Goal: Entertainment & Leisure: Consume media (video, audio)

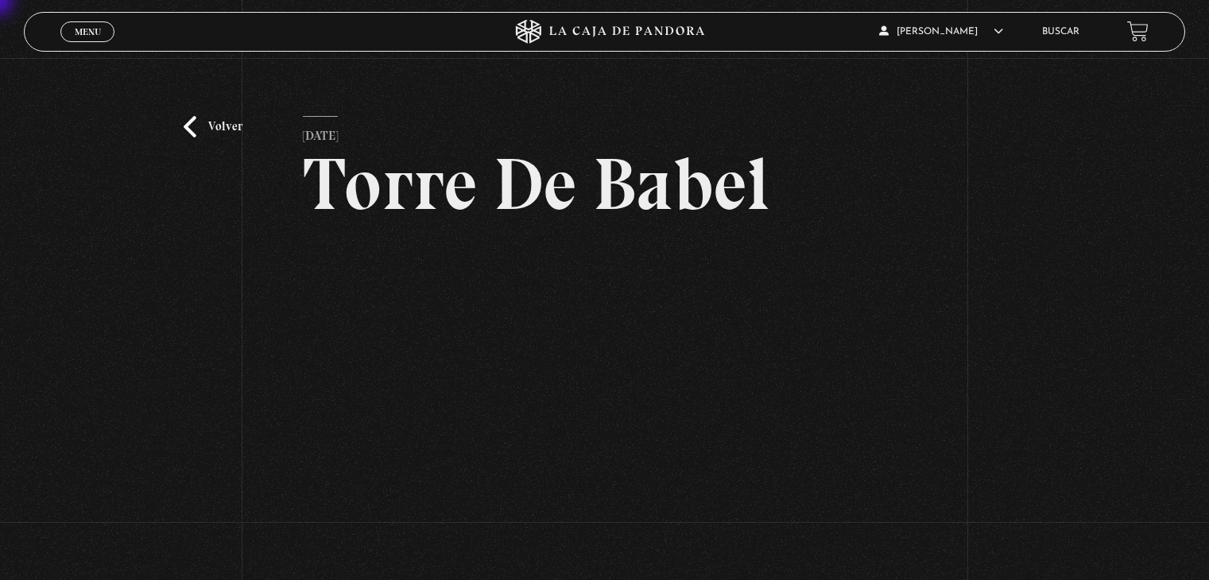
scroll to position [80, 0]
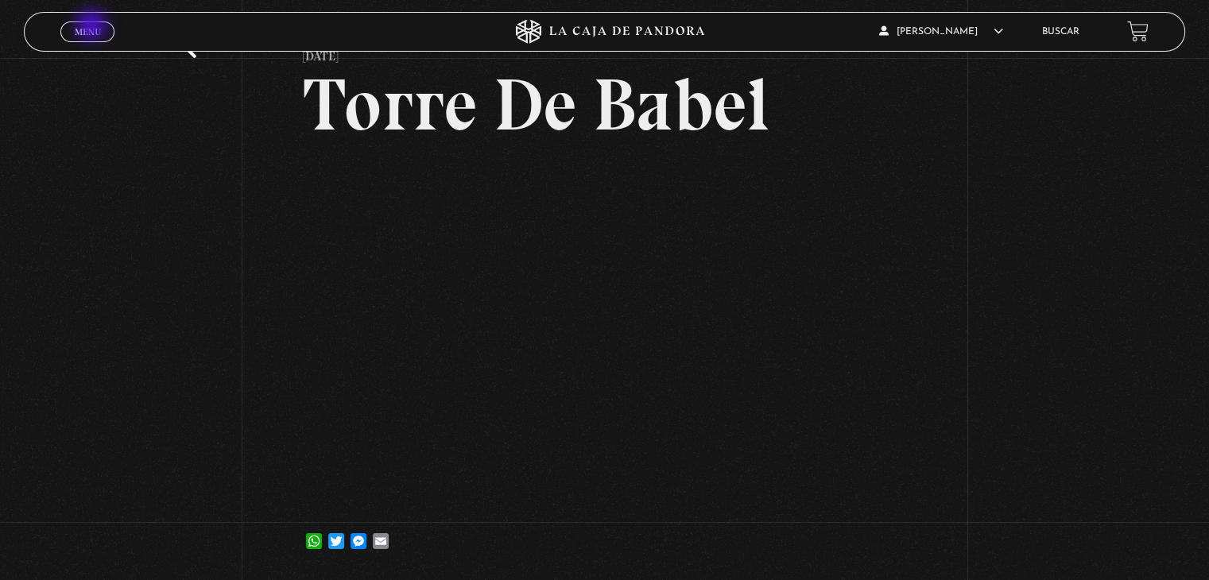
click at [93, 27] on span "Menu" at bounding box center [88, 32] width 26 height 10
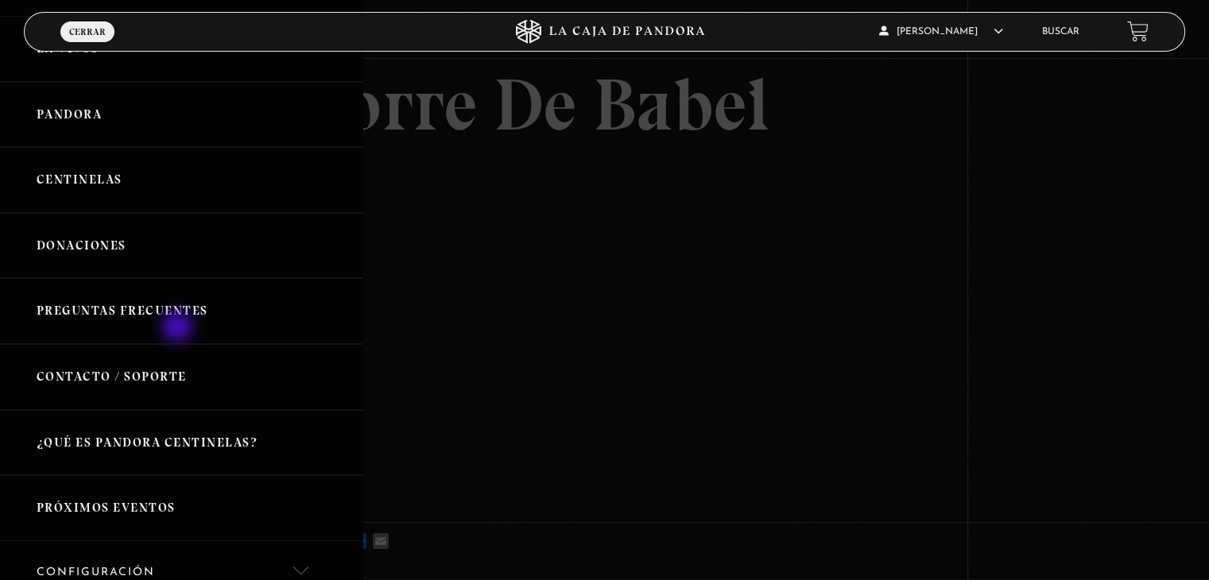
scroll to position [0, 0]
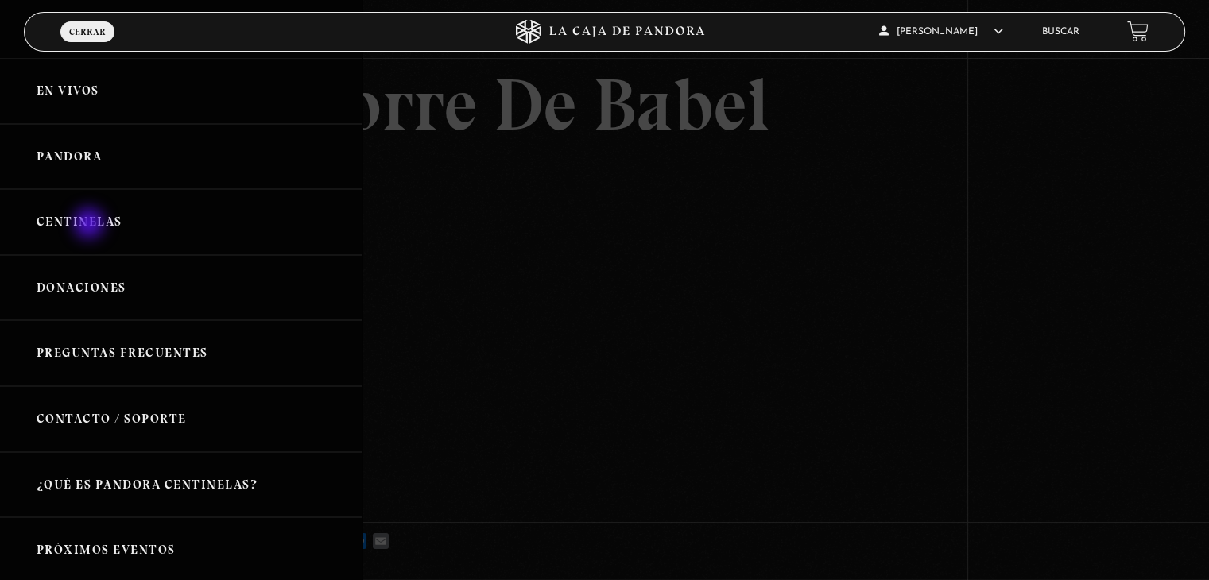
click at [91, 225] on link "Centinelas" at bounding box center [181, 222] width 363 height 66
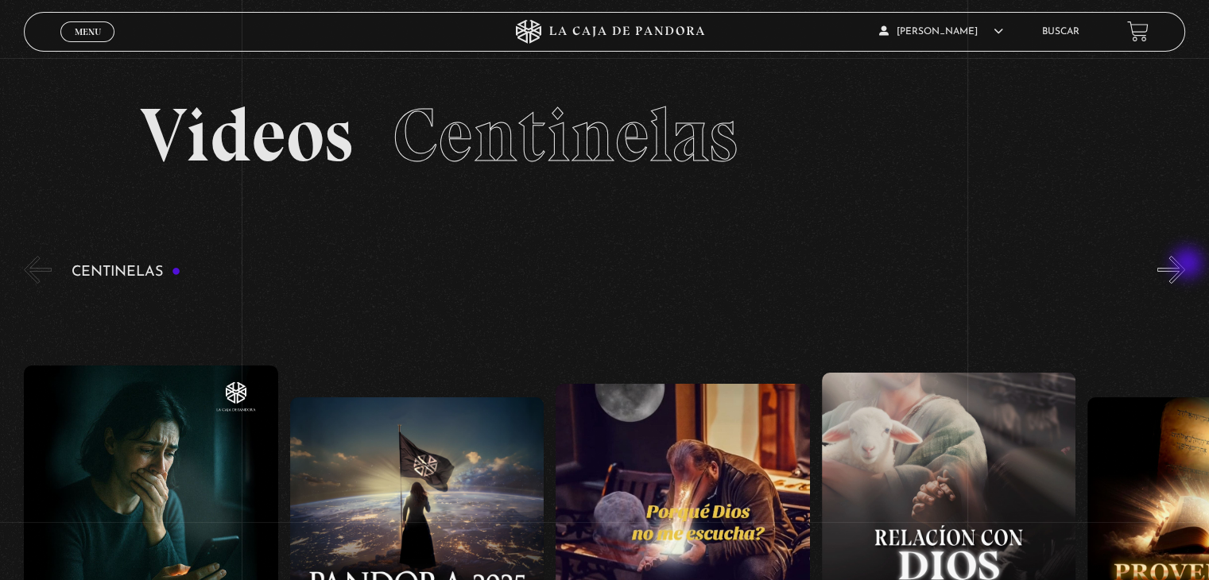
click at [1185, 265] on button "»" at bounding box center [1172, 270] width 28 height 28
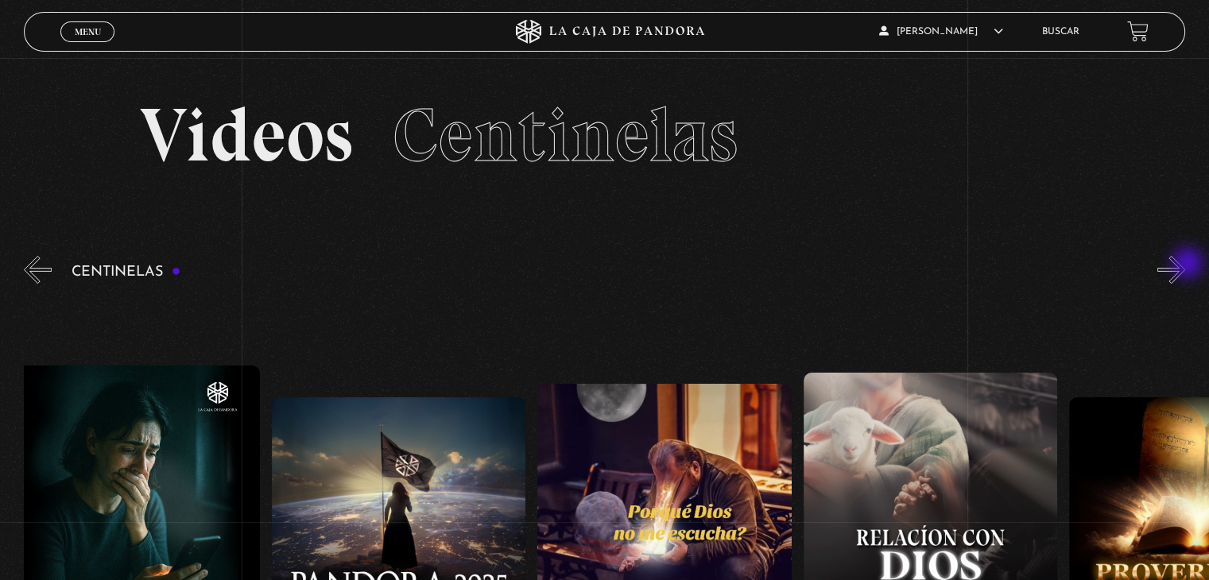
click at [1185, 265] on button "»" at bounding box center [1172, 270] width 28 height 28
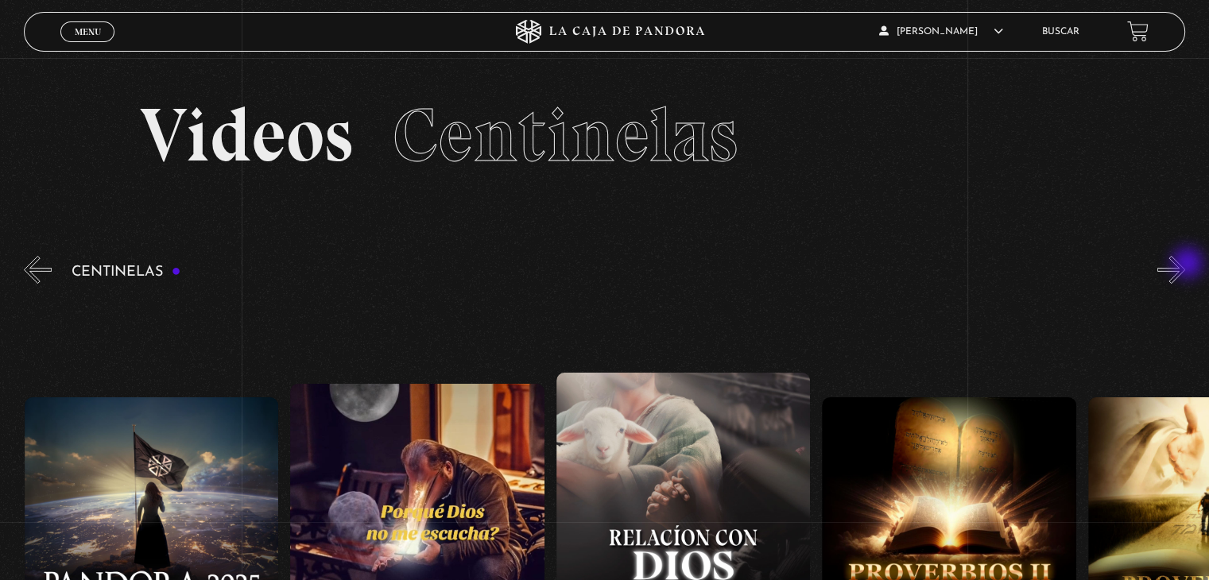
click at [1185, 265] on button "»" at bounding box center [1172, 270] width 28 height 28
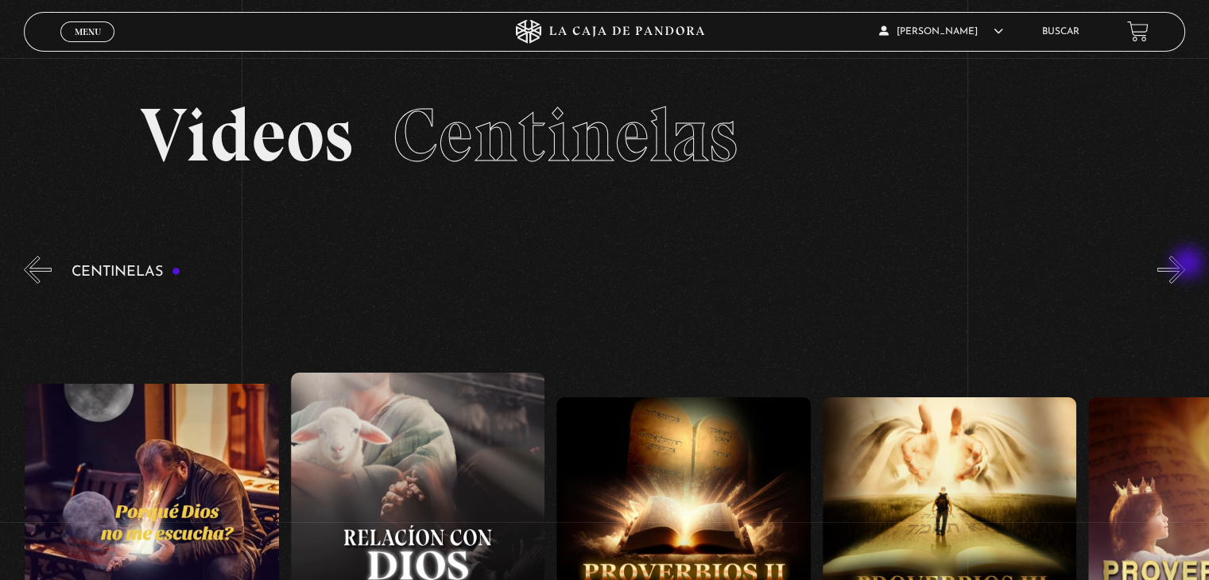
click at [1185, 265] on button "»" at bounding box center [1172, 270] width 28 height 28
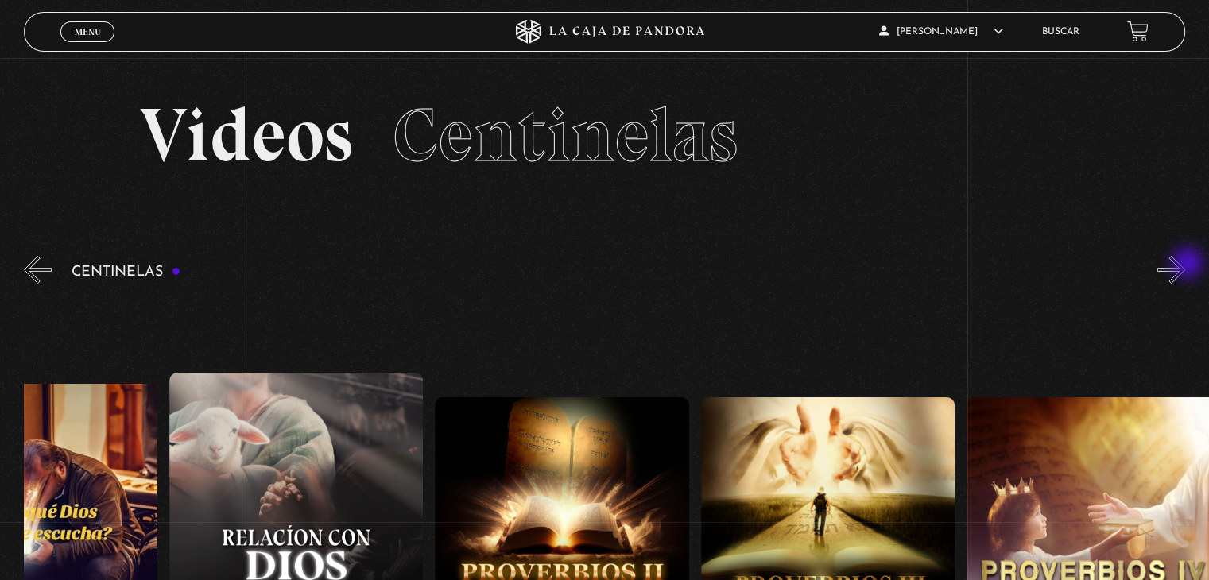
click at [1185, 265] on button "»" at bounding box center [1172, 270] width 28 height 28
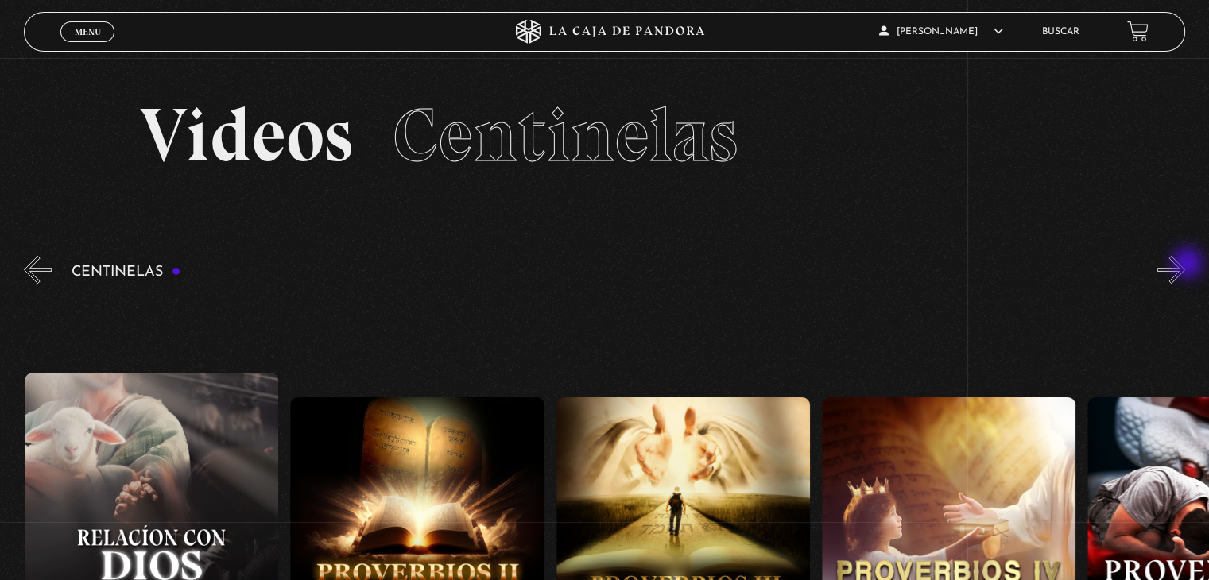
click at [1185, 265] on button "»" at bounding box center [1172, 270] width 28 height 28
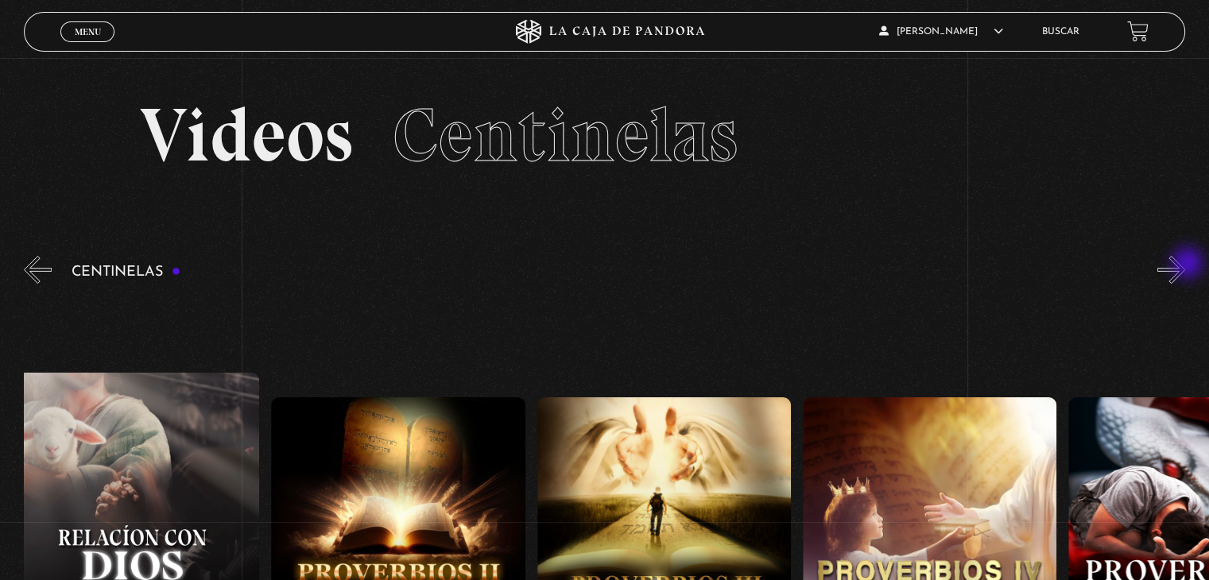
click at [1185, 265] on button "»" at bounding box center [1172, 270] width 28 height 28
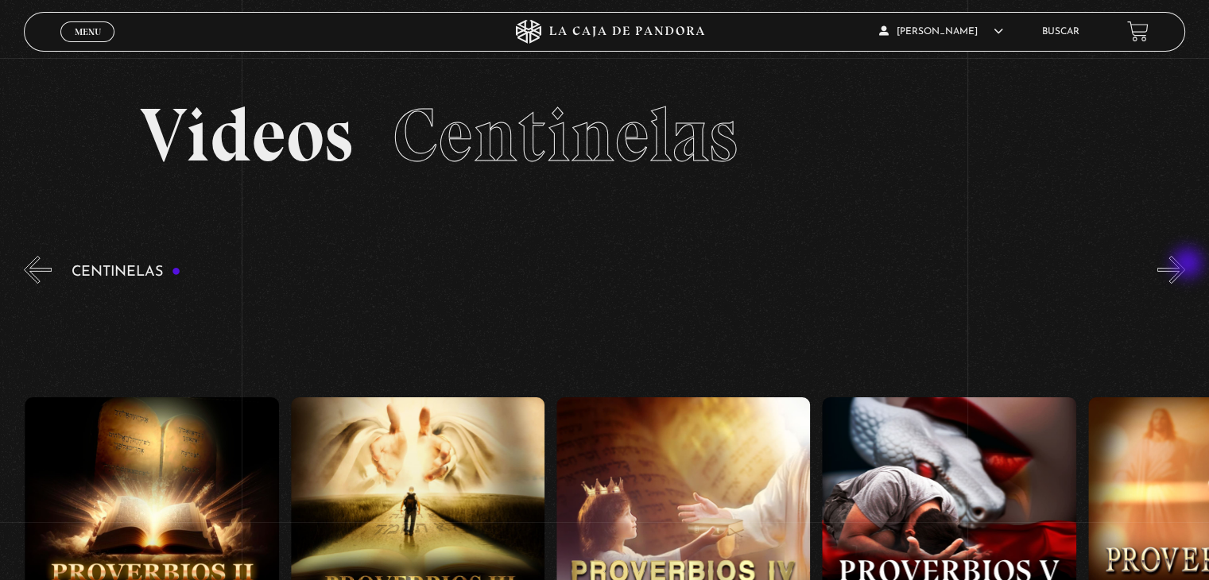
click at [1185, 265] on button "»" at bounding box center [1172, 270] width 28 height 28
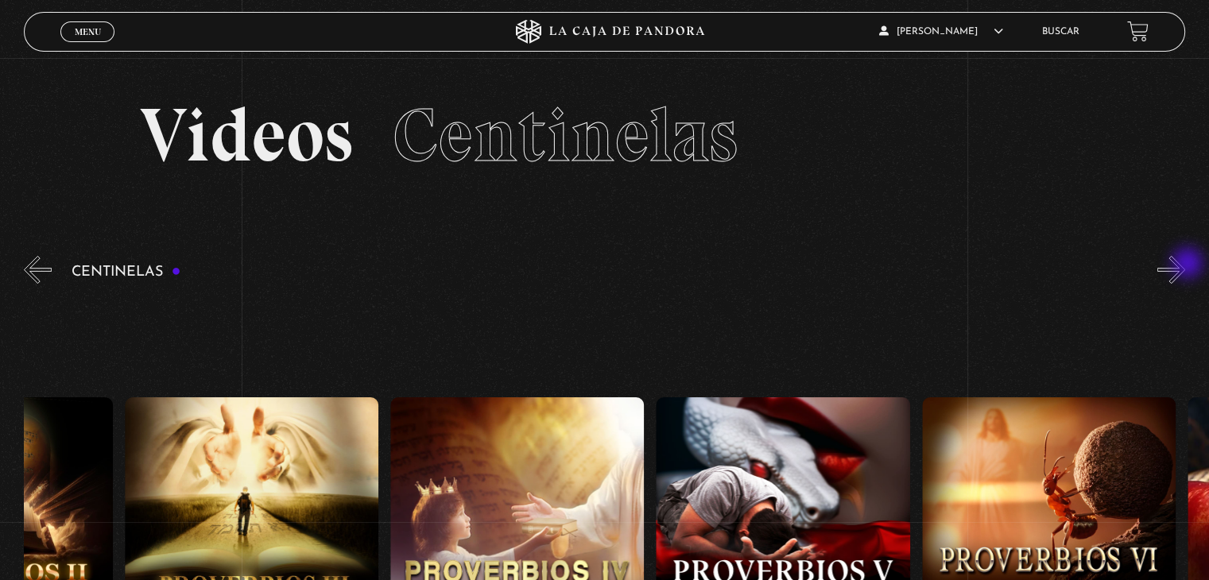
click at [1185, 265] on button "»" at bounding box center [1172, 270] width 28 height 28
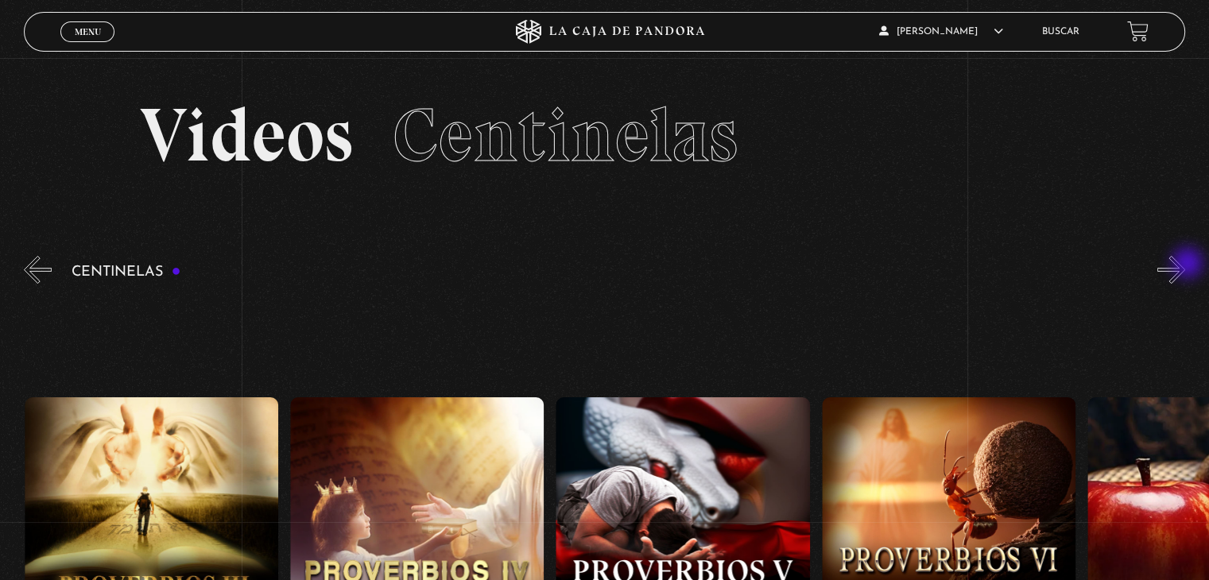
click at [1185, 265] on button "»" at bounding box center [1172, 270] width 28 height 28
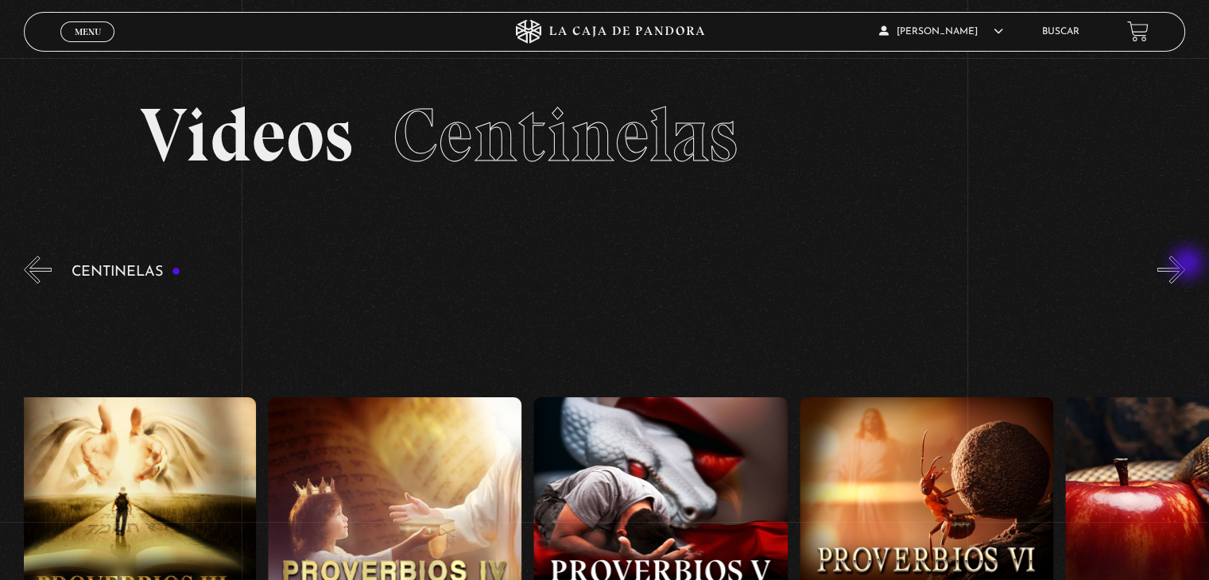
click at [1185, 265] on button "»" at bounding box center [1172, 270] width 28 height 28
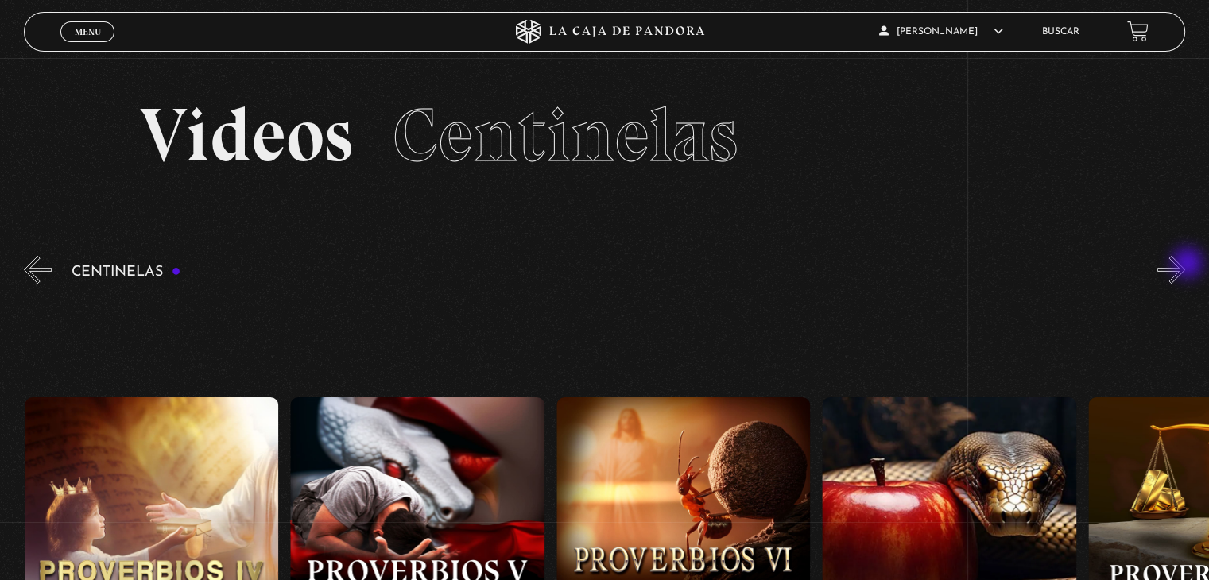
click at [1185, 265] on button "»" at bounding box center [1172, 270] width 28 height 28
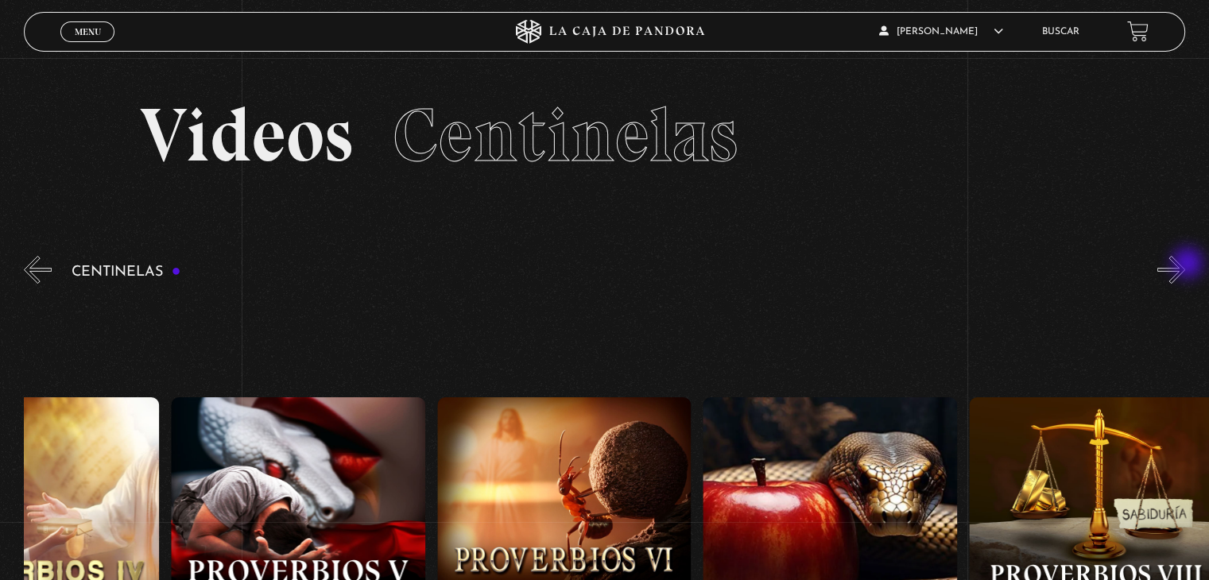
click at [1185, 265] on button "»" at bounding box center [1172, 270] width 28 height 28
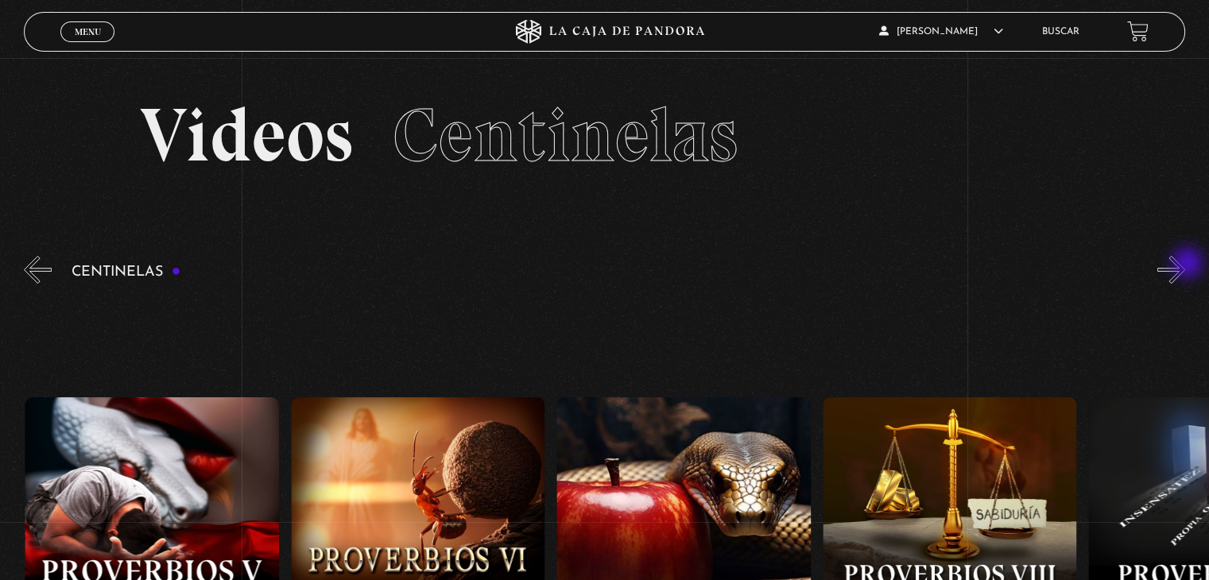
click at [1185, 265] on button "»" at bounding box center [1172, 270] width 28 height 28
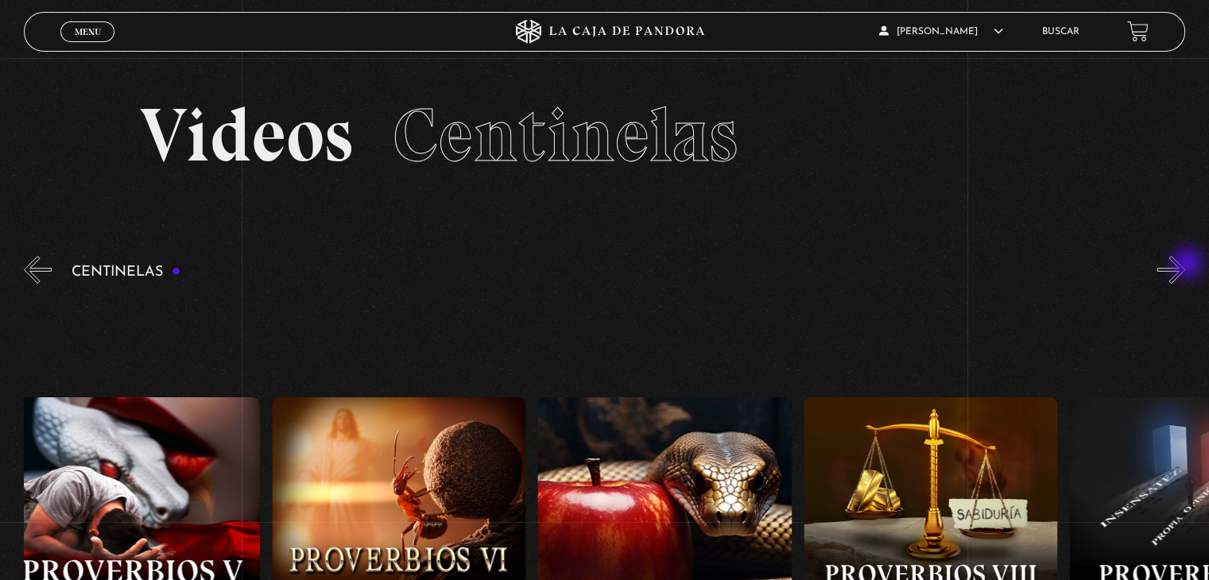
click at [1185, 265] on button "»" at bounding box center [1172, 270] width 28 height 28
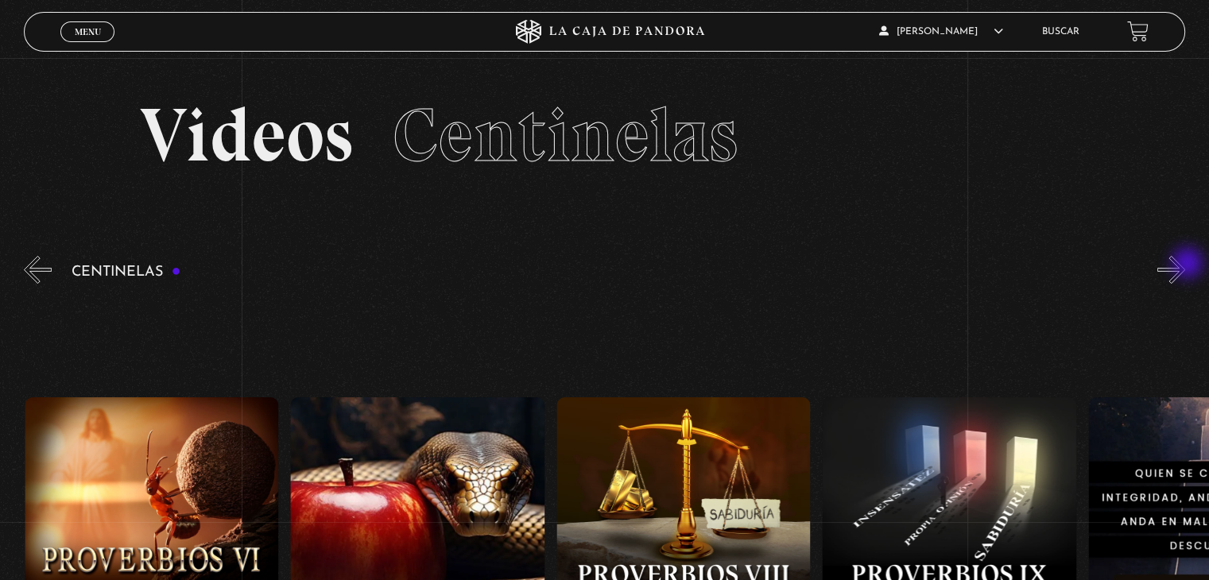
click at [1185, 265] on button "»" at bounding box center [1172, 270] width 28 height 28
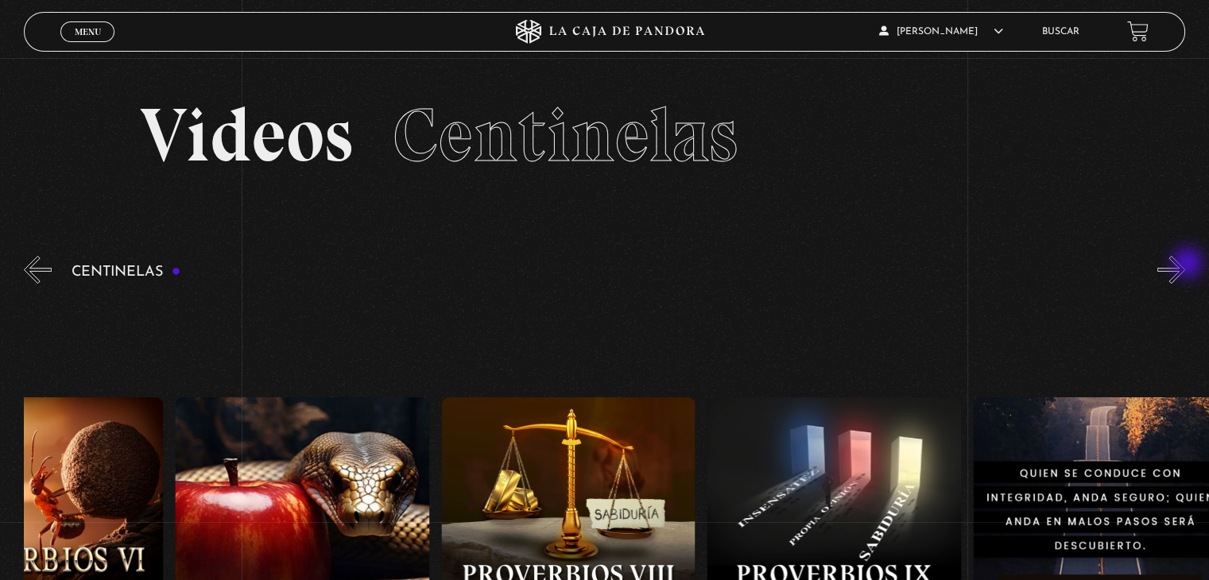
click at [1185, 265] on button "»" at bounding box center [1172, 270] width 28 height 28
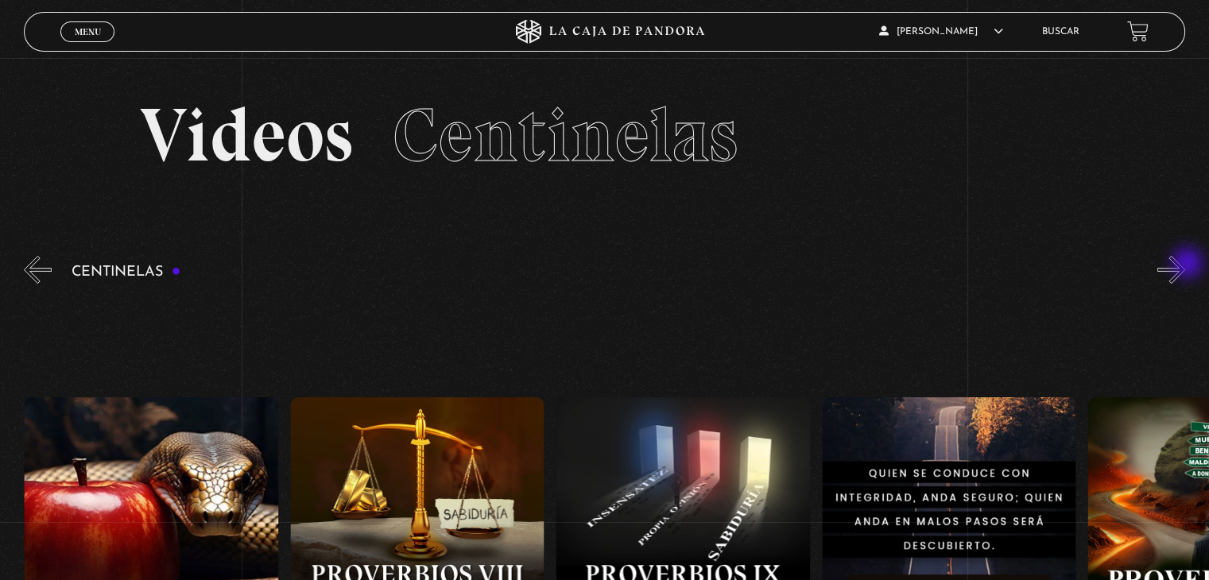
click at [1185, 265] on button "»" at bounding box center [1172, 270] width 28 height 28
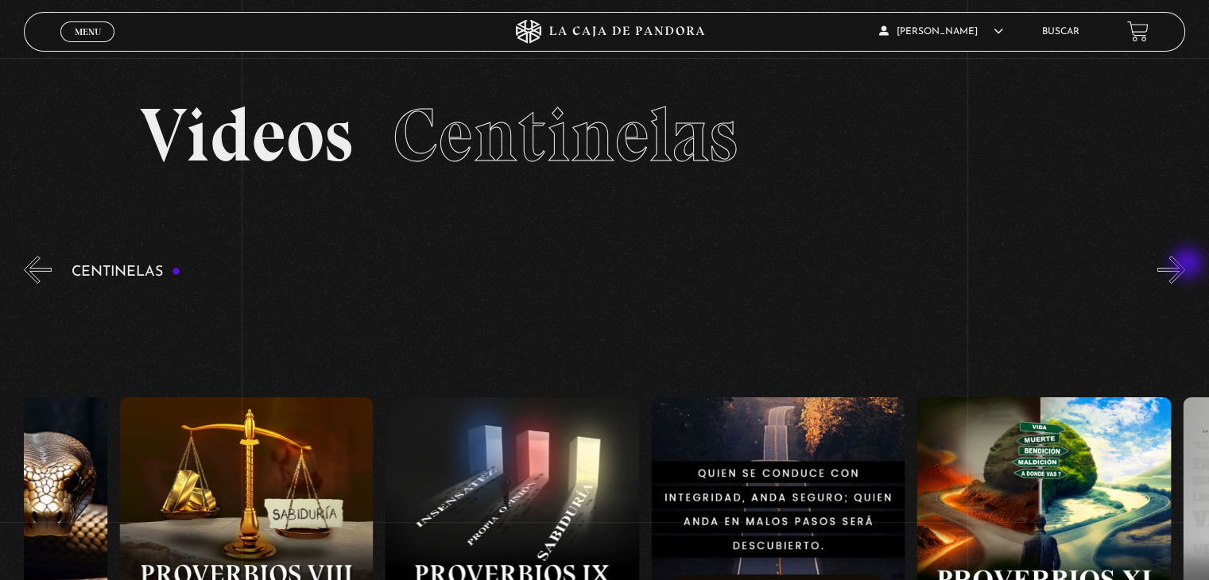
click at [1185, 265] on button "»" at bounding box center [1172, 270] width 28 height 28
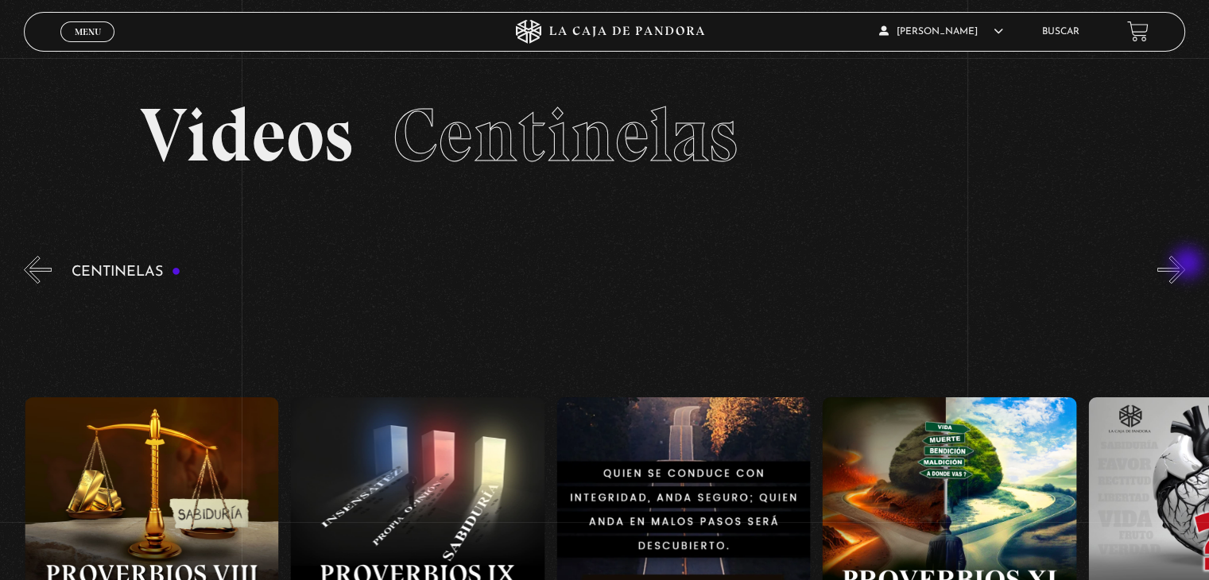
click at [1185, 265] on button "»" at bounding box center [1172, 270] width 28 height 28
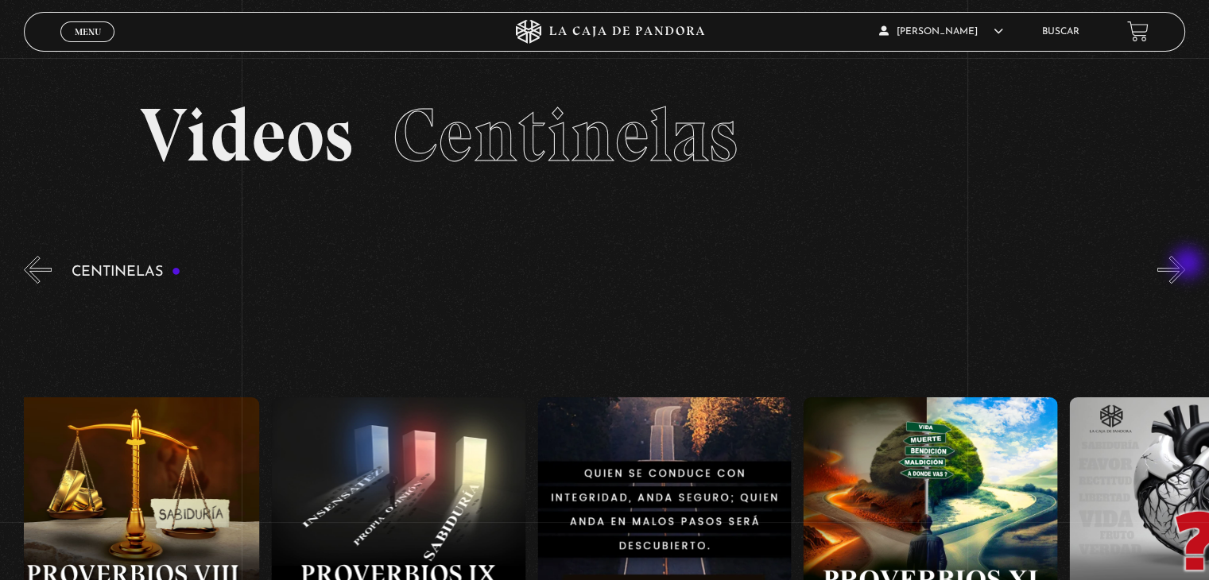
click at [1185, 265] on button "»" at bounding box center [1172, 270] width 28 height 28
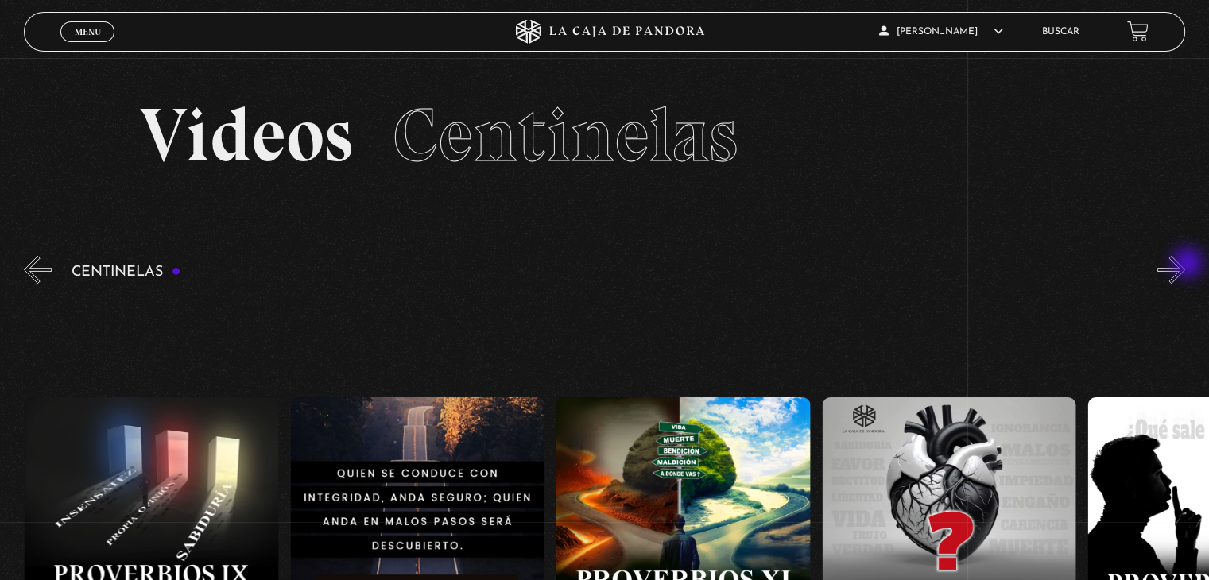
click at [1185, 265] on button "»" at bounding box center [1172, 270] width 28 height 28
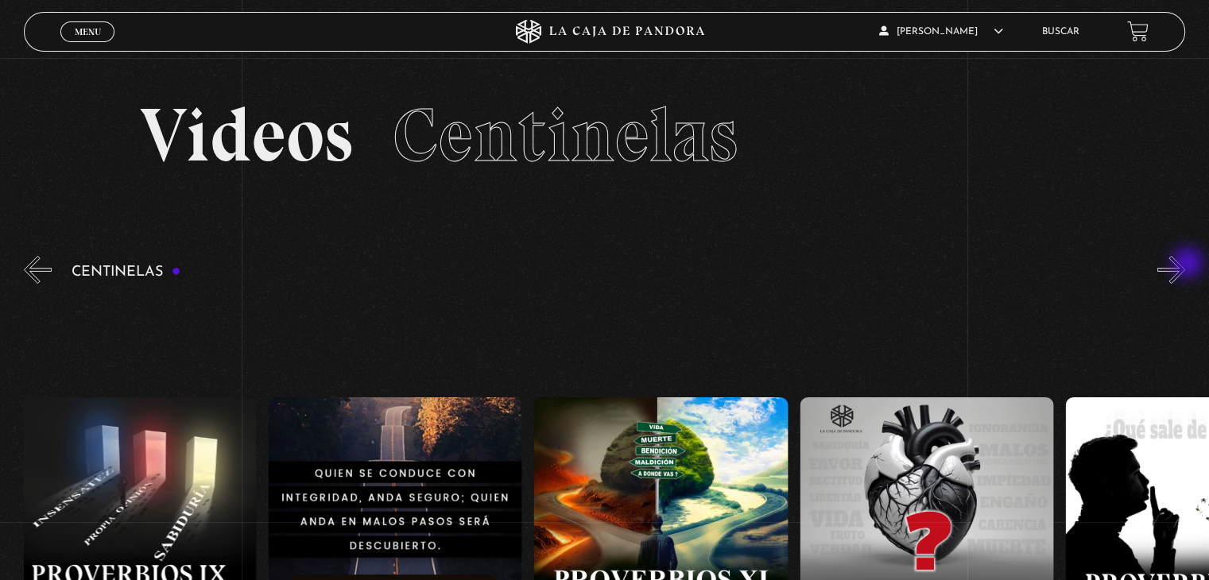
click at [1185, 265] on button "»" at bounding box center [1172, 270] width 28 height 28
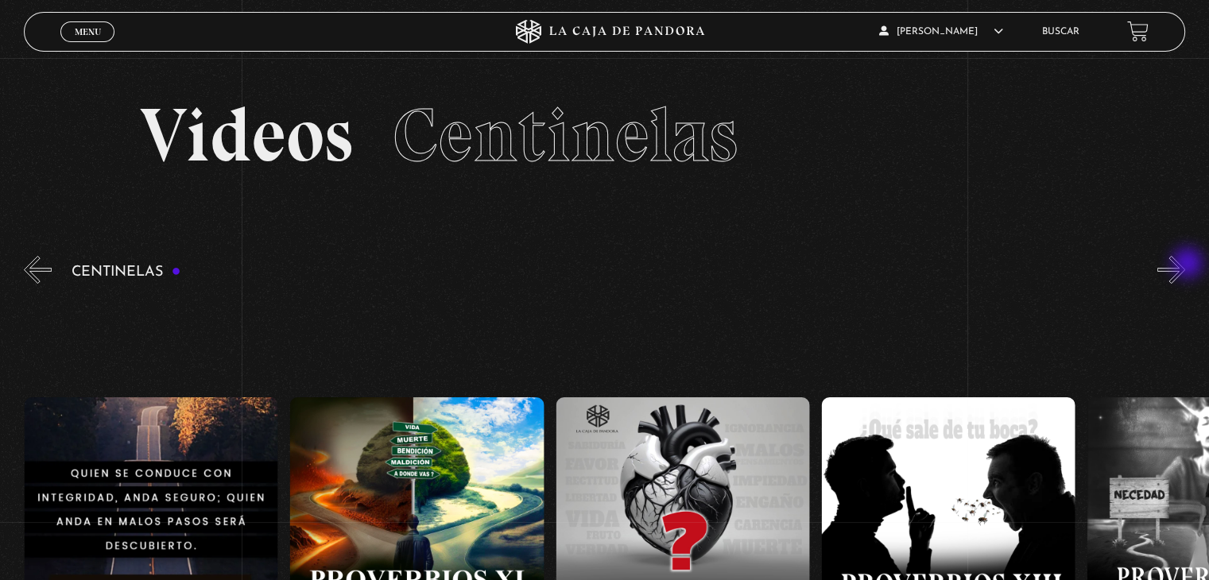
click at [1185, 265] on button "»" at bounding box center [1172, 270] width 28 height 28
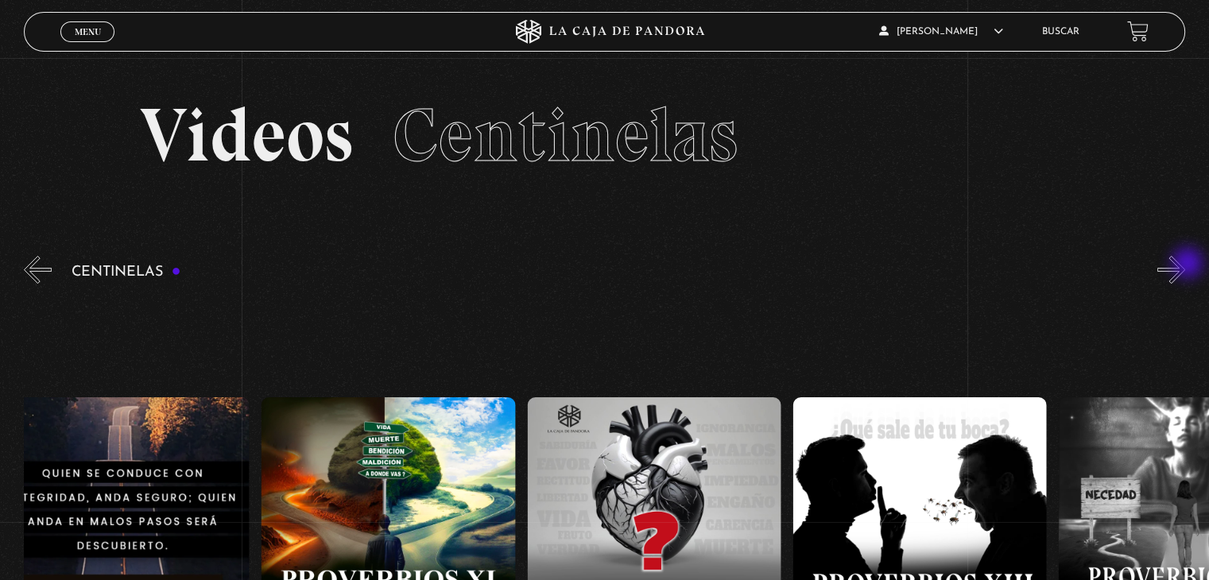
click at [1185, 265] on button "»" at bounding box center [1172, 270] width 28 height 28
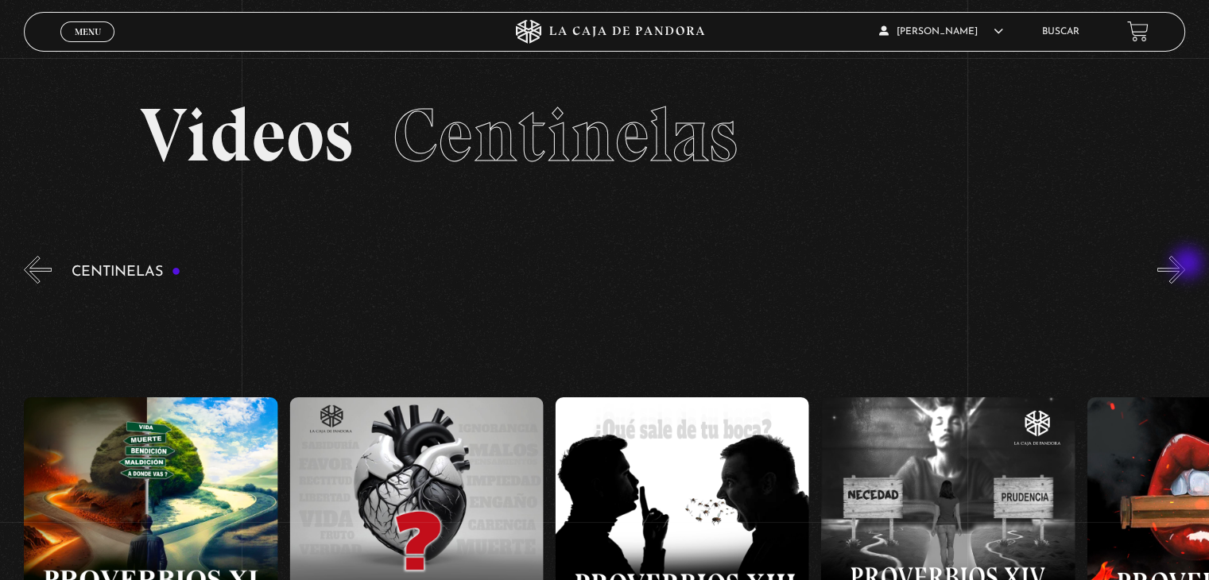
click at [1185, 265] on button "»" at bounding box center [1172, 270] width 28 height 28
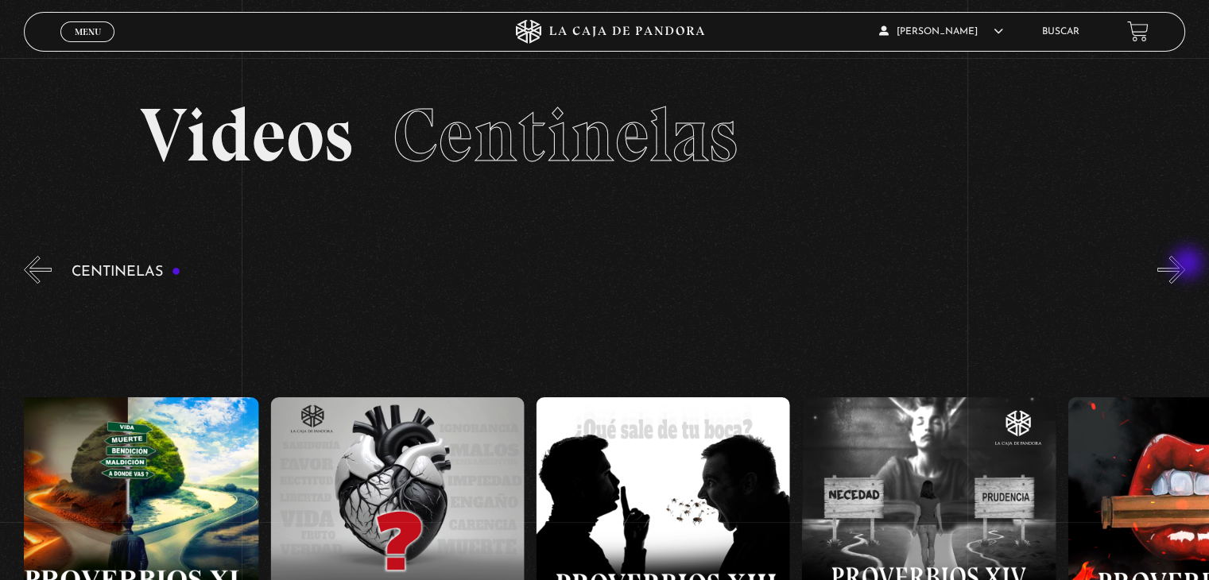
click at [1185, 265] on button "»" at bounding box center [1172, 270] width 28 height 28
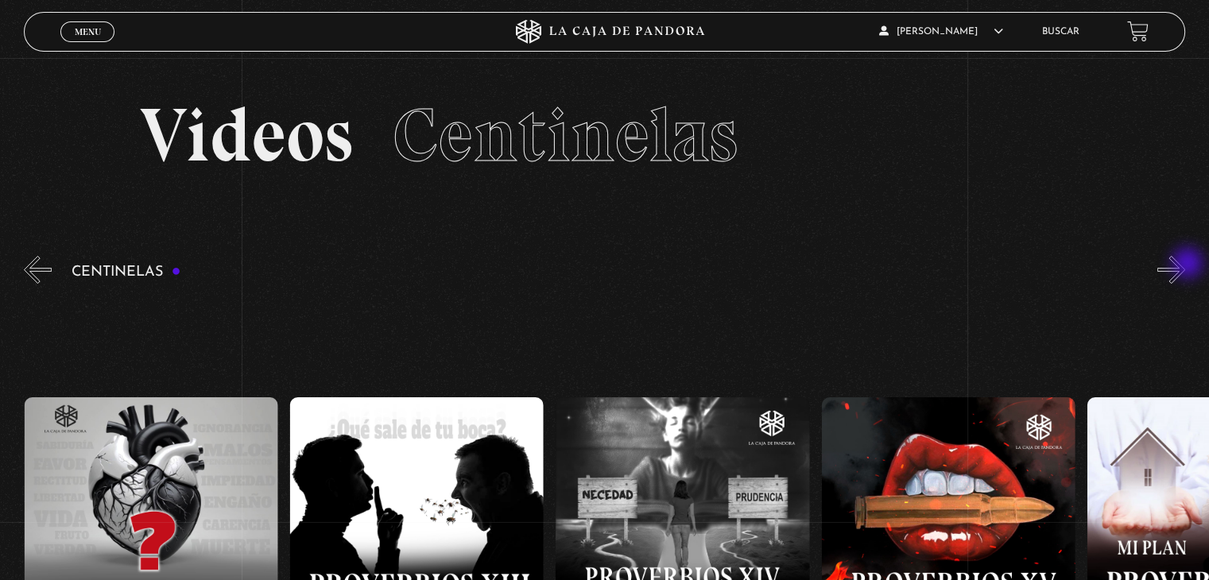
click at [1185, 265] on button "»" at bounding box center [1172, 270] width 28 height 28
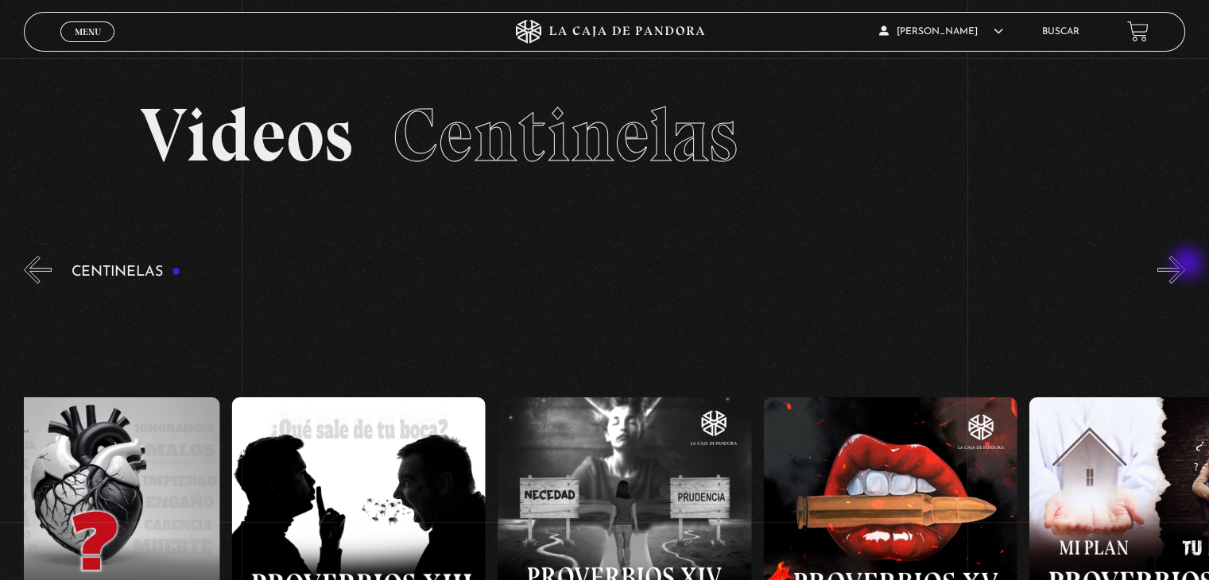
click at [1185, 265] on button "»" at bounding box center [1172, 270] width 28 height 28
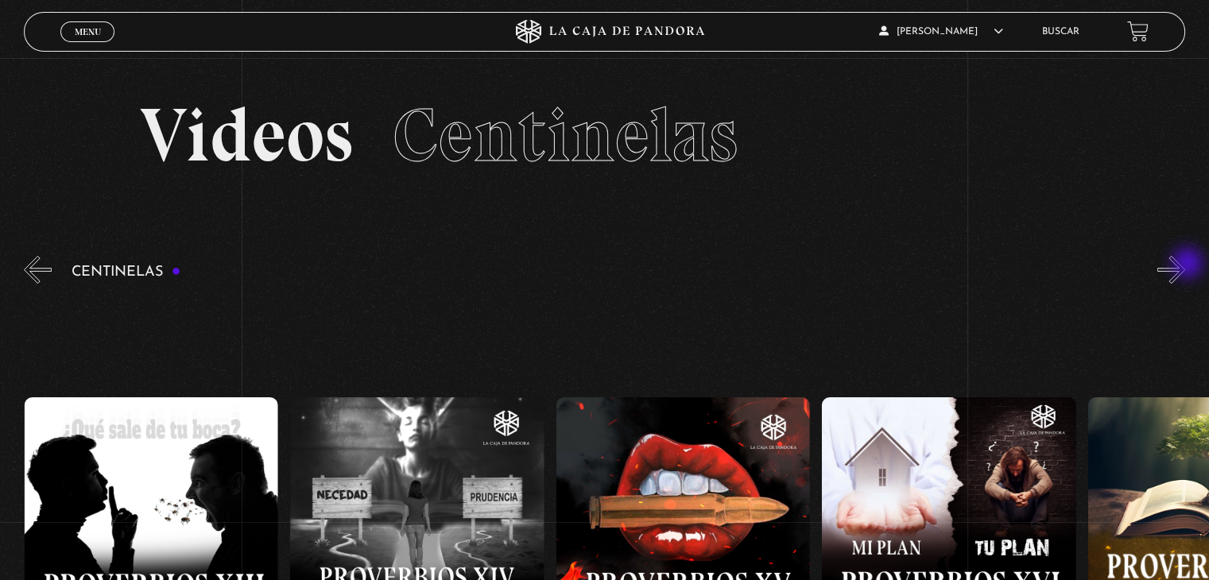
click at [1185, 265] on button "»" at bounding box center [1172, 270] width 28 height 28
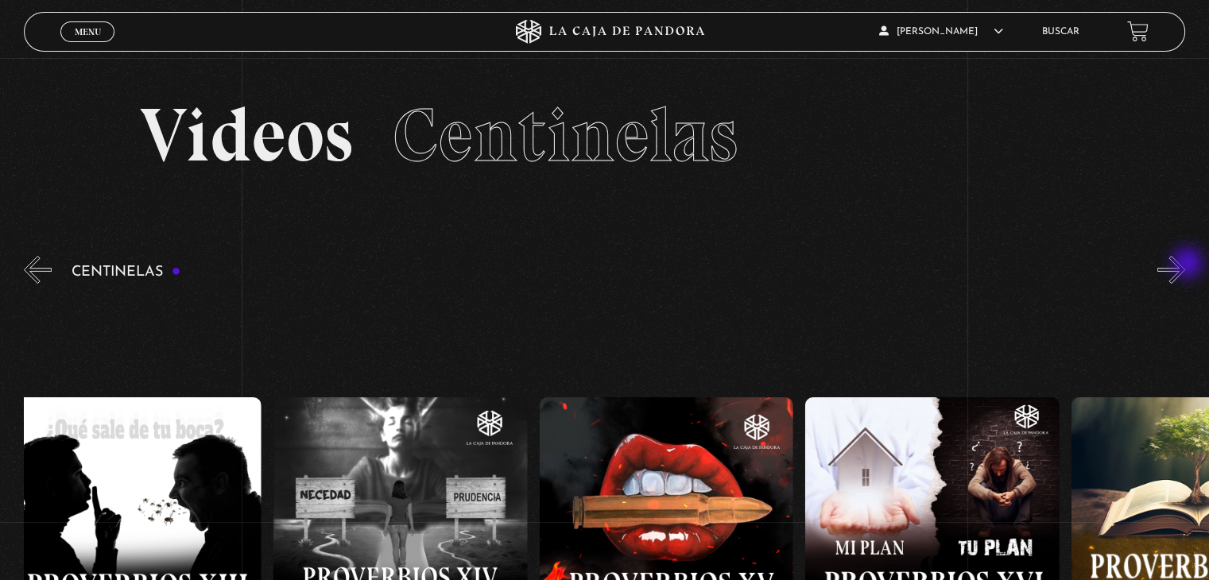
click at [1185, 265] on button "»" at bounding box center [1172, 270] width 28 height 28
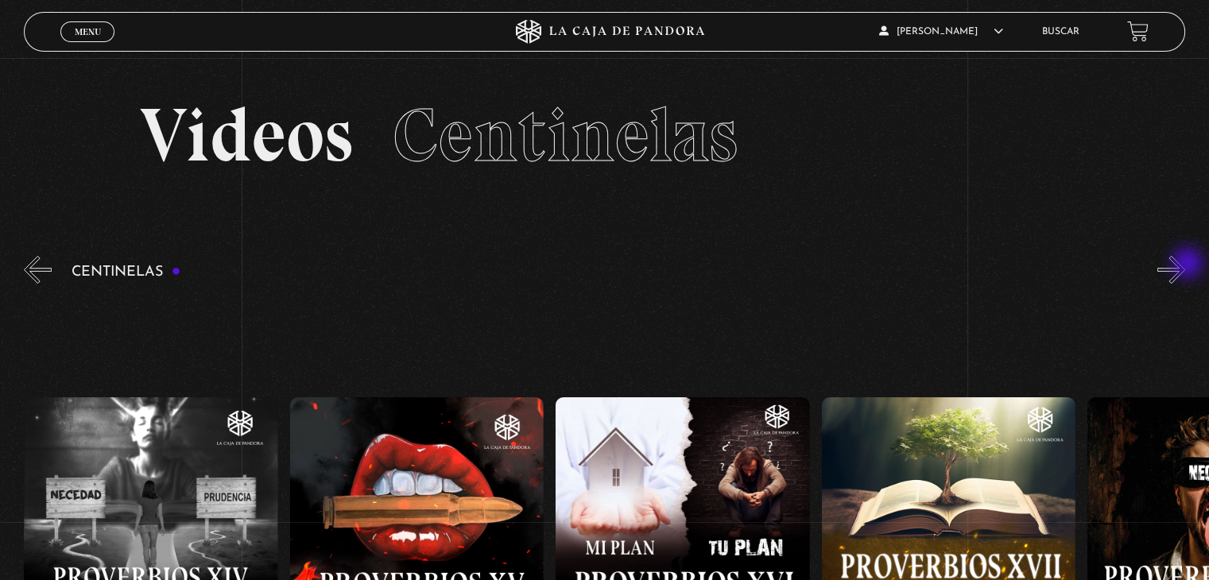
click at [1185, 265] on button "»" at bounding box center [1172, 270] width 28 height 28
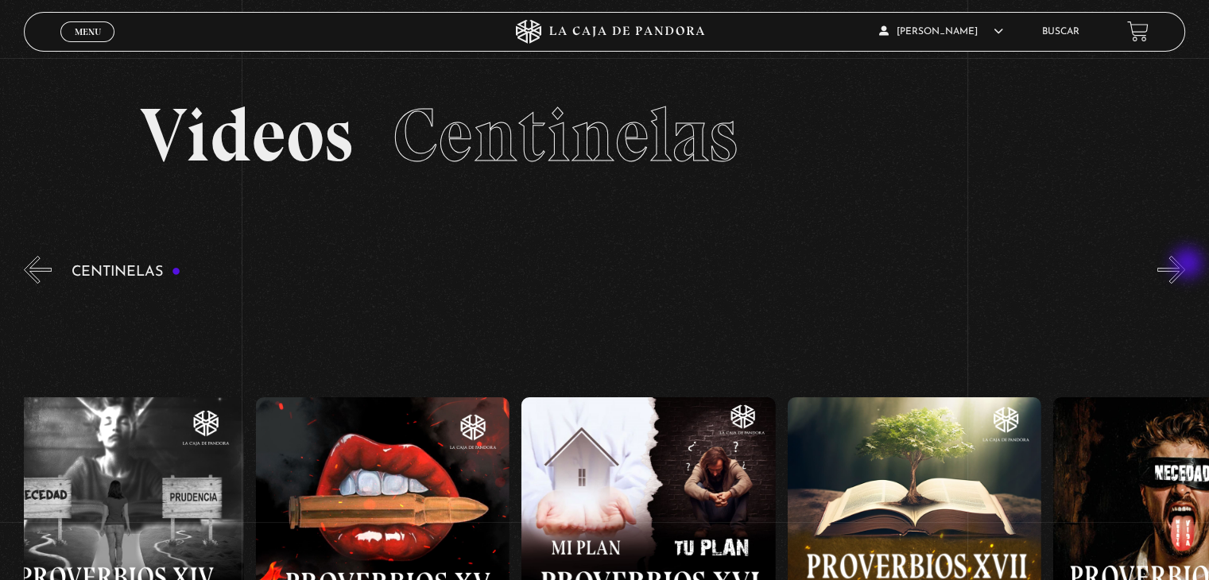
click at [1185, 265] on button "»" at bounding box center [1172, 270] width 28 height 28
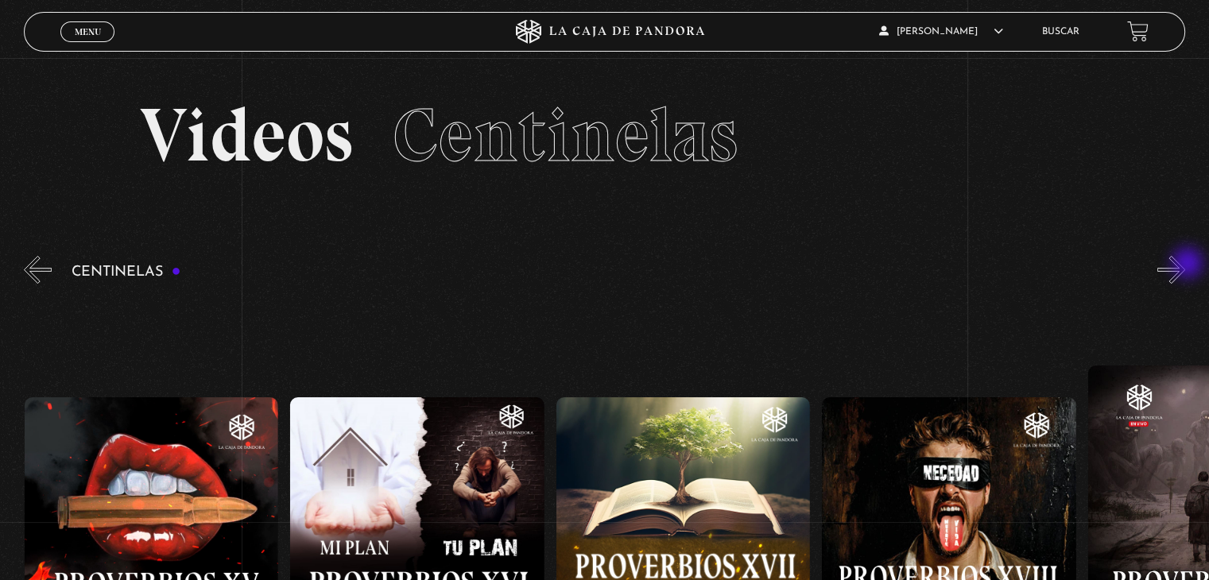
click at [1185, 265] on button "»" at bounding box center [1172, 270] width 28 height 28
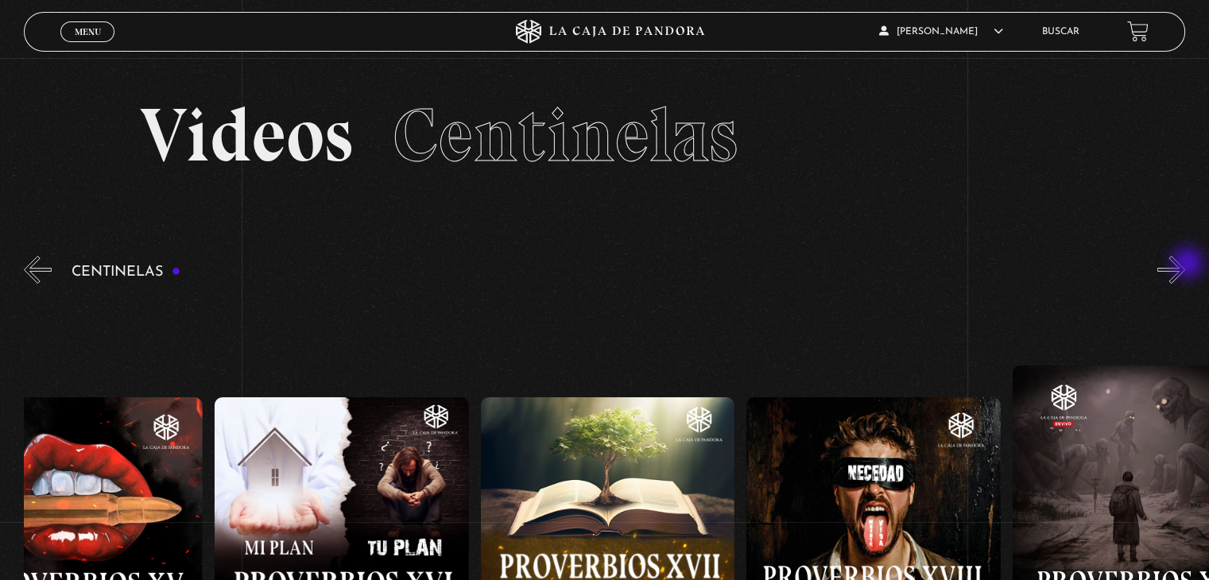
click at [1185, 265] on button "»" at bounding box center [1172, 270] width 28 height 28
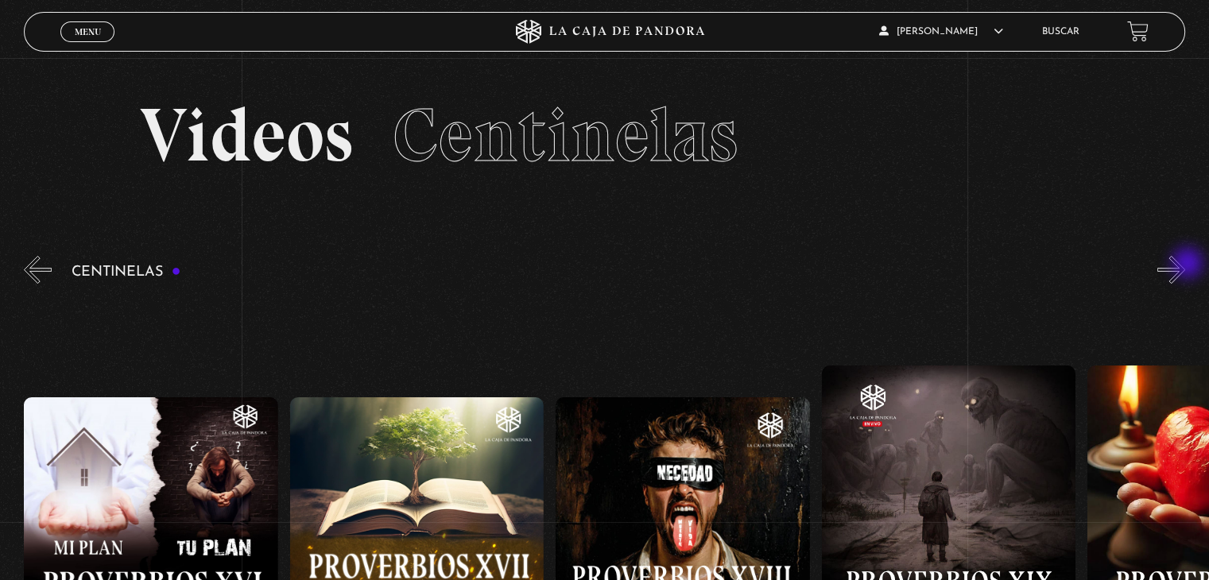
click at [1185, 265] on button "»" at bounding box center [1172, 270] width 28 height 28
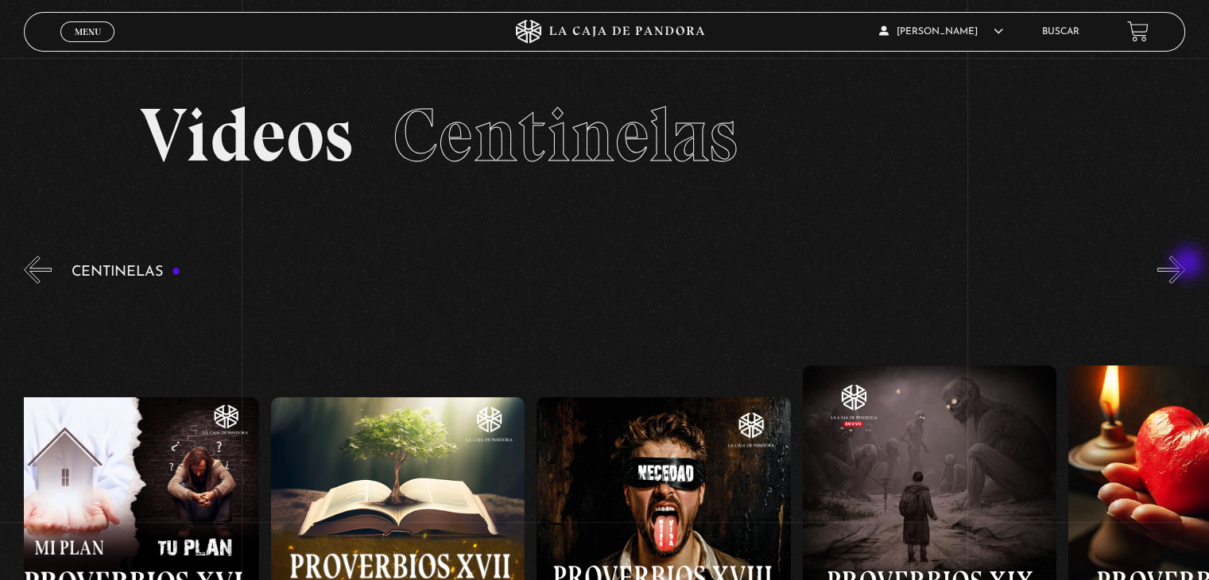
click at [1185, 265] on button "»" at bounding box center [1172, 270] width 28 height 28
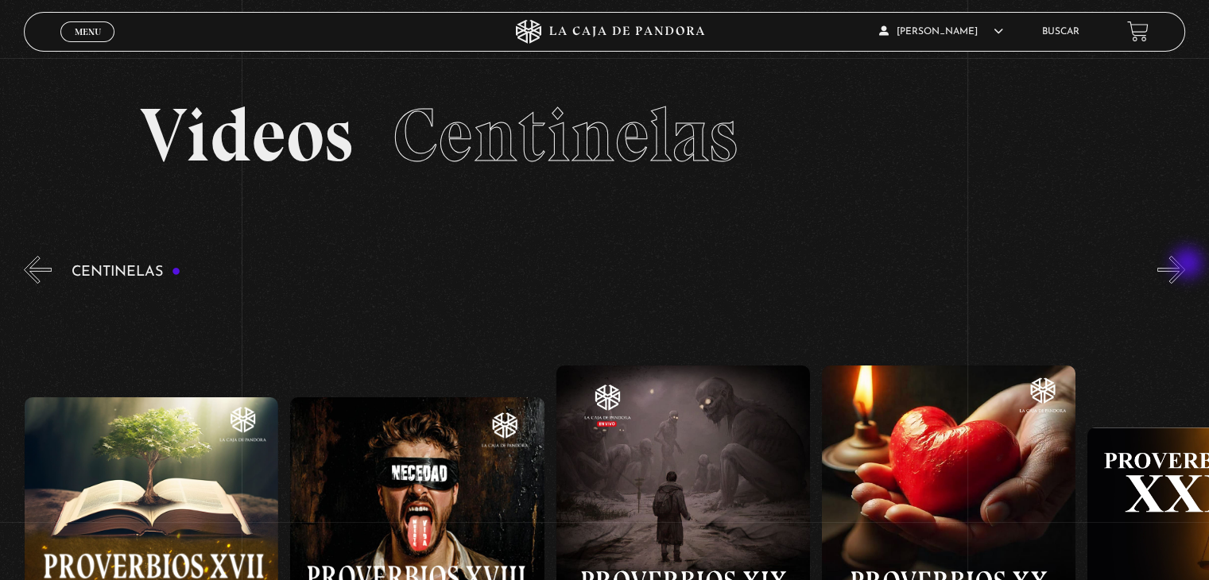
click at [1185, 265] on button "»" at bounding box center [1172, 270] width 28 height 28
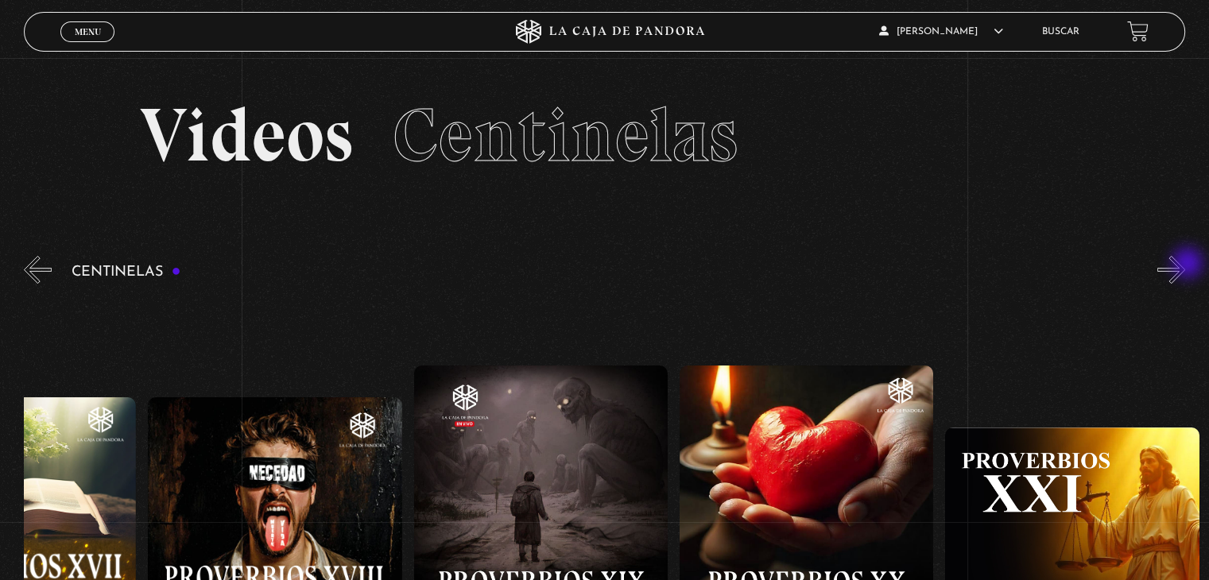
click at [1185, 265] on button "»" at bounding box center [1172, 270] width 28 height 28
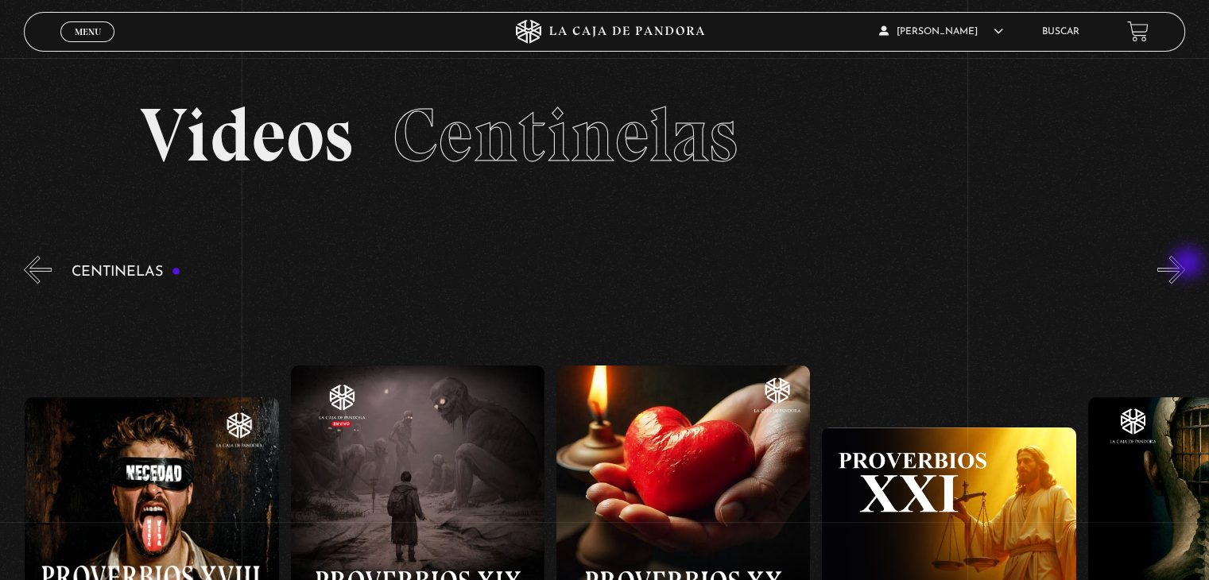
click at [1185, 265] on button "»" at bounding box center [1172, 270] width 28 height 28
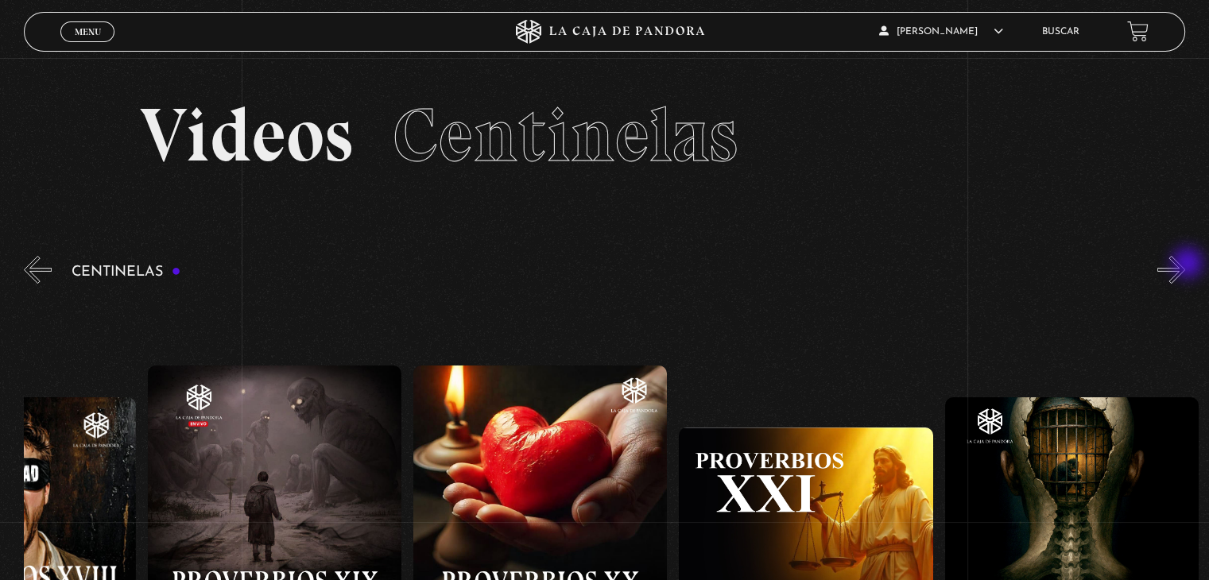
click at [1185, 265] on button "»" at bounding box center [1172, 270] width 28 height 28
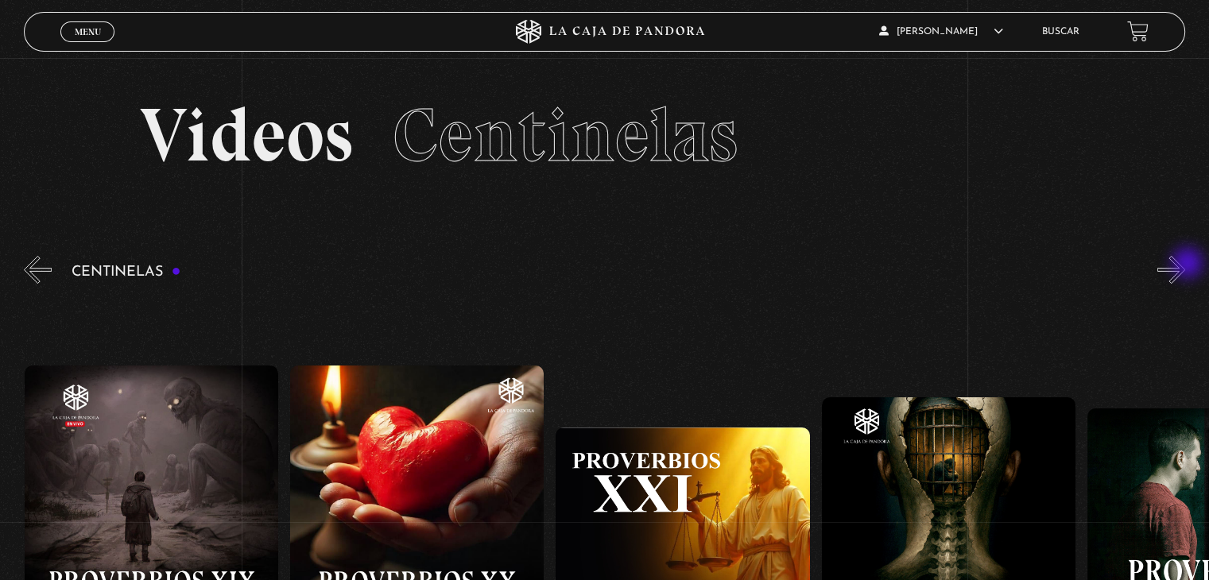
click at [1185, 265] on button "»" at bounding box center [1172, 270] width 28 height 28
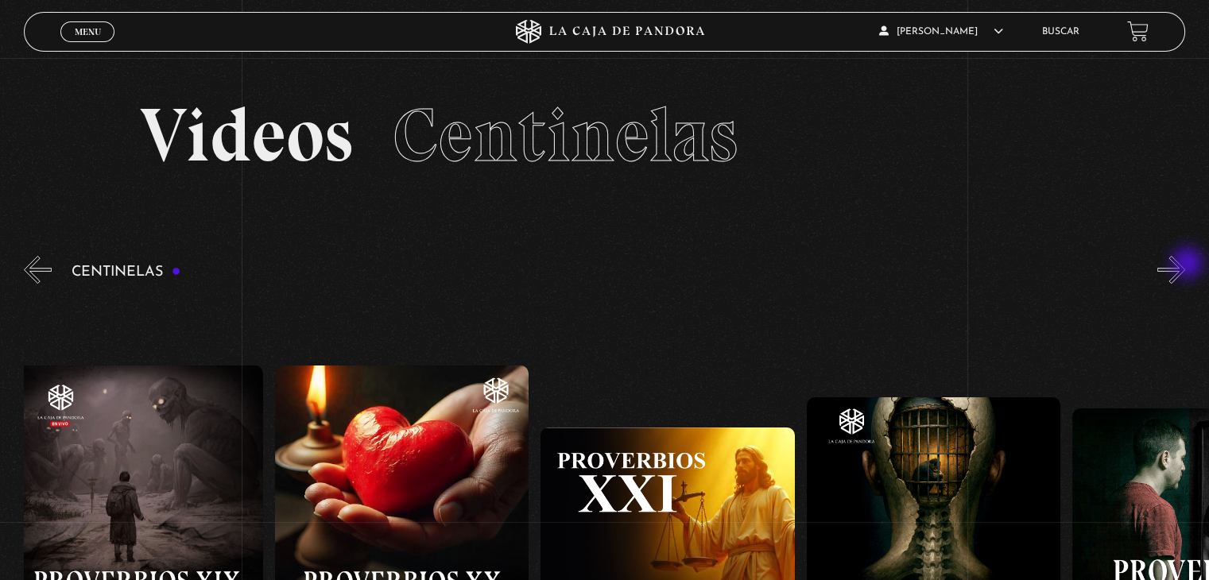
click at [1185, 265] on button "»" at bounding box center [1172, 270] width 28 height 28
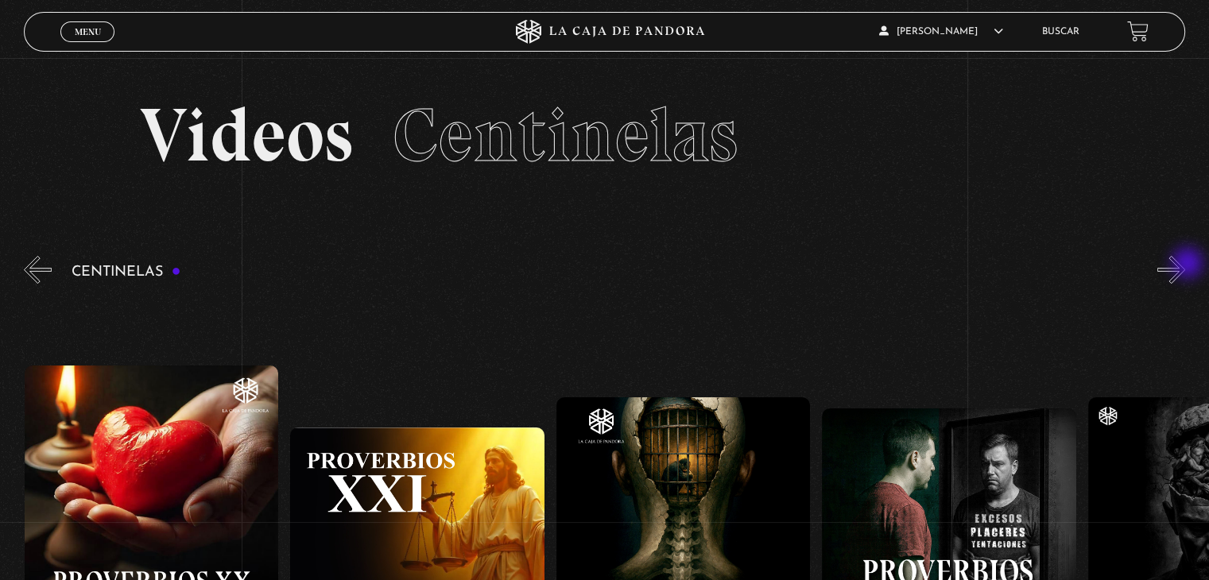
click at [1185, 265] on button "»" at bounding box center [1172, 270] width 28 height 28
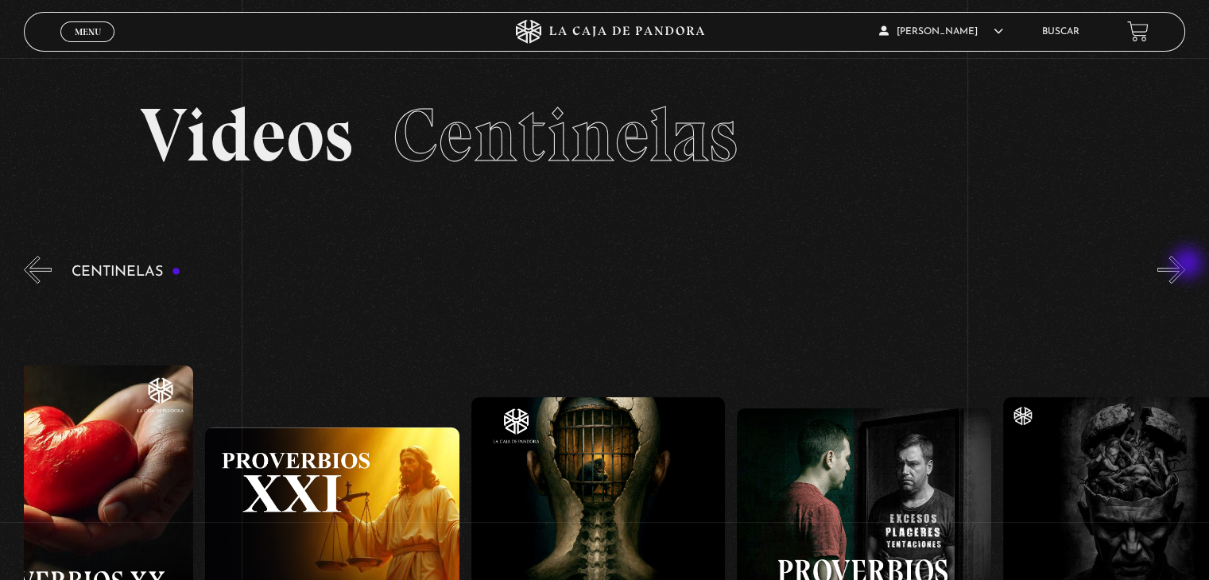
click at [1185, 265] on button "»" at bounding box center [1172, 270] width 28 height 28
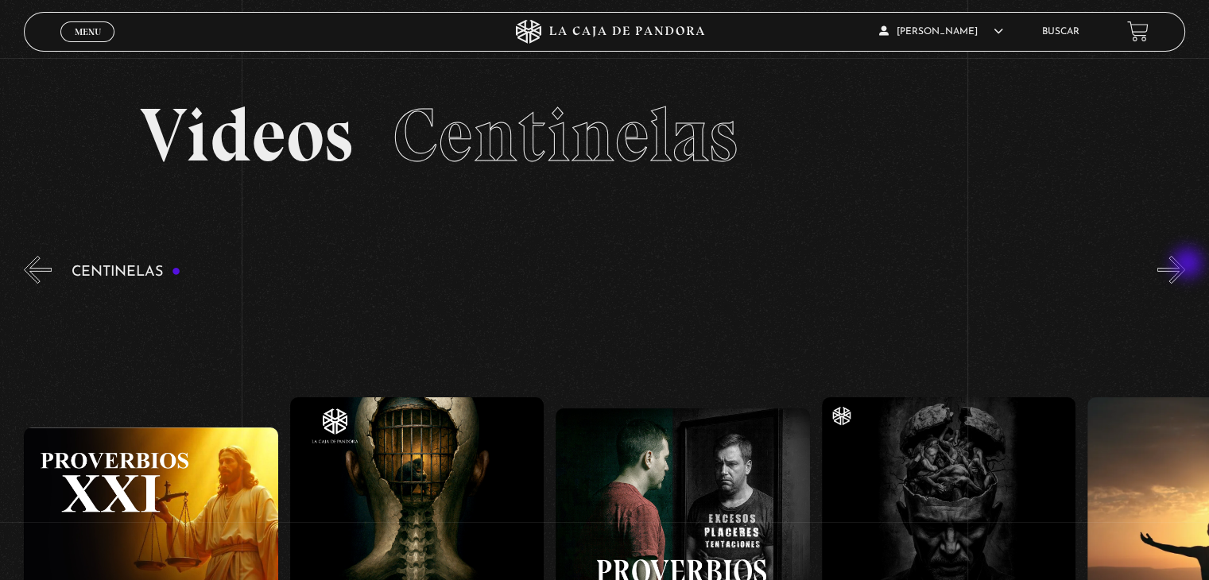
click at [1185, 265] on button "»" at bounding box center [1172, 270] width 28 height 28
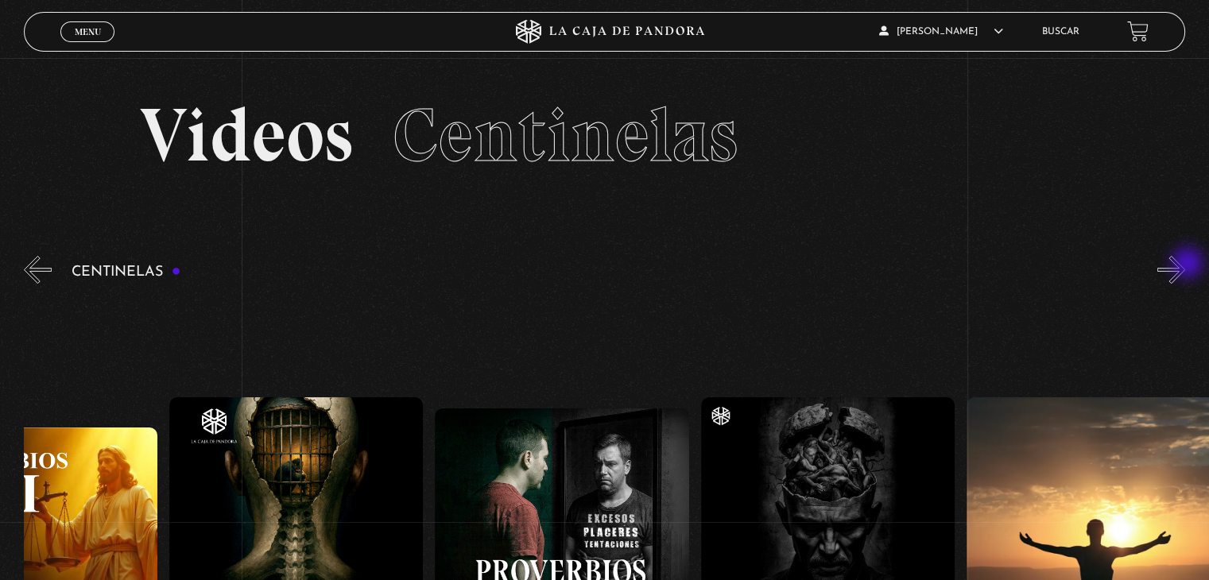
click at [1185, 265] on button "»" at bounding box center [1172, 270] width 28 height 28
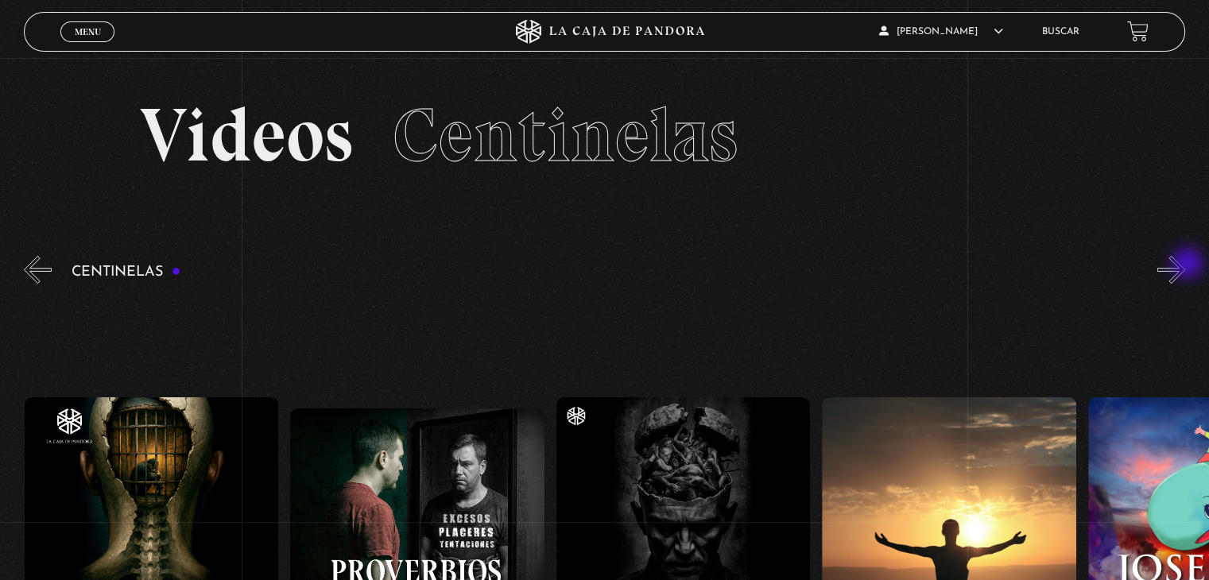
click at [1185, 265] on button "»" at bounding box center [1172, 270] width 28 height 28
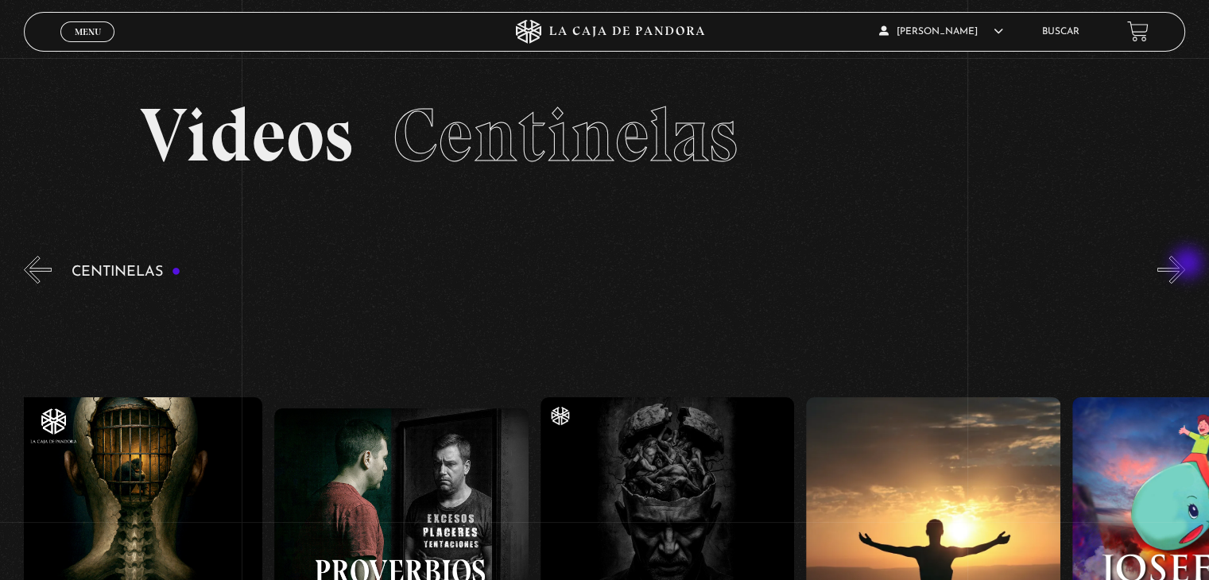
click at [1185, 265] on button "»" at bounding box center [1172, 270] width 28 height 28
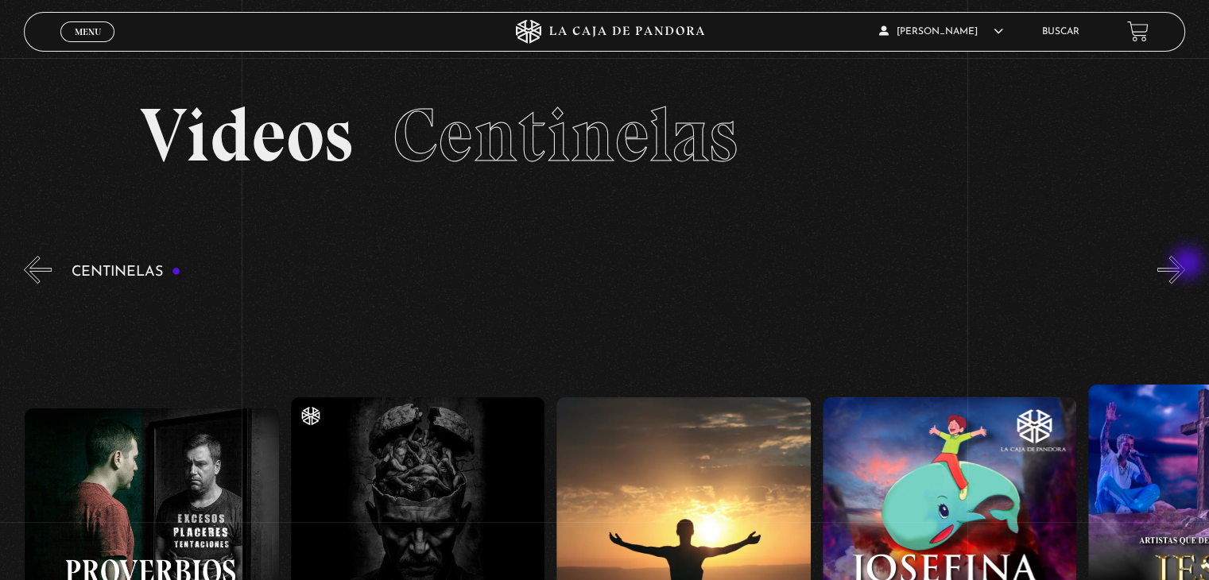
click at [1185, 265] on button "»" at bounding box center [1172, 270] width 28 height 28
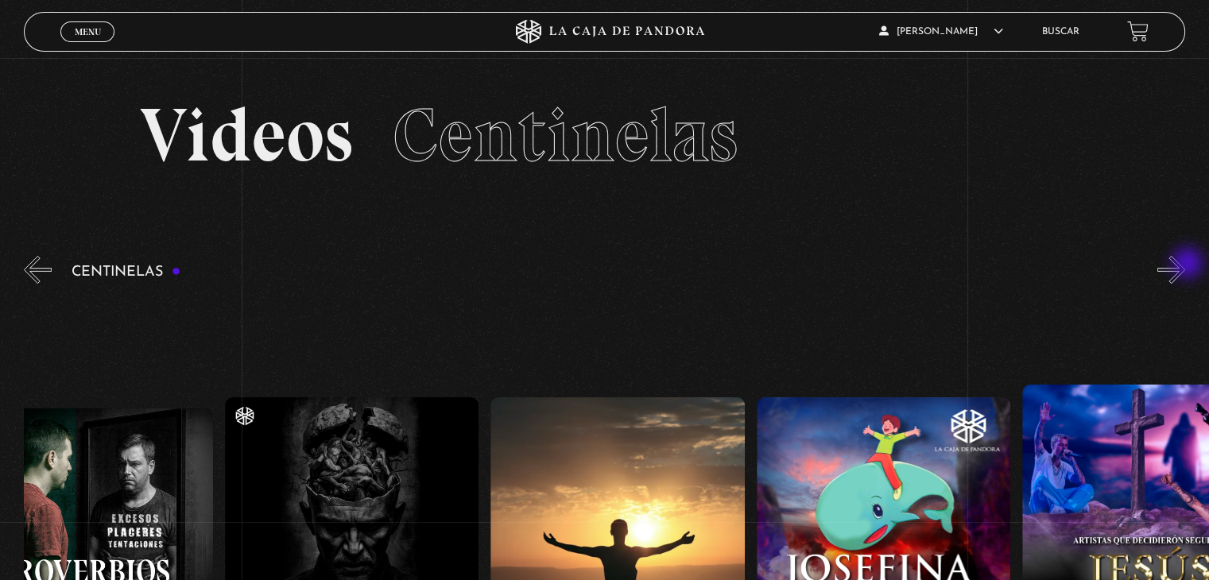
click at [1185, 265] on button "»" at bounding box center [1172, 270] width 28 height 28
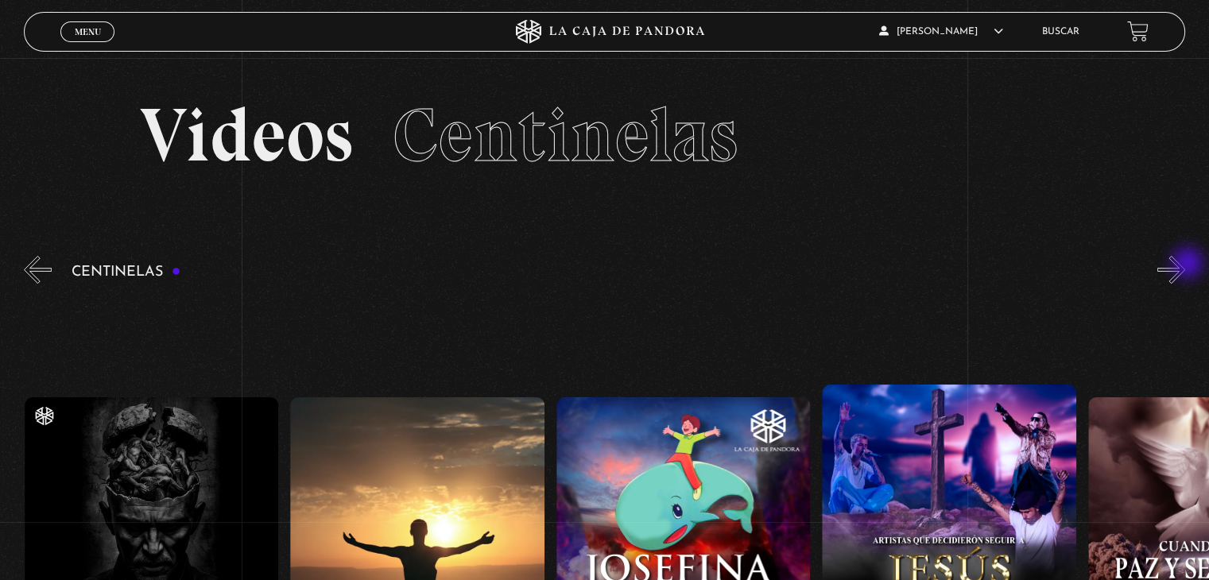
click at [1185, 265] on button "»" at bounding box center [1172, 270] width 28 height 28
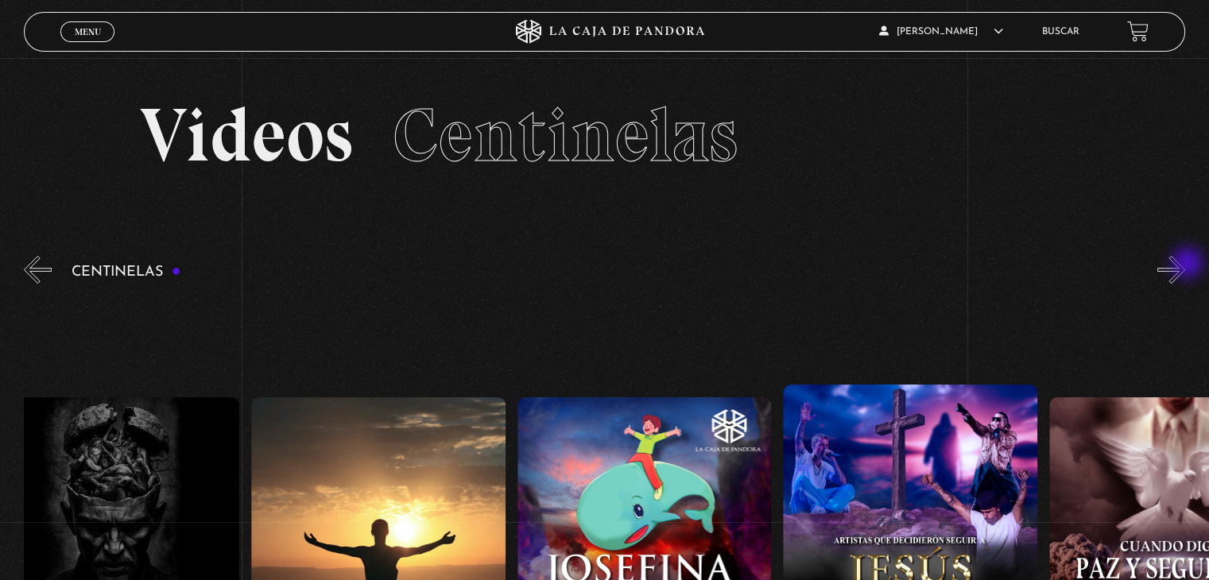
click at [1185, 265] on button "»" at bounding box center [1172, 270] width 28 height 28
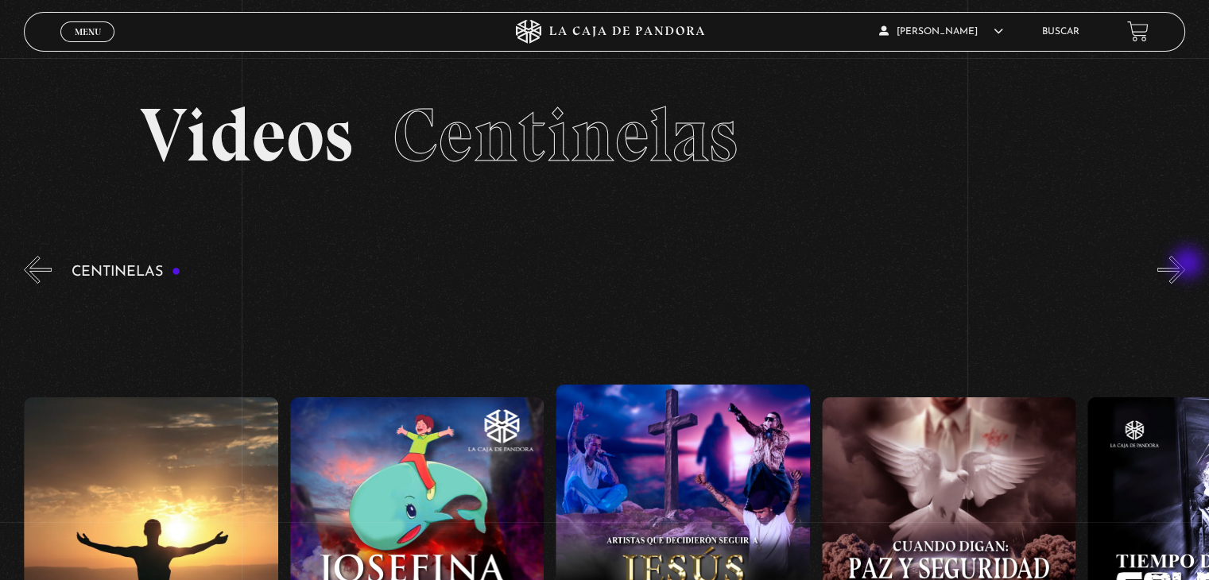
click at [1185, 265] on button "»" at bounding box center [1172, 270] width 28 height 28
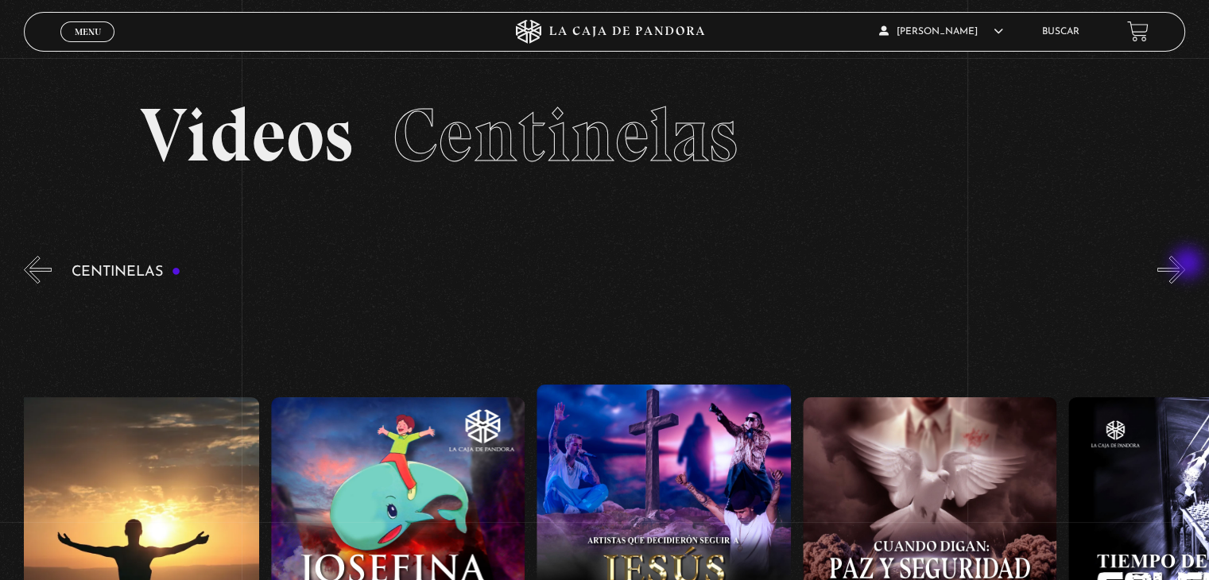
click at [1185, 265] on button "»" at bounding box center [1172, 270] width 28 height 28
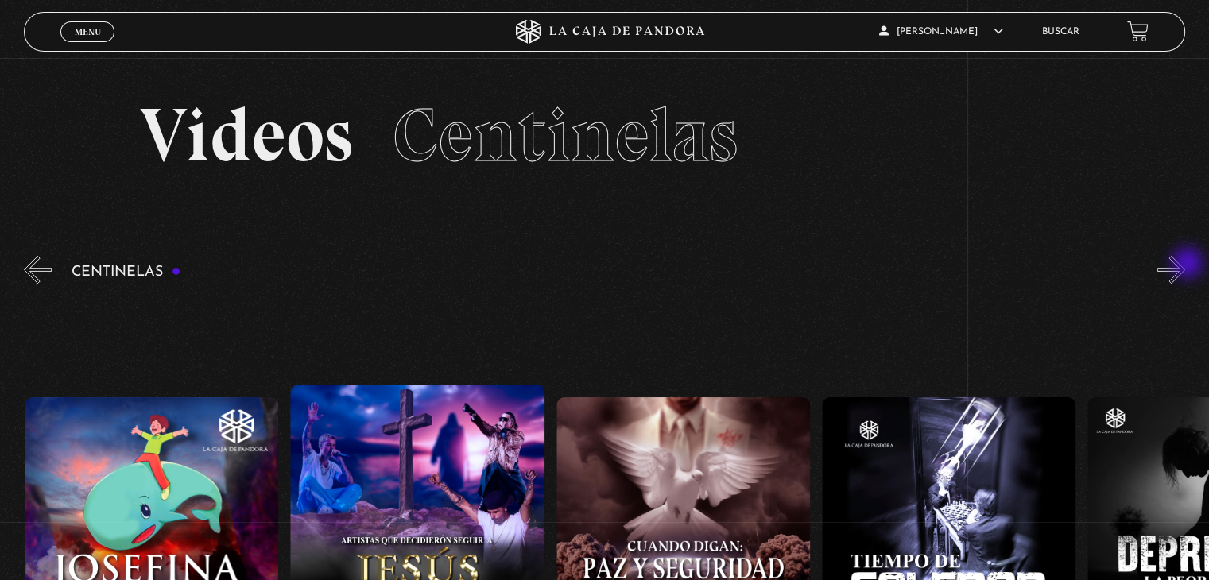
click at [1185, 265] on button "»" at bounding box center [1172, 270] width 28 height 28
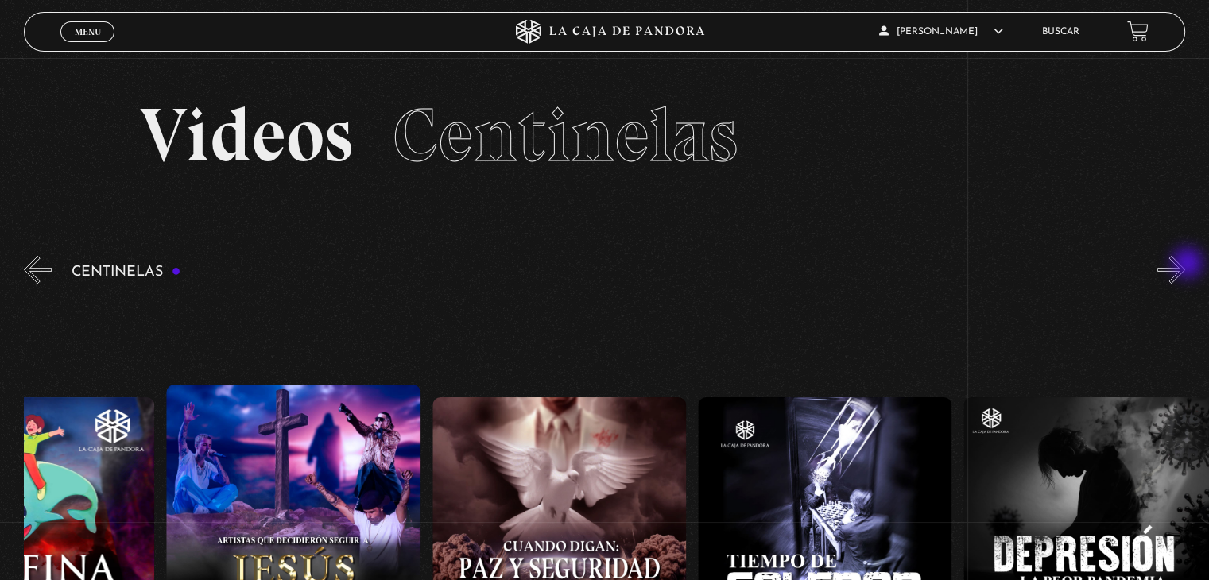
click at [1185, 265] on button "»" at bounding box center [1172, 270] width 28 height 28
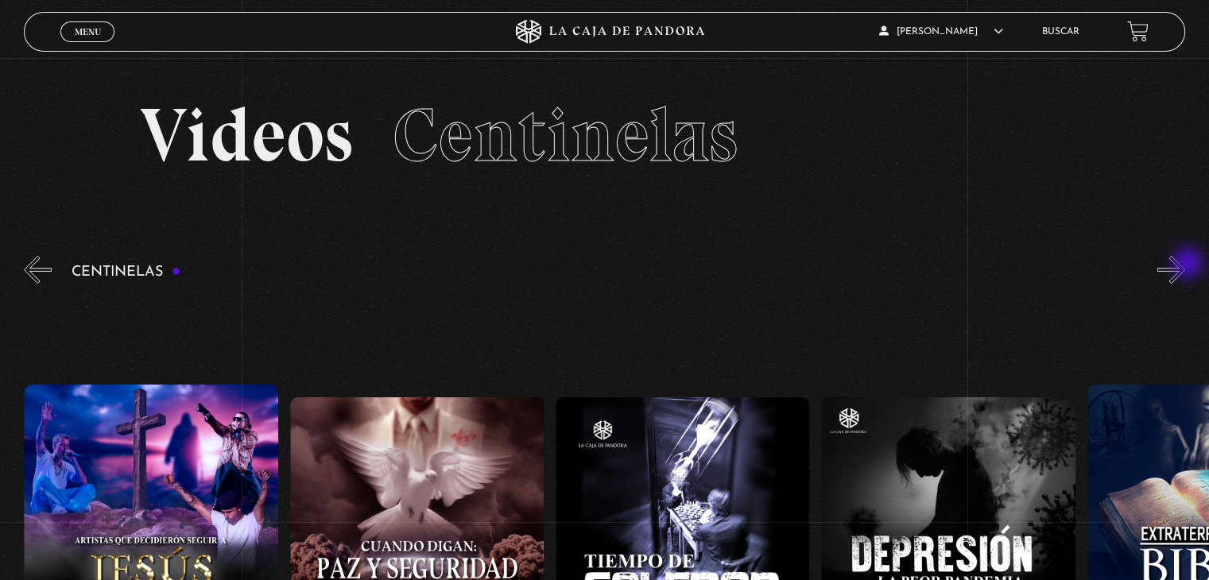
click at [1185, 265] on button "»" at bounding box center [1172, 270] width 28 height 28
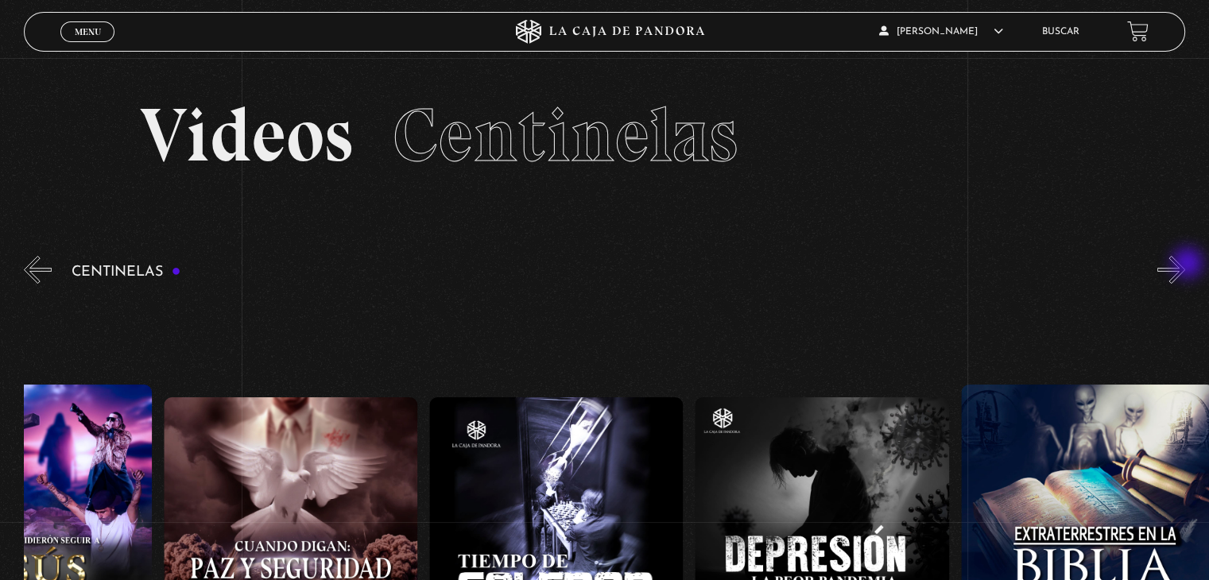
click at [1185, 265] on button "»" at bounding box center [1172, 270] width 28 height 28
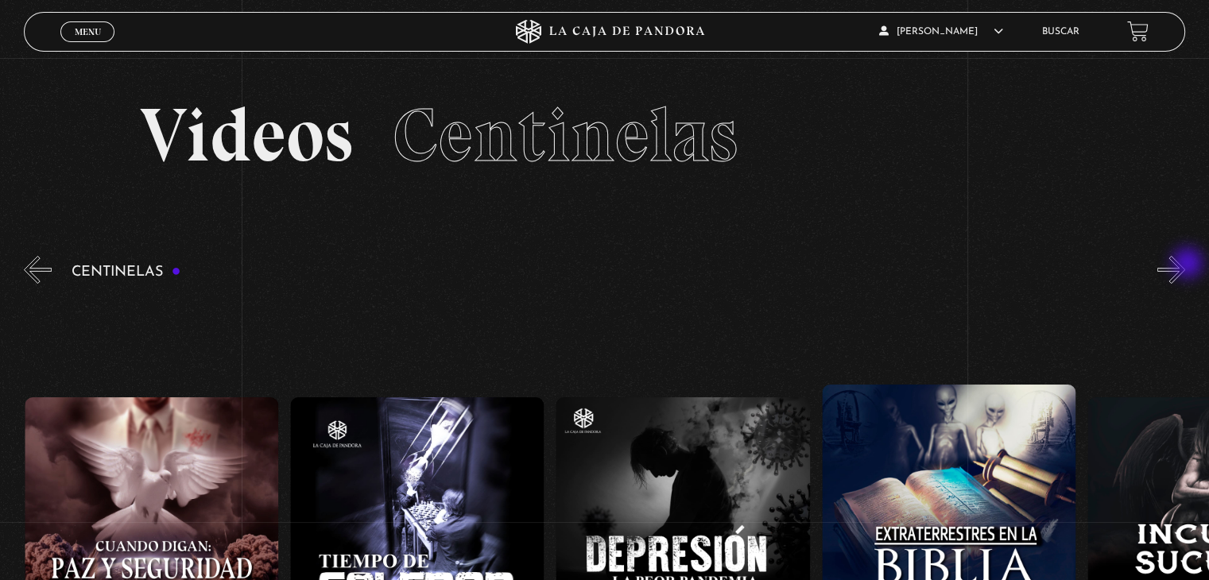
click at [1185, 265] on button "»" at bounding box center [1172, 270] width 28 height 28
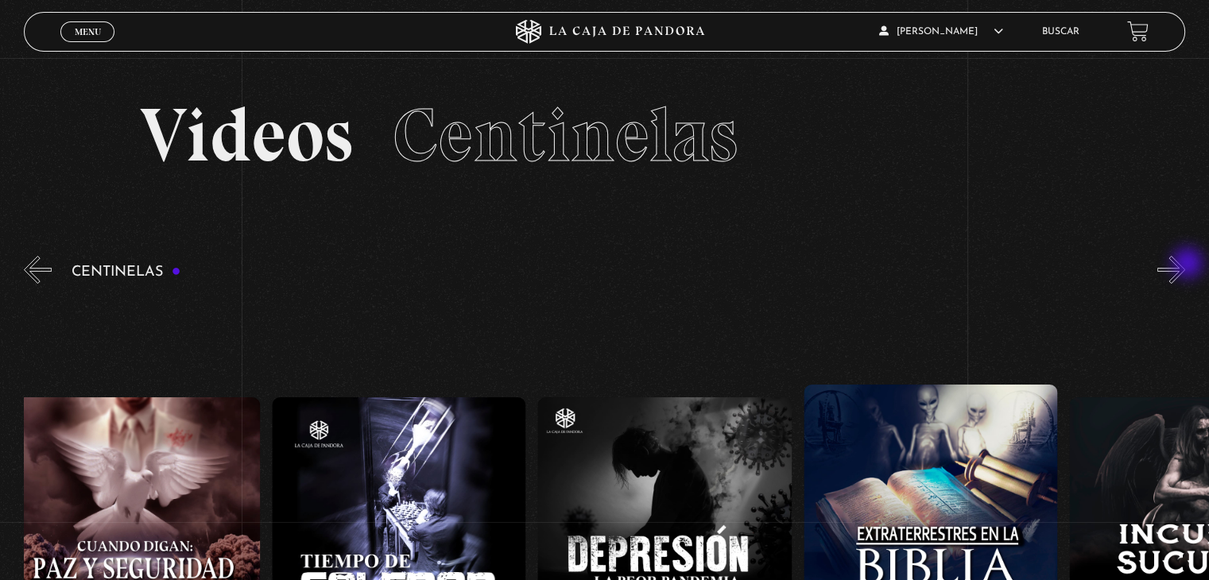
click at [1185, 265] on button "»" at bounding box center [1172, 270] width 28 height 28
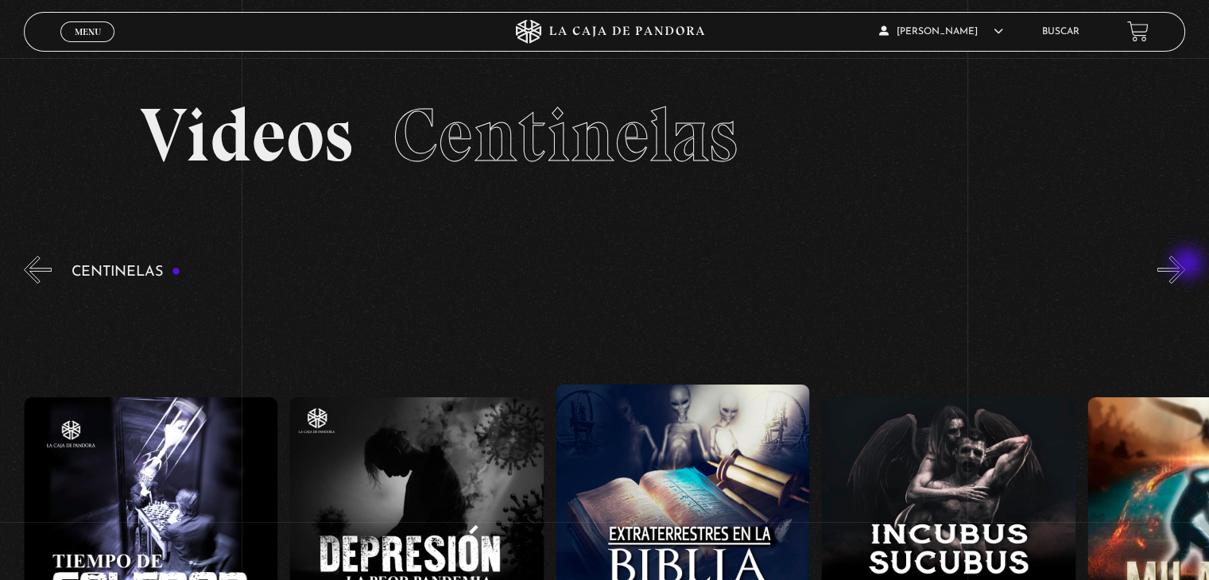
click at [1185, 265] on button "»" at bounding box center [1172, 270] width 28 height 28
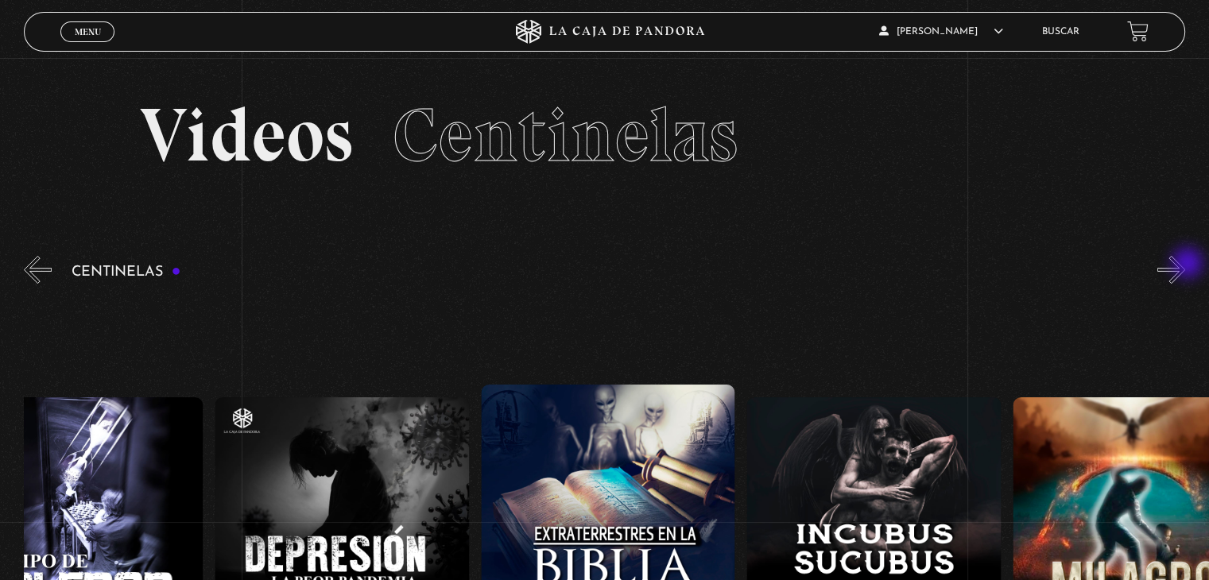
click at [1185, 265] on button "»" at bounding box center [1172, 270] width 28 height 28
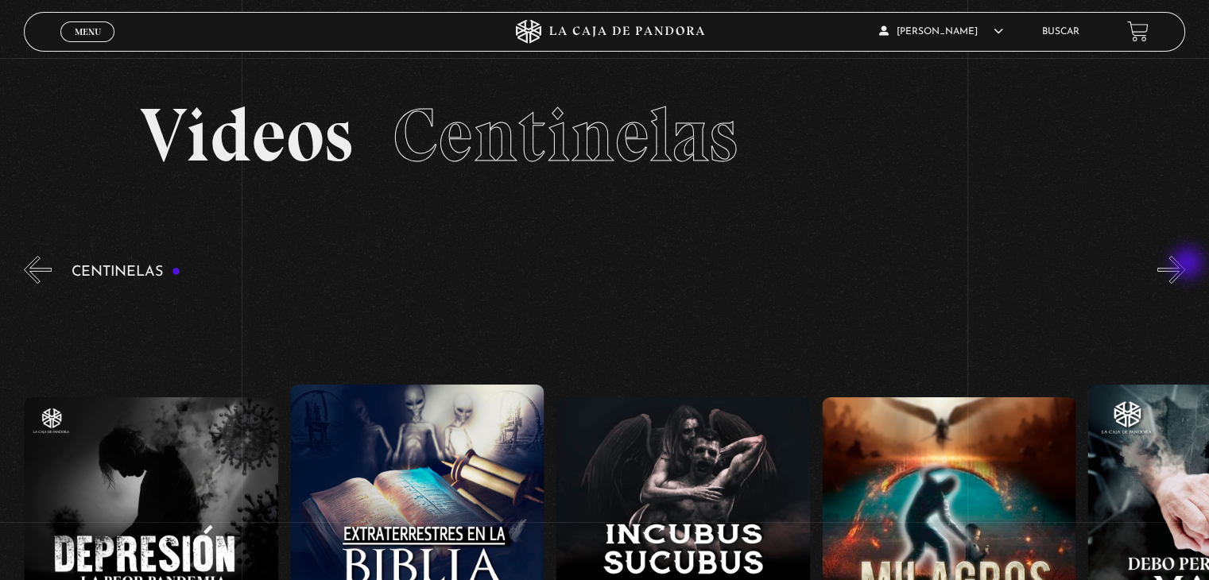
click at [1185, 265] on button "»" at bounding box center [1172, 270] width 28 height 28
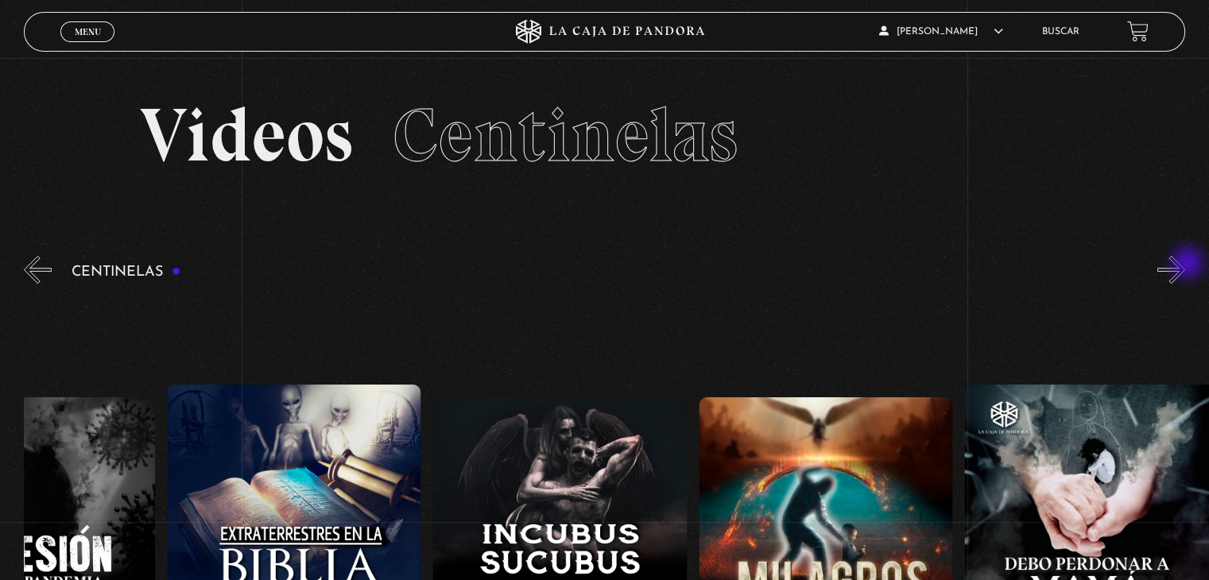
click at [1185, 265] on button "»" at bounding box center [1172, 270] width 28 height 28
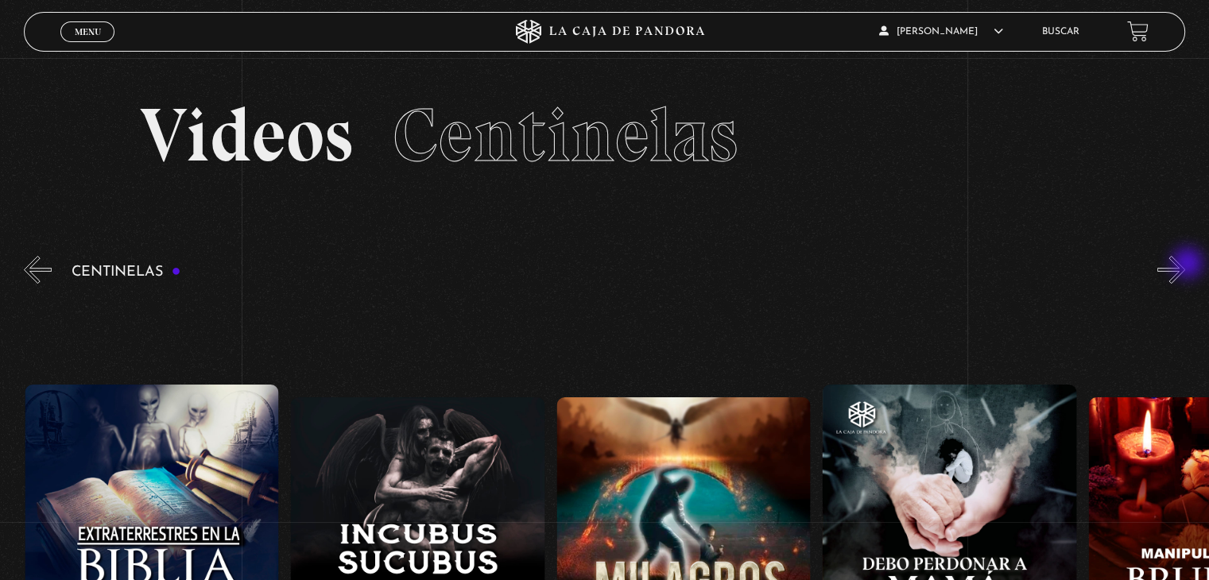
click at [1185, 265] on button "»" at bounding box center [1172, 270] width 28 height 28
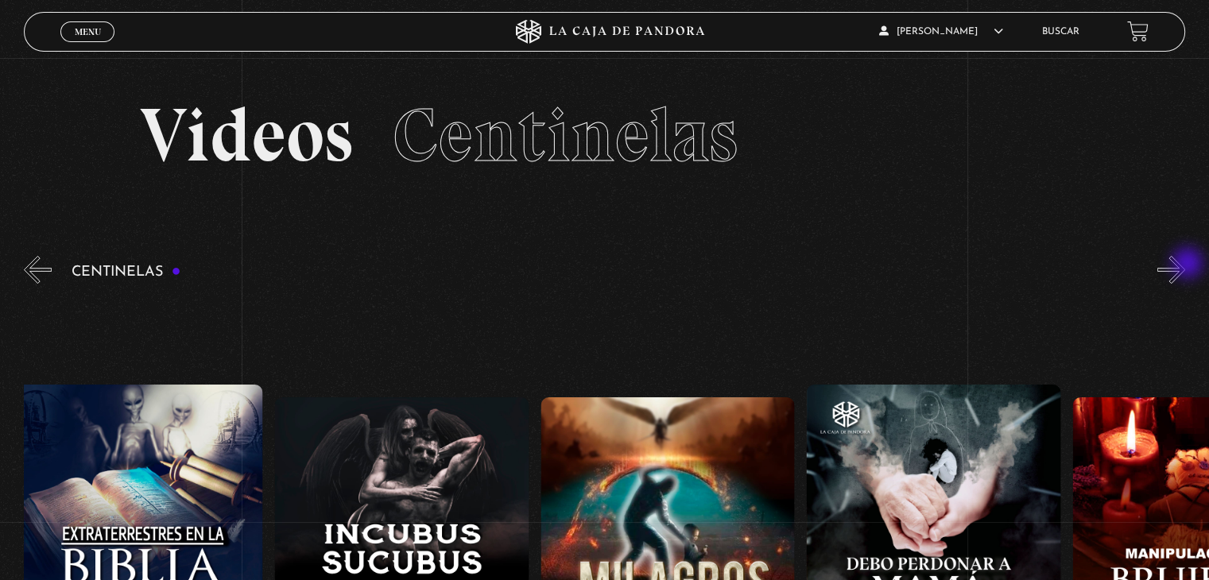
click at [1185, 265] on button "»" at bounding box center [1172, 270] width 28 height 28
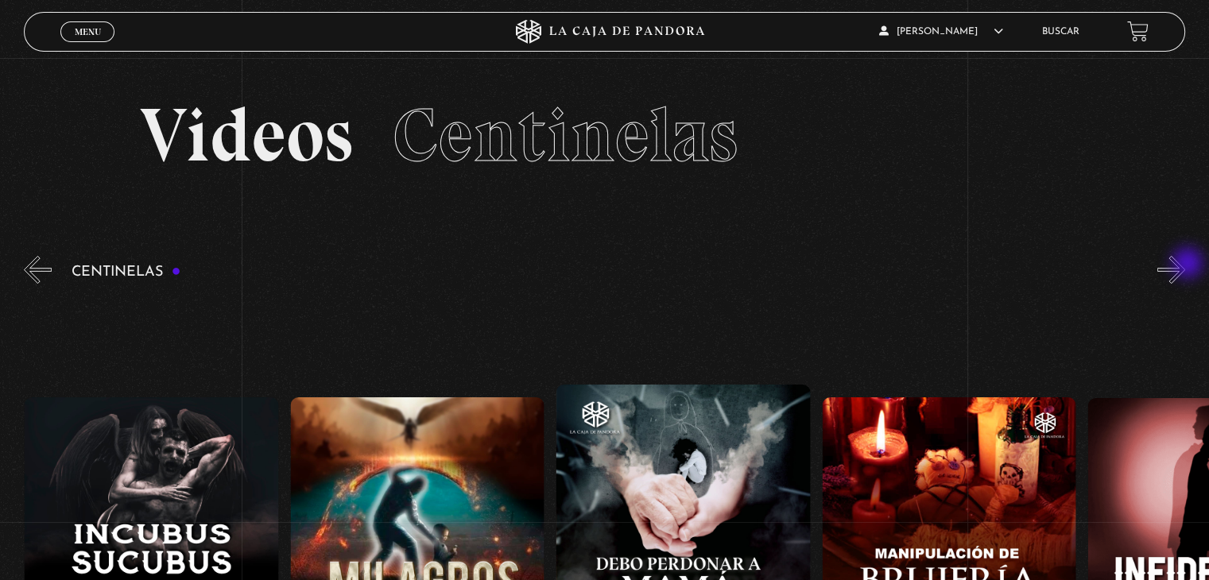
click at [1185, 265] on button "»" at bounding box center [1172, 270] width 28 height 28
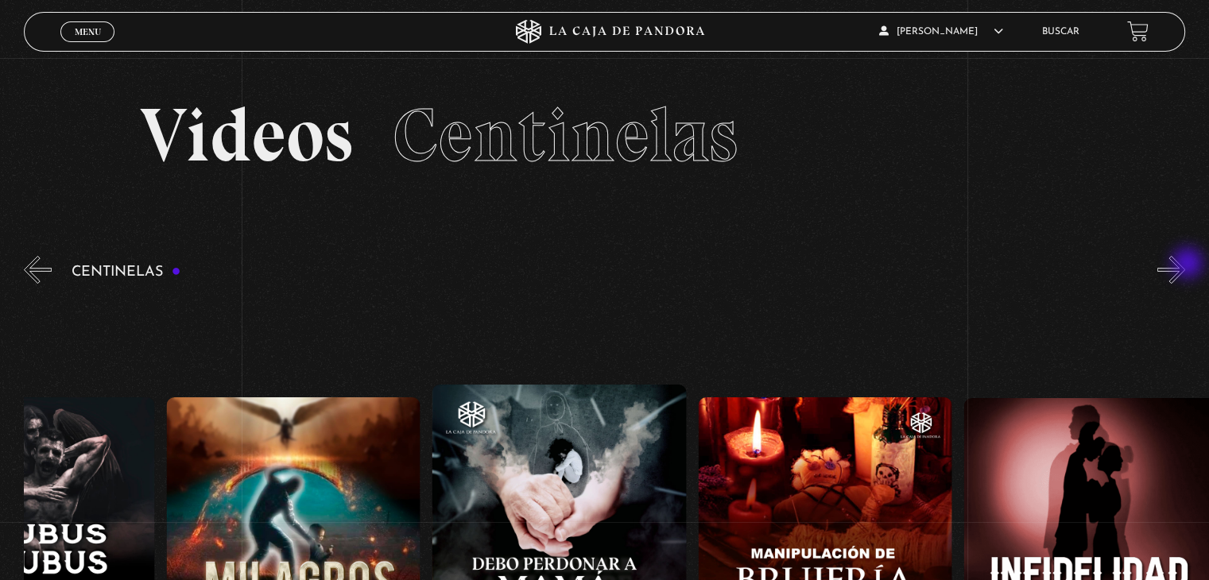
click at [1185, 265] on button "»" at bounding box center [1172, 270] width 28 height 28
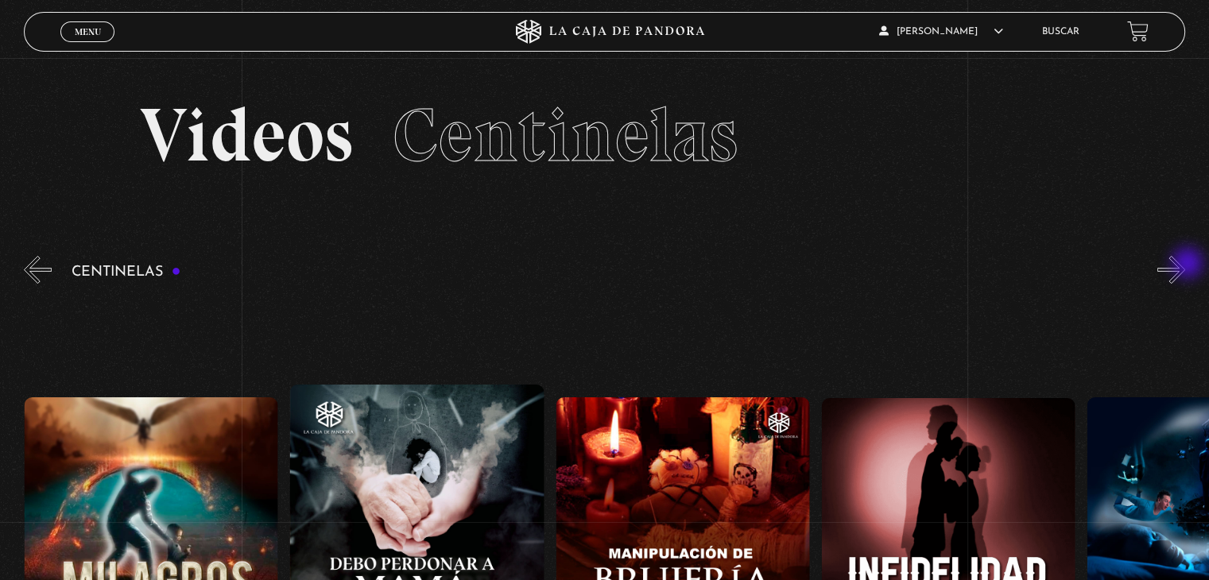
click at [1185, 265] on button "»" at bounding box center [1172, 270] width 28 height 28
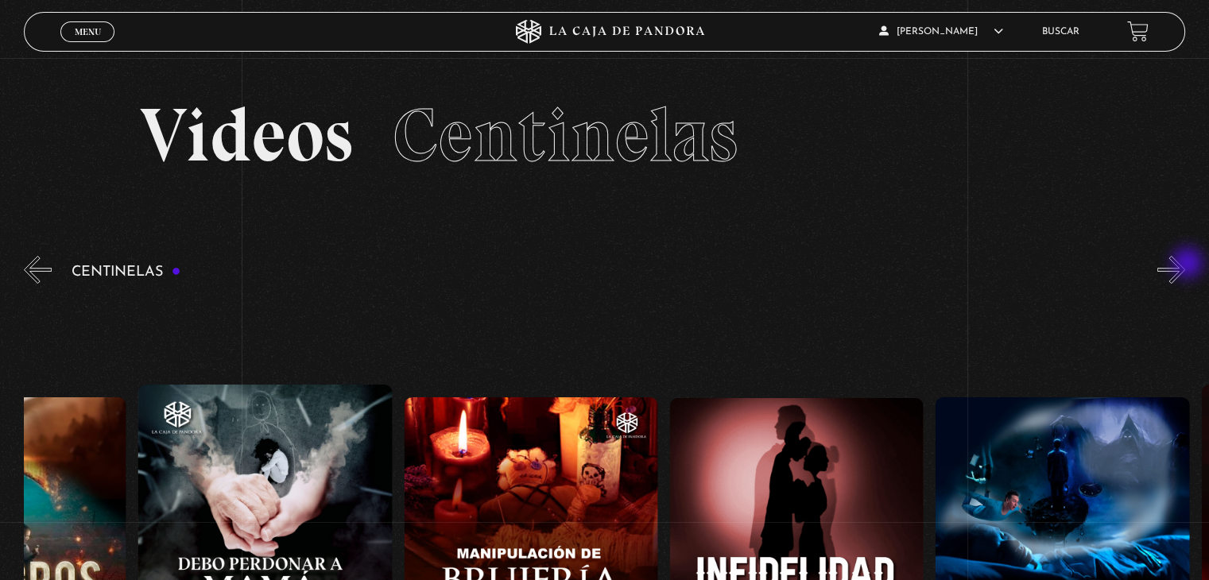
click at [1185, 265] on button "»" at bounding box center [1172, 270] width 28 height 28
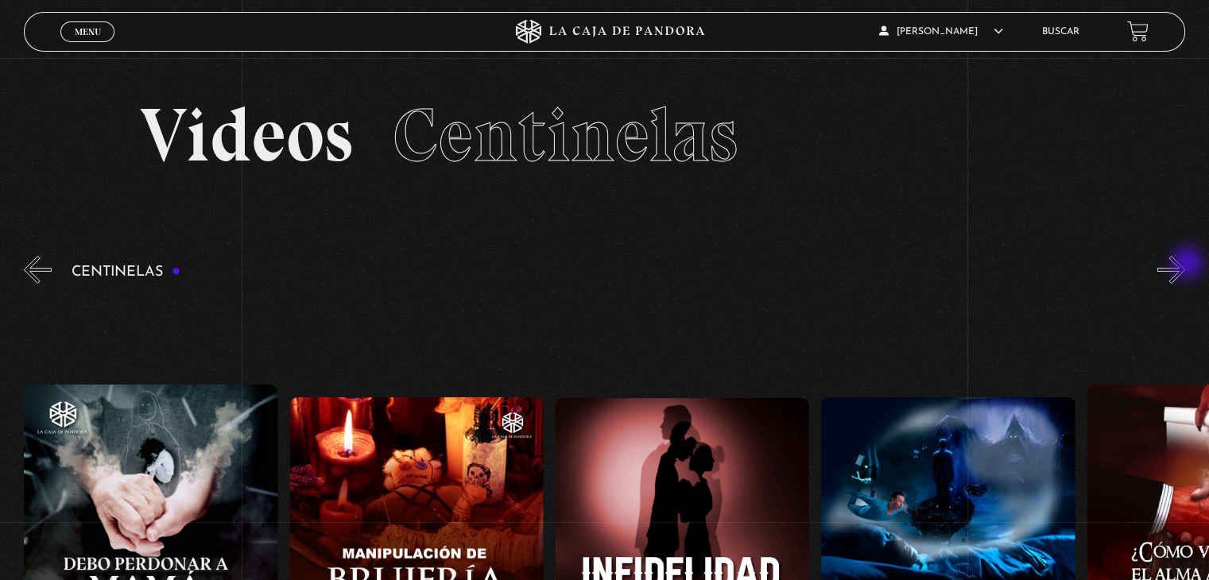
click at [1185, 265] on button "»" at bounding box center [1172, 270] width 28 height 28
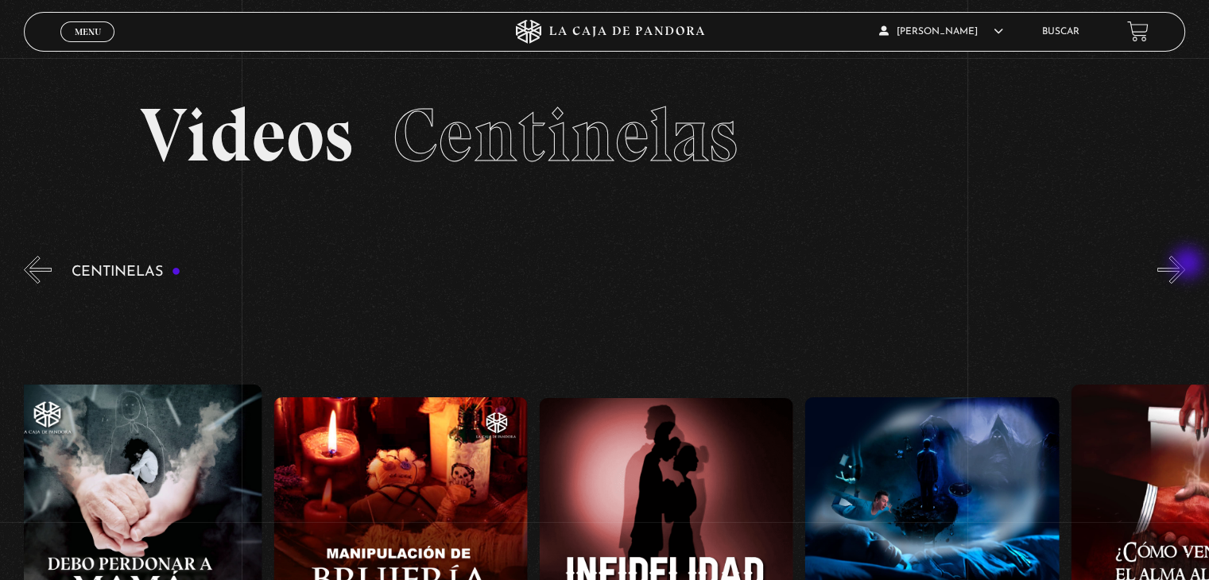
click at [1185, 265] on button "»" at bounding box center [1172, 270] width 28 height 28
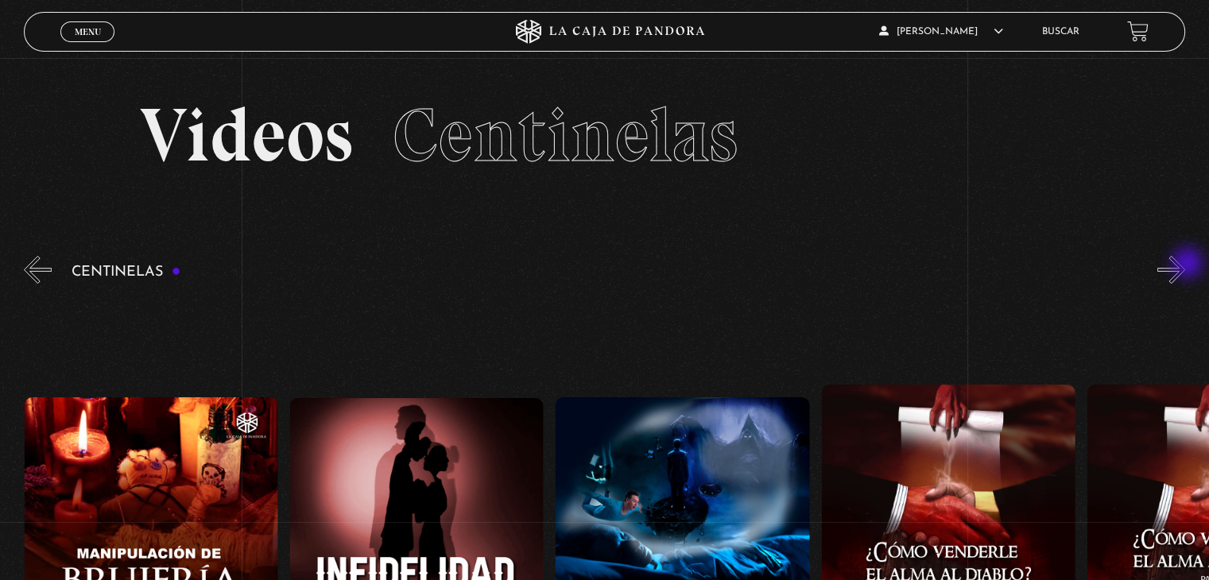
click at [1185, 265] on button "»" at bounding box center [1172, 270] width 28 height 28
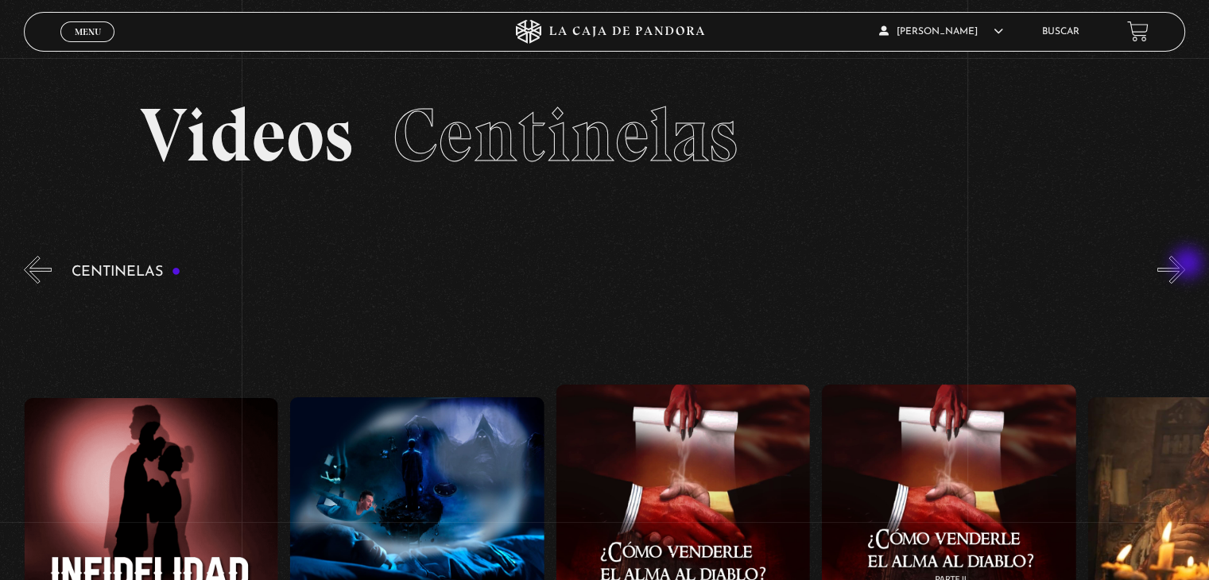
click at [1185, 265] on button "»" at bounding box center [1172, 270] width 28 height 28
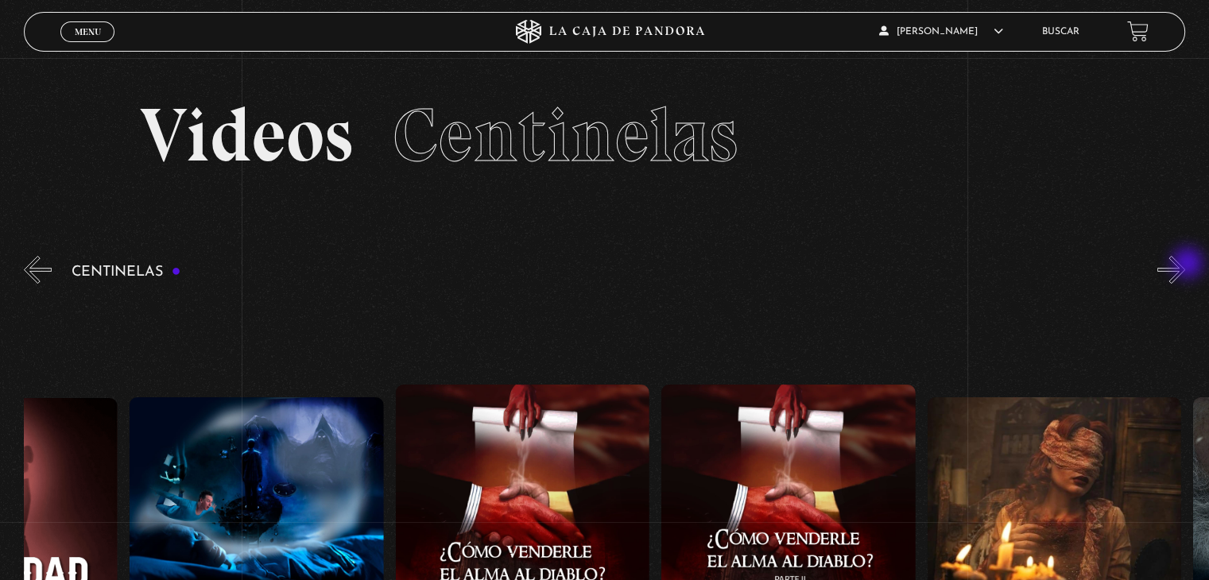
click at [1185, 265] on button "»" at bounding box center [1172, 270] width 28 height 28
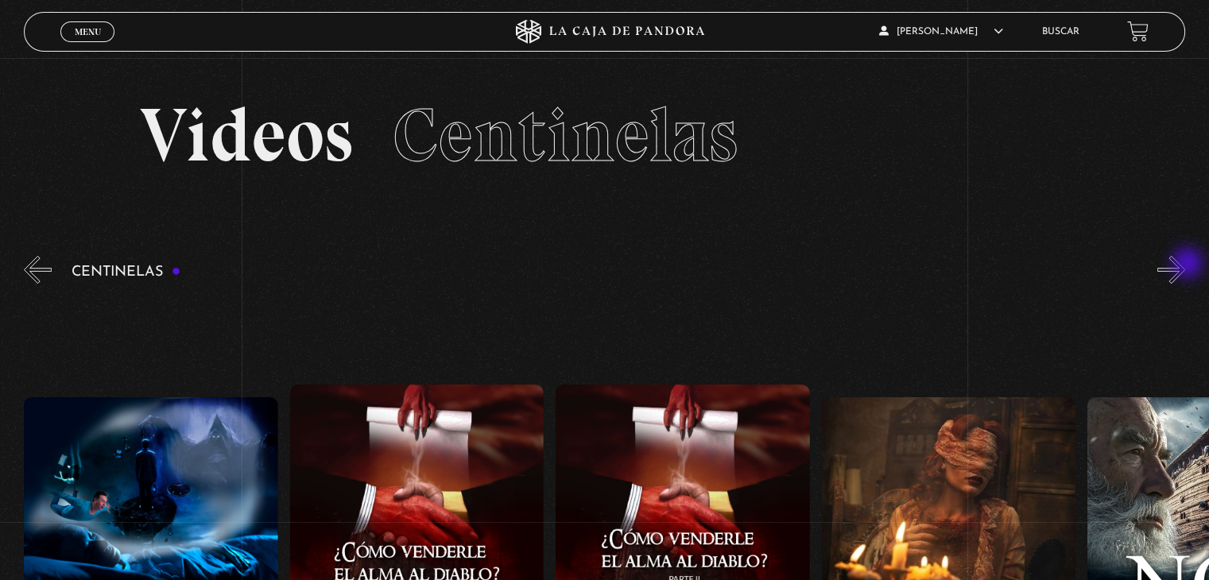
click at [1185, 265] on button "»" at bounding box center [1172, 270] width 28 height 28
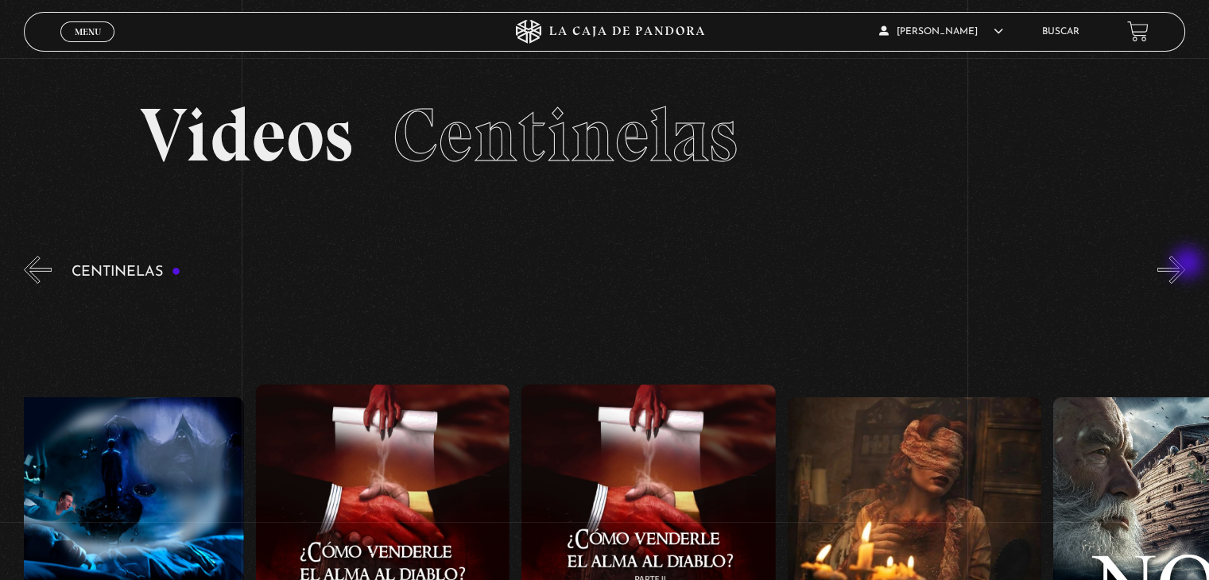
click at [1185, 265] on button "»" at bounding box center [1172, 270] width 28 height 28
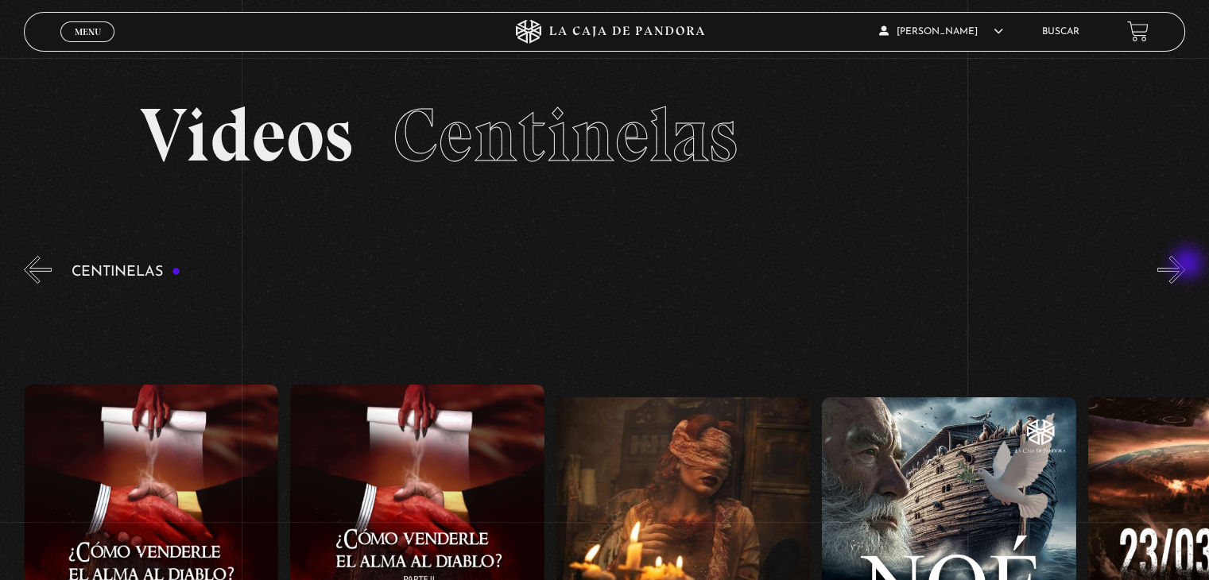
click at [1185, 265] on button "»" at bounding box center [1172, 270] width 28 height 28
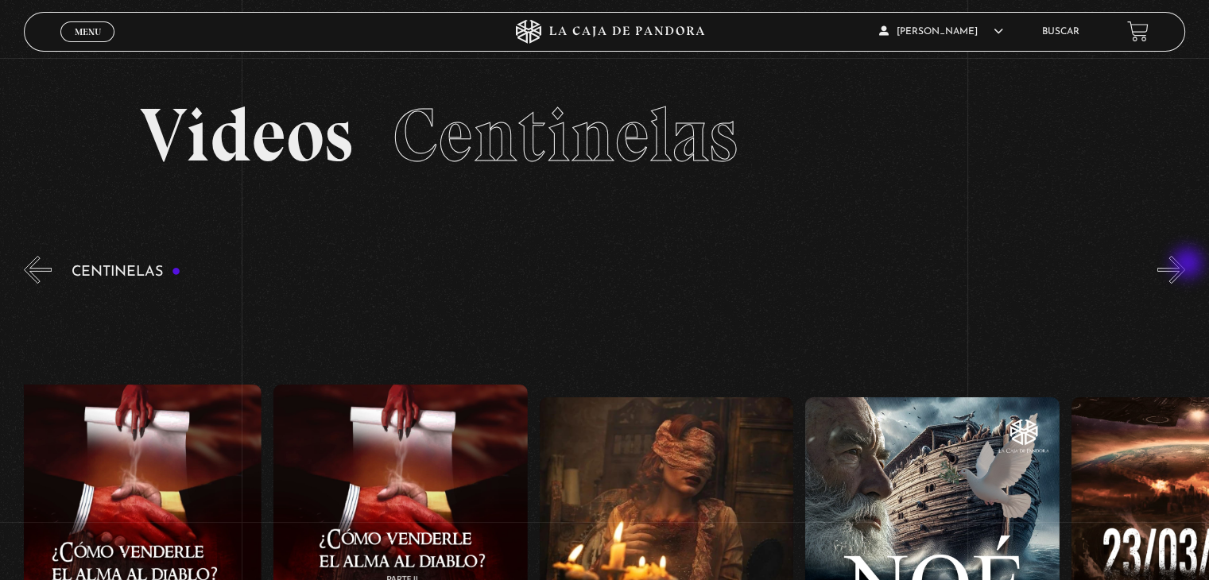
click at [1185, 265] on button "»" at bounding box center [1172, 270] width 28 height 28
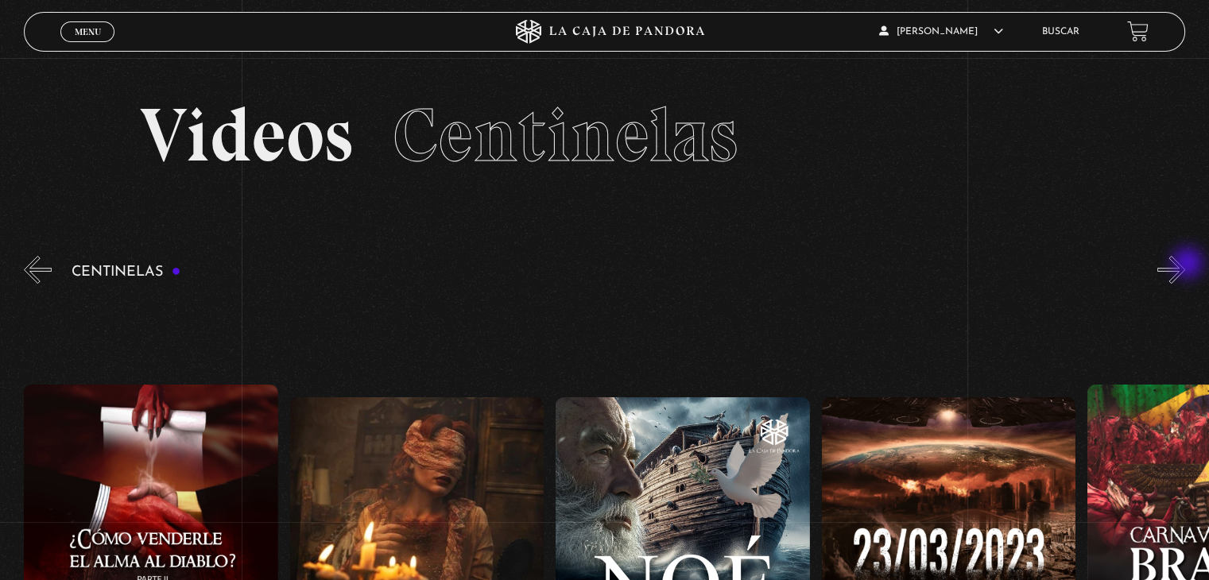
click at [1185, 265] on button "»" at bounding box center [1172, 270] width 28 height 28
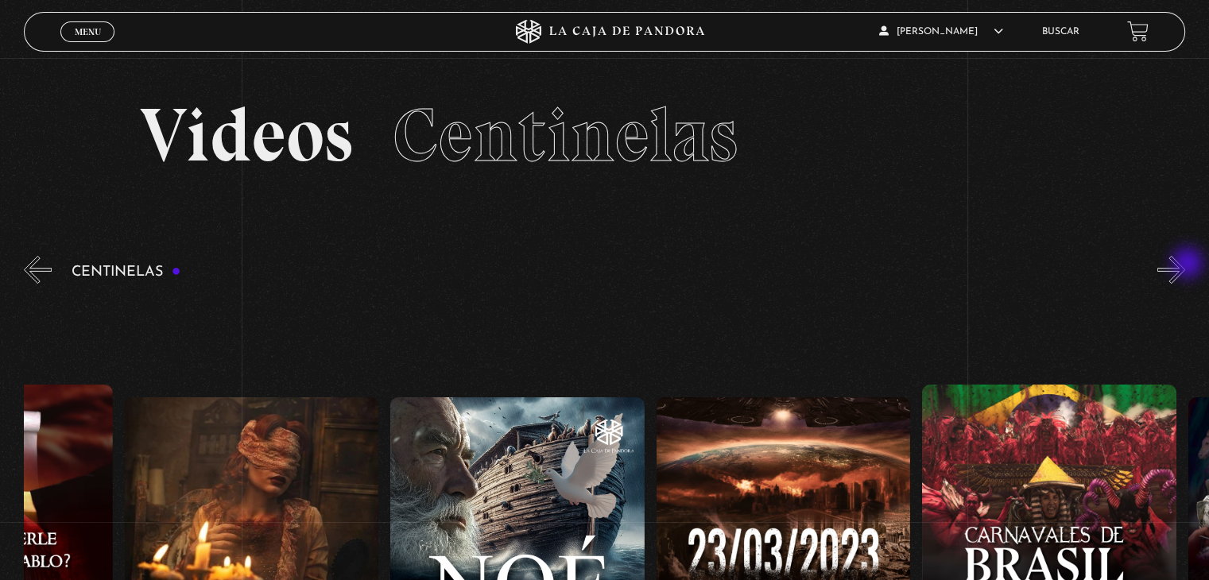
click at [1185, 265] on button "»" at bounding box center [1172, 270] width 28 height 28
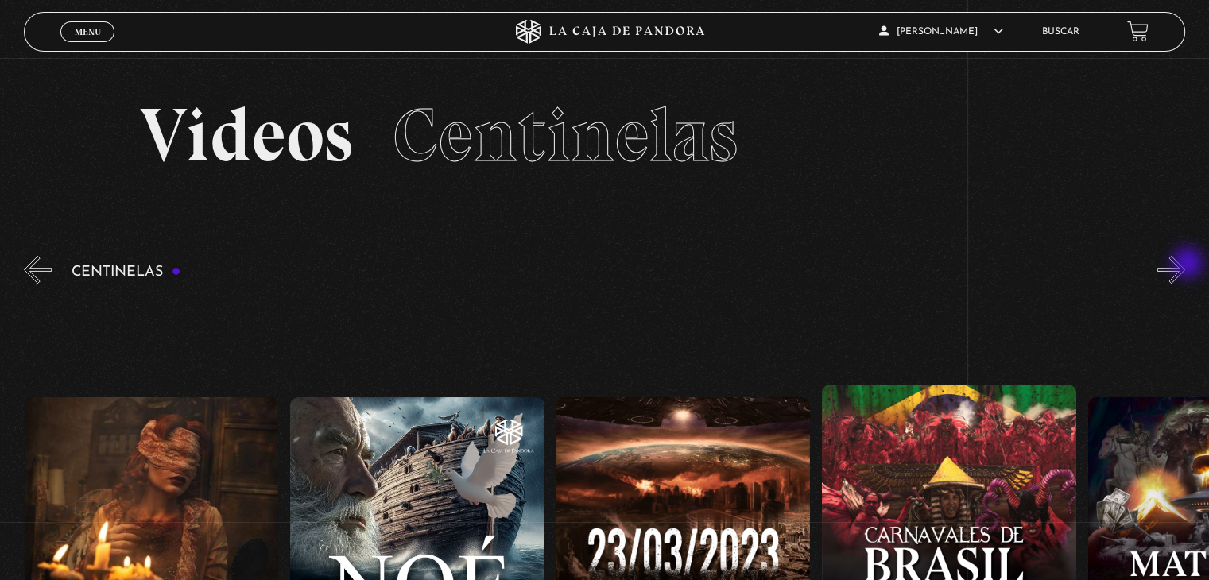
click at [1185, 265] on button "»" at bounding box center [1172, 270] width 28 height 28
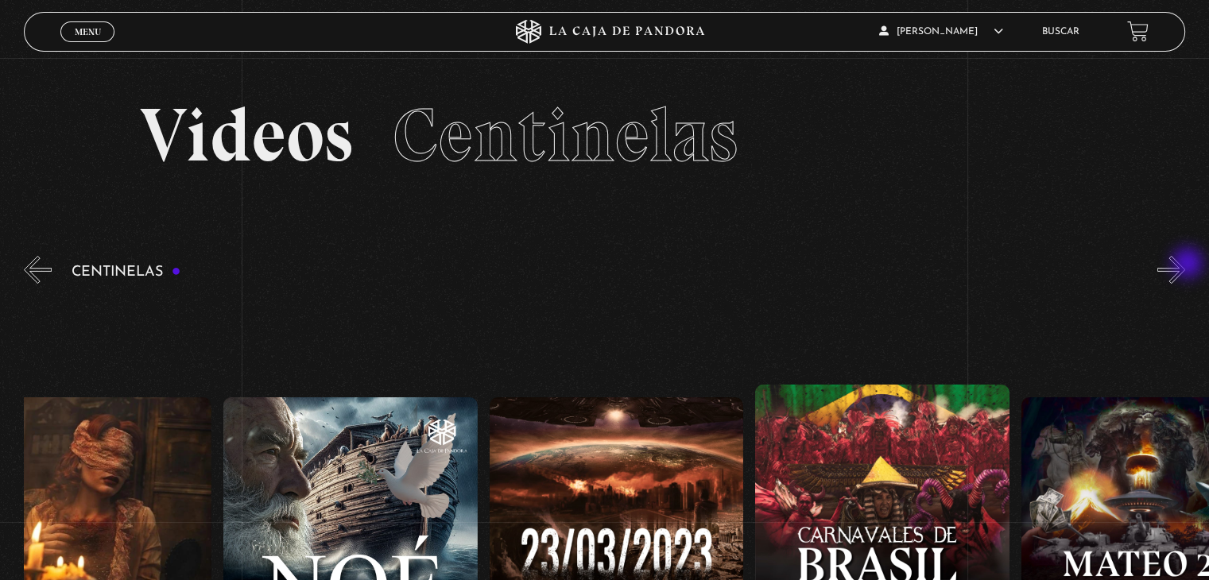
click at [1185, 265] on button "»" at bounding box center [1172, 270] width 28 height 28
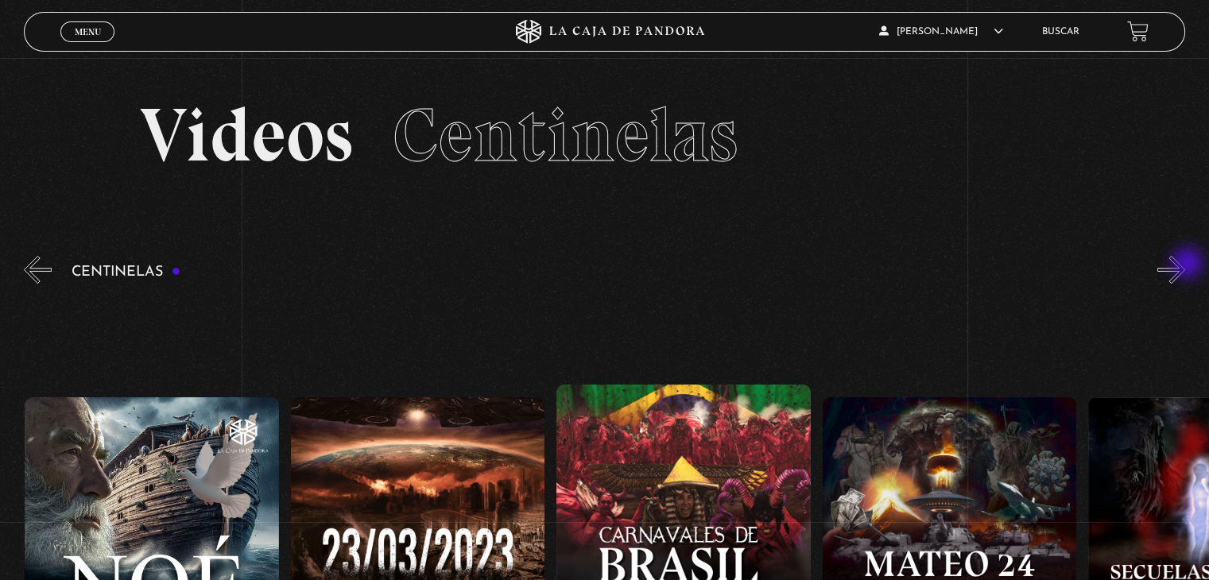
click at [1185, 265] on button "»" at bounding box center [1172, 270] width 28 height 28
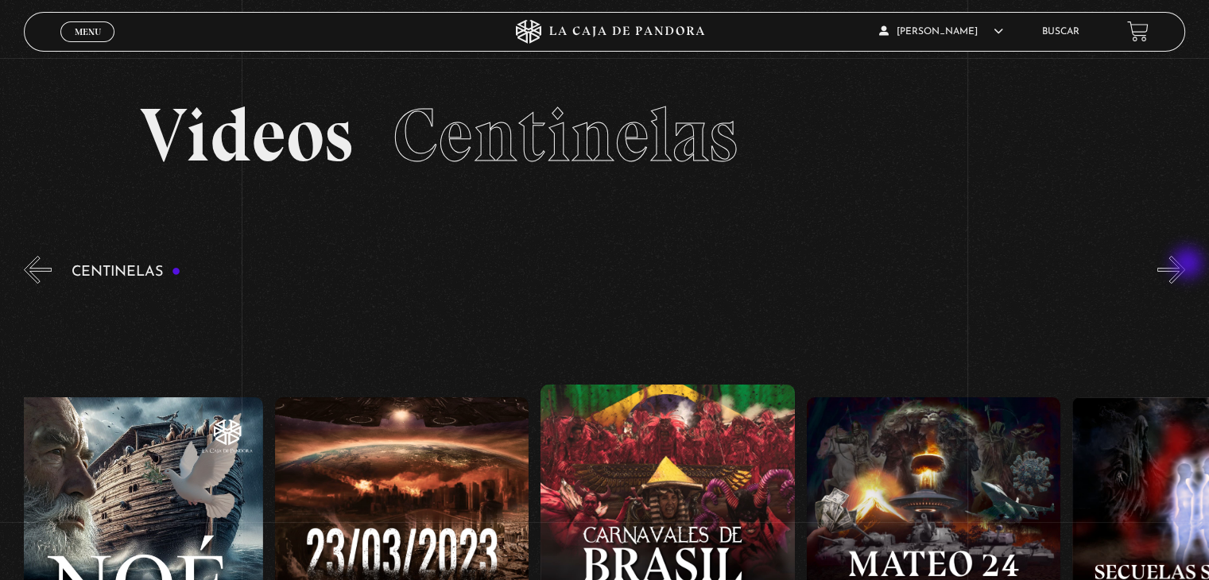
click at [1185, 265] on button "»" at bounding box center [1172, 270] width 28 height 28
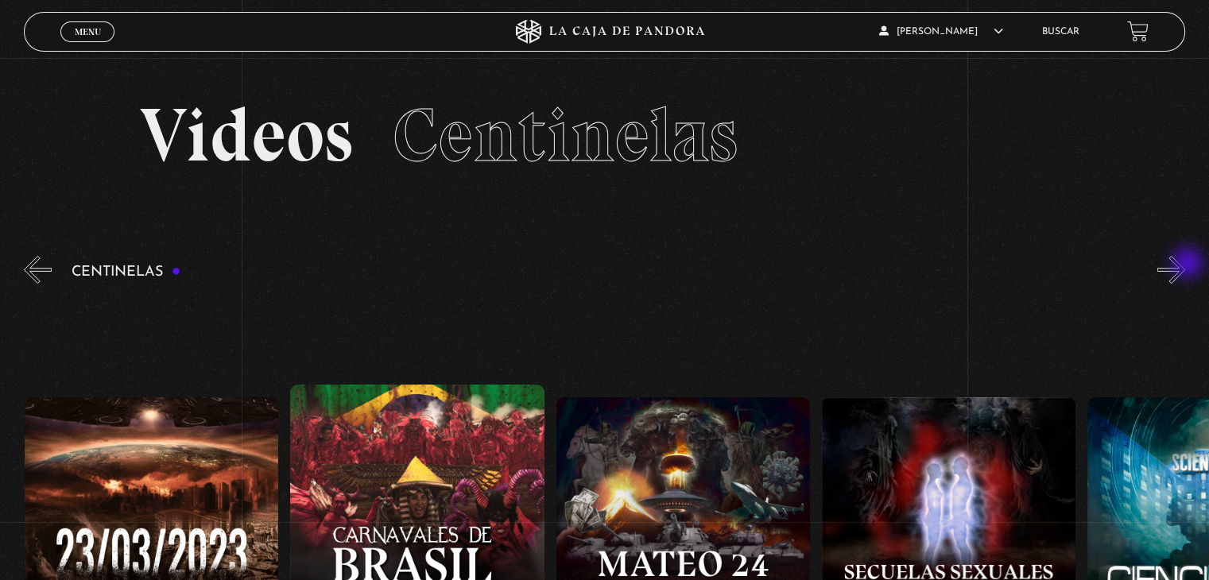
click at [1185, 265] on button "»" at bounding box center [1172, 270] width 28 height 28
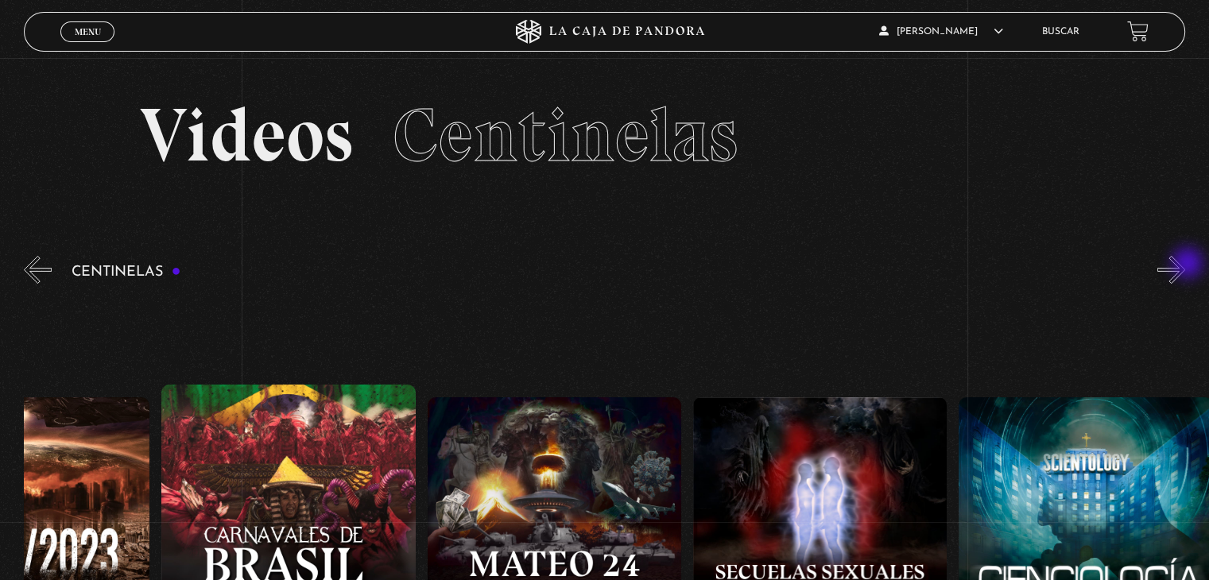
click at [1185, 265] on button "»" at bounding box center [1172, 270] width 28 height 28
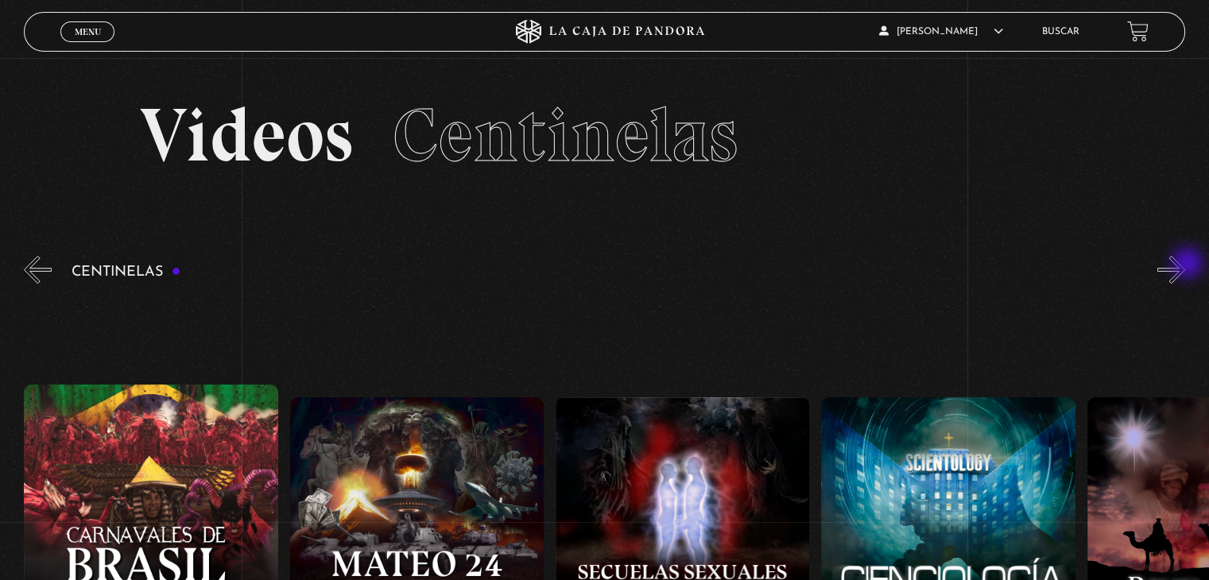
click at [1185, 265] on button "»" at bounding box center [1172, 270] width 28 height 28
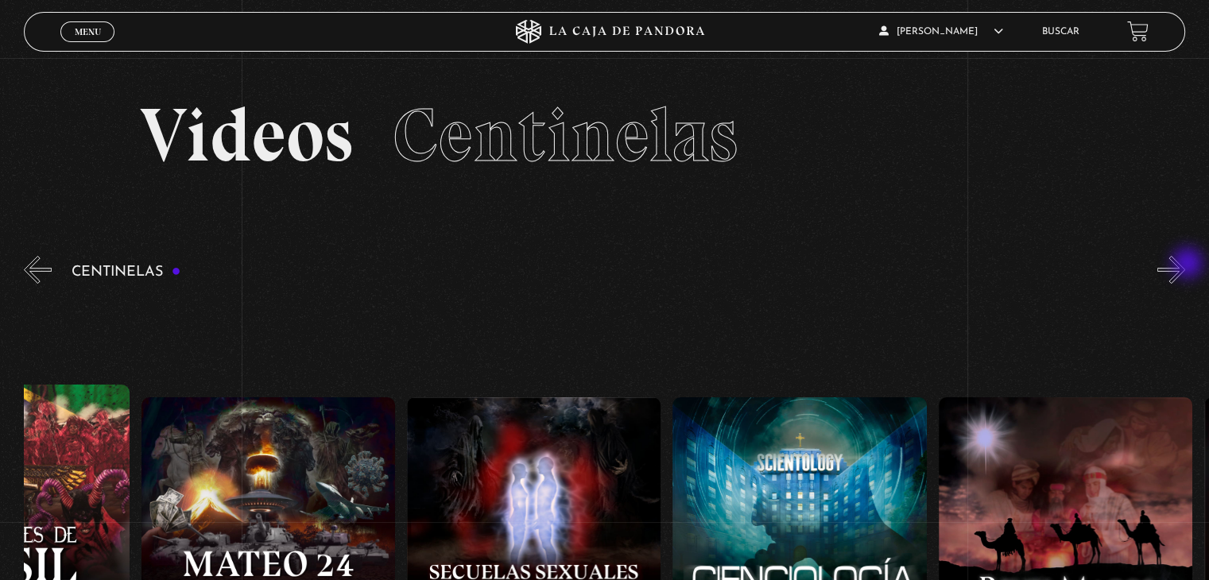
click at [1185, 265] on button "»" at bounding box center [1172, 270] width 28 height 28
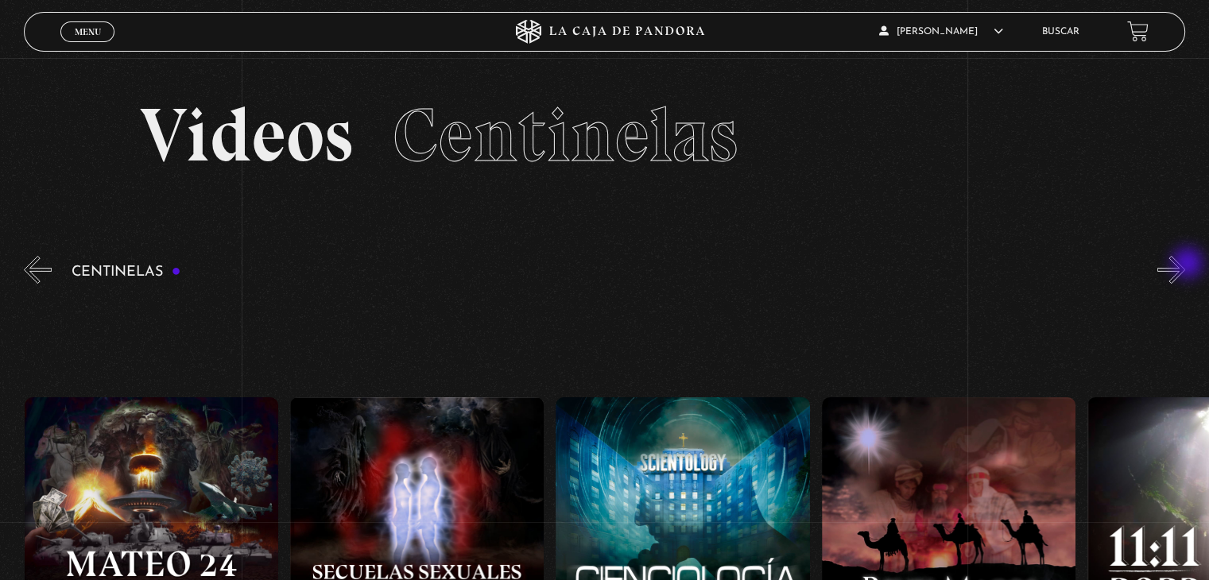
click at [1185, 265] on button "»" at bounding box center [1172, 270] width 28 height 28
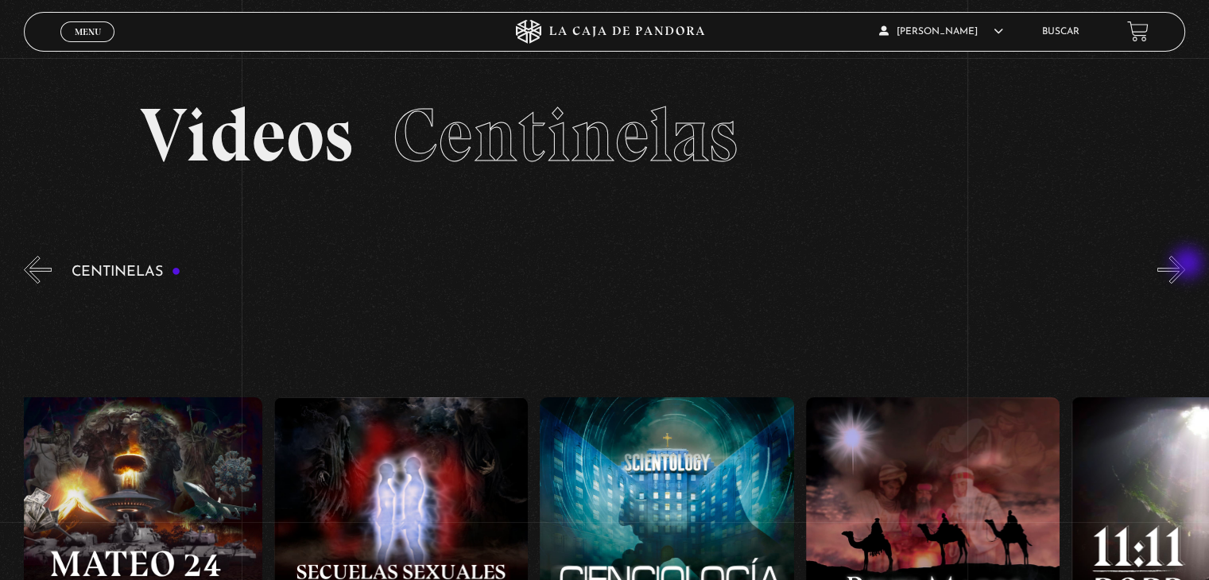
click at [1185, 265] on button "»" at bounding box center [1172, 270] width 28 height 28
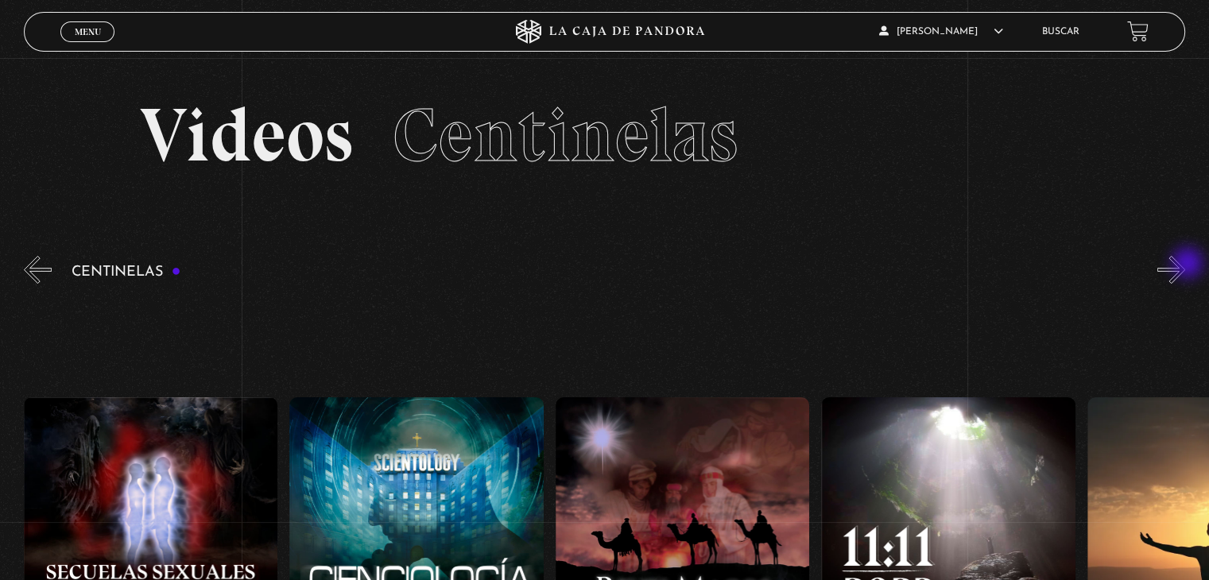
click at [1185, 265] on button "»" at bounding box center [1172, 270] width 28 height 28
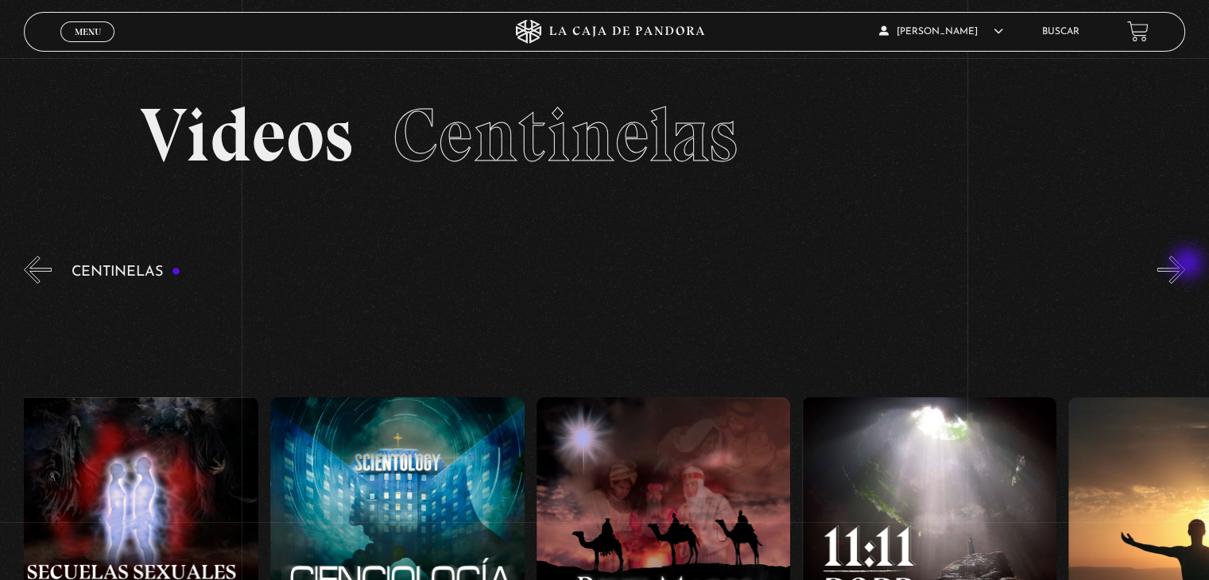
click at [1185, 265] on button "»" at bounding box center [1172, 270] width 28 height 28
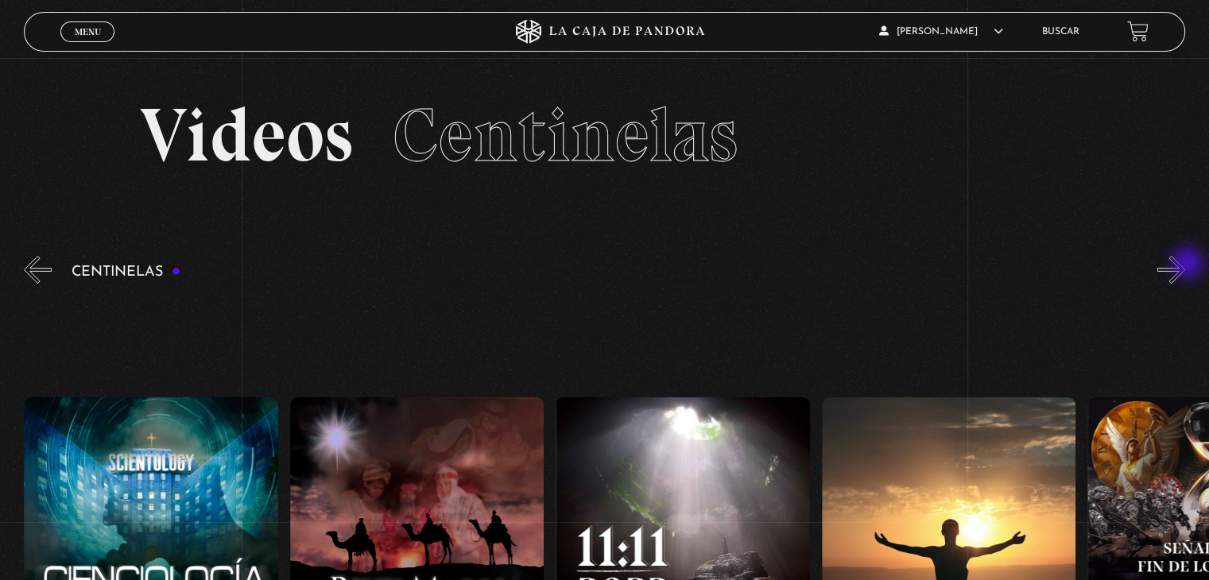
click at [1185, 265] on button "»" at bounding box center [1172, 270] width 28 height 28
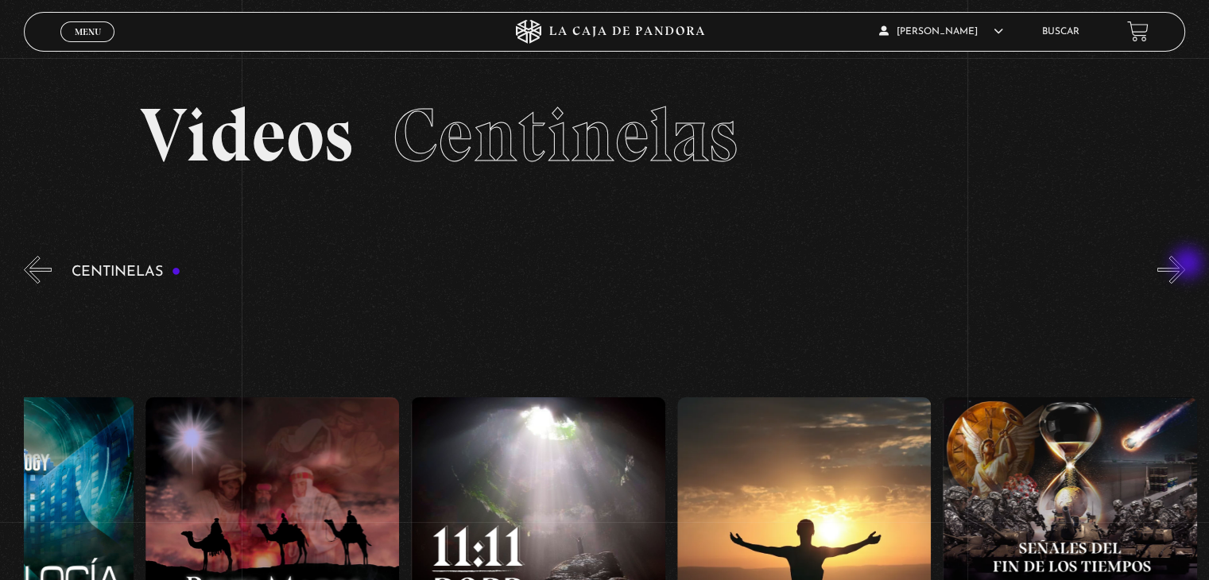
click at [1185, 265] on button "»" at bounding box center [1172, 270] width 28 height 28
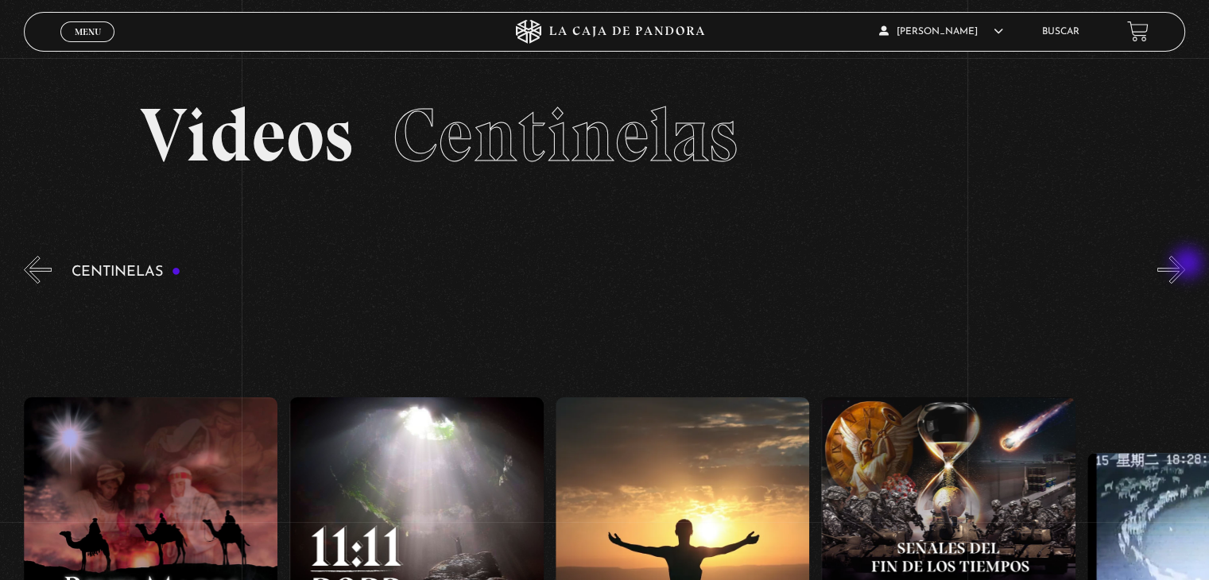
click at [1185, 265] on button "»" at bounding box center [1172, 270] width 28 height 28
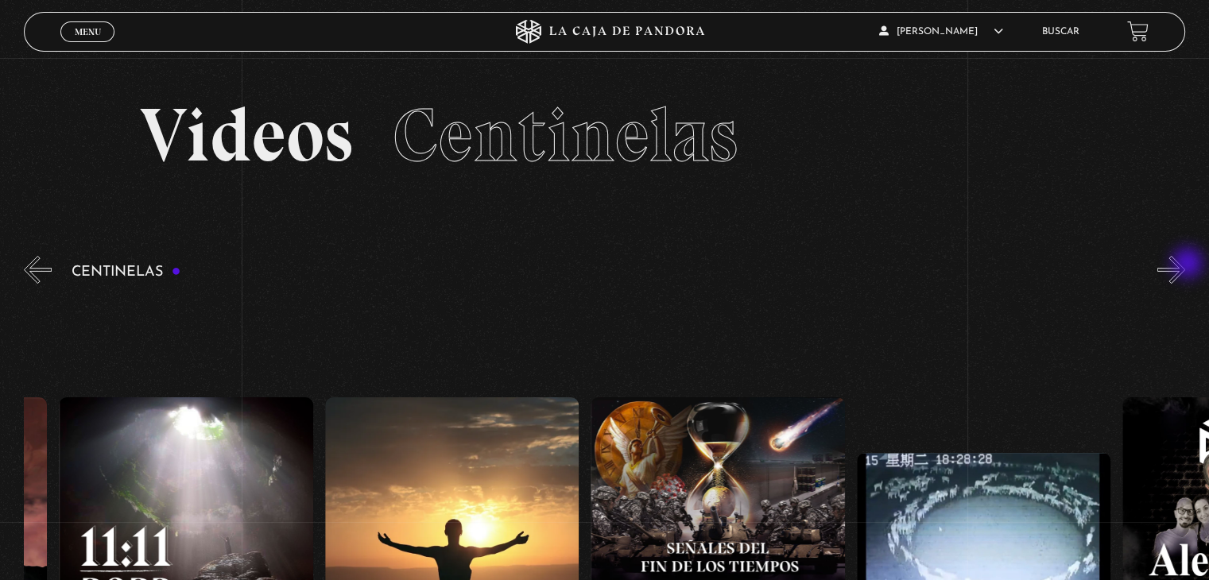
click at [1185, 265] on button "»" at bounding box center [1172, 270] width 28 height 28
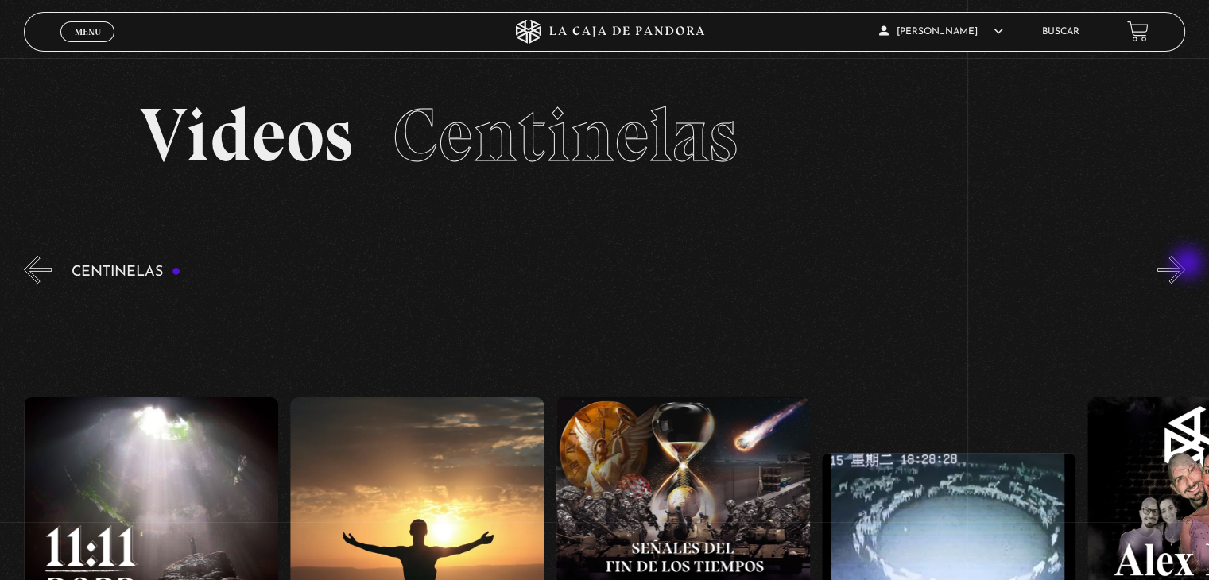
click at [1185, 265] on button "»" at bounding box center [1172, 270] width 28 height 28
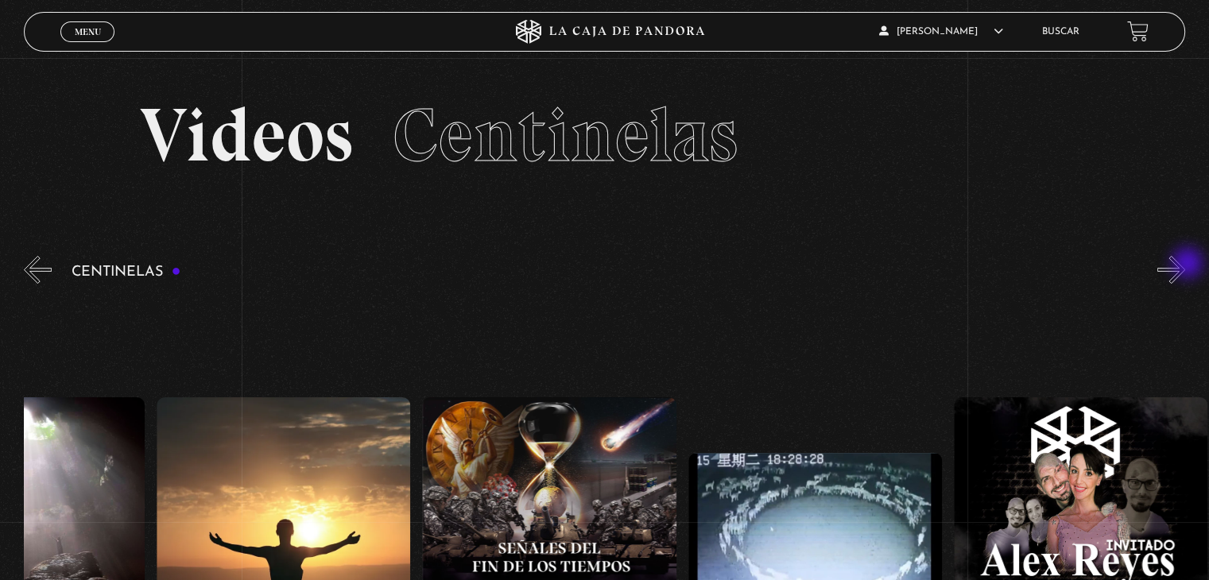
click at [1185, 265] on button "»" at bounding box center [1172, 270] width 28 height 28
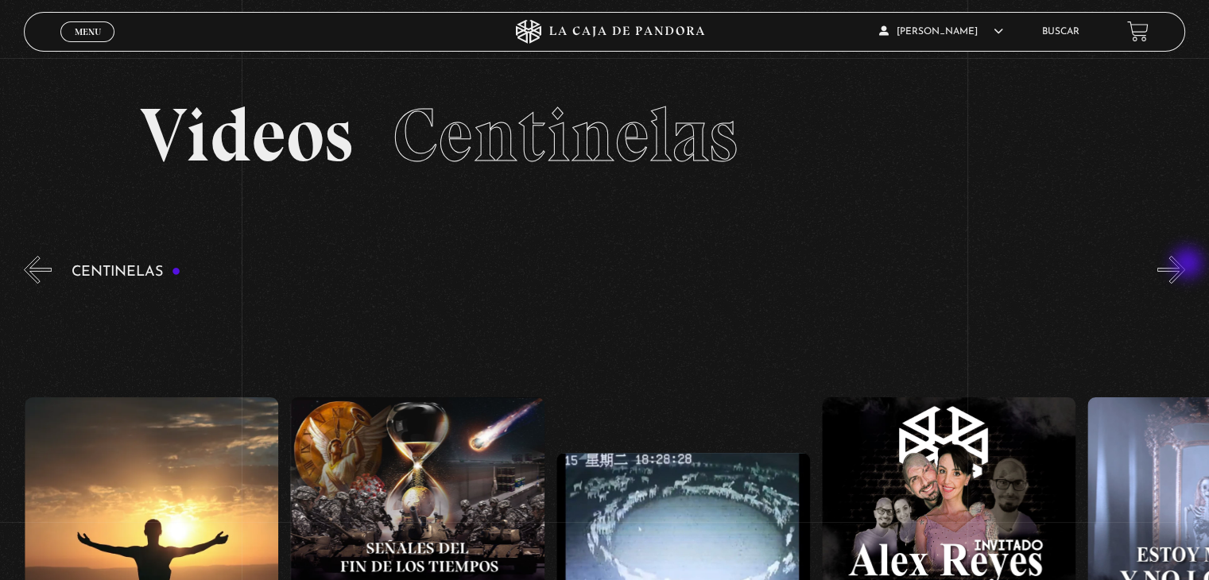
click at [1185, 265] on button "»" at bounding box center [1172, 270] width 28 height 28
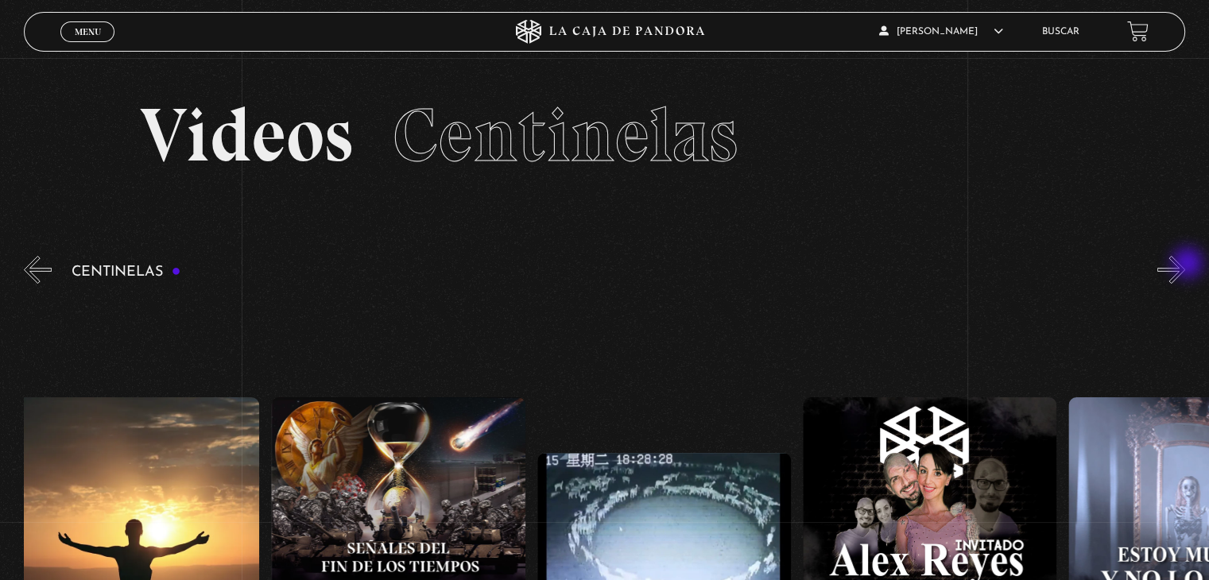
click at [1185, 265] on button "»" at bounding box center [1172, 270] width 28 height 28
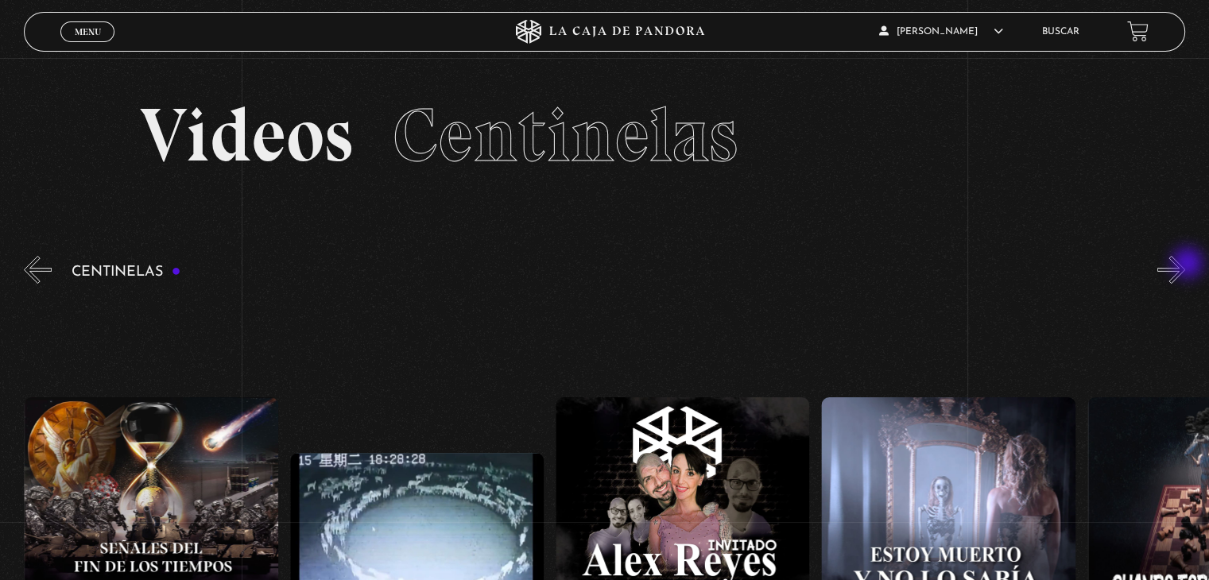
click at [1185, 265] on button "»" at bounding box center [1172, 270] width 28 height 28
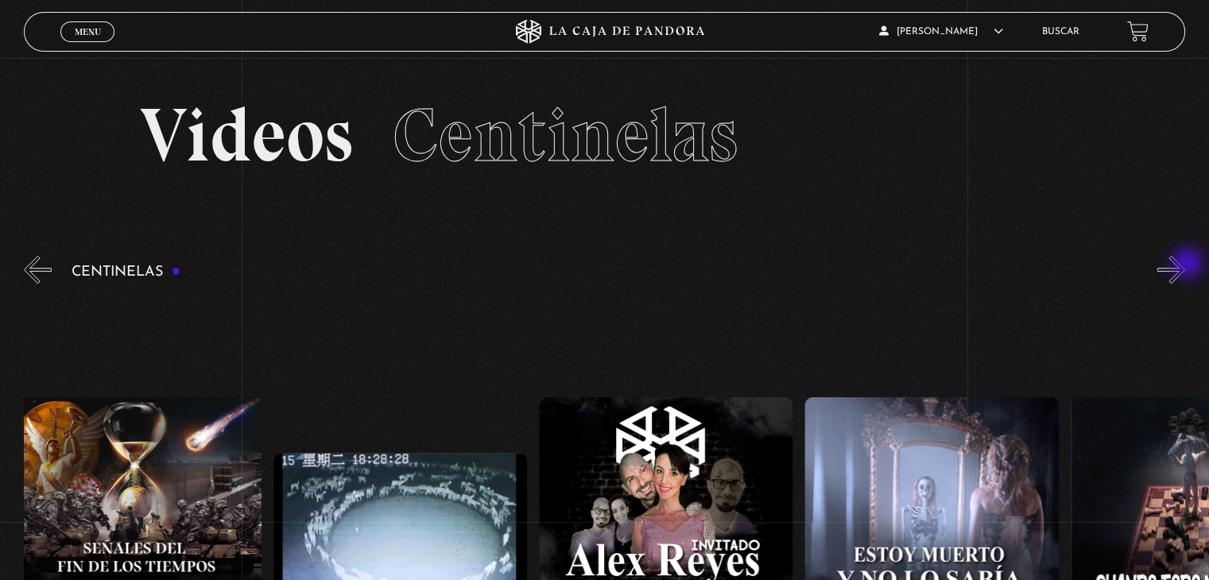
click at [1185, 265] on button "»" at bounding box center [1172, 270] width 28 height 28
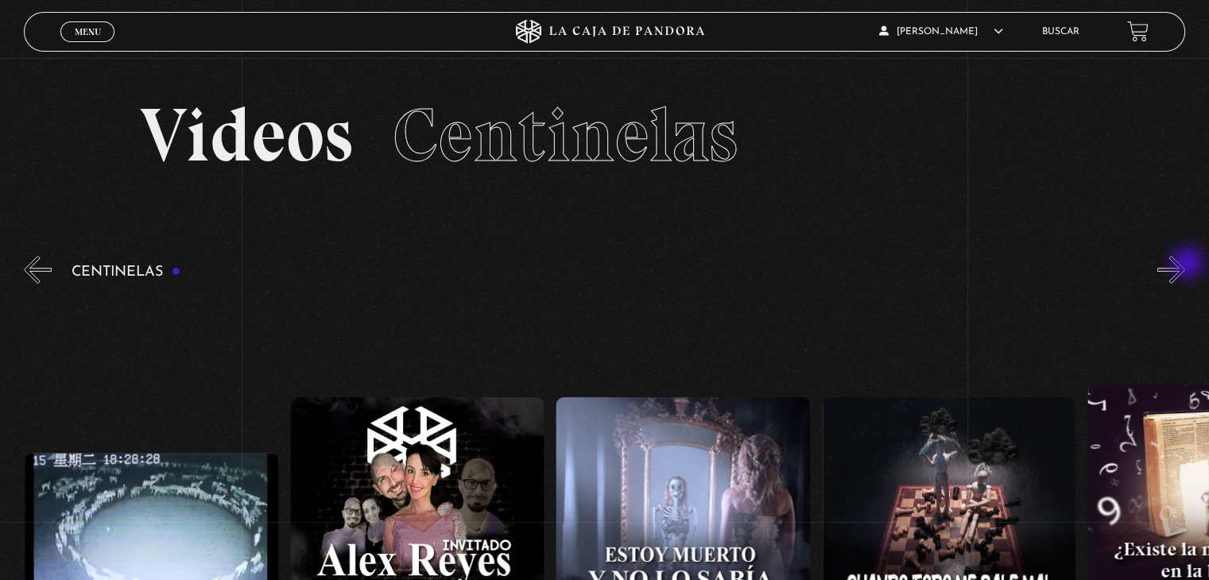
click at [1185, 265] on button "»" at bounding box center [1172, 270] width 28 height 28
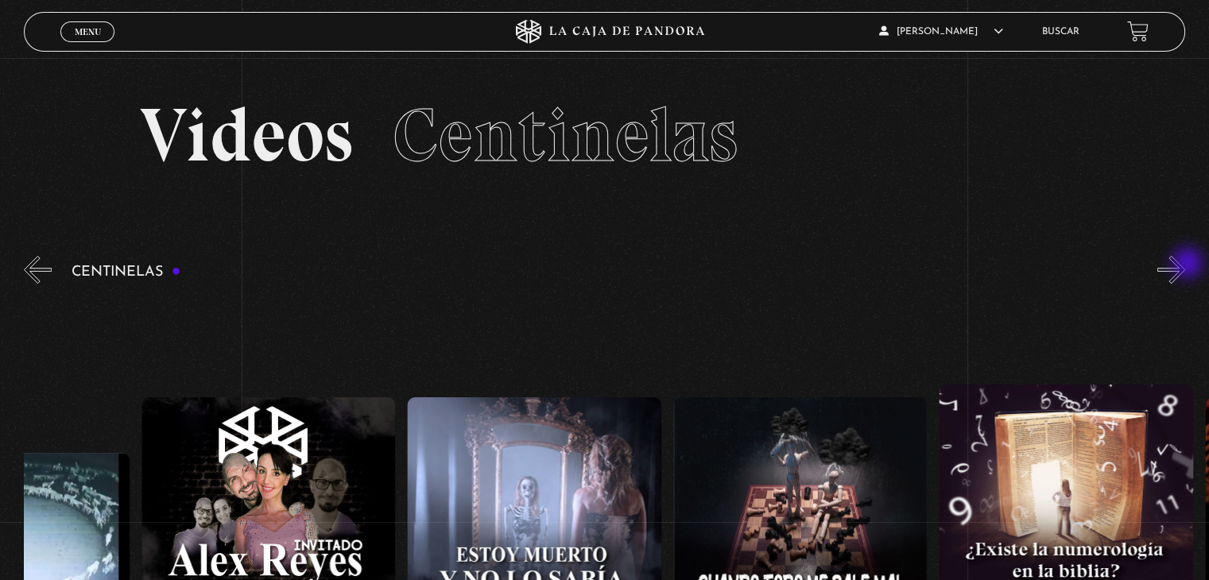
click at [1185, 265] on button "»" at bounding box center [1172, 270] width 28 height 28
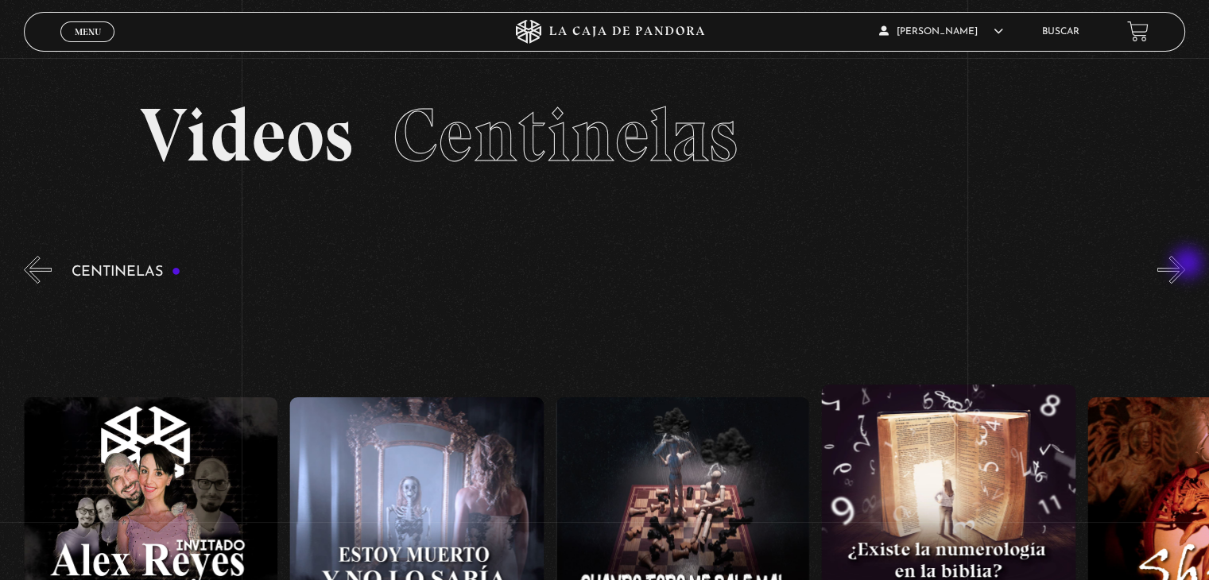
click at [1185, 265] on button "»" at bounding box center [1172, 270] width 28 height 28
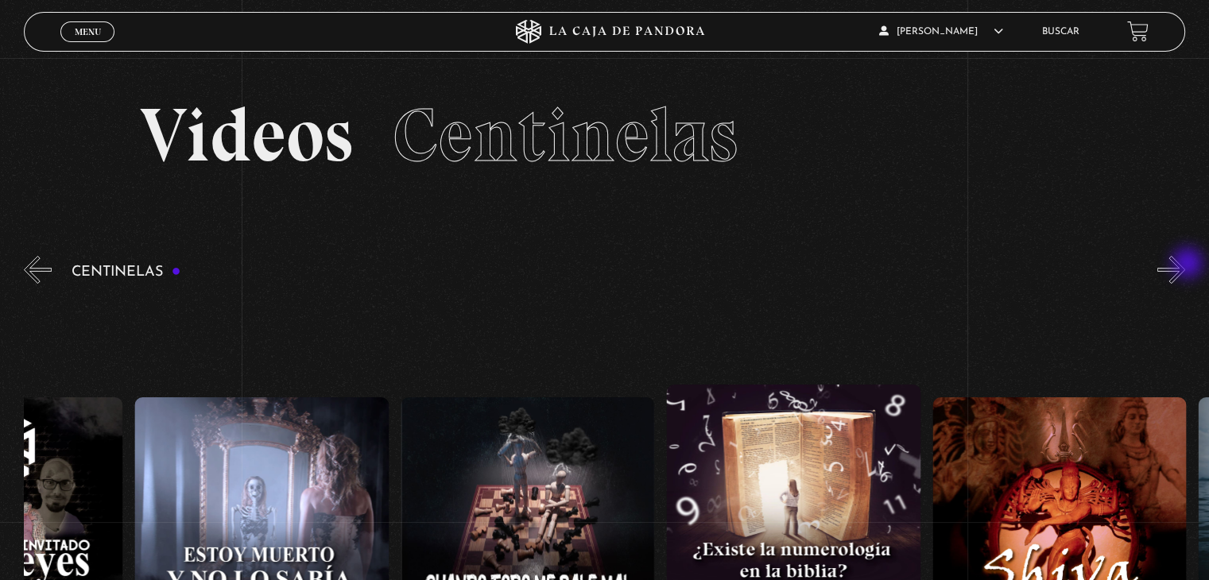
click at [1185, 265] on button "»" at bounding box center [1172, 270] width 28 height 28
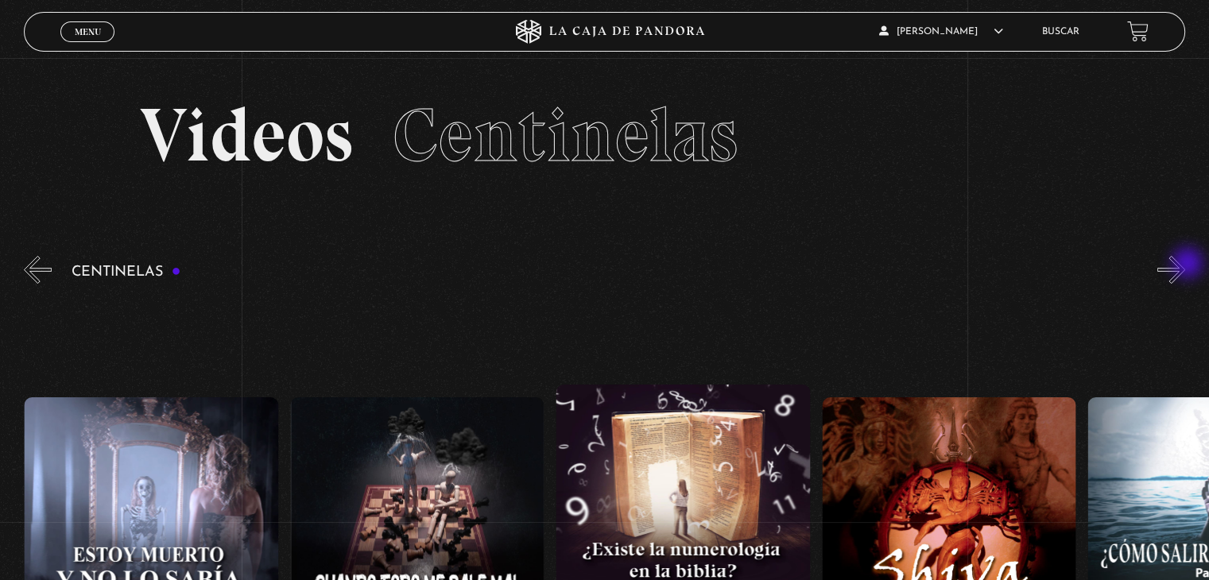
click at [1185, 265] on button "»" at bounding box center [1172, 270] width 28 height 28
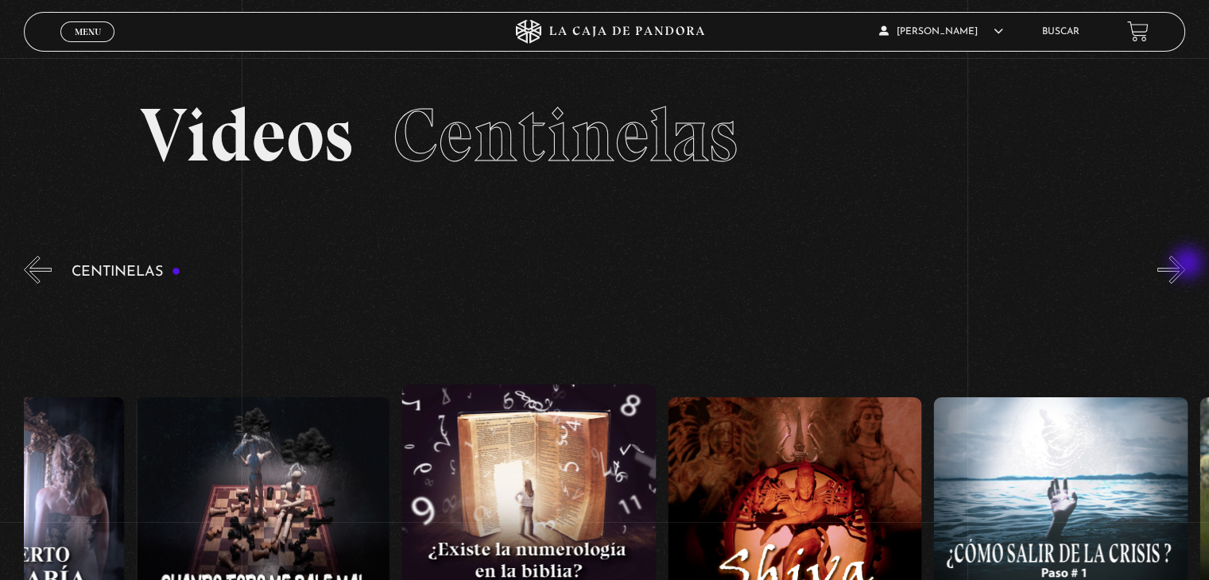
click at [1185, 265] on button "»" at bounding box center [1172, 270] width 28 height 28
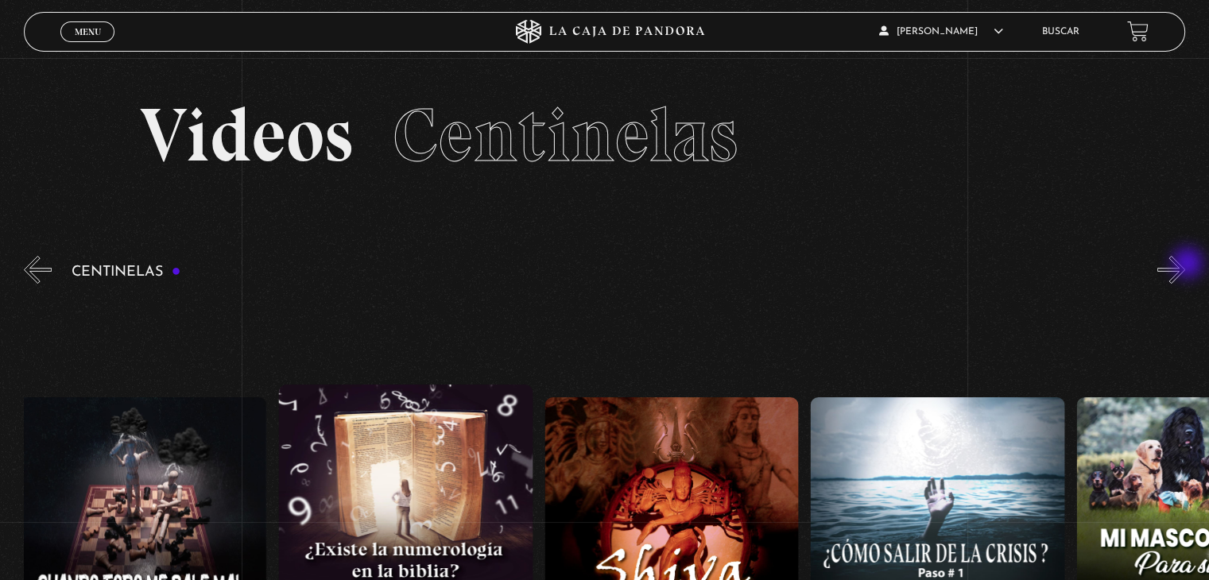
click at [1185, 265] on button "»" at bounding box center [1172, 270] width 28 height 28
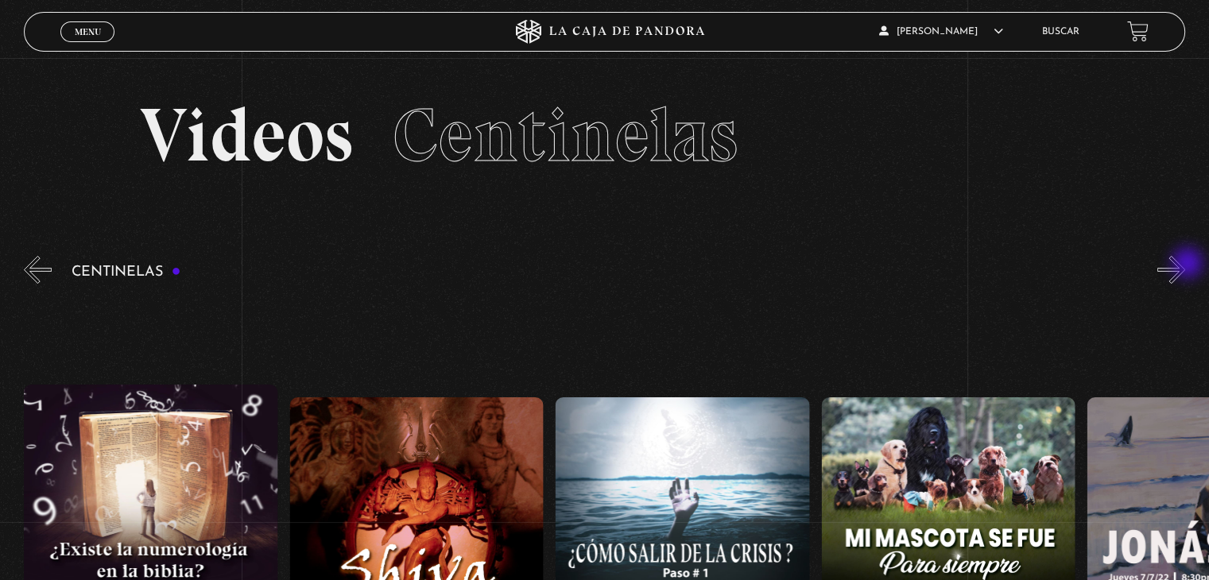
click at [1185, 265] on button "»" at bounding box center [1172, 270] width 28 height 28
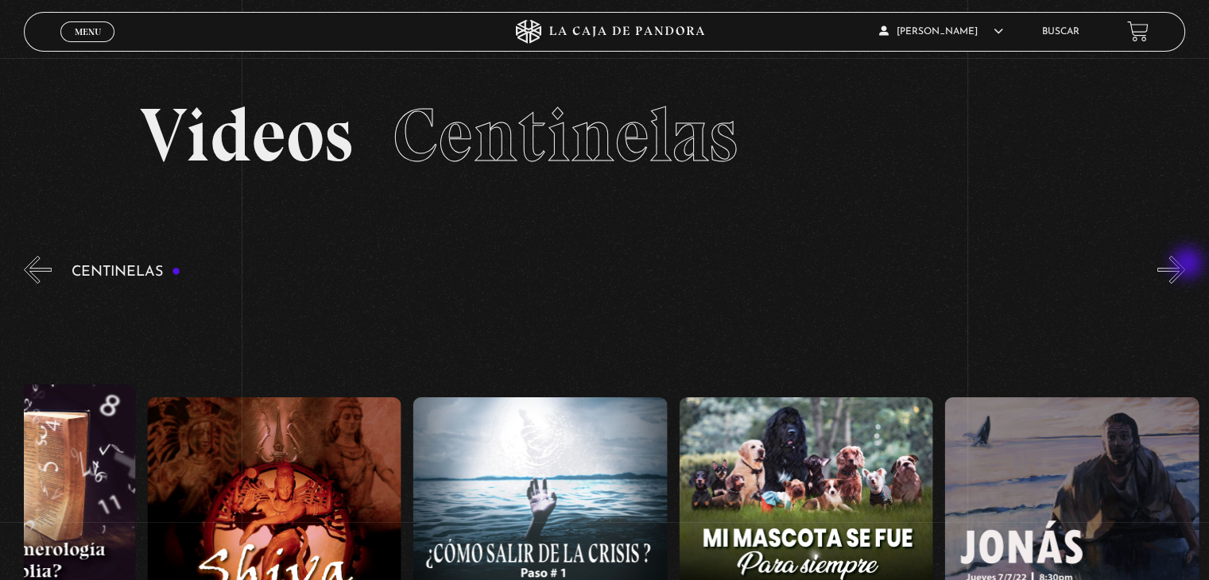
click at [1185, 265] on button "»" at bounding box center [1172, 270] width 28 height 28
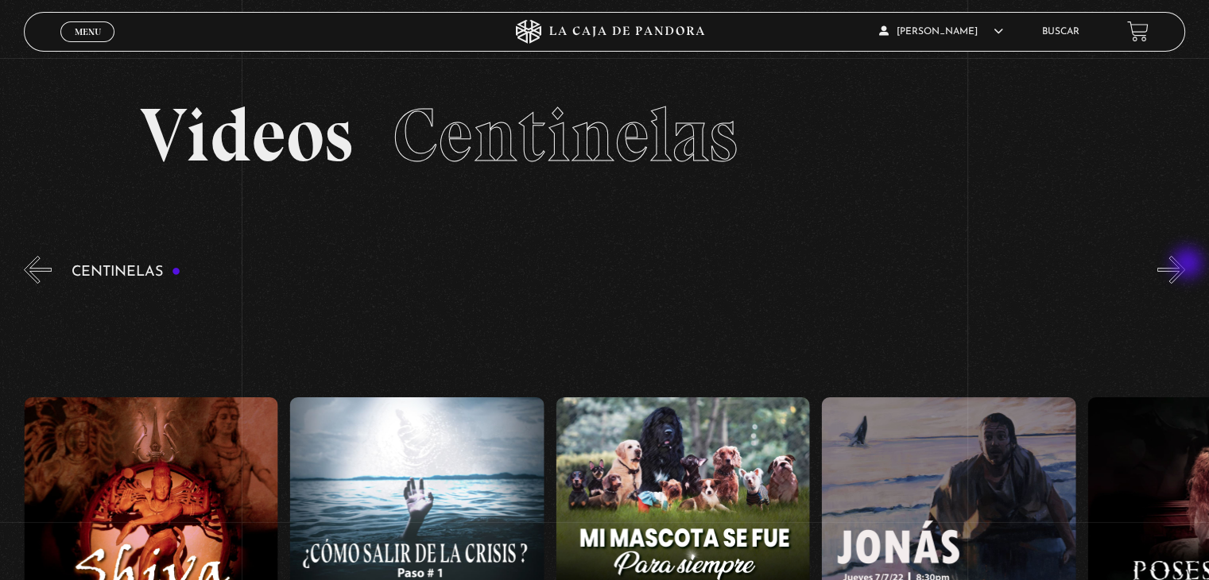
click at [1185, 265] on button "»" at bounding box center [1172, 270] width 28 height 28
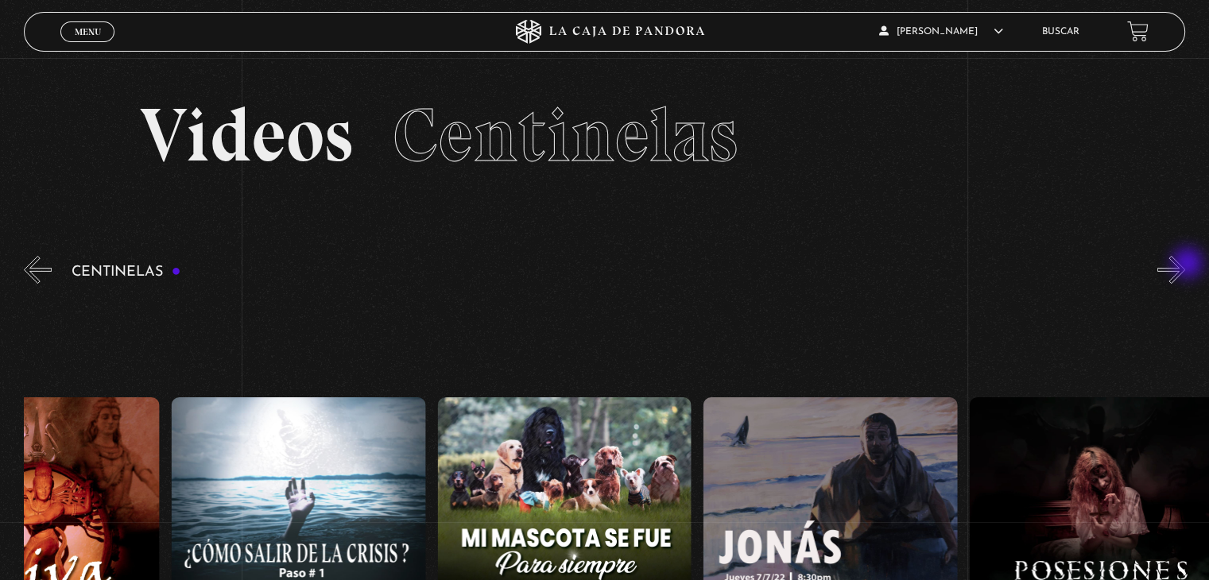
click at [1185, 265] on button "»" at bounding box center [1172, 270] width 28 height 28
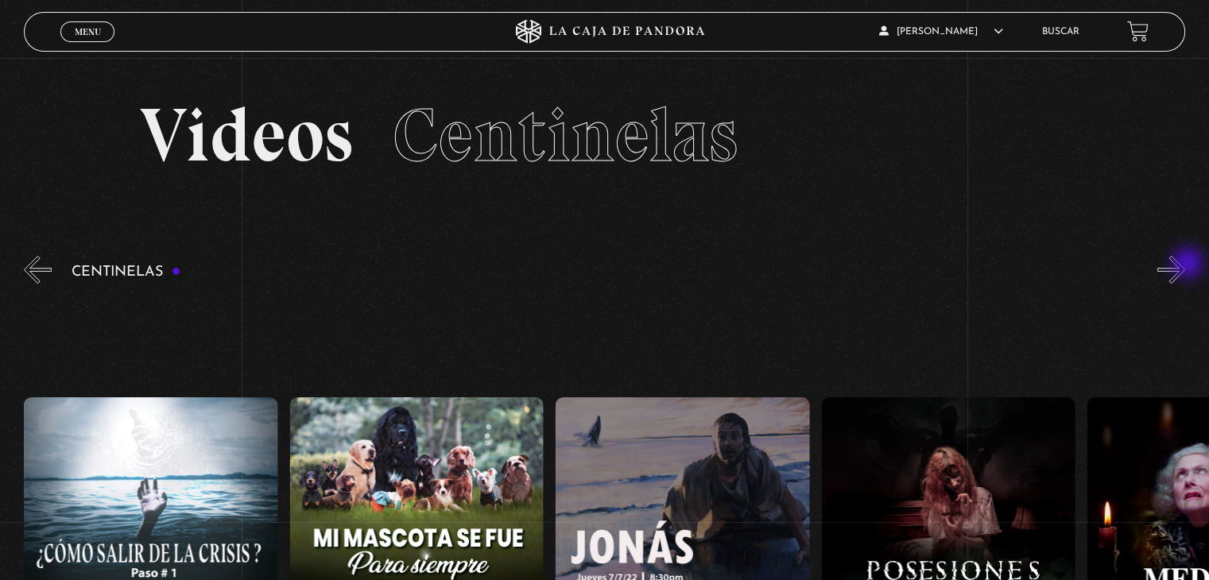
click at [1185, 265] on button "»" at bounding box center [1172, 270] width 28 height 28
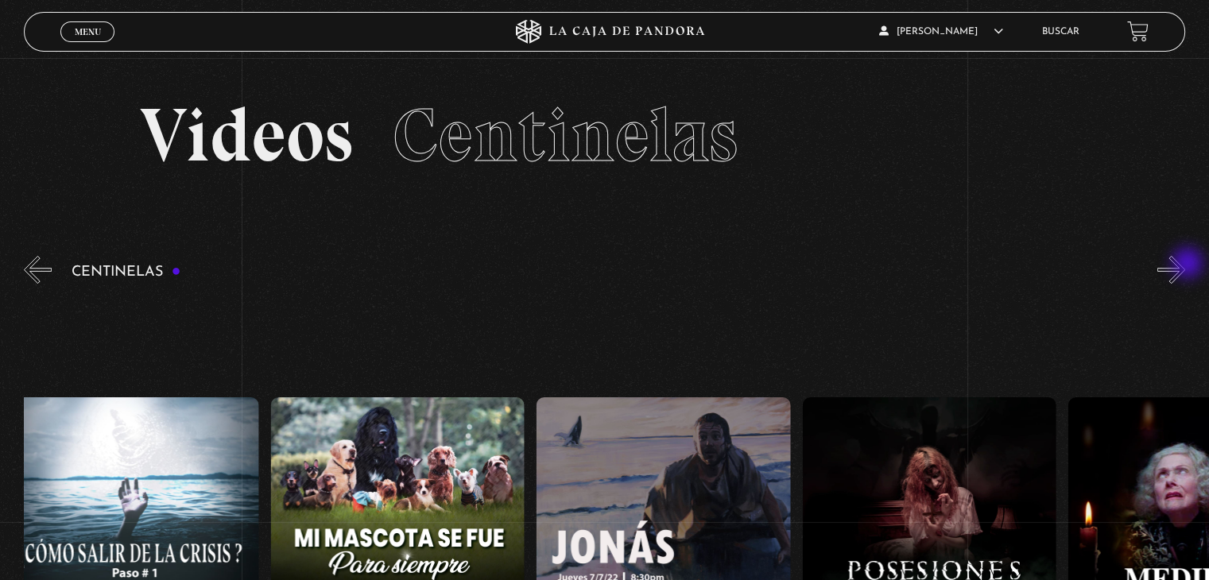
click at [1185, 265] on button "»" at bounding box center [1172, 270] width 28 height 28
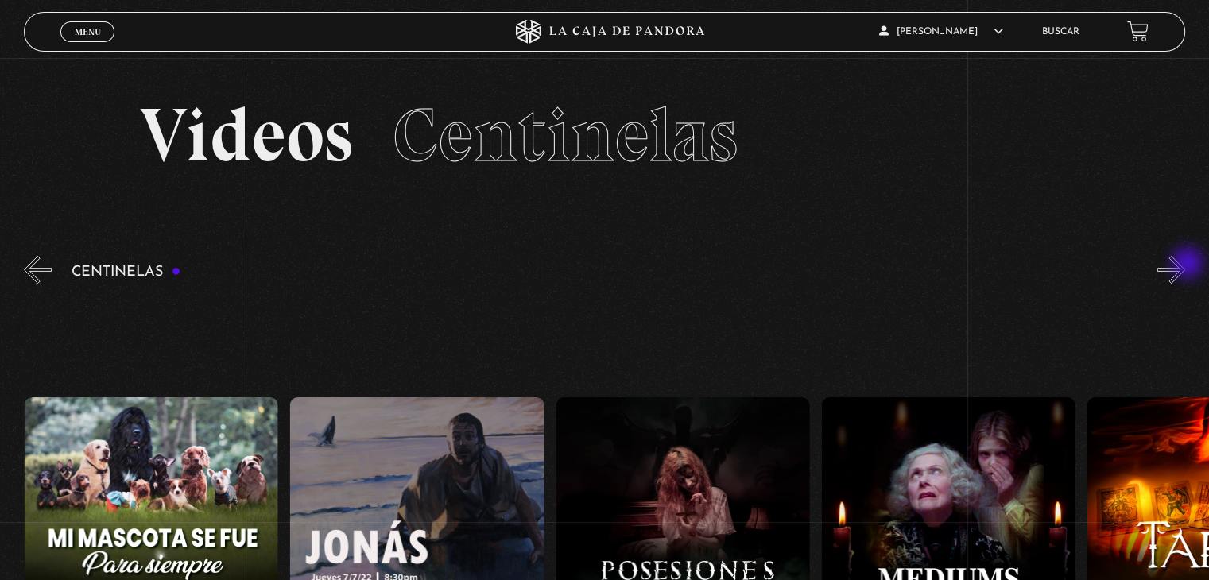
click at [1185, 265] on button "»" at bounding box center [1172, 270] width 28 height 28
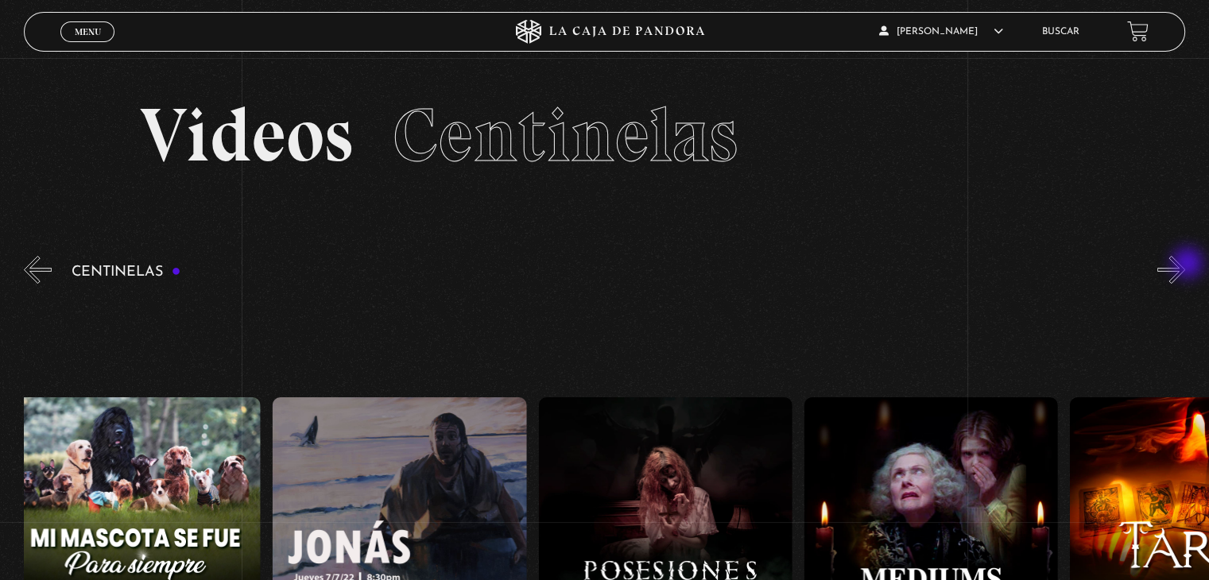
click at [1185, 265] on button "»" at bounding box center [1172, 270] width 28 height 28
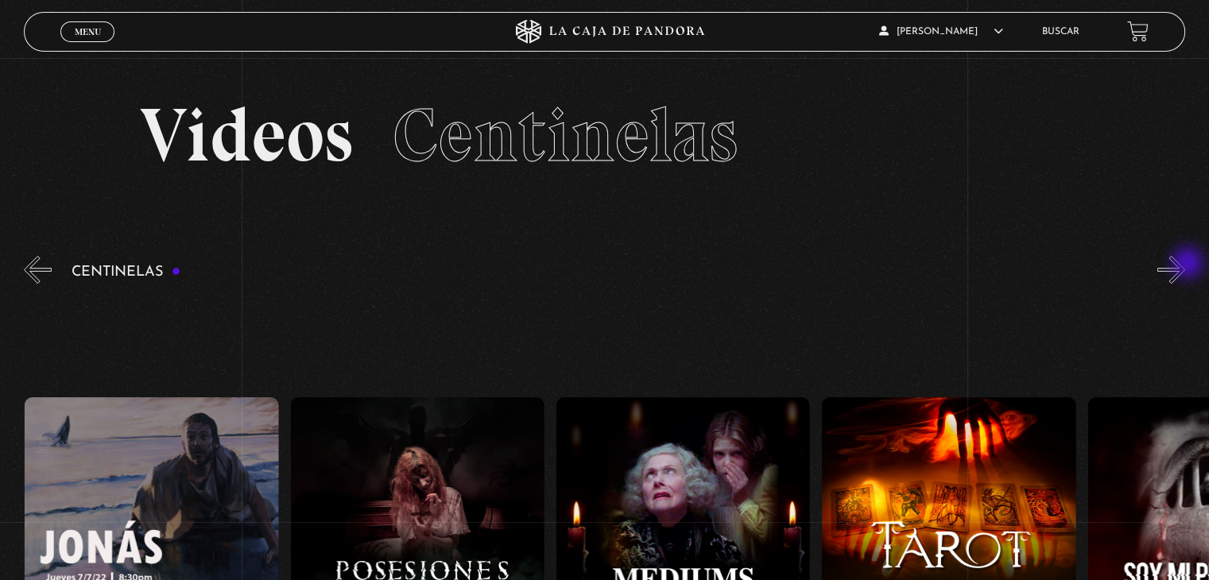
click at [1185, 265] on button "»" at bounding box center [1172, 270] width 28 height 28
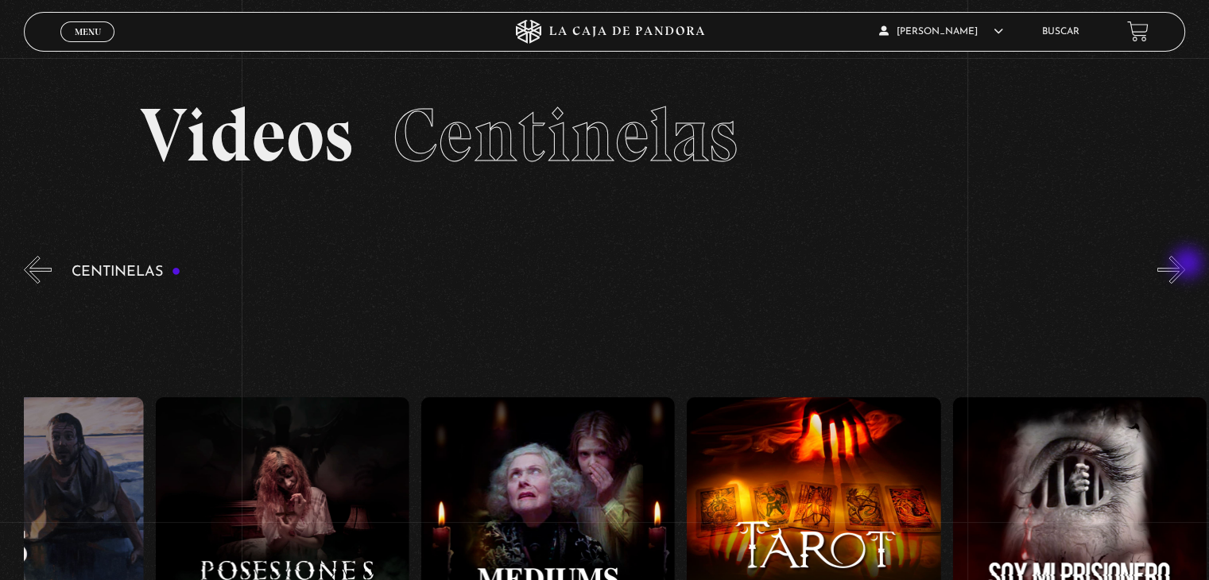
click at [1185, 265] on button "»" at bounding box center [1172, 270] width 28 height 28
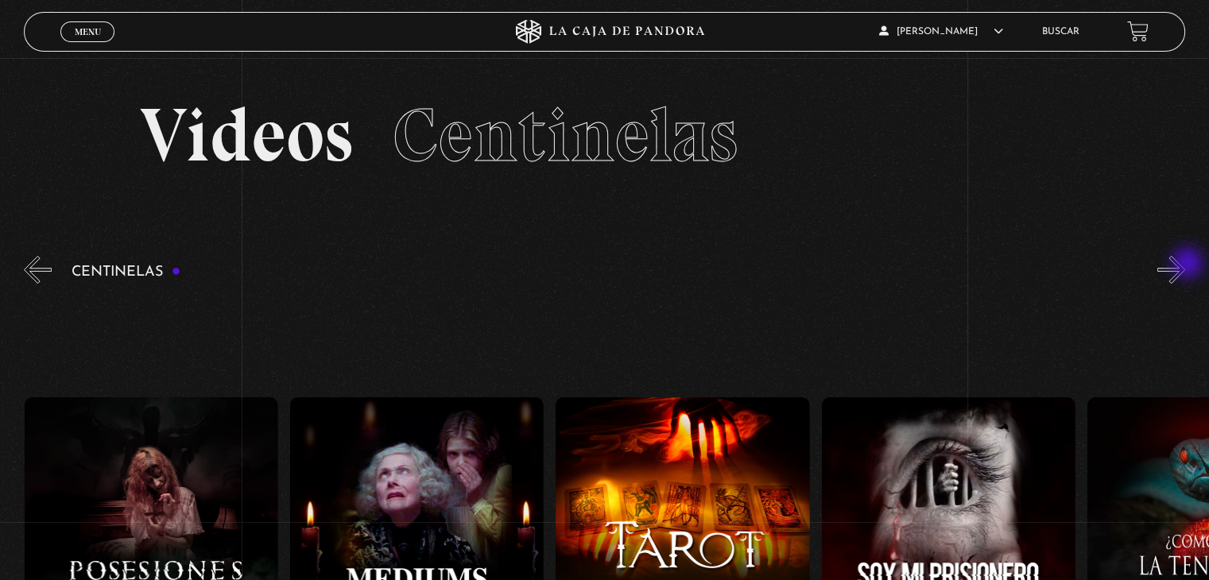
click at [1185, 265] on button "»" at bounding box center [1172, 270] width 28 height 28
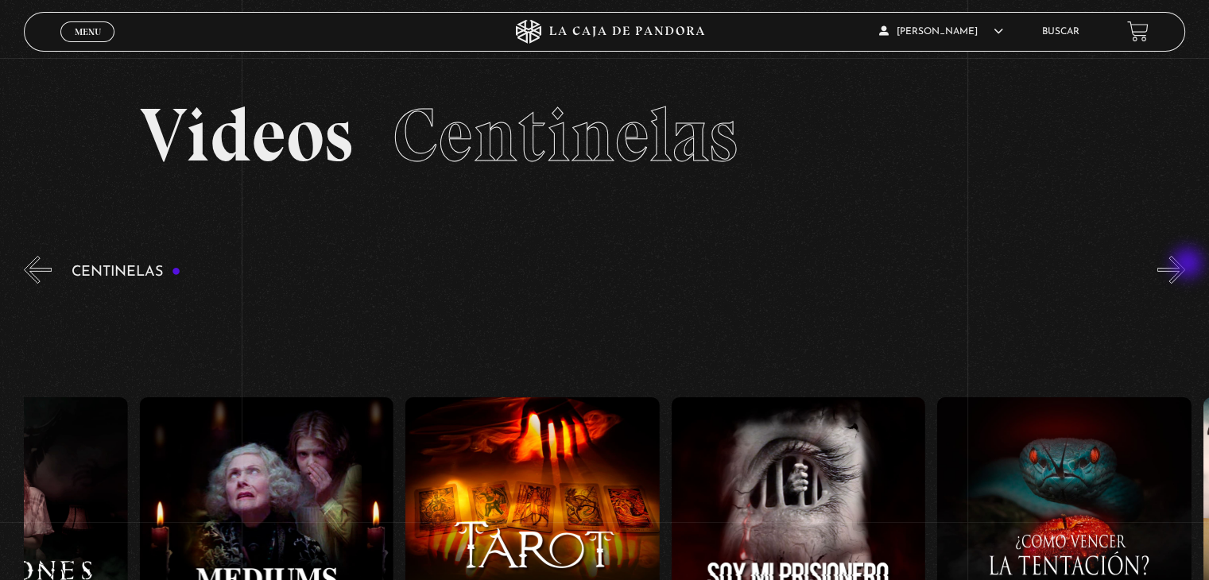
click at [1185, 265] on button "»" at bounding box center [1172, 270] width 28 height 28
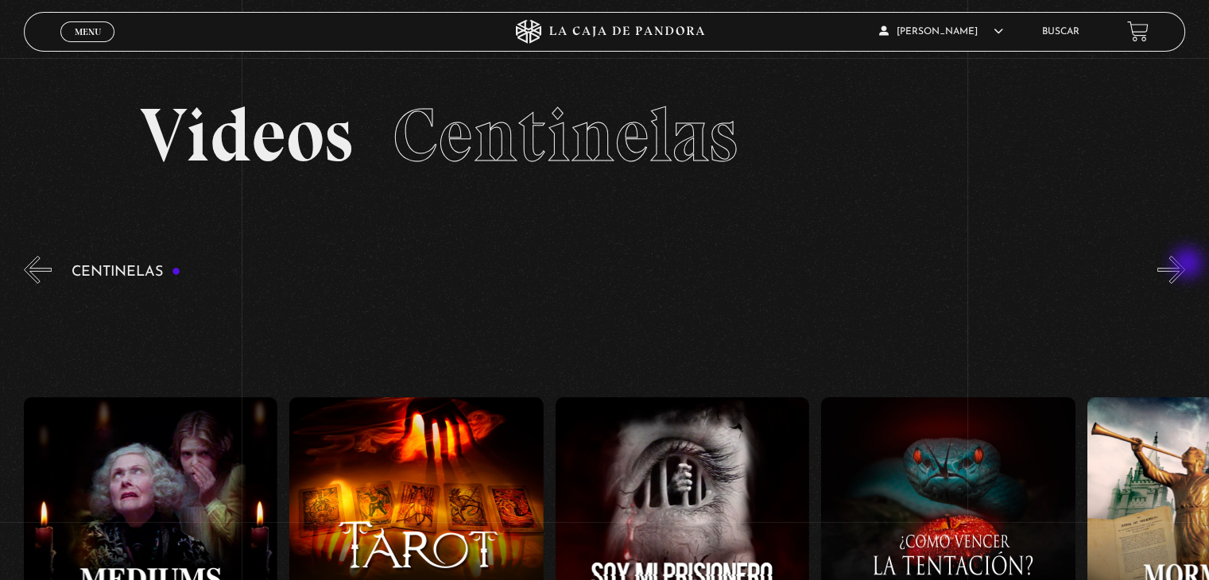
click at [1185, 265] on button "»" at bounding box center [1172, 270] width 28 height 28
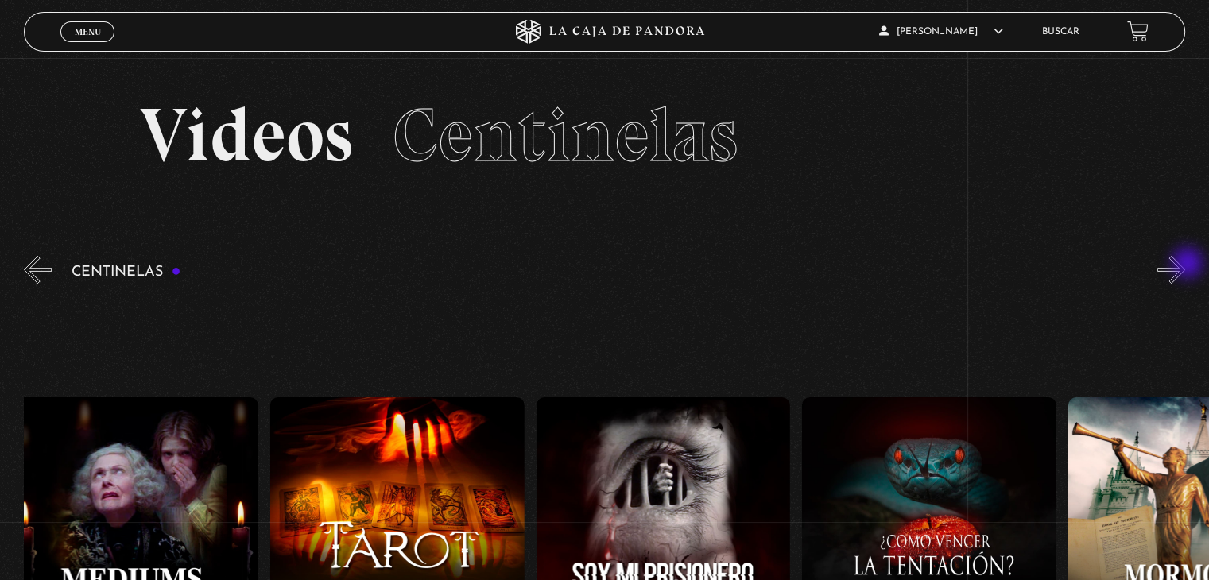
click at [1185, 265] on button "»" at bounding box center [1172, 270] width 28 height 28
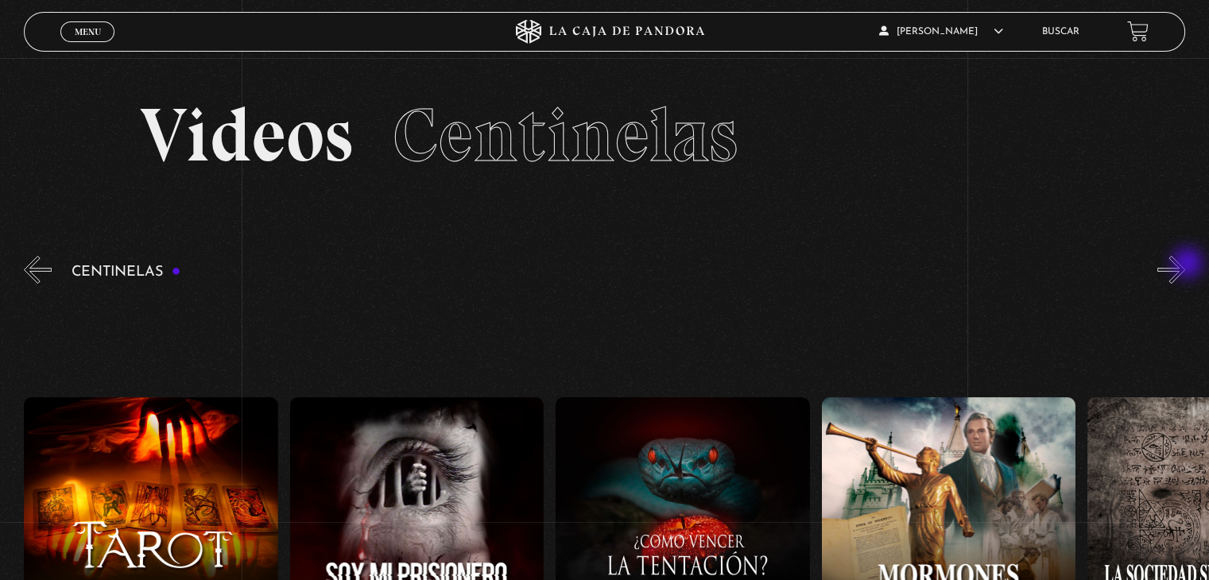
click at [1185, 265] on button "»" at bounding box center [1172, 270] width 28 height 28
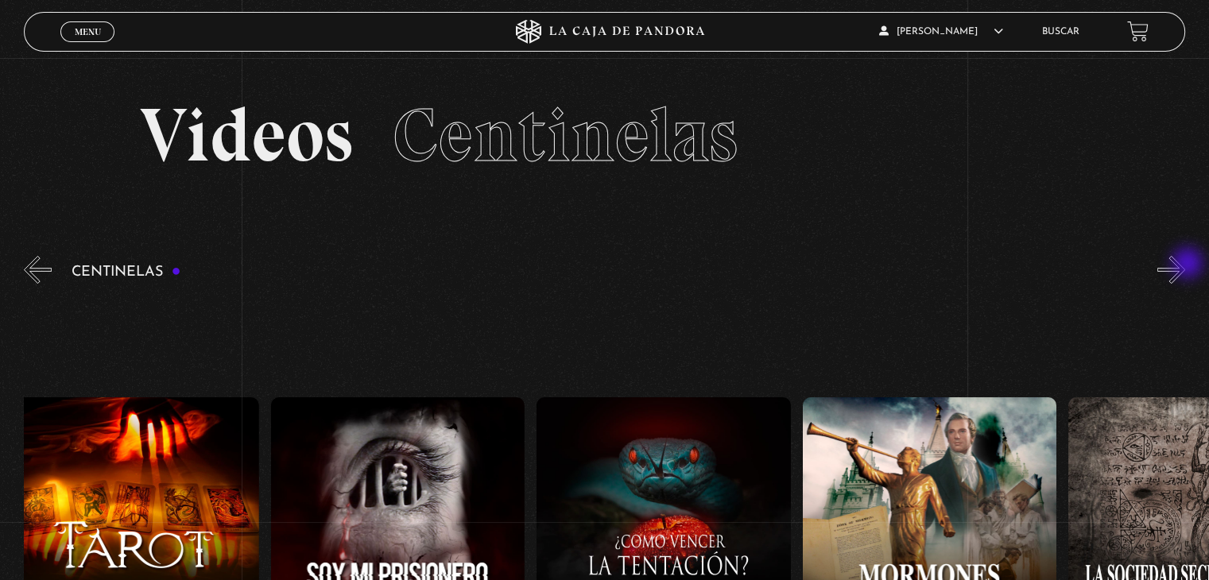
click at [1185, 265] on button "»" at bounding box center [1172, 270] width 28 height 28
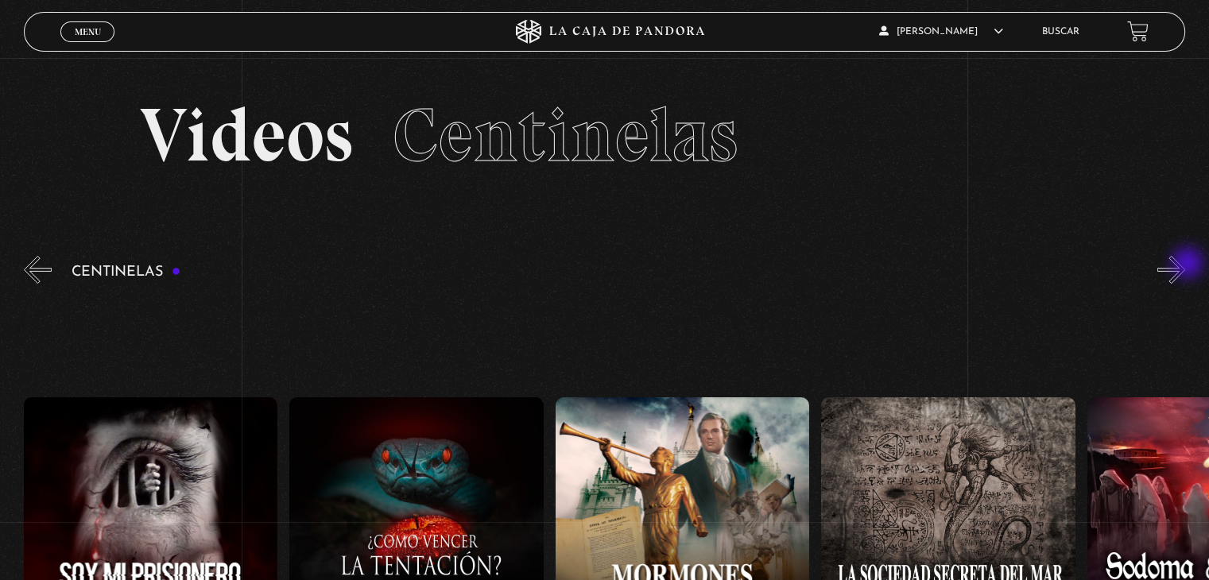
click at [1185, 265] on button "»" at bounding box center [1172, 270] width 28 height 28
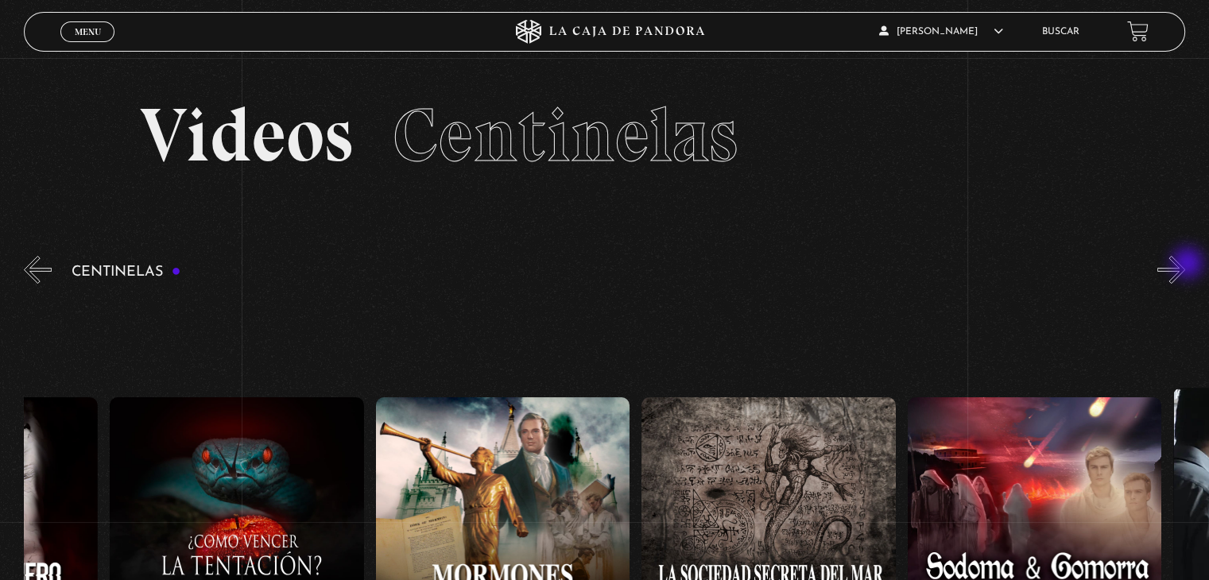
click at [1185, 265] on button "»" at bounding box center [1172, 270] width 28 height 28
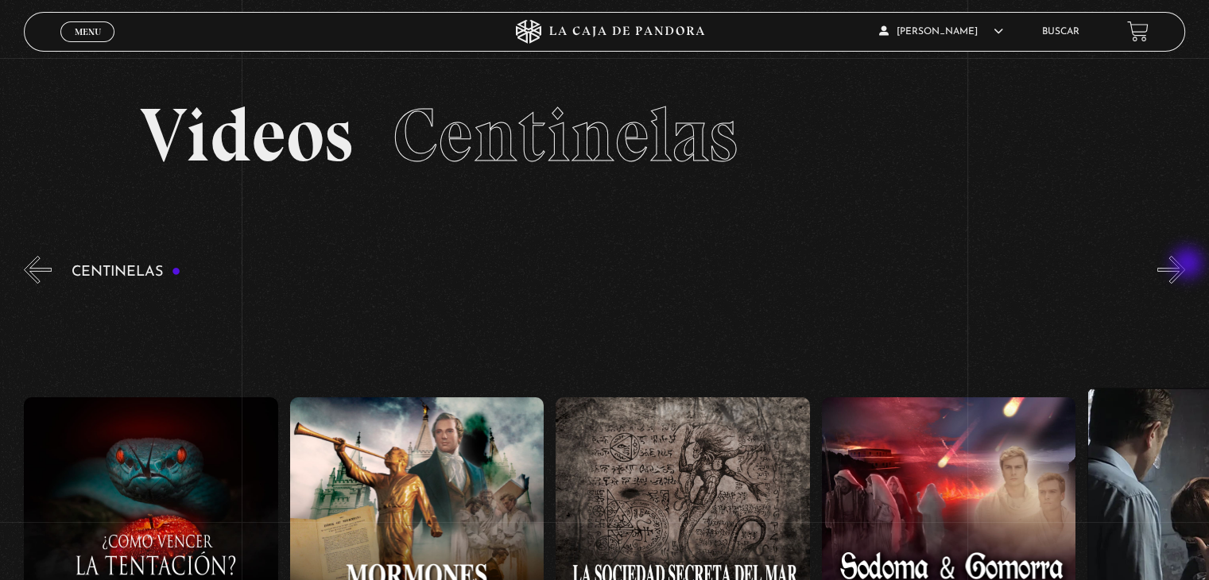
click at [1185, 265] on button "»" at bounding box center [1172, 270] width 28 height 28
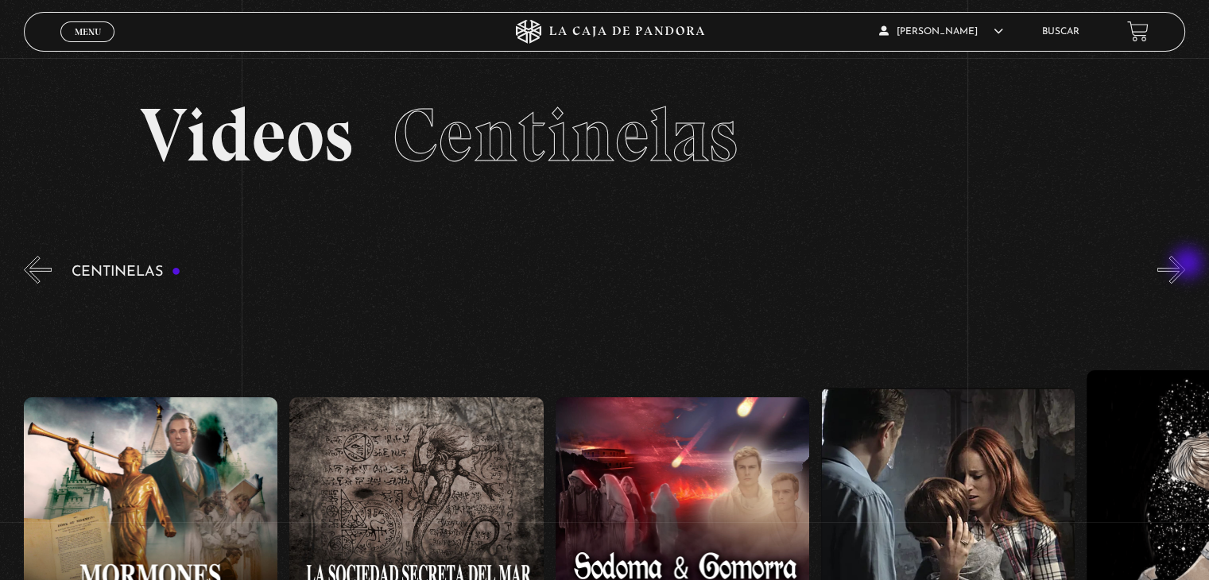
click at [1185, 265] on button "»" at bounding box center [1172, 270] width 28 height 28
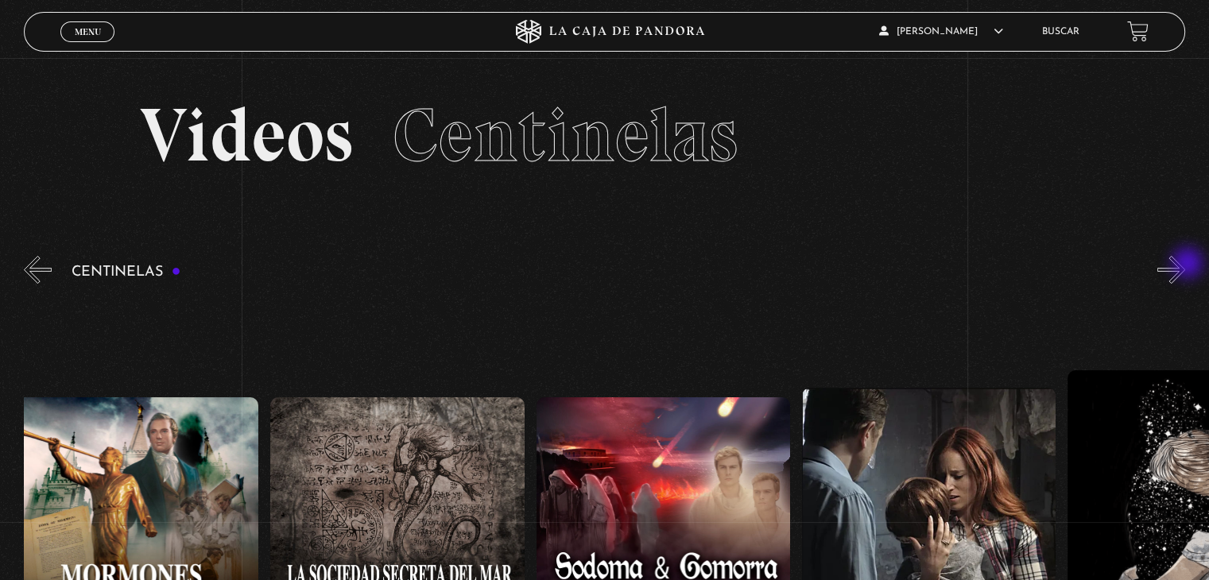
click at [1185, 265] on button "»" at bounding box center [1172, 270] width 28 height 28
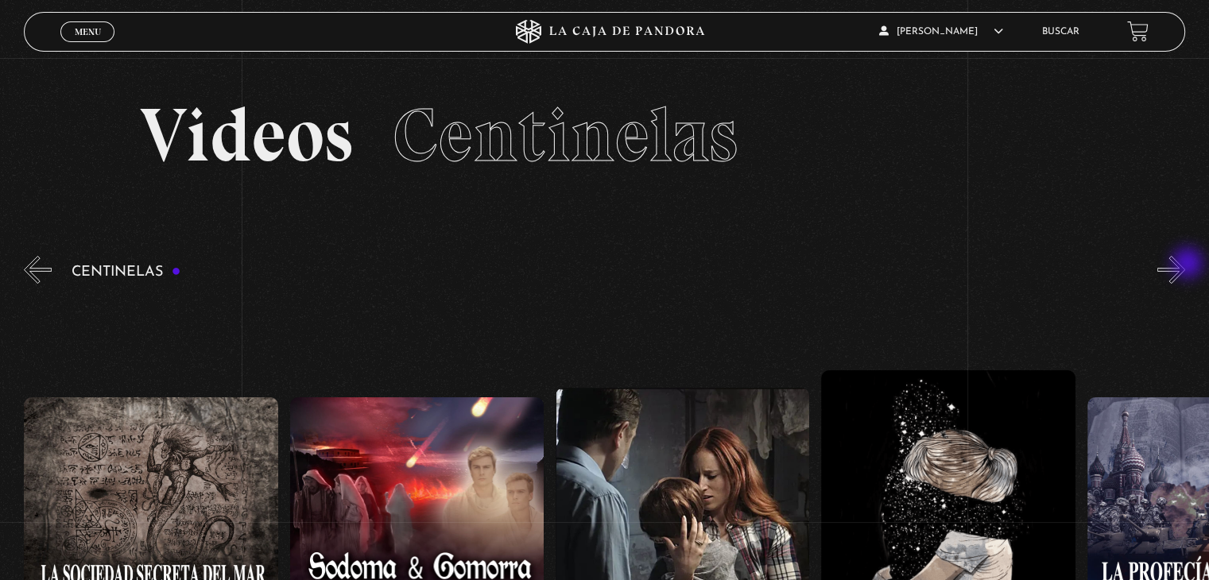
click at [1185, 265] on button "»" at bounding box center [1172, 270] width 28 height 28
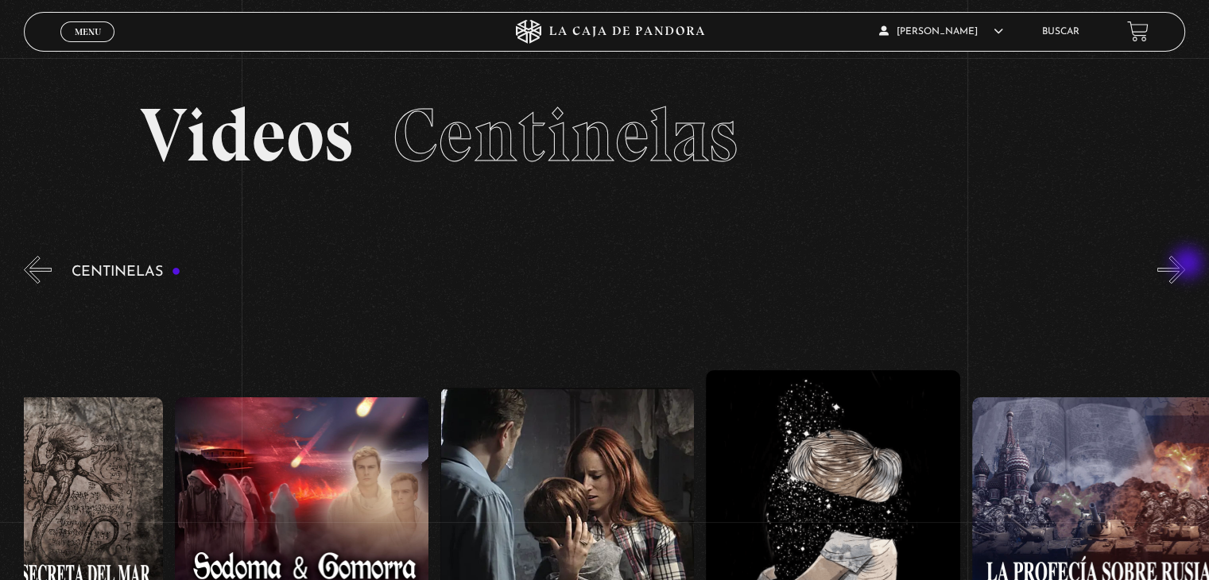
click at [1185, 265] on button "»" at bounding box center [1172, 270] width 28 height 28
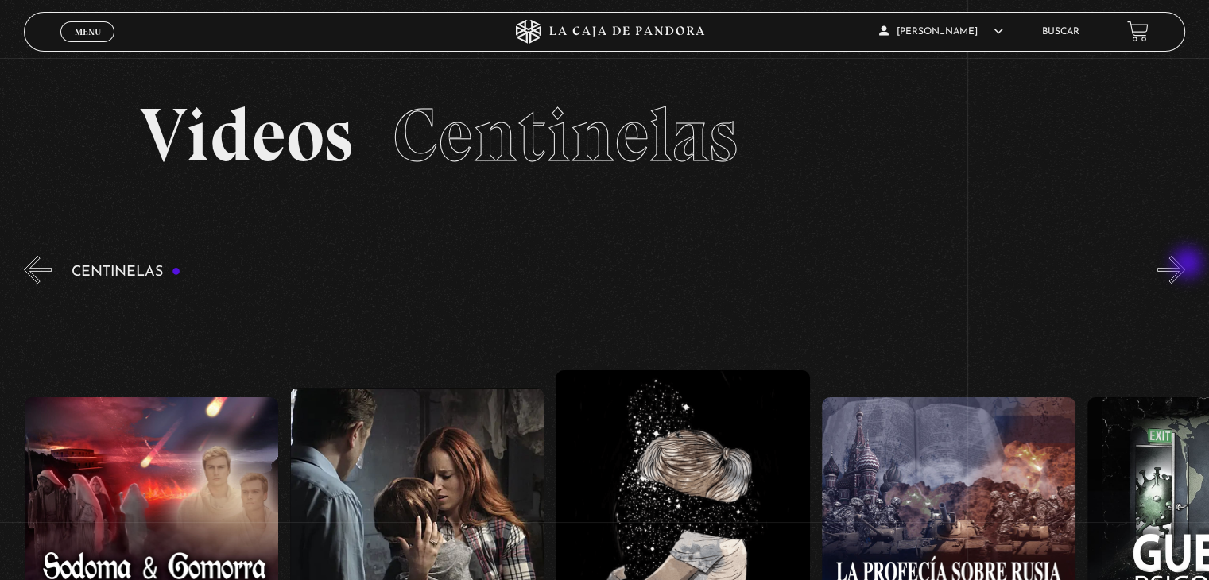
click at [1185, 265] on button "»" at bounding box center [1172, 270] width 28 height 28
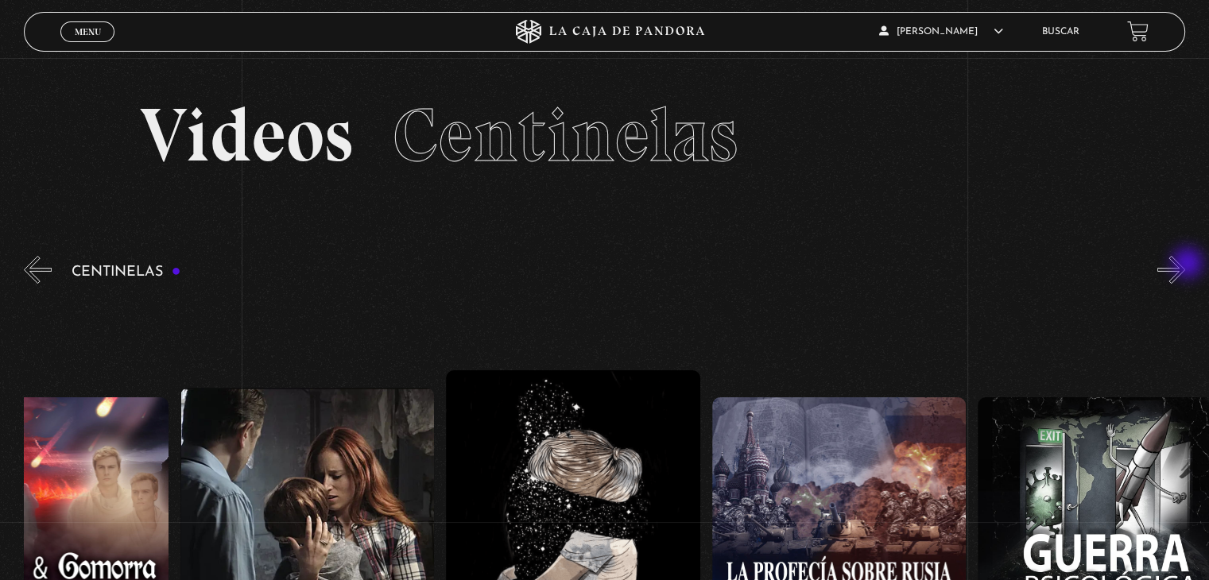
click at [1185, 265] on button "»" at bounding box center [1172, 270] width 28 height 28
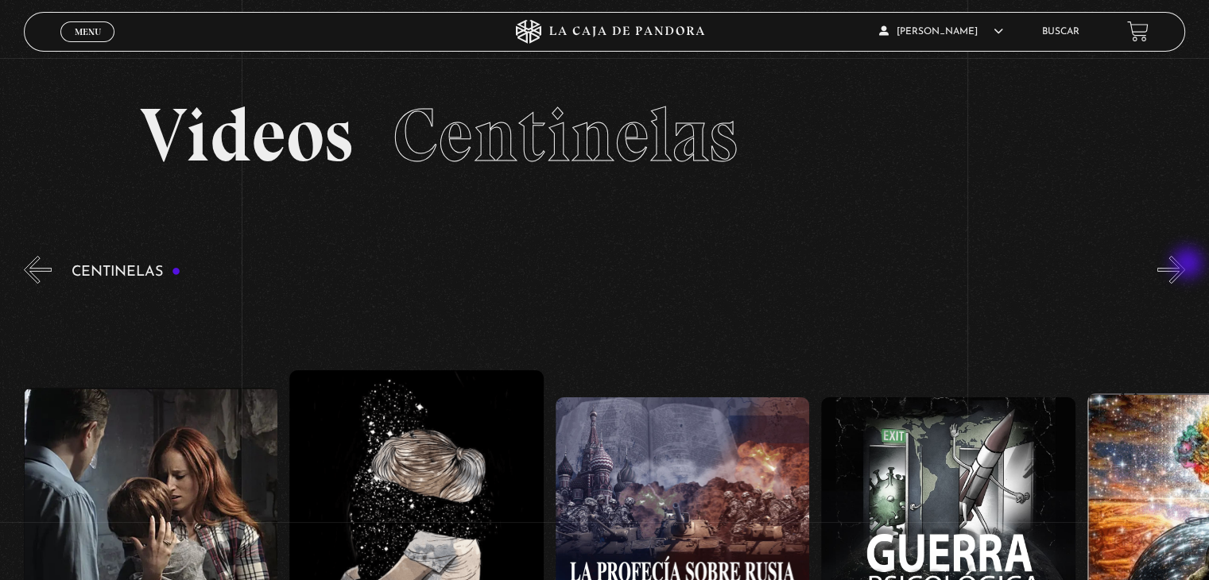
click at [1185, 265] on button "»" at bounding box center [1172, 270] width 28 height 28
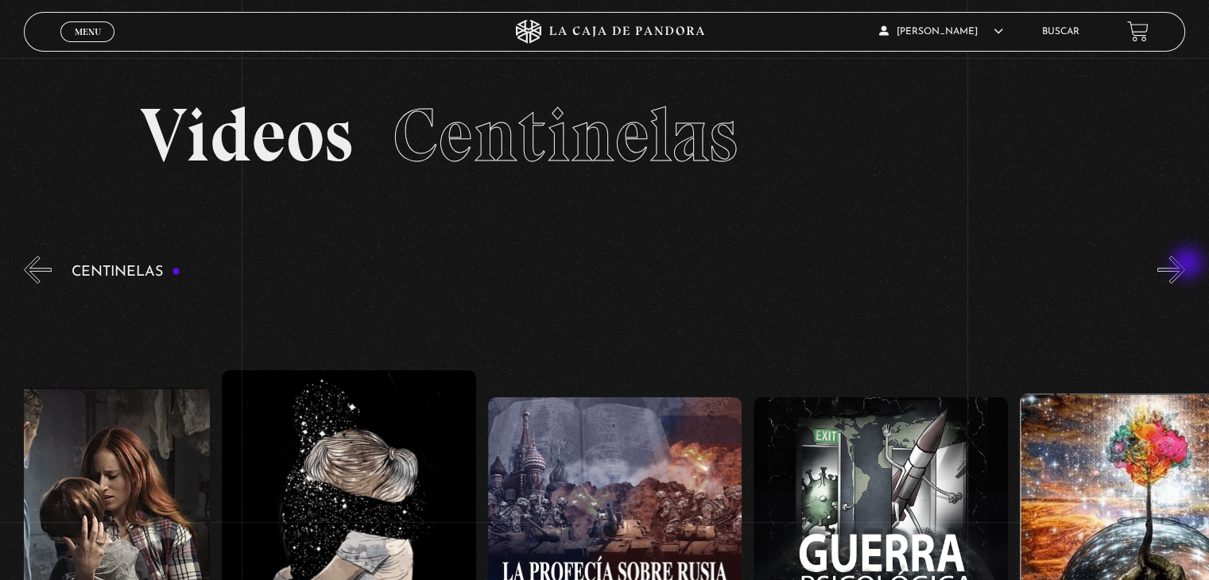
click at [1185, 265] on button "»" at bounding box center [1172, 270] width 28 height 28
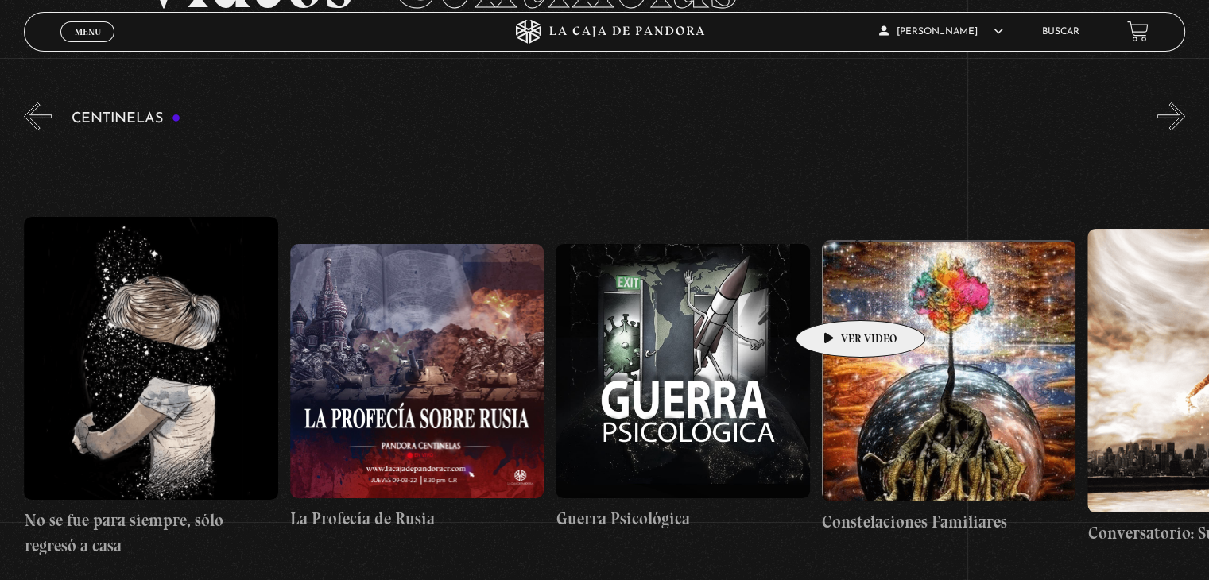
scroll to position [159, 0]
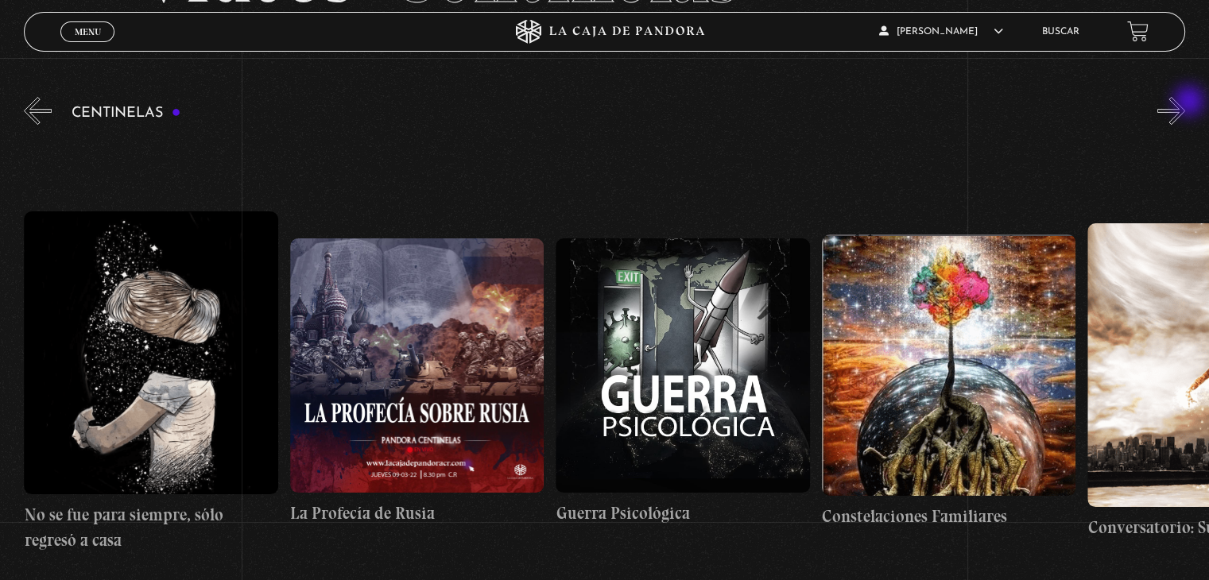
click at [1185, 103] on button "»" at bounding box center [1172, 111] width 28 height 28
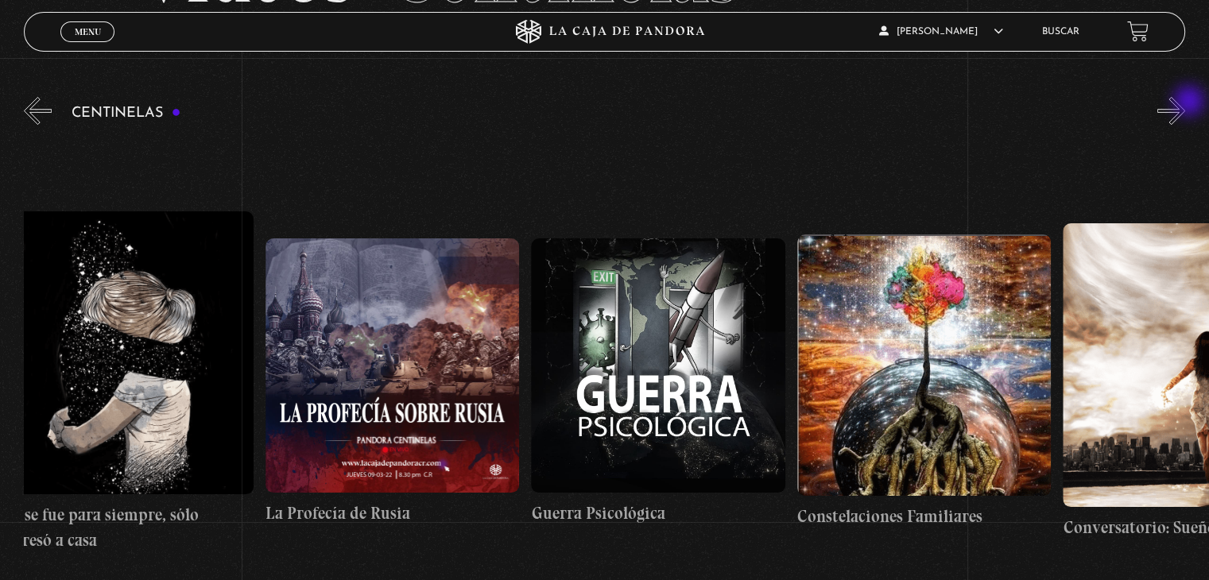
click at [1185, 103] on button "»" at bounding box center [1172, 111] width 28 height 28
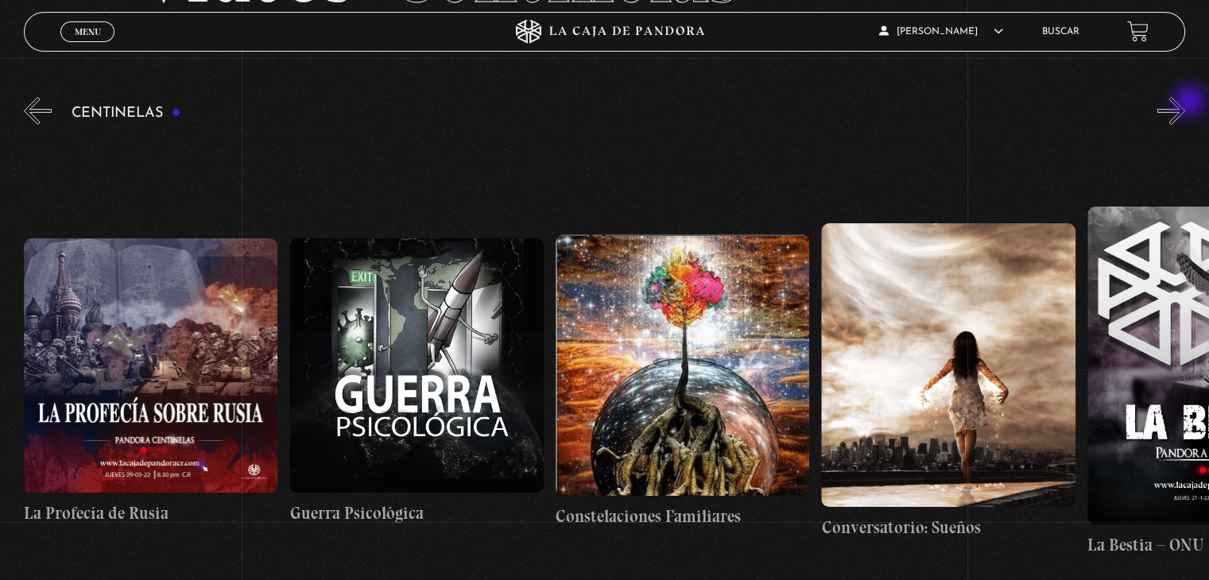
click at [1185, 103] on button "»" at bounding box center [1172, 111] width 28 height 28
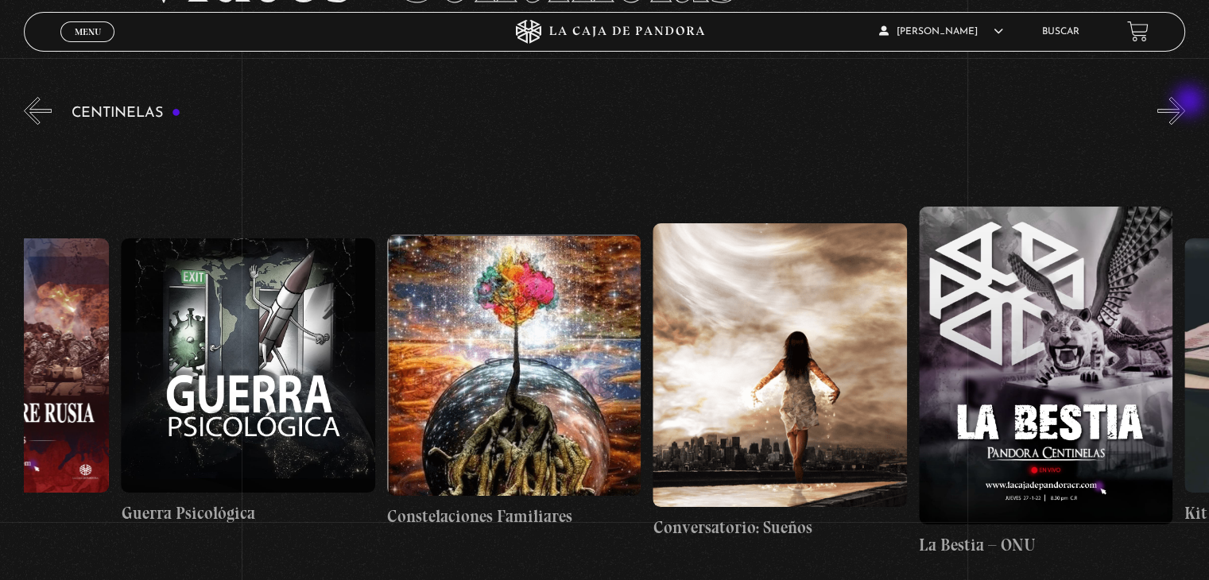
click at [1185, 103] on button "»" at bounding box center [1172, 111] width 28 height 28
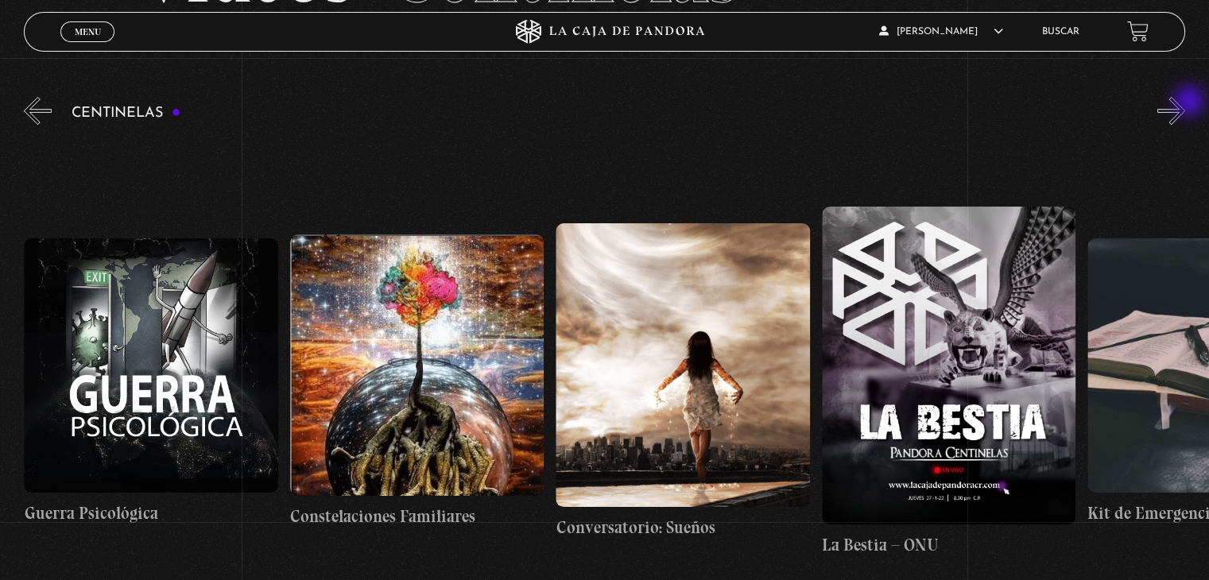
click at [1185, 103] on button "»" at bounding box center [1172, 111] width 28 height 28
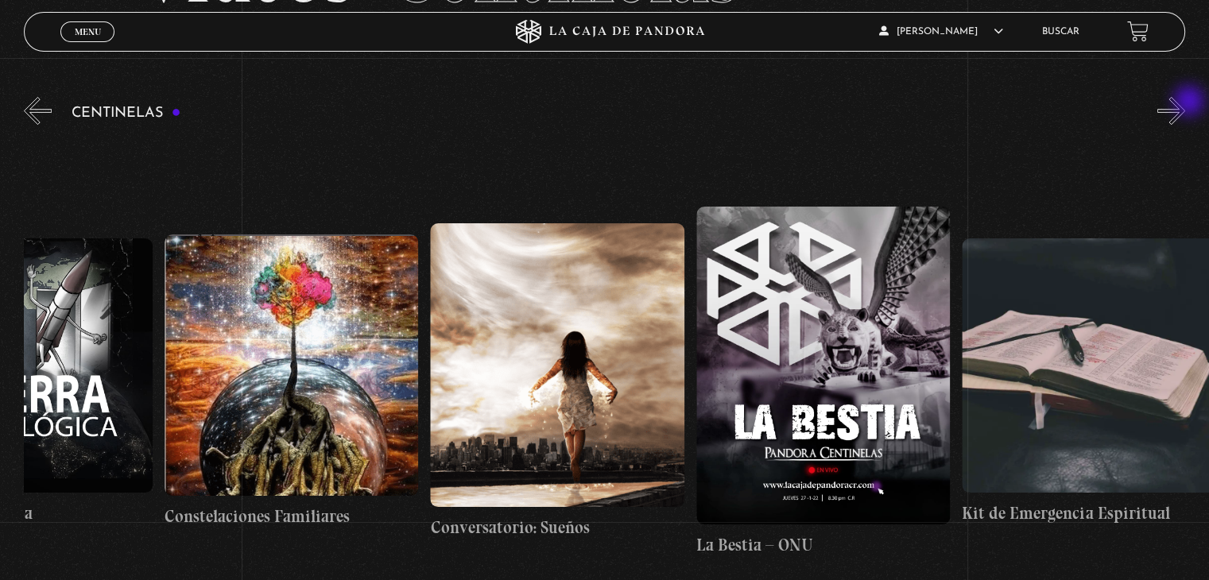
click at [1185, 103] on button "»" at bounding box center [1172, 111] width 28 height 28
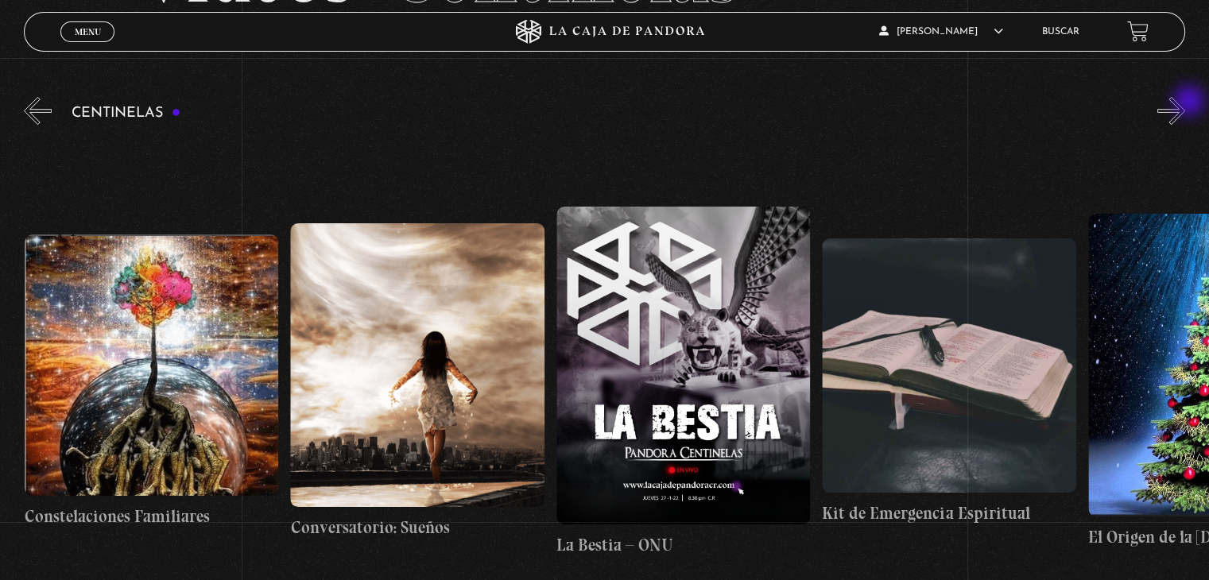
click at [1185, 103] on button "»" at bounding box center [1172, 111] width 28 height 28
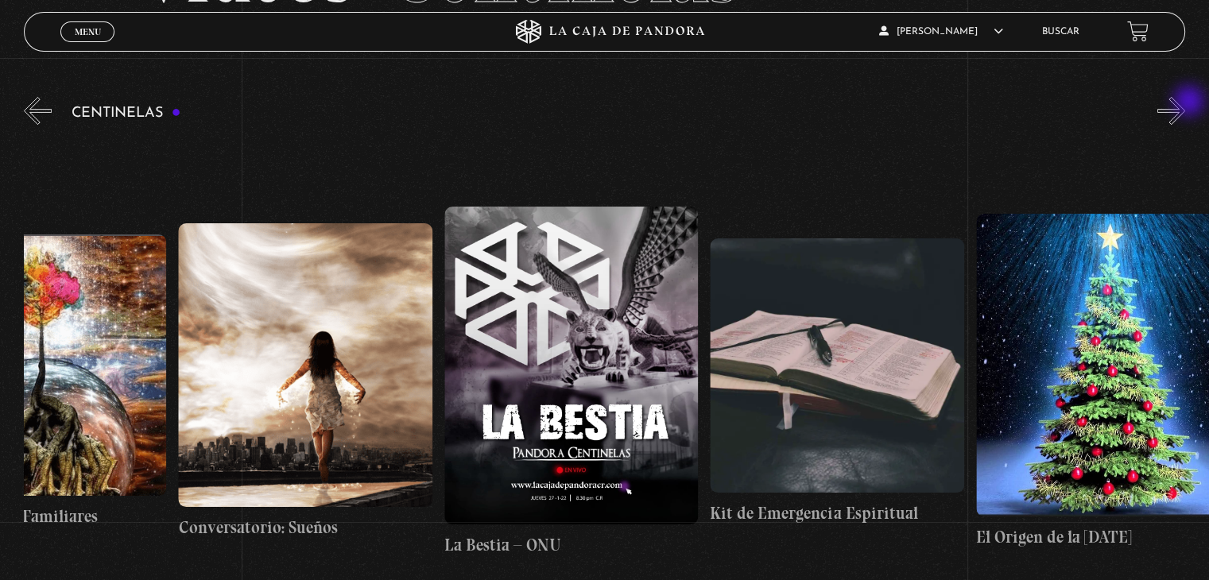
click at [1185, 103] on button "»" at bounding box center [1172, 111] width 28 height 28
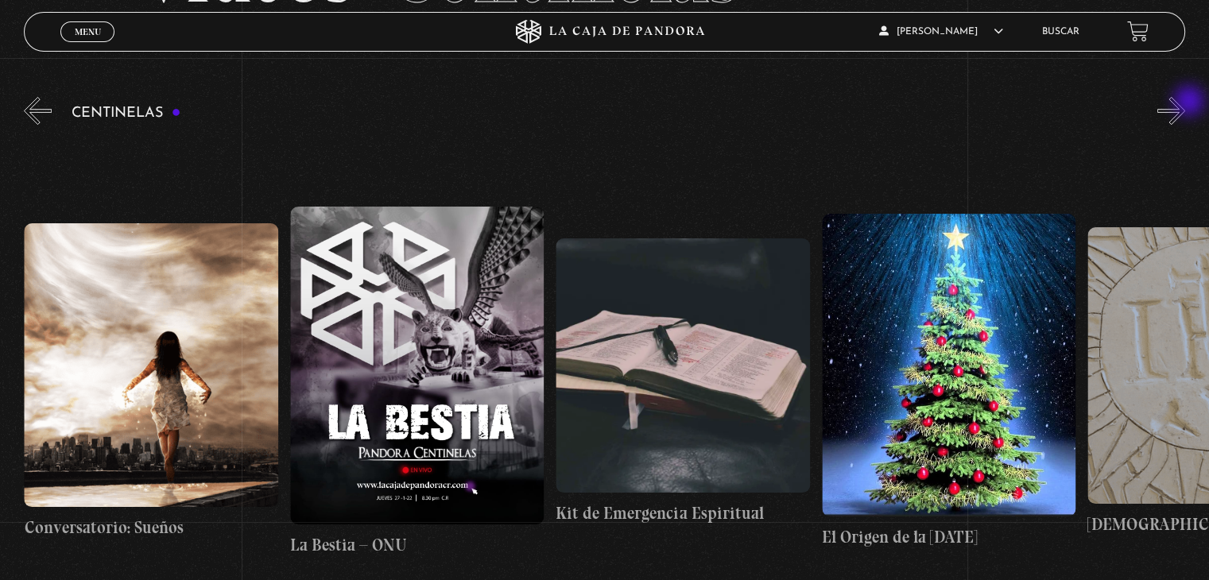
click at [1185, 103] on button "»" at bounding box center [1172, 111] width 28 height 28
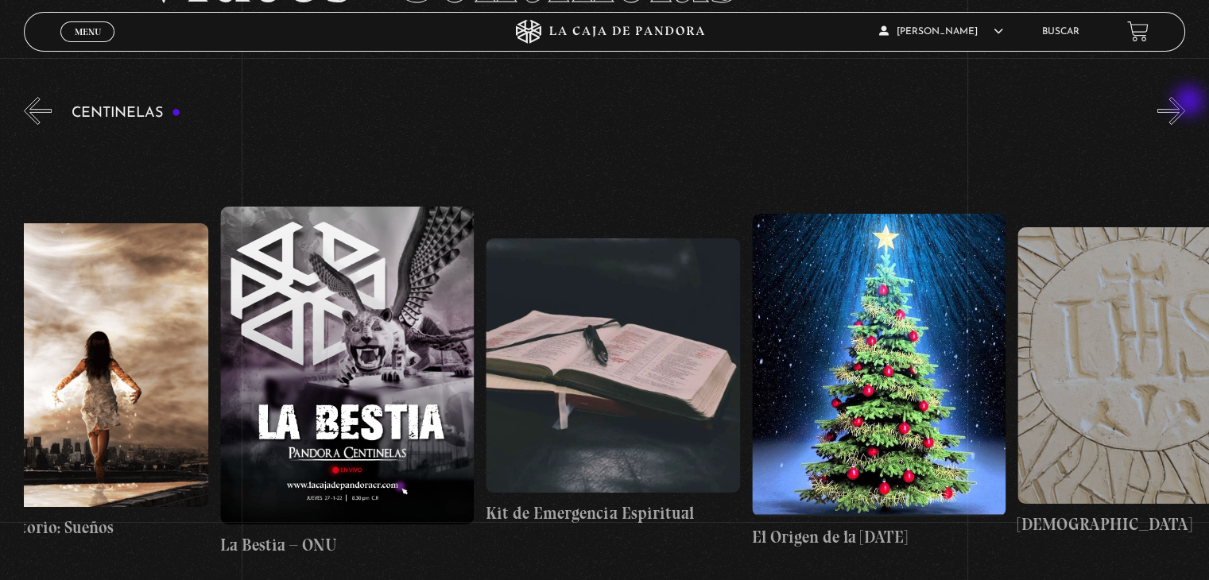
click at [1185, 103] on button "»" at bounding box center [1172, 111] width 28 height 28
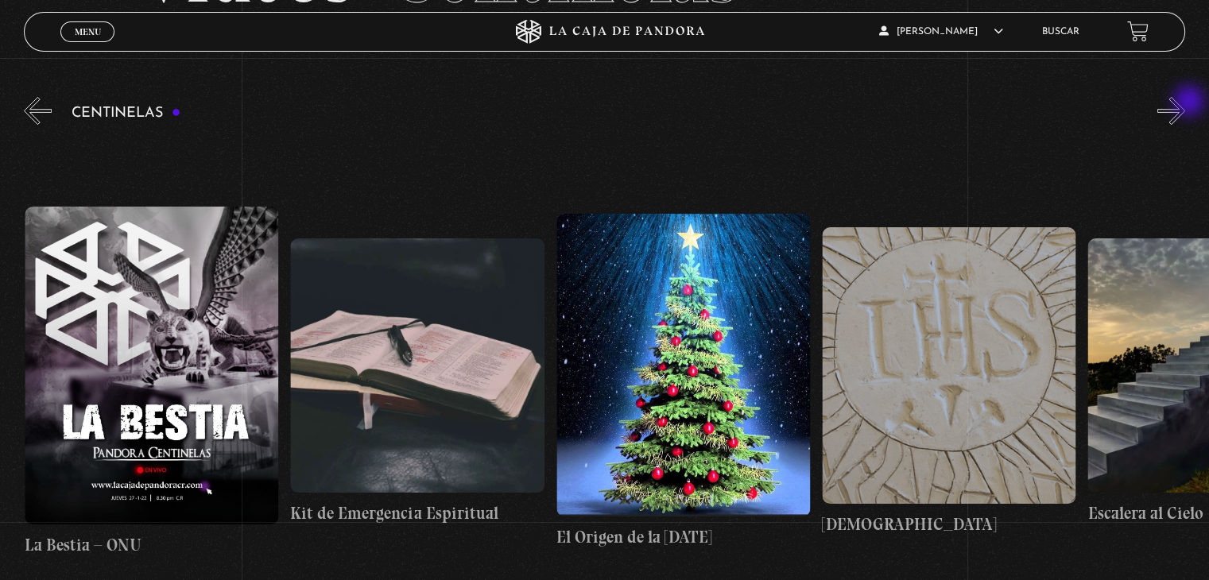
click at [1185, 103] on button "»" at bounding box center [1172, 111] width 28 height 28
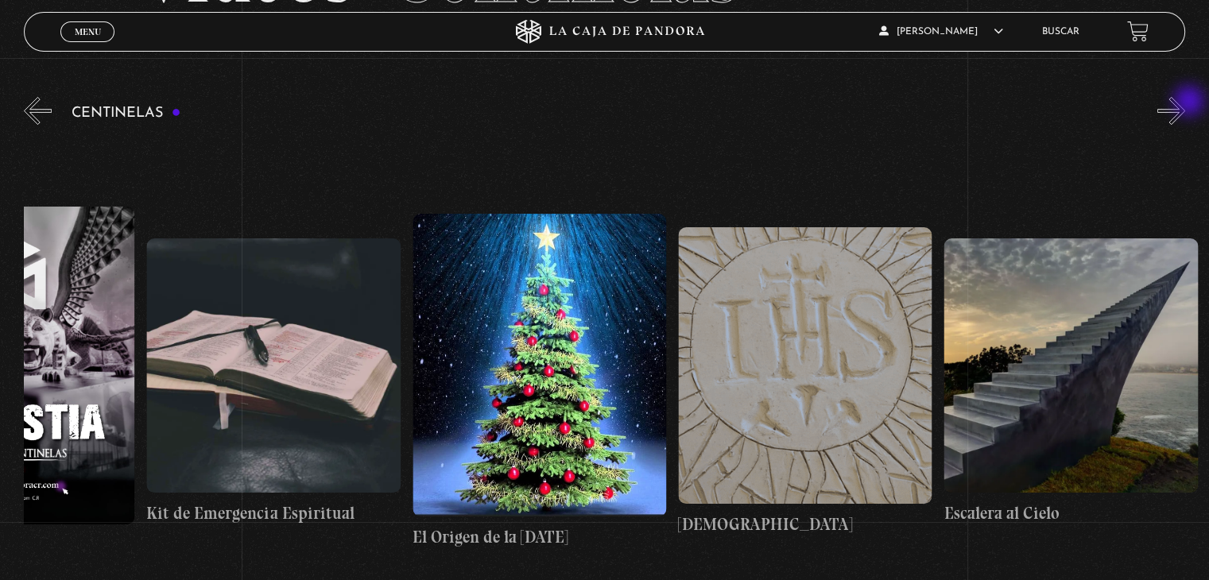
click at [1185, 103] on button "»" at bounding box center [1172, 111] width 28 height 28
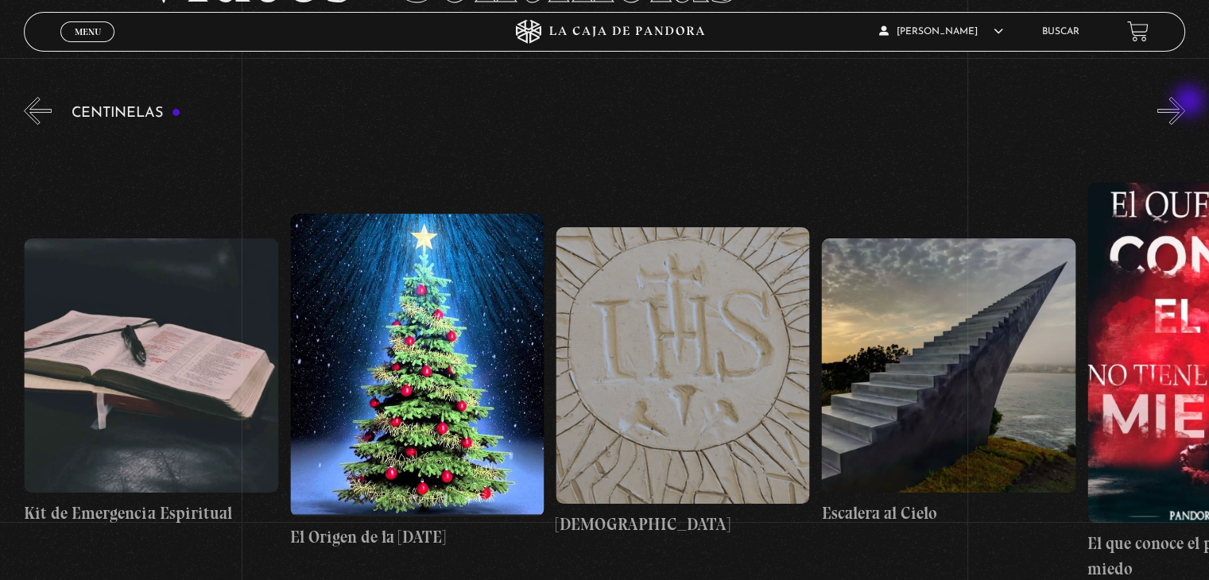
click at [1185, 103] on button "»" at bounding box center [1172, 111] width 28 height 28
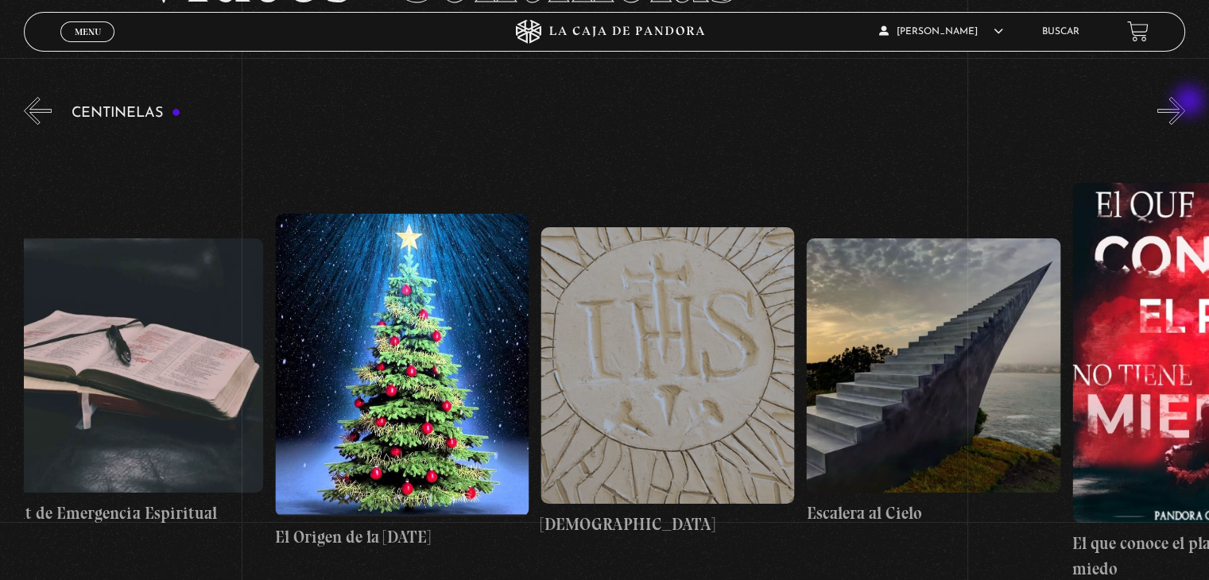
click at [1185, 103] on button "»" at bounding box center [1172, 111] width 28 height 28
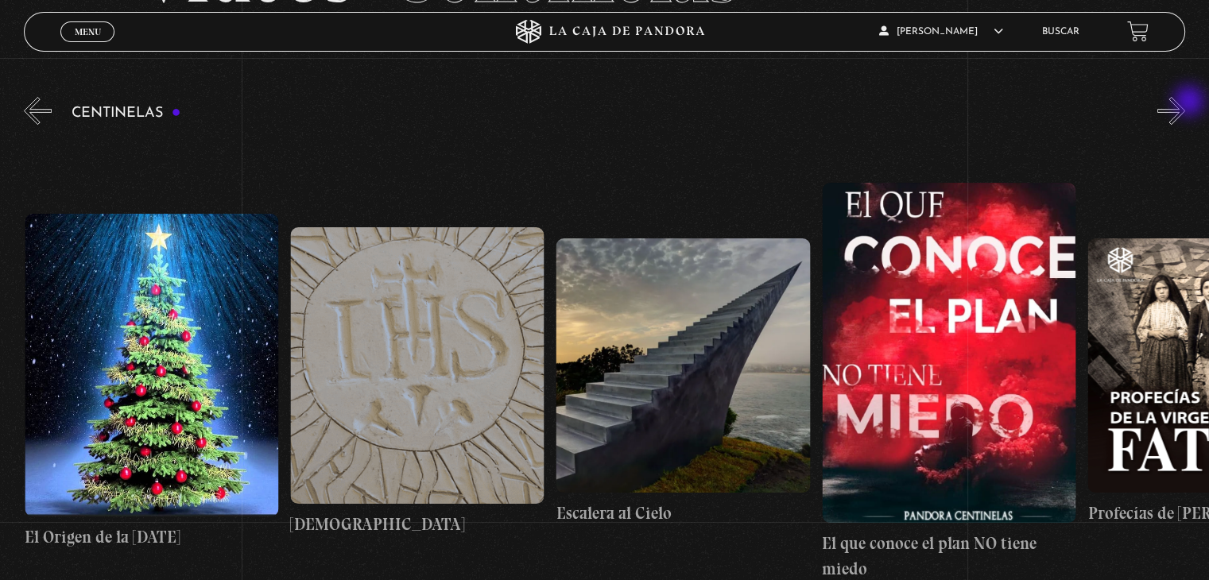
click at [1185, 103] on button "»" at bounding box center [1172, 111] width 28 height 28
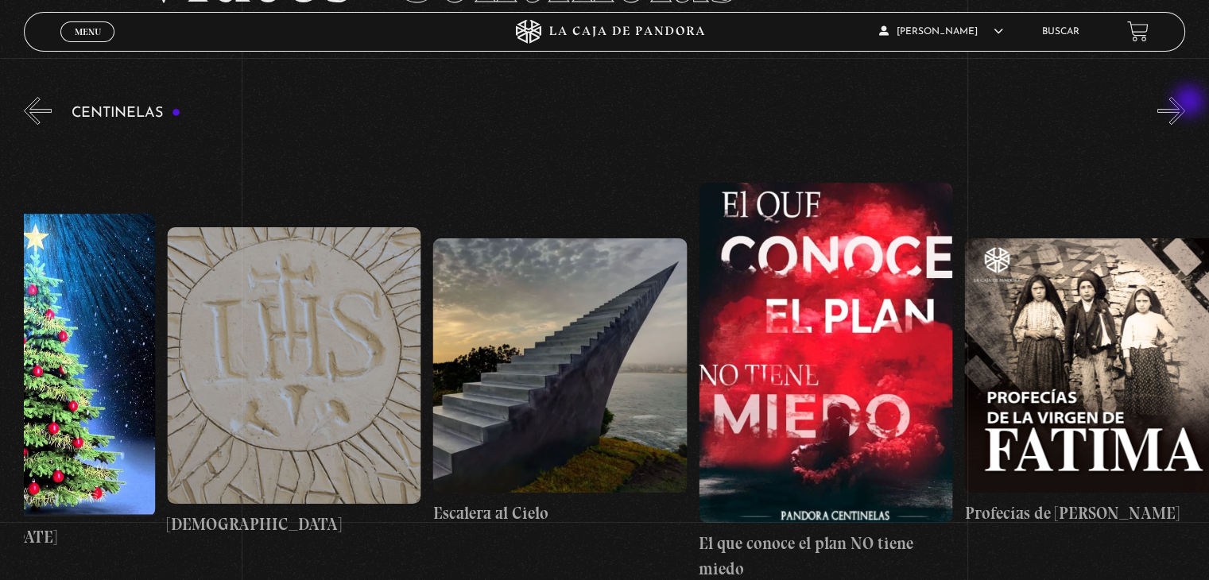
click at [1185, 103] on button "»" at bounding box center [1172, 111] width 28 height 28
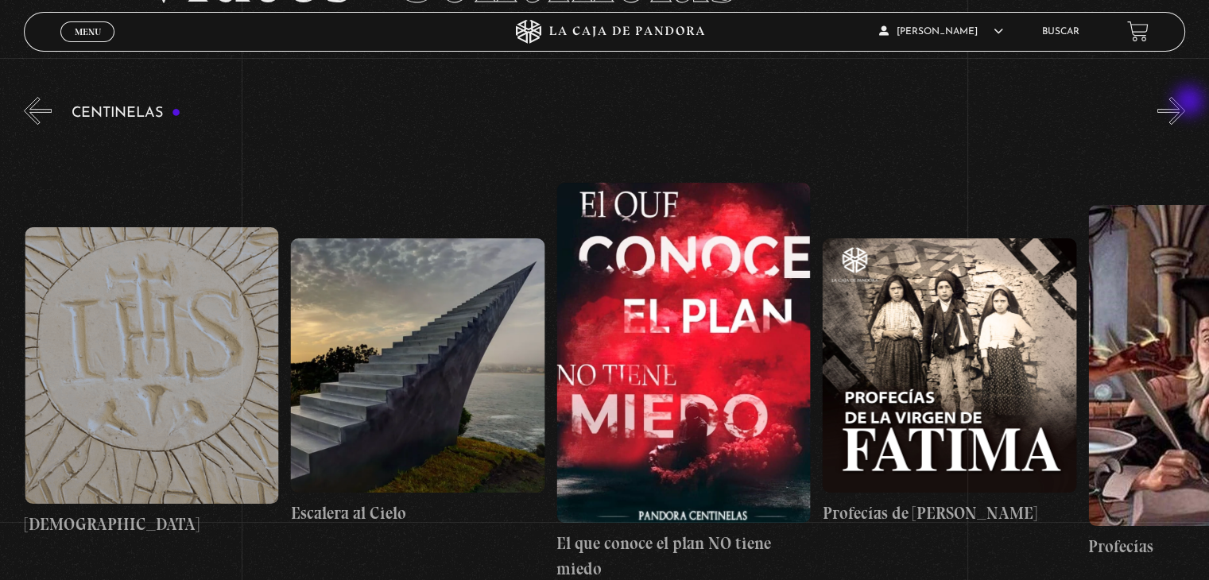
click at [1185, 103] on button "»" at bounding box center [1172, 111] width 28 height 28
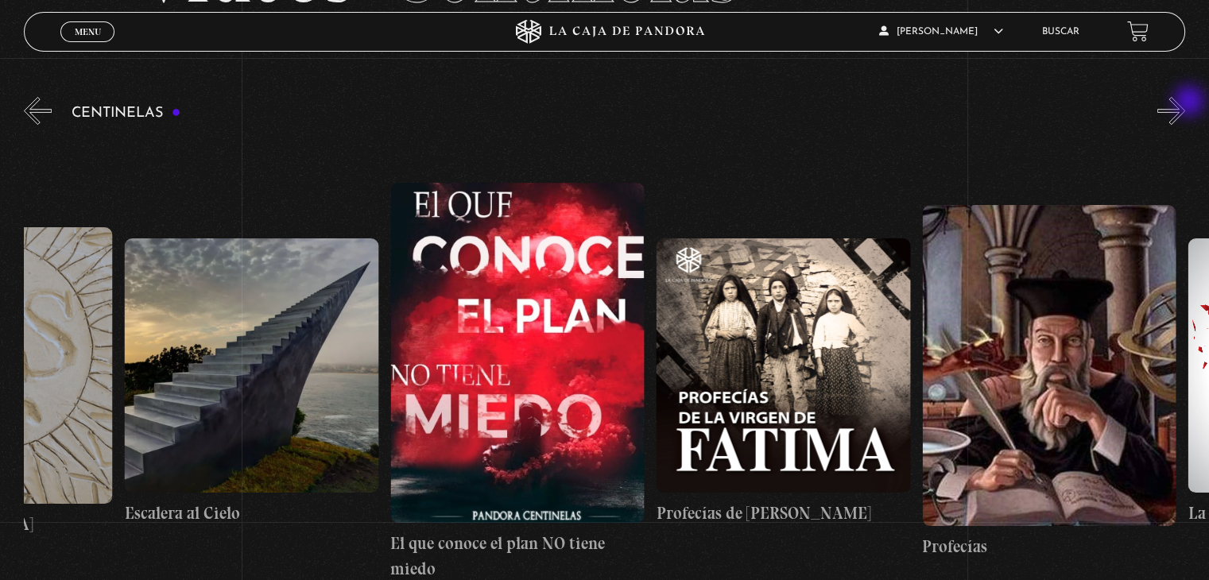
click at [1185, 103] on button "»" at bounding box center [1172, 111] width 28 height 28
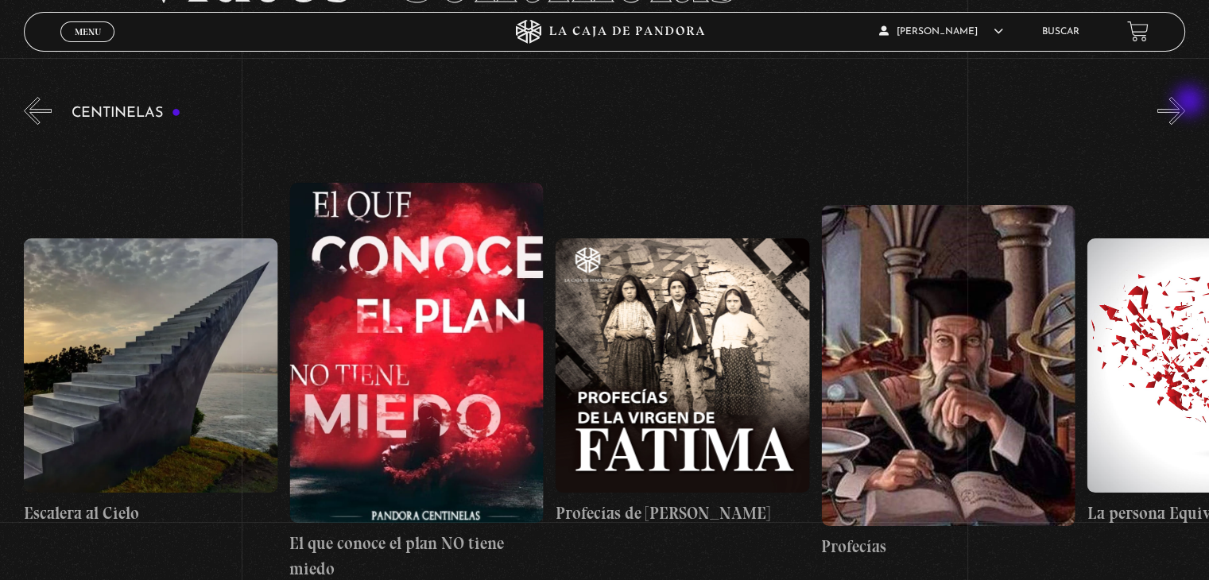
click at [1185, 103] on button "»" at bounding box center [1172, 111] width 28 height 28
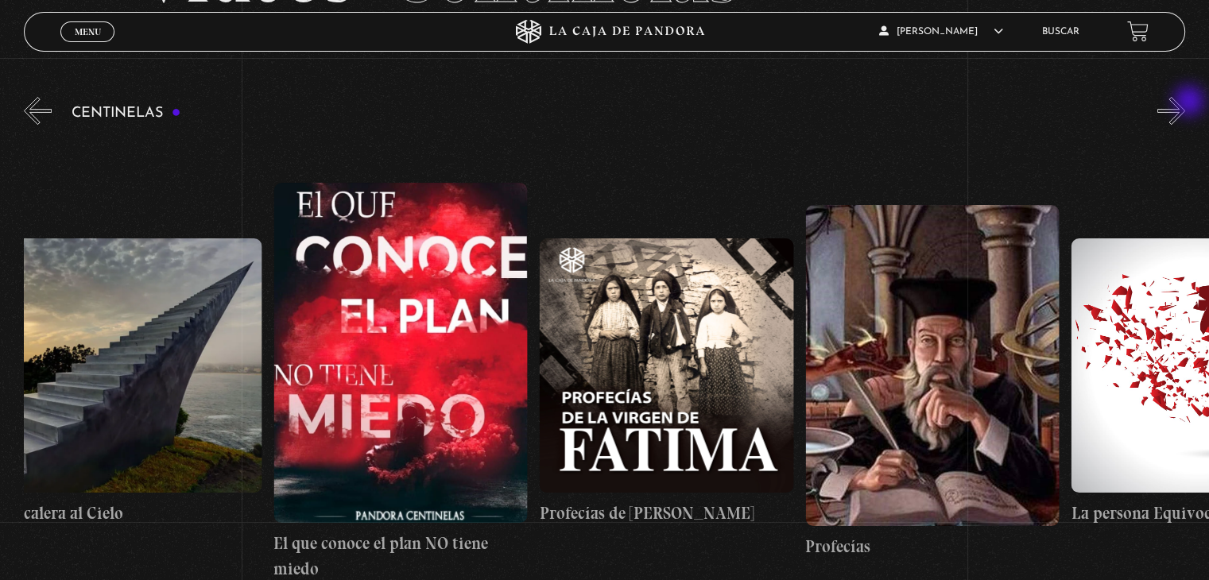
click at [1185, 103] on button "»" at bounding box center [1172, 111] width 28 height 28
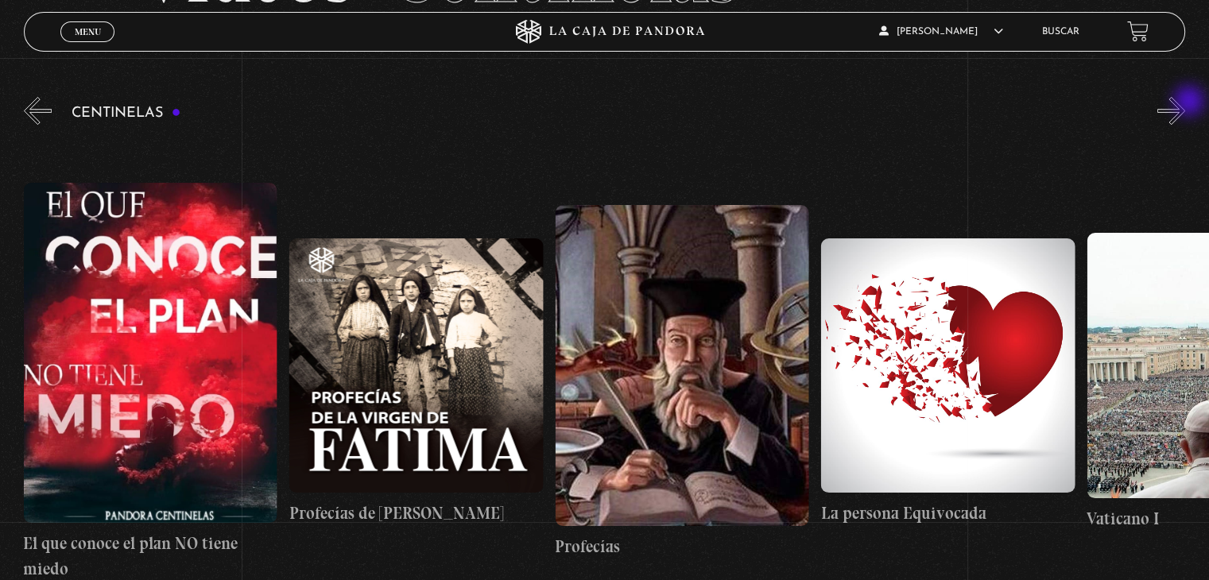
click at [1185, 103] on button "»" at bounding box center [1172, 111] width 28 height 28
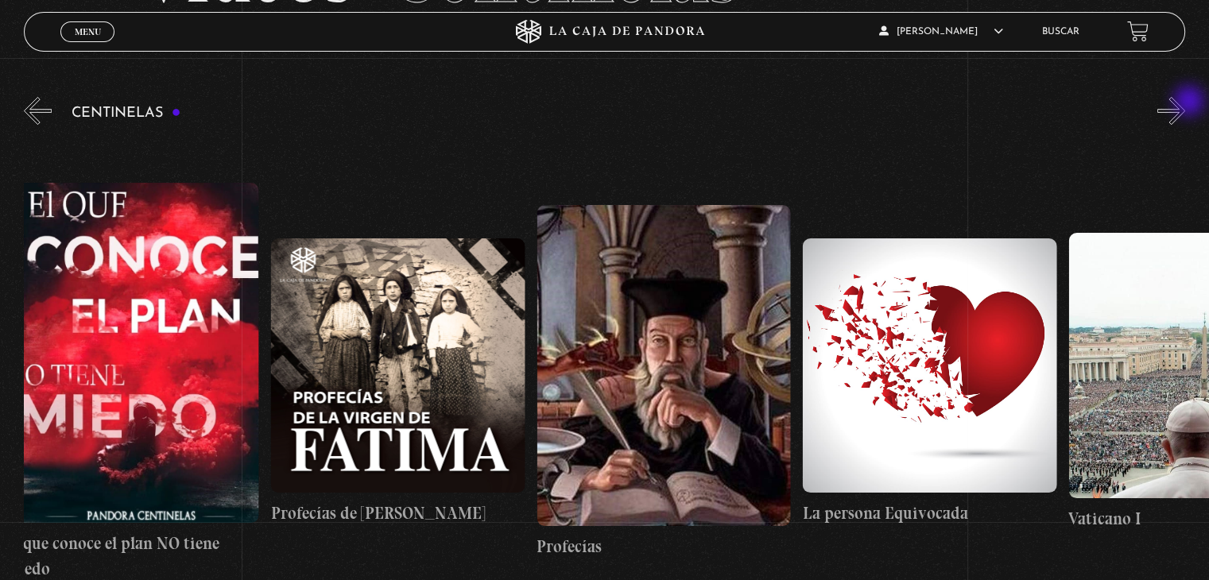
click at [1185, 103] on button "»" at bounding box center [1172, 111] width 28 height 28
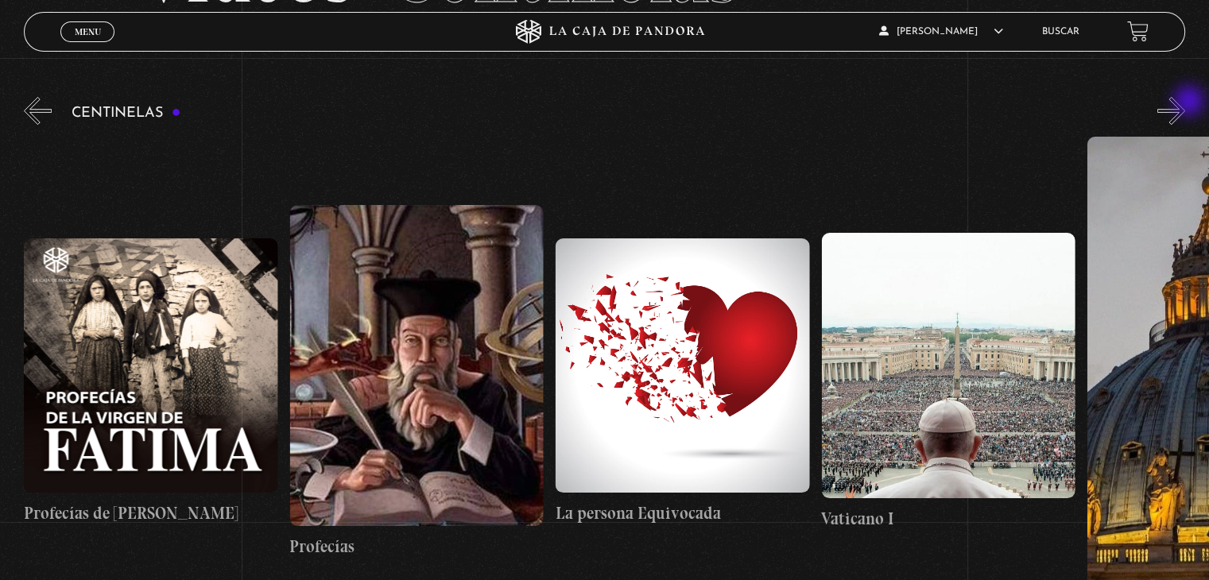
click at [1185, 103] on button "»" at bounding box center [1172, 111] width 28 height 28
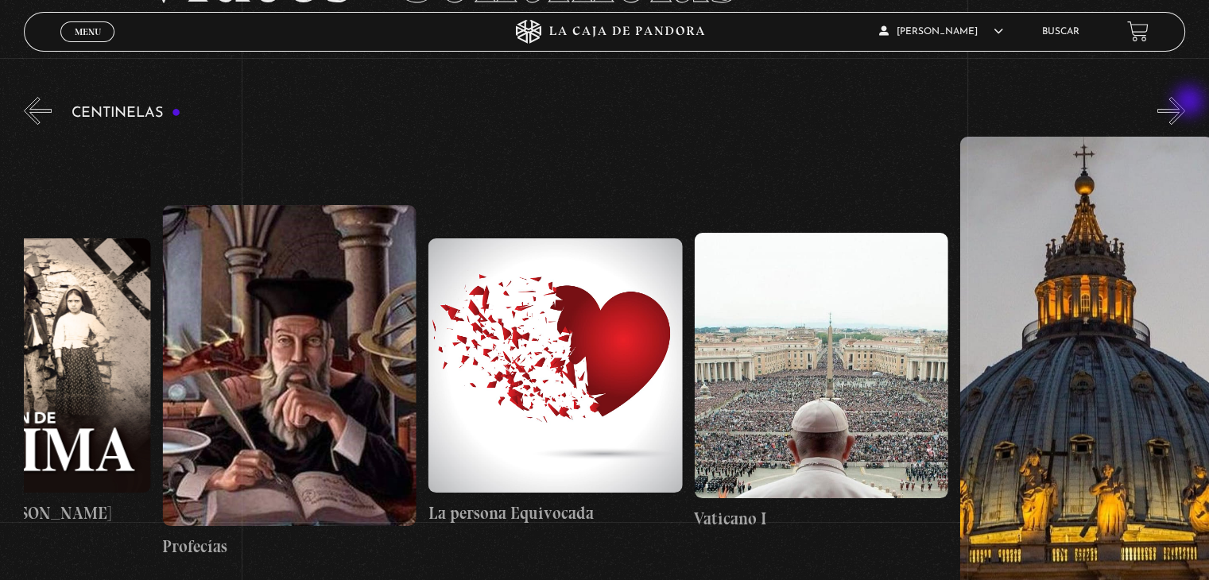
click at [1185, 103] on button "»" at bounding box center [1172, 111] width 28 height 28
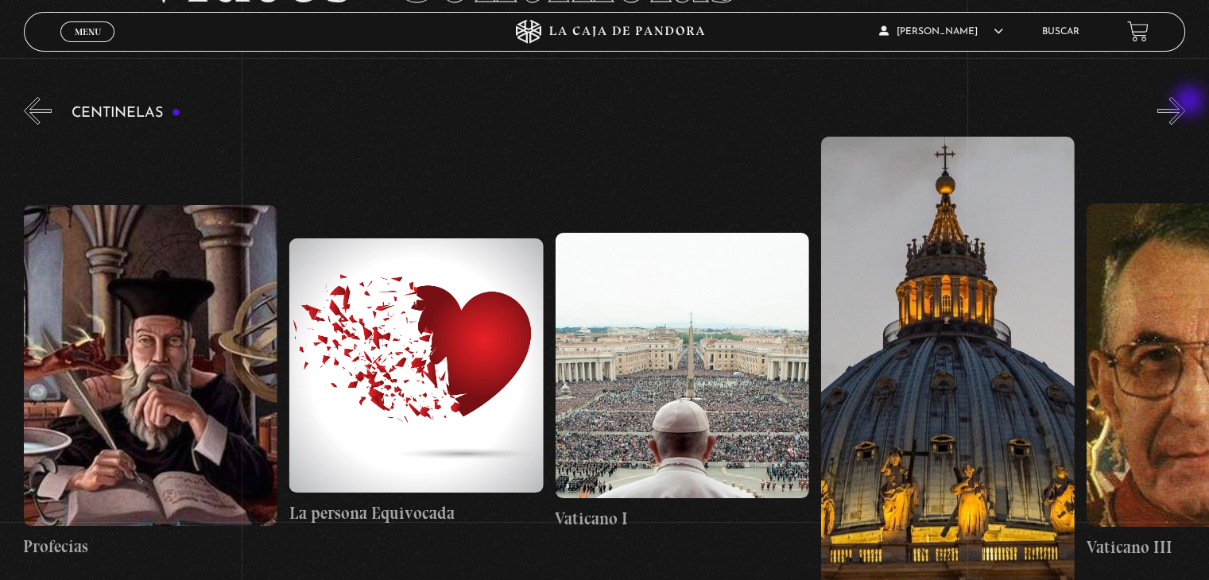
click at [1185, 103] on button "»" at bounding box center [1172, 111] width 28 height 28
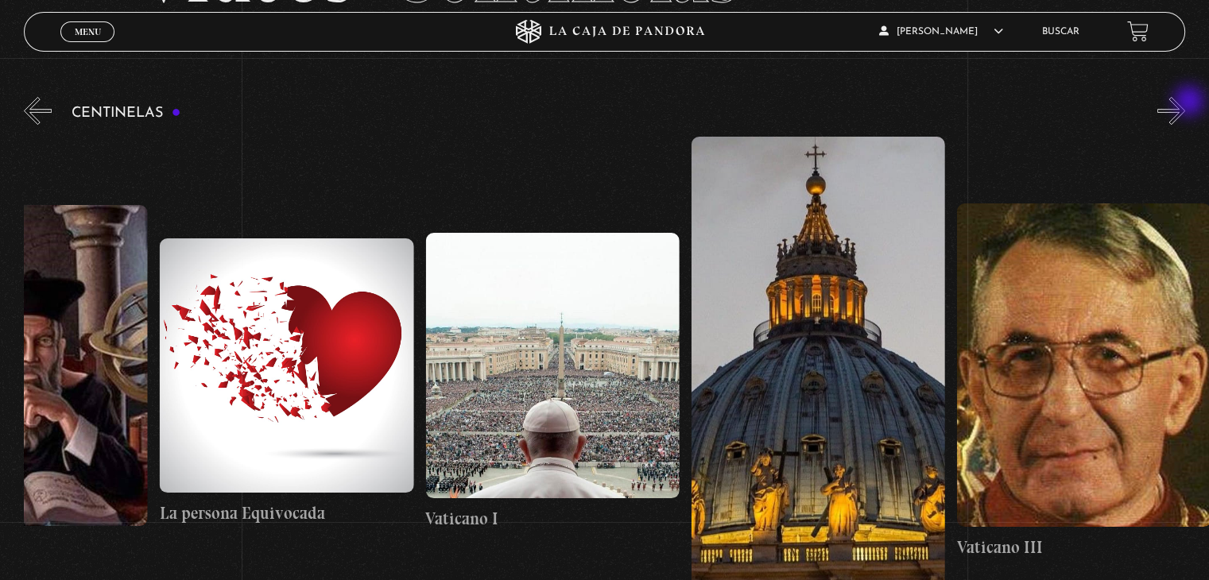
click at [1185, 103] on button "»" at bounding box center [1172, 111] width 28 height 28
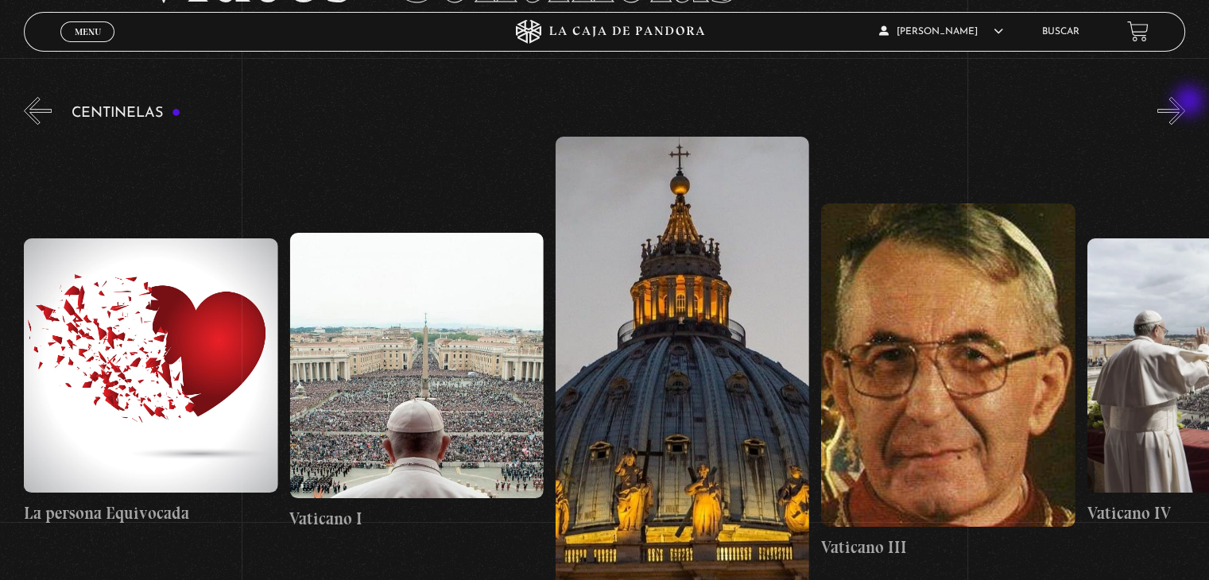
click at [1185, 103] on button "»" at bounding box center [1172, 111] width 28 height 28
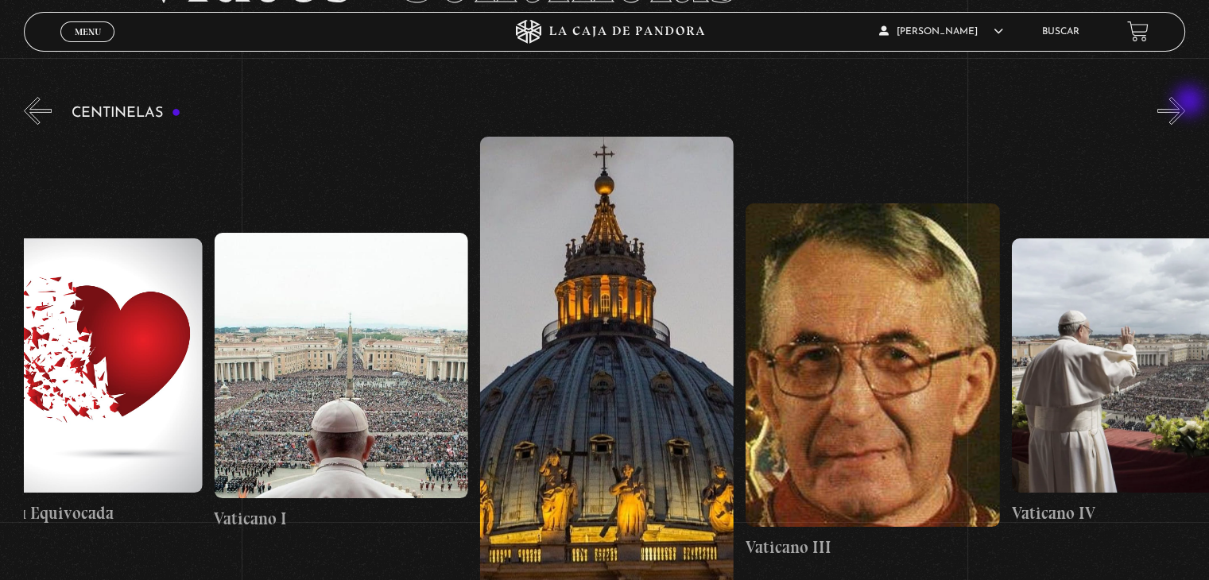
click at [1185, 103] on button "»" at bounding box center [1172, 111] width 28 height 28
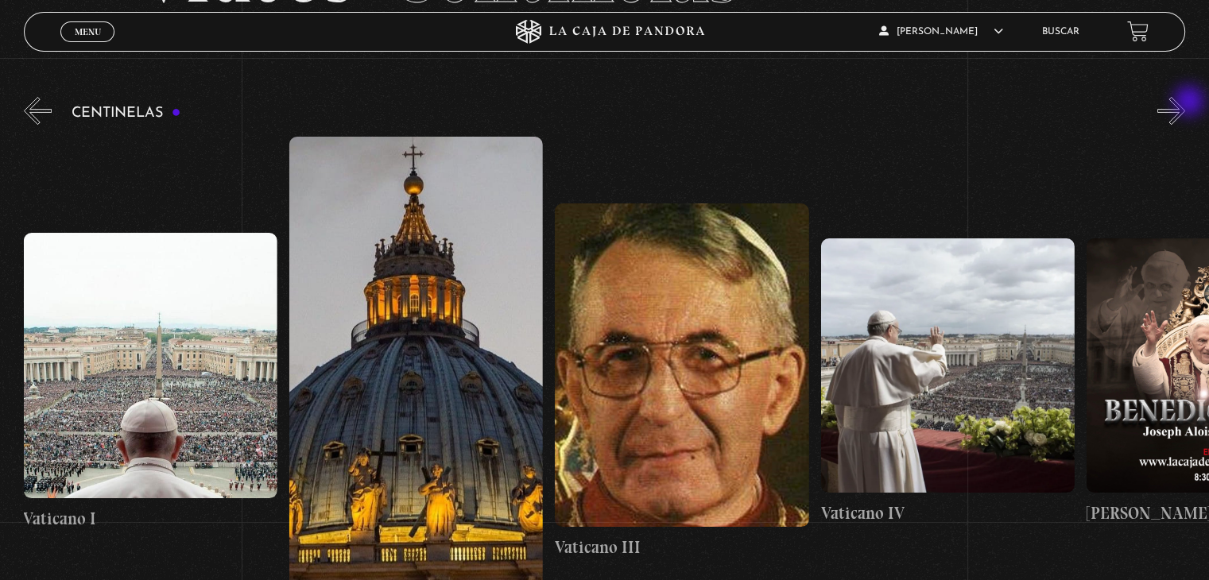
click at [1185, 103] on button "»" at bounding box center [1172, 111] width 28 height 28
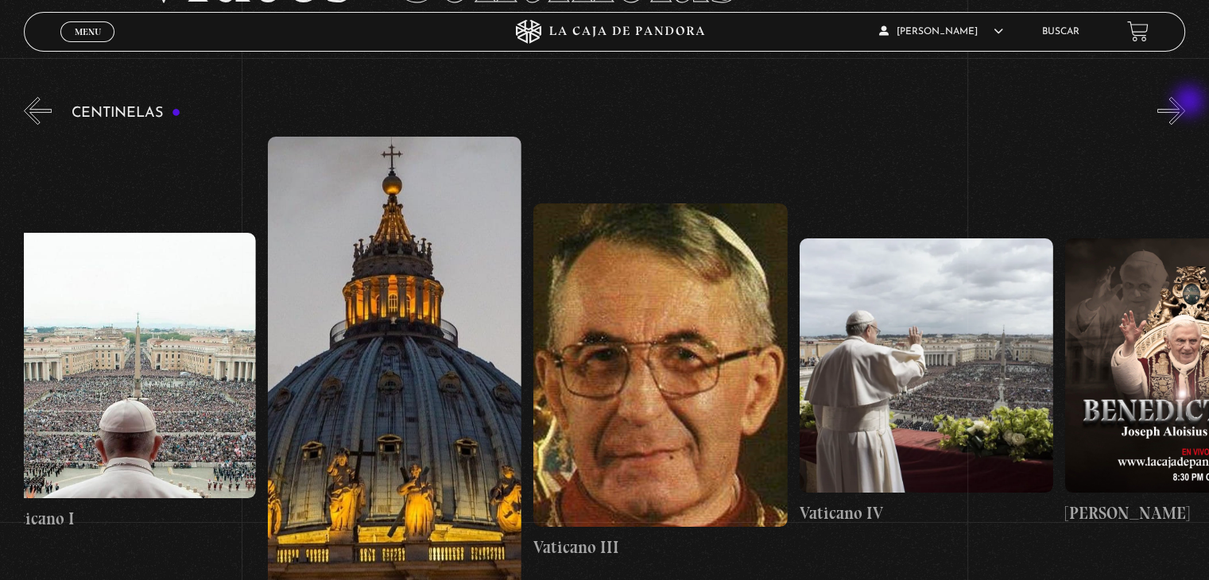
click at [1185, 103] on button "»" at bounding box center [1172, 111] width 28 height 28
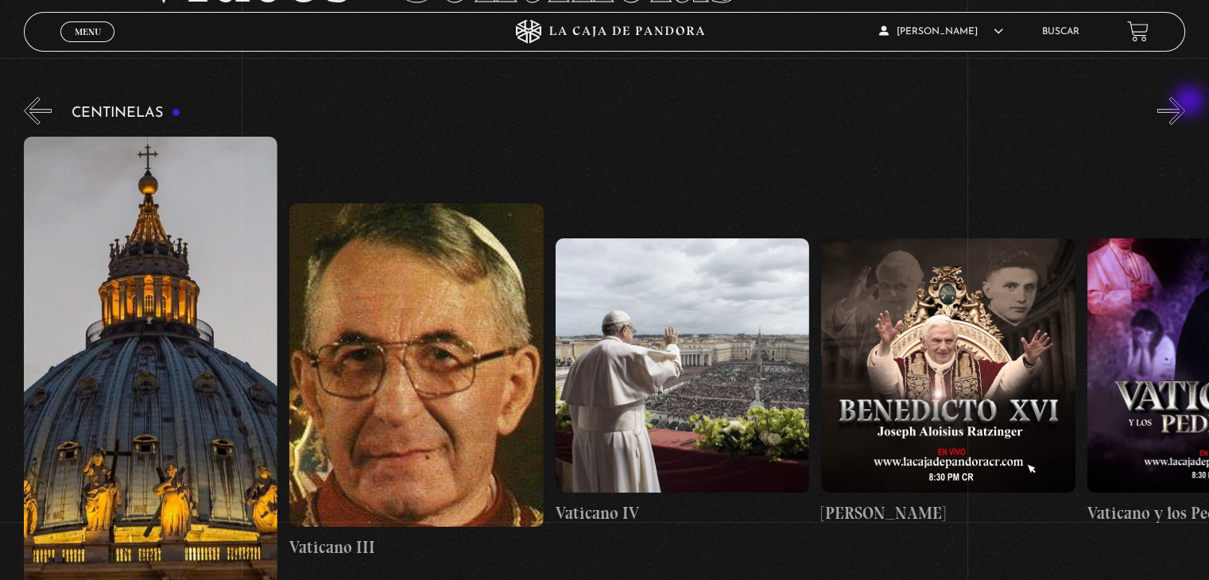
click at [1185, 103] on button "»" at bounding box center [1172, 111] width 28 height 28
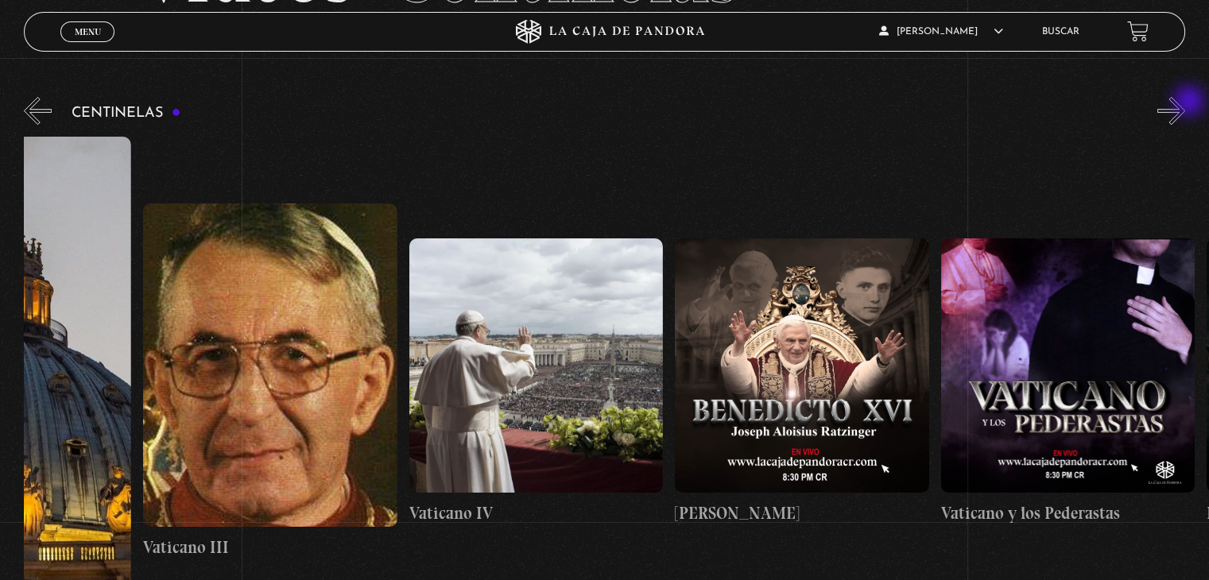
click at [1185, 103] on button "»" at bounding box center [1172, 111] width 28 height 28
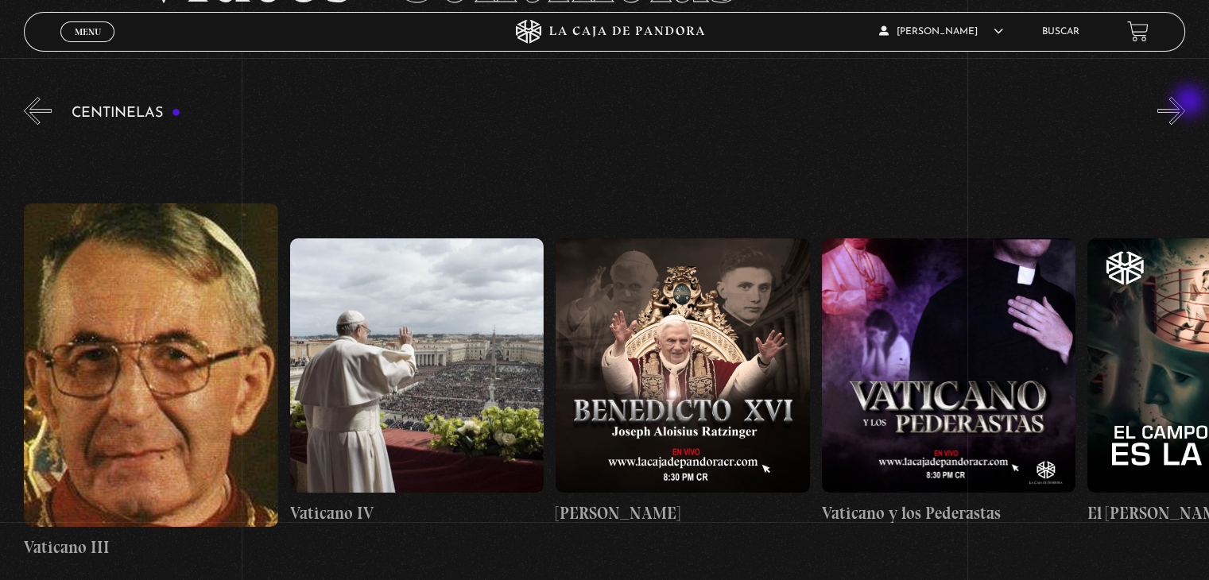
click at [1185, 103] on button "»" at bounding box center [1172, 111] width 28 height 28
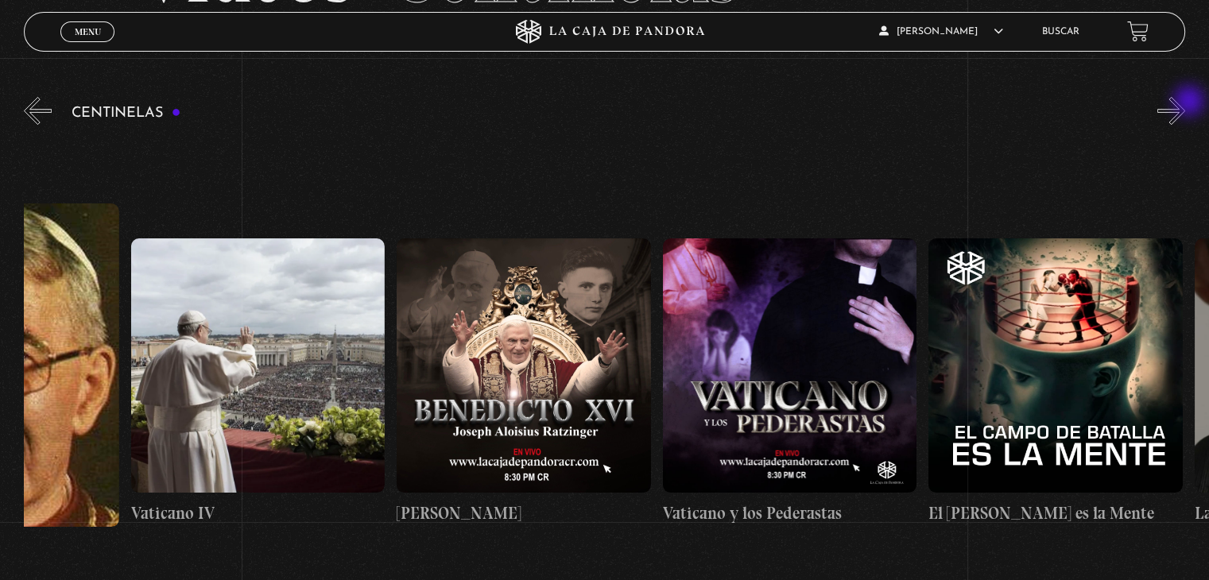
click at [1185, 103] on button "»" at bounding box center [1172, 111] width 28 height 28
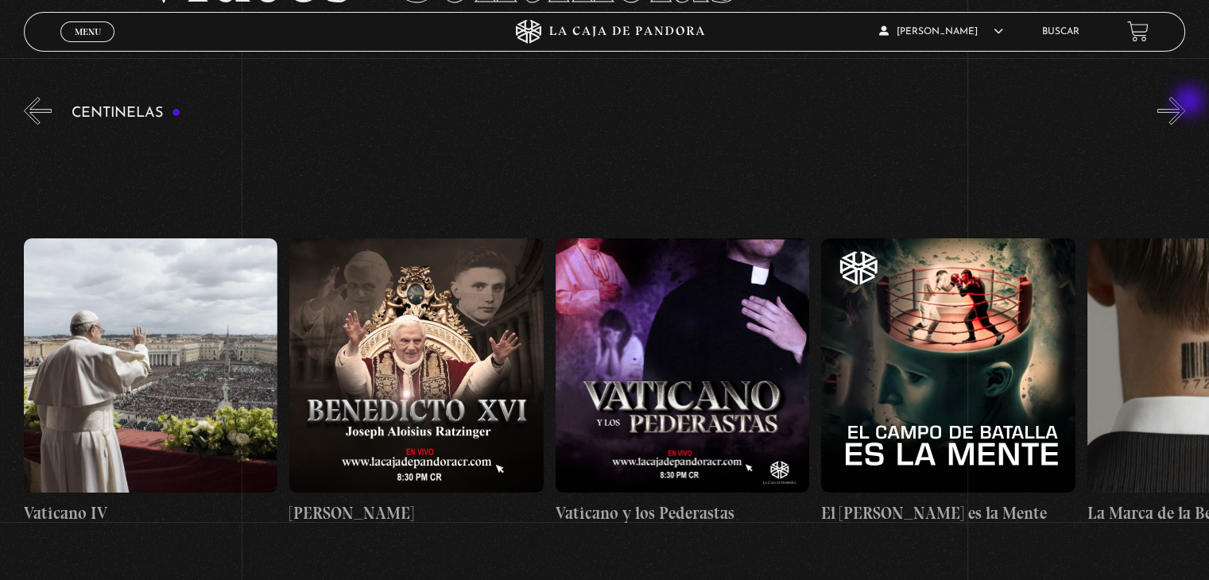
click at [1185, 103] on button "»" at bounding box center [1172, 111] width 28 height 28
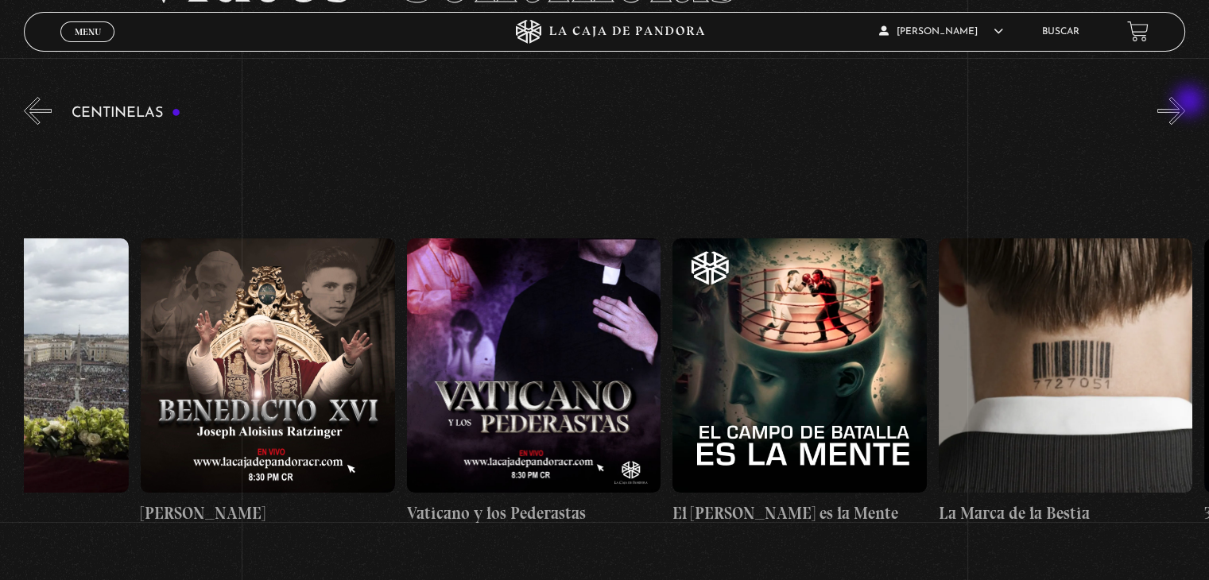
click at [1185, 103] on button "»" at bounding box center [1172, 111] width 28 height 28
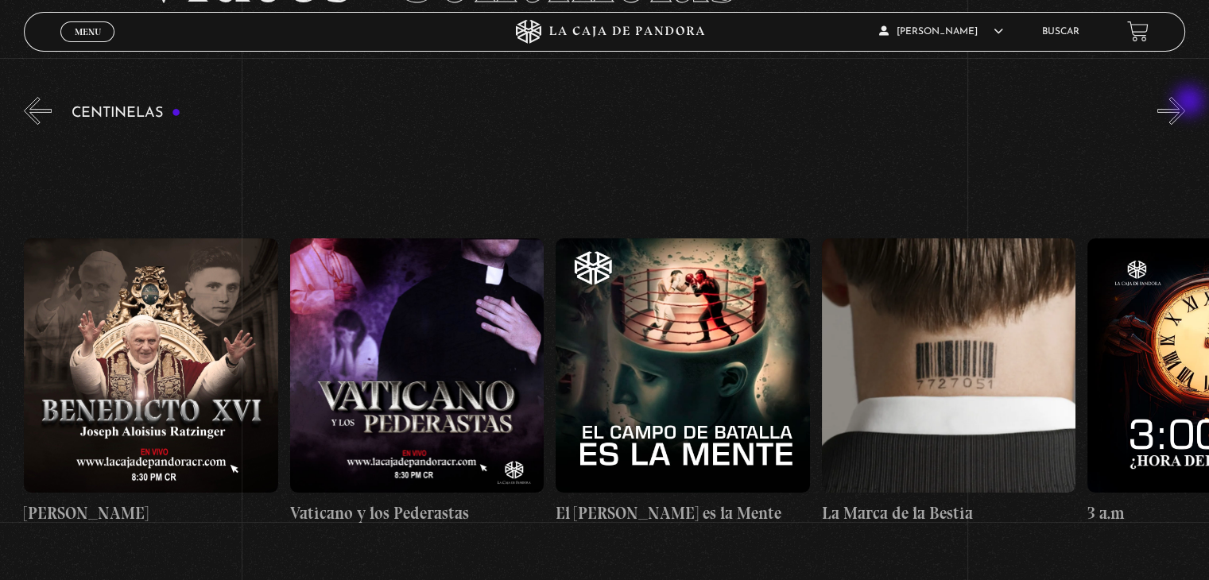
click at [1185, 103] on button "»" at bounding box center [1172, 111] width 28 height 28
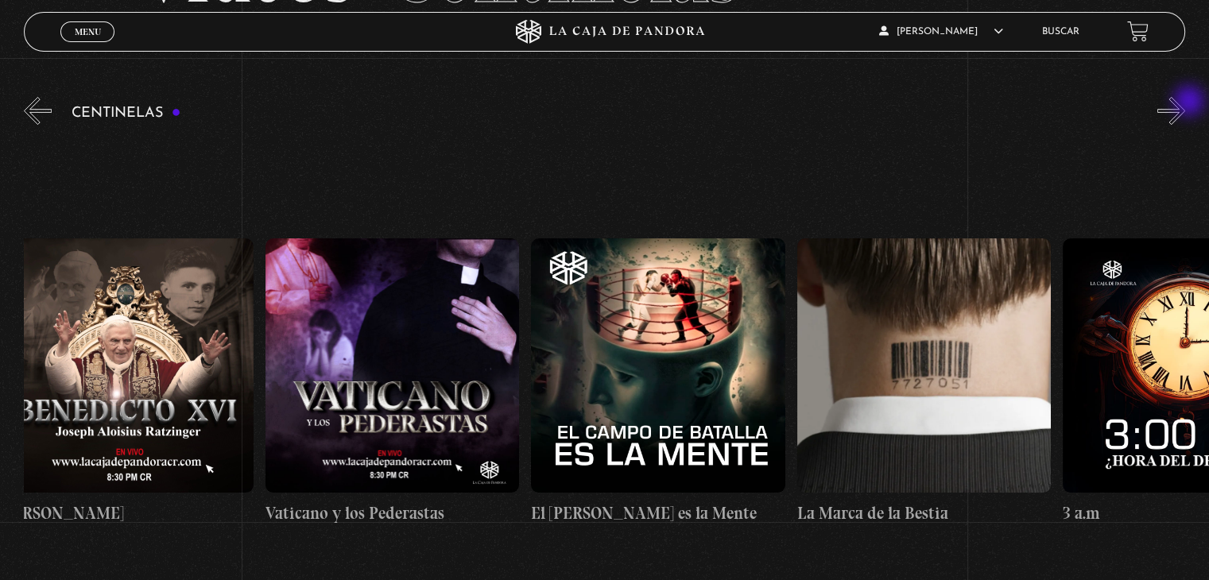
click at [1185, 103] on button "»" at bounding box center [1172, 111] width 28 height 28
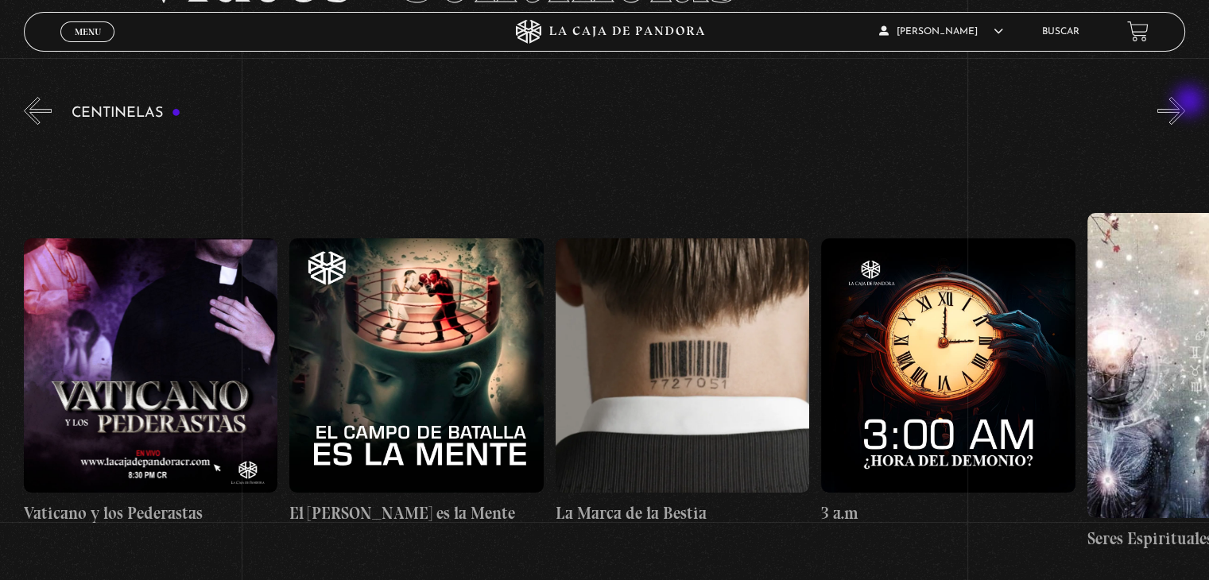
click at [1185, 103] on button "»" at bounding box center [1172, 111] width 28 height 28
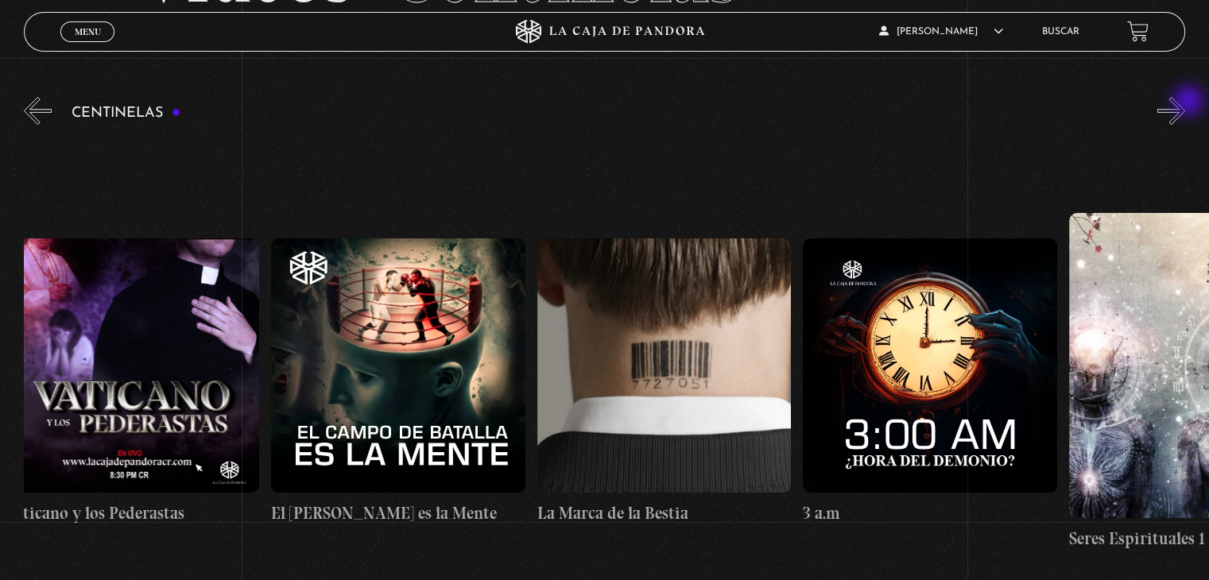
click at [1185, 103] on button "»" at bounding box center [1172, 111] width 28 height 28
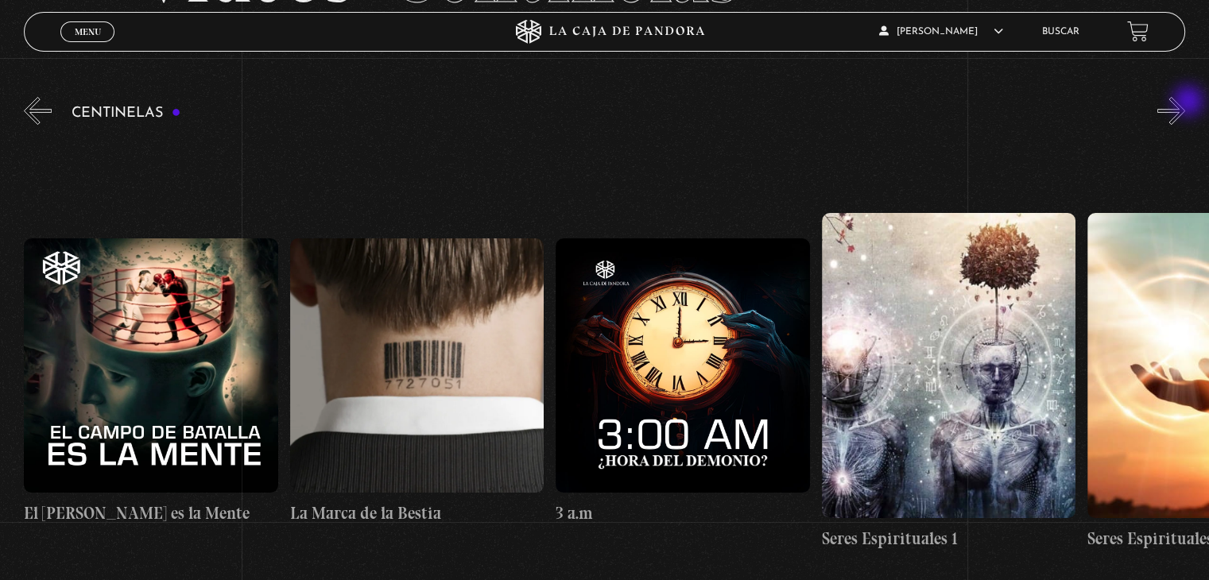
click at [1185, 103] on button "»" at bounding box center [1172, 111] width 28 height 28
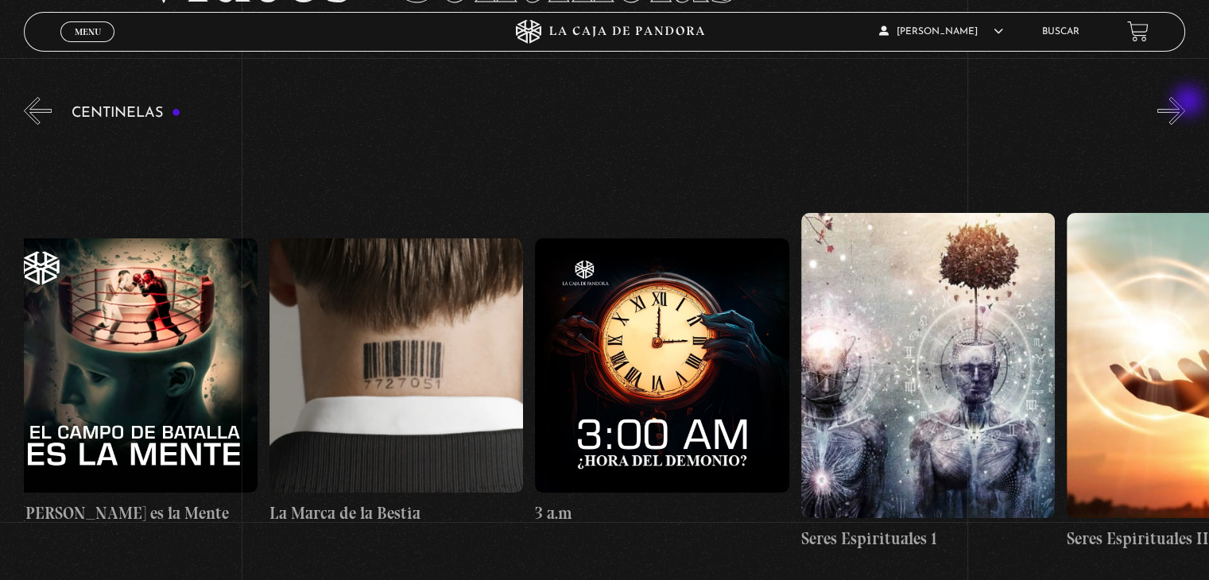
click at [1185, 103] on button "»" at bounding box center [1172, 111] width 28 height 28
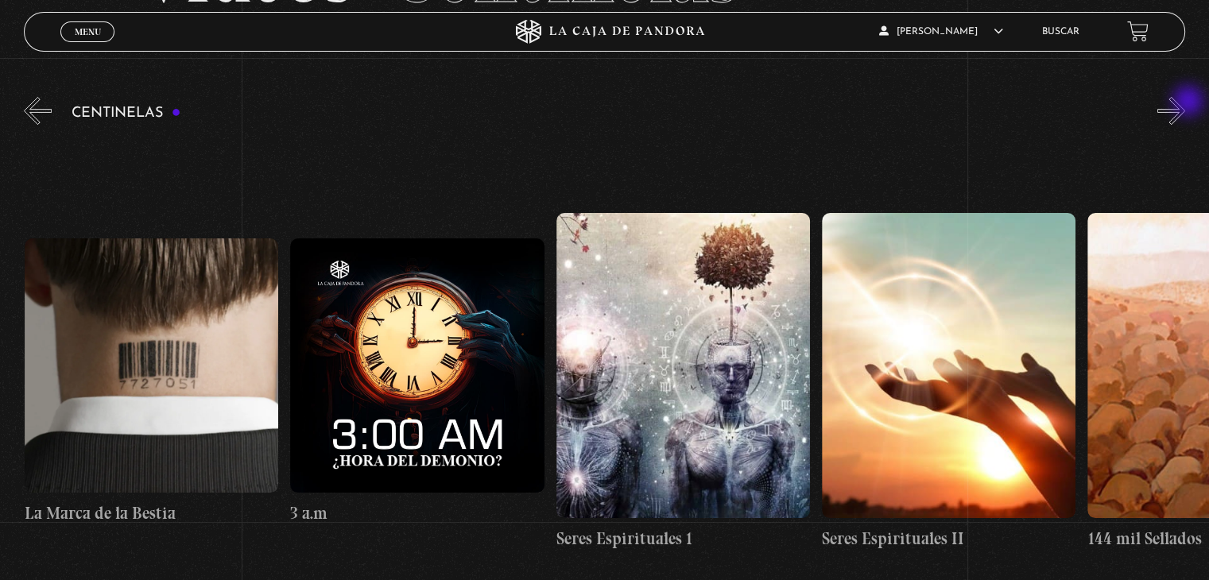
click at [1185, 103] on button "»" at bounding box center [1172, 111] width 28 height 28
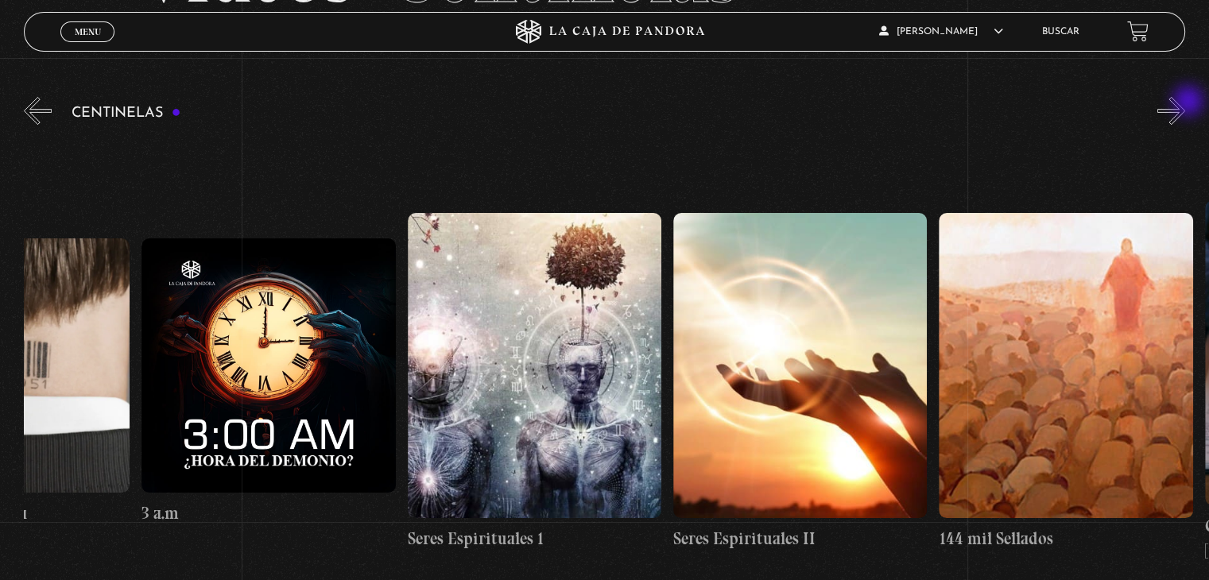
click at [1185, 103] on button "»" at bounding box center [1172, 111] width 28 height 28
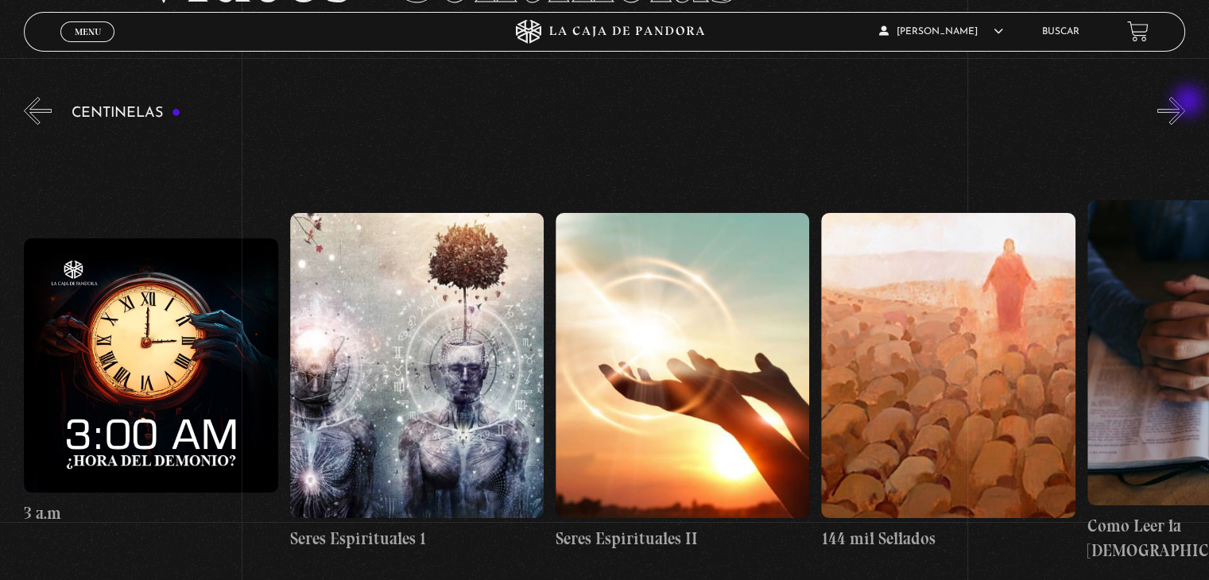
click at [1185, 103] on button "»" at bounding box center [1172, 111] width 28 height 28
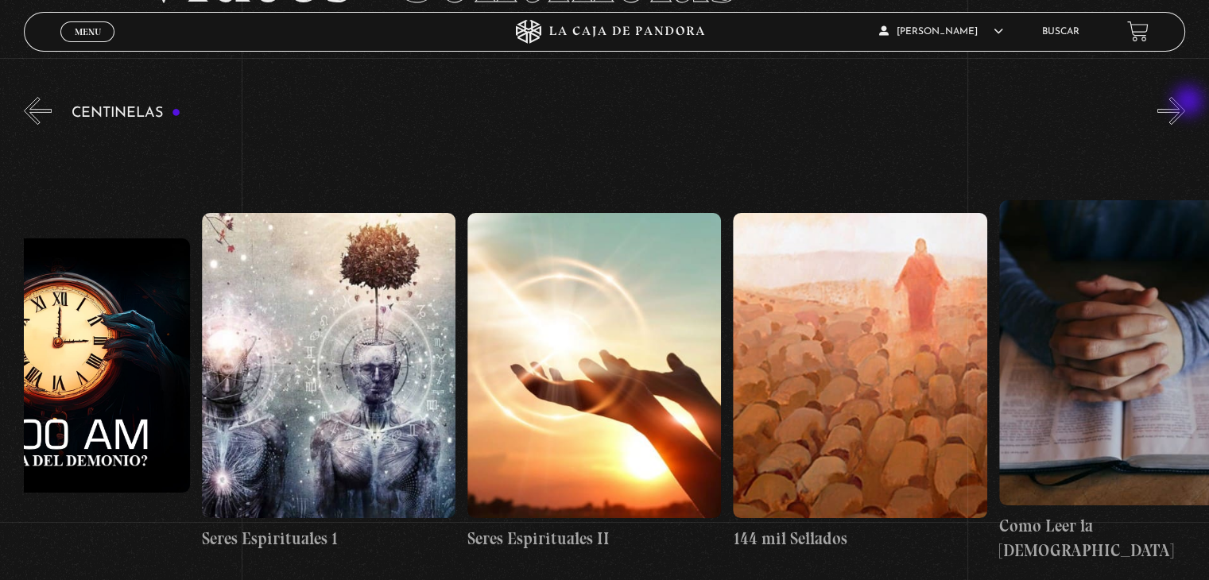
click at [1185, 103] on button "»" at bounding box center [1172, 111] width 28 height 28
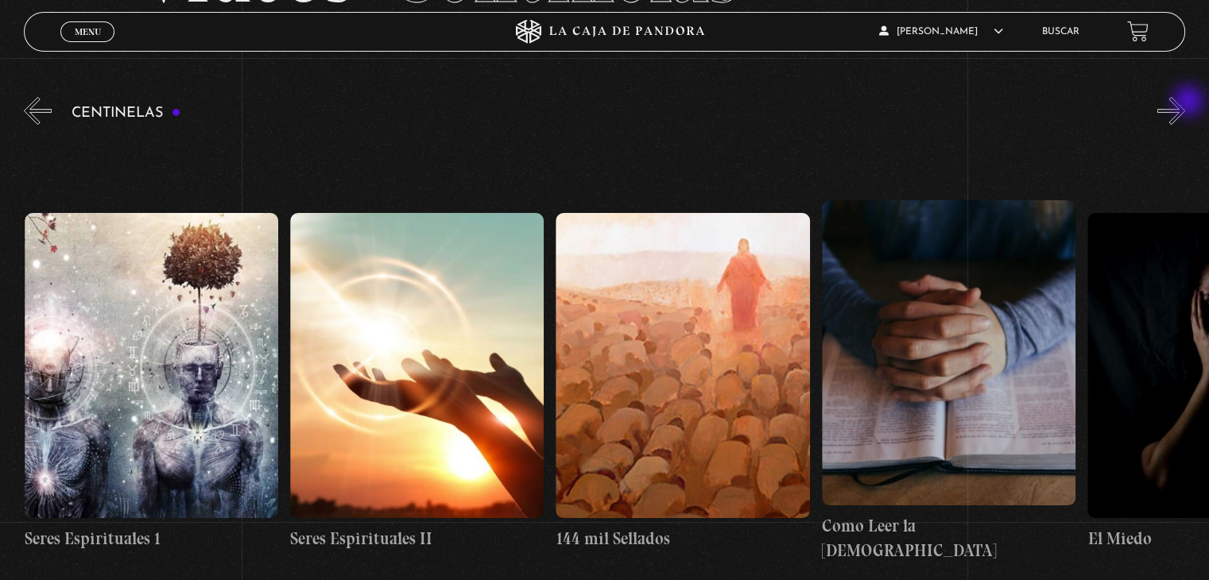
click at [1185, 103] on button "»" at bounding box center [1172, 111] width 28 height 28
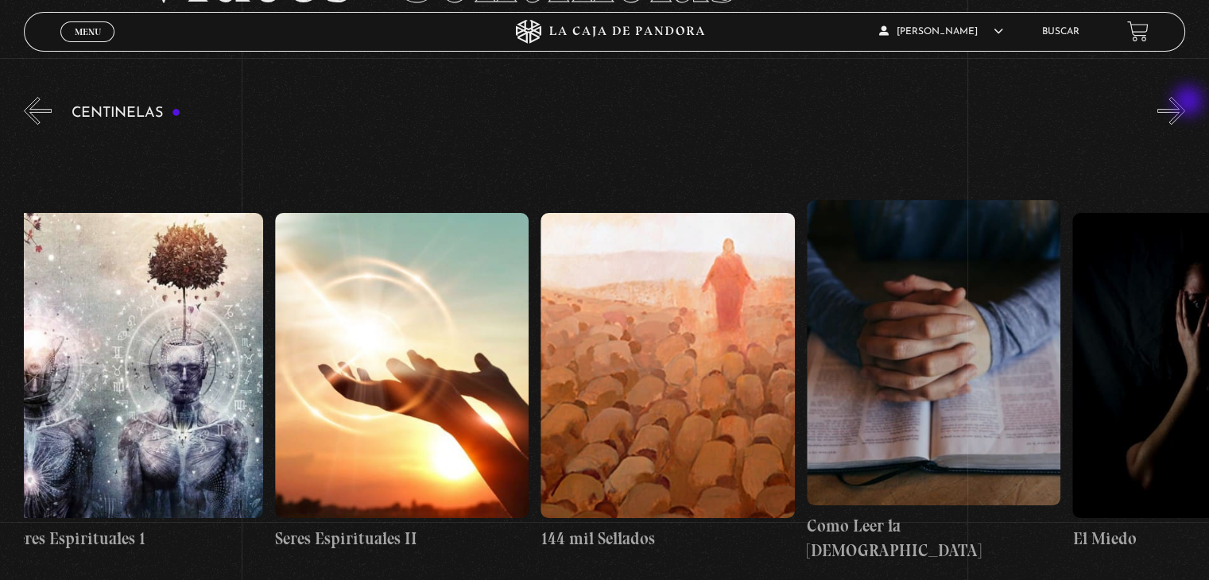
click at [1185, 103] on button "»" at bounding box center [1172, 111] width 28 height 28
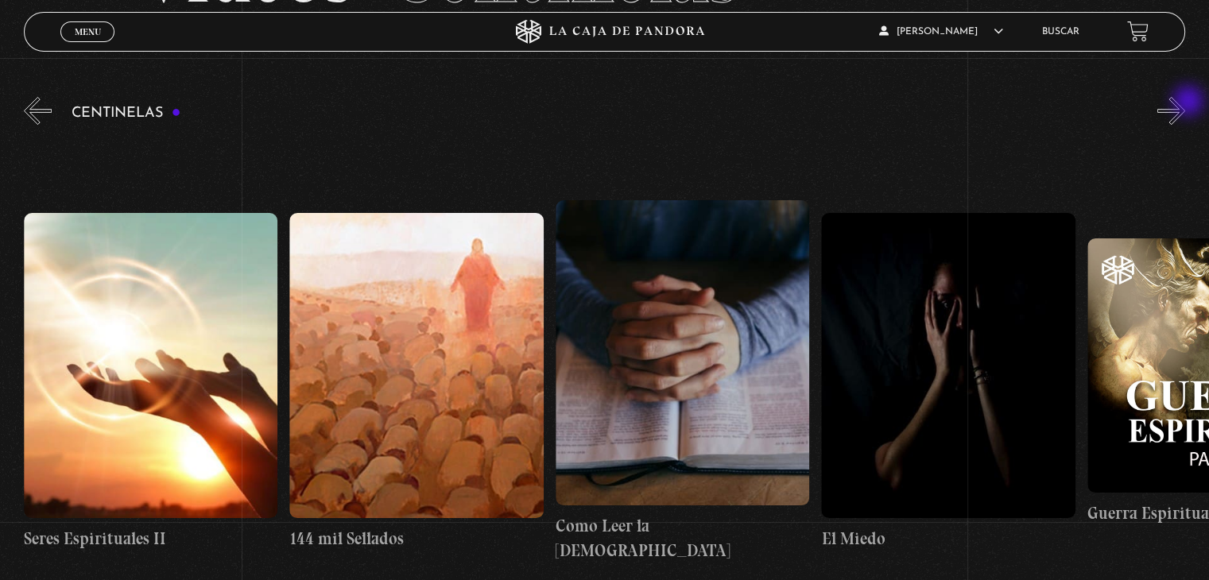
click at [1185, 103] on button "»" at bounding box center [1172, 111] width 28 height 28
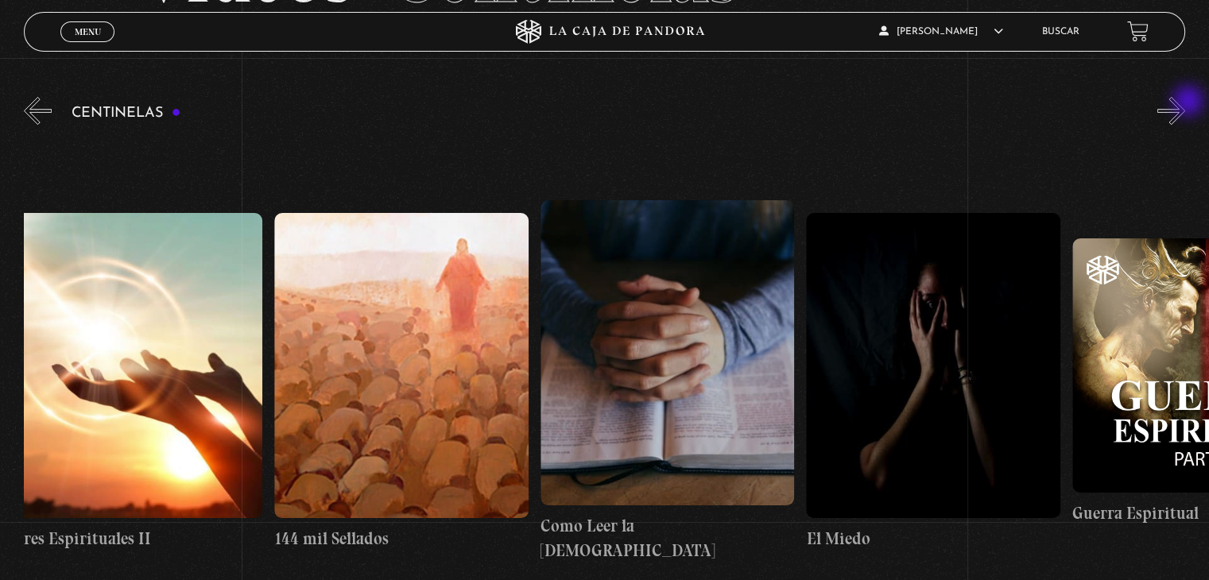
click at [1185, 103] on button "»" at bounding box center [1172, 111] width 28 height 28
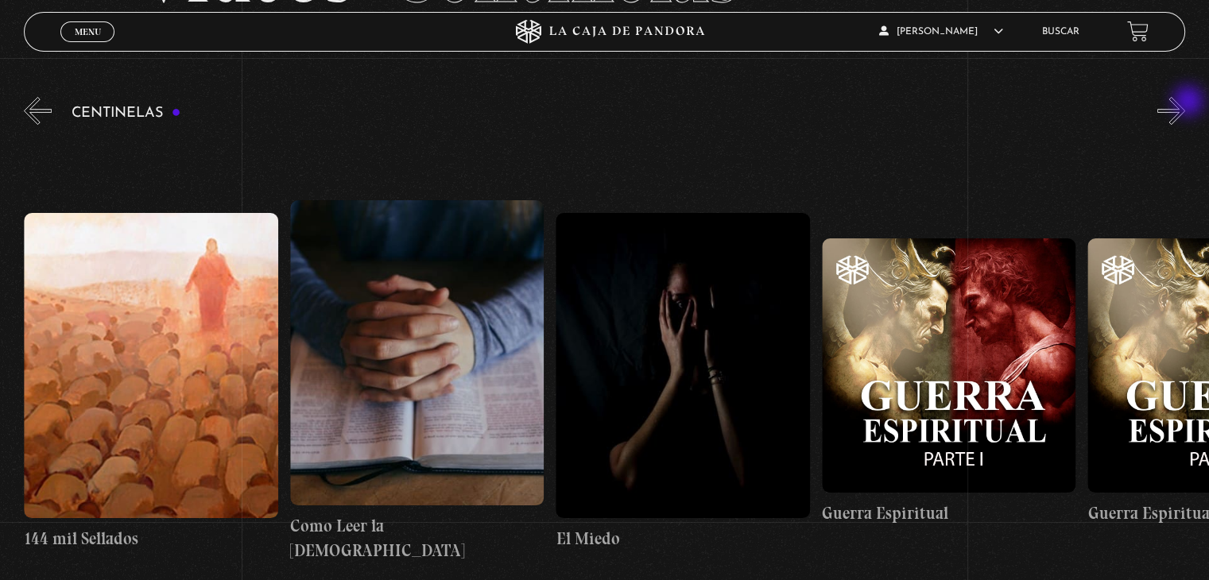
click at [1185, 103] on button "»" at bounding box center [1172, 111] width 28 height 28
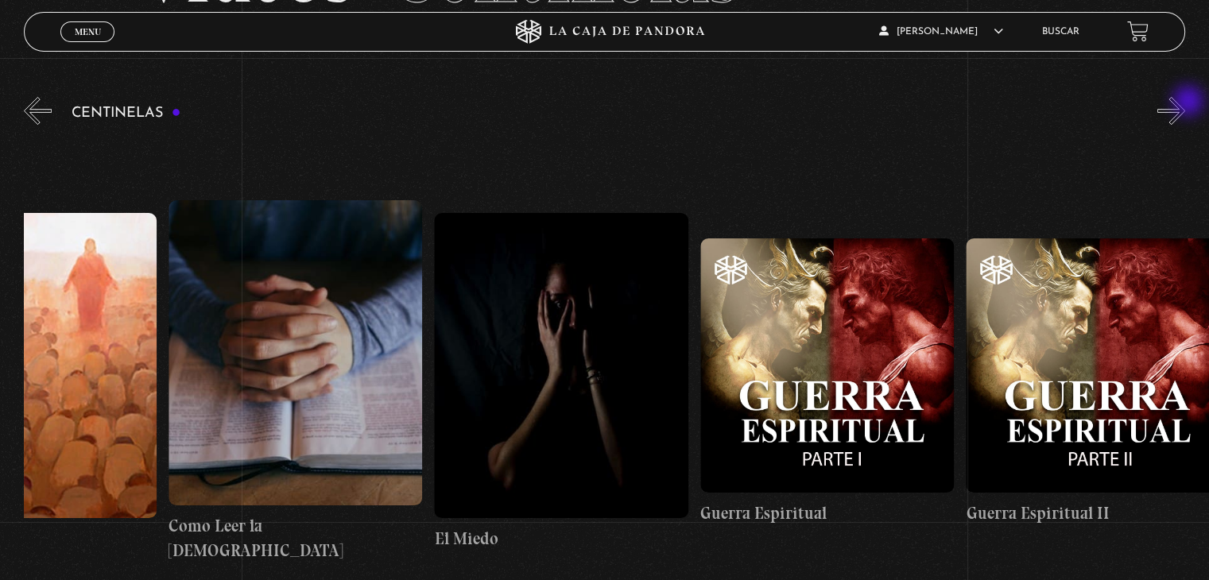
click at [1185, 103] on button "»" at bounding box center [1172, 111] width 28 height 28
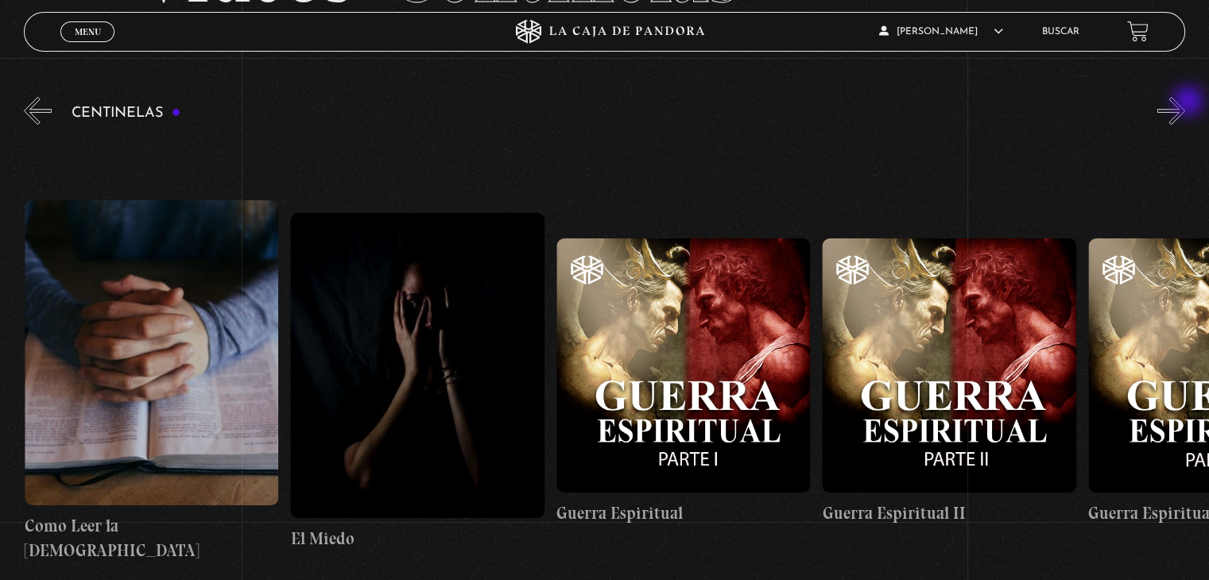
click at [1185, 103] on button "»" at bounding box center [1172, 111] width 28 height 28
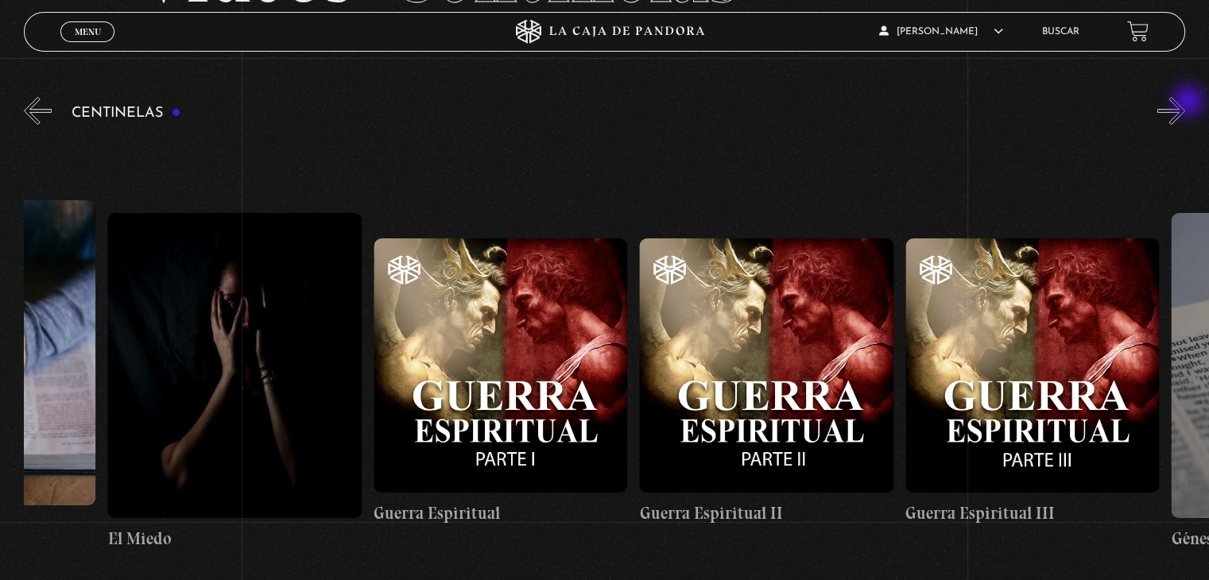
click at [1185, 103] on button "»" at bounding box center [1172, 111] width 28 height 28
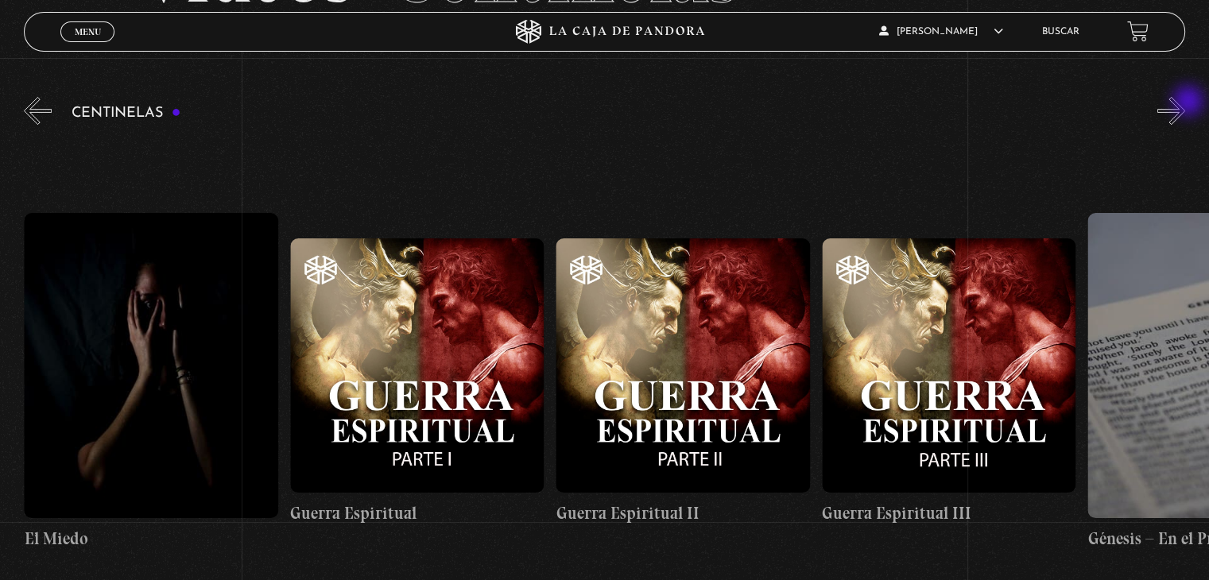
click at [1185, 103] on button "»" at bounding box center [1172, 111] width 28 height 28
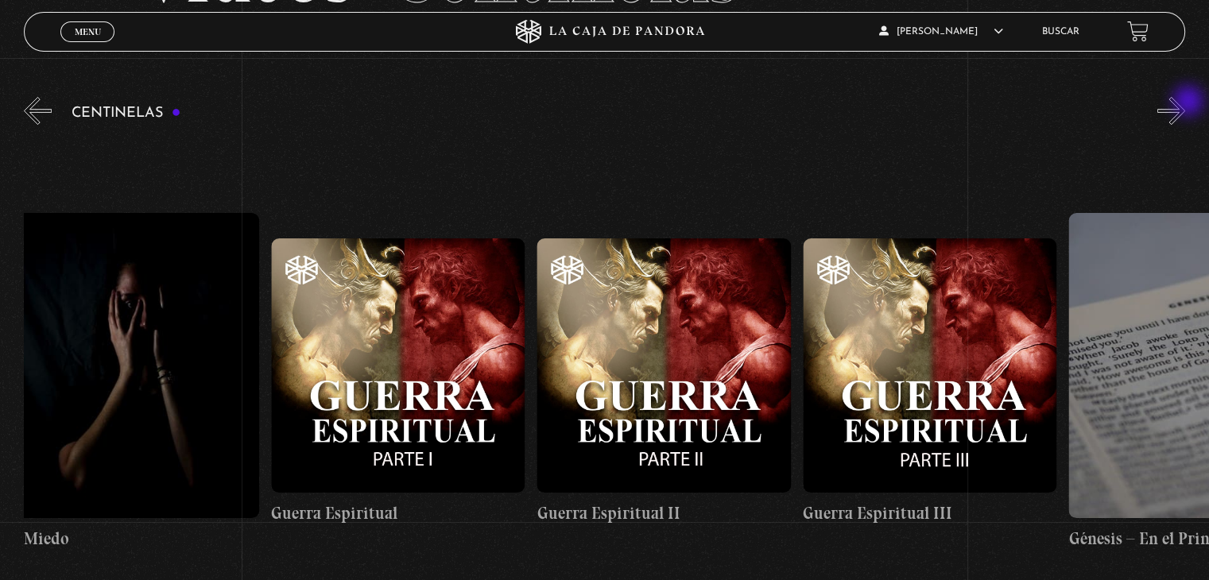
click at [1185, 103] on button "»" at bounding box center [1172, 111] width 28 height 28
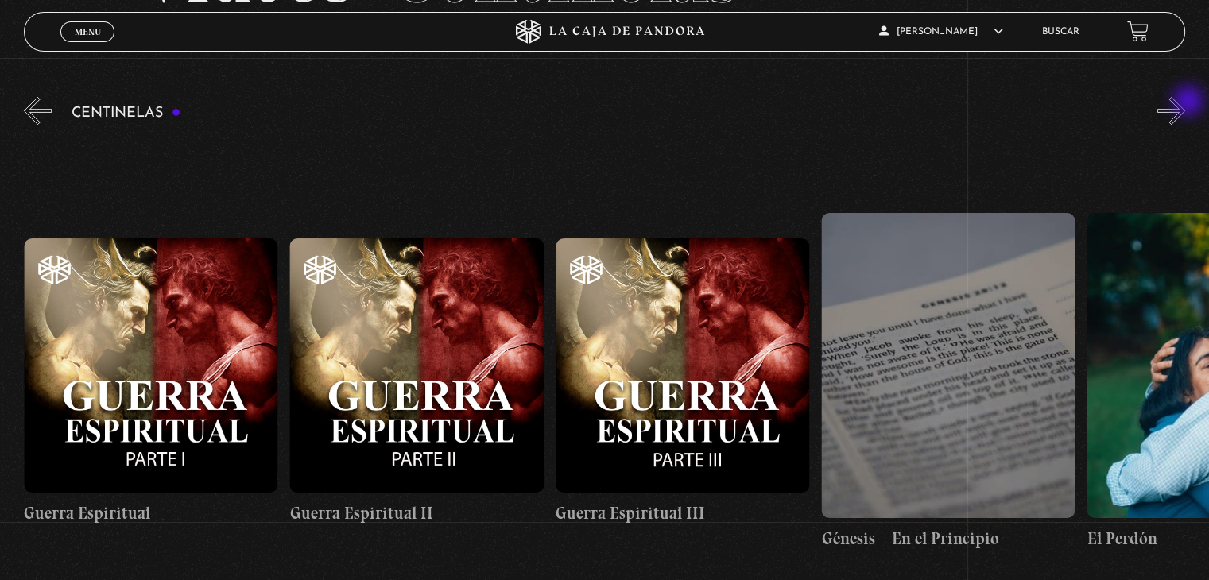
click at [1185, 103] on button "»" at bounding box center [1172, 111] width 28 height 28
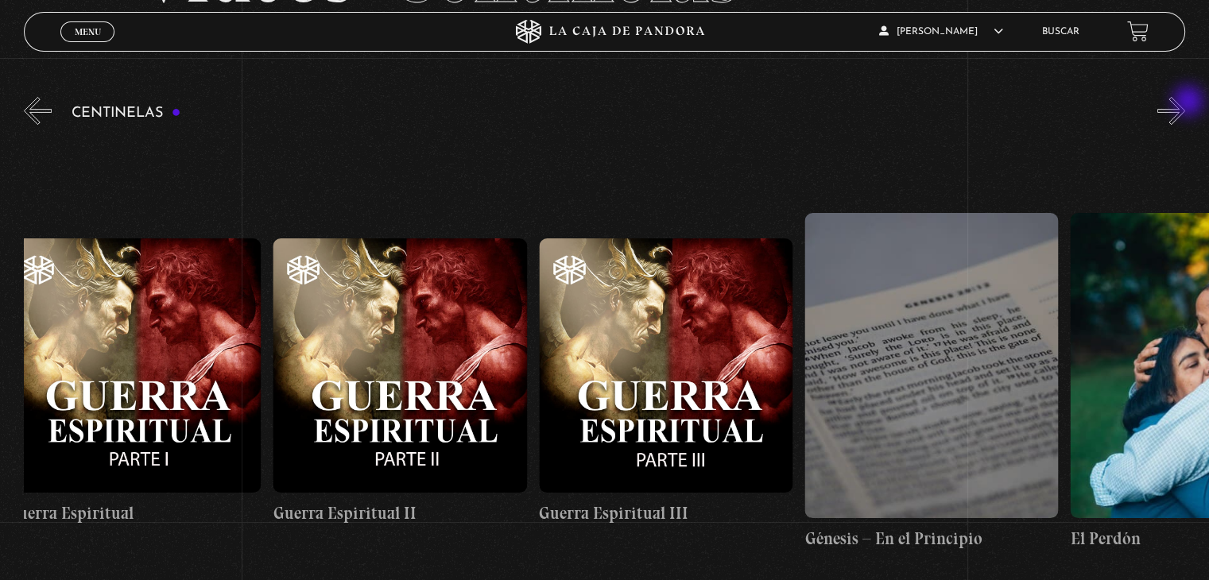
click at [1185, 103] on button "»" at bounding box center [1172, 111] width 28 height 28
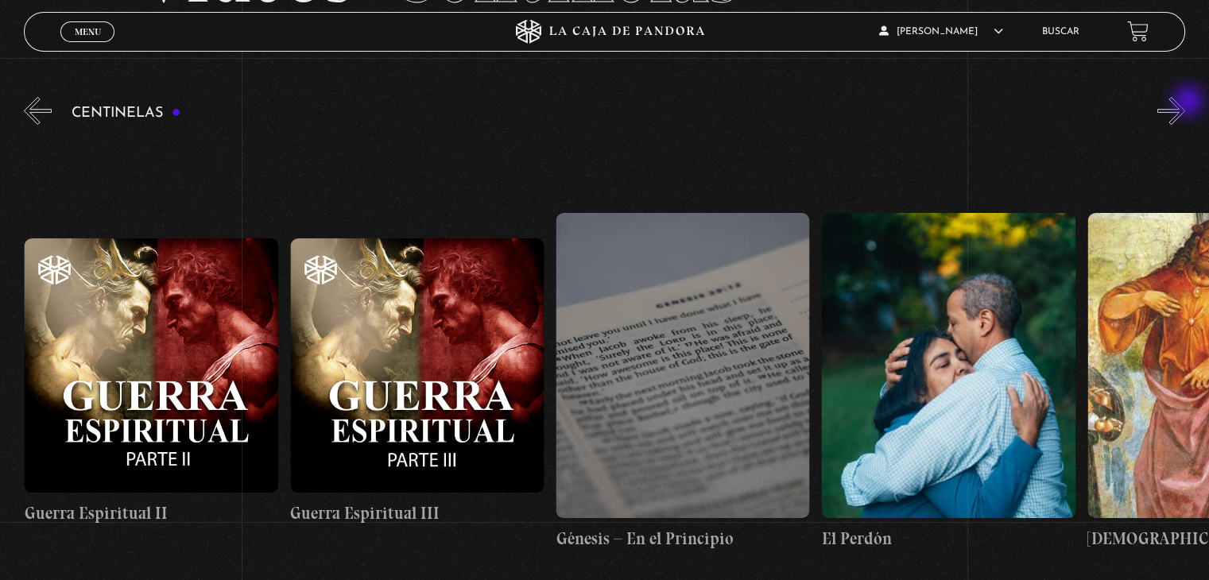
click at [1185, 103] on button "»" at bounding box center [1172, 111] width 28 height 28
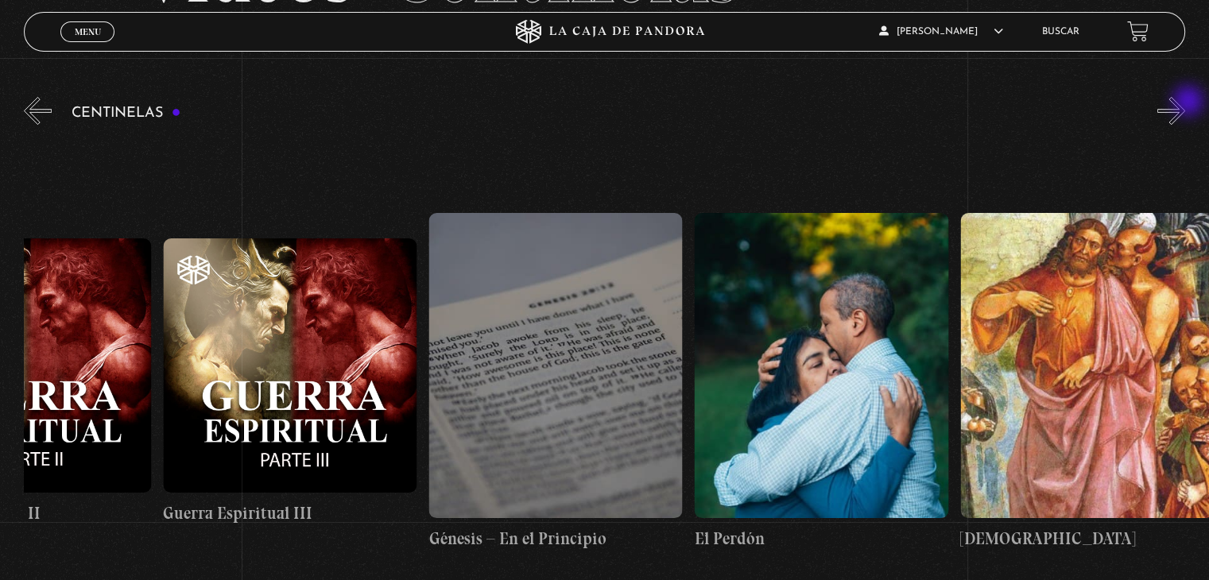
click at [1185, 103] on button "»" at bounding box center [1172, 111] width 28 height 28
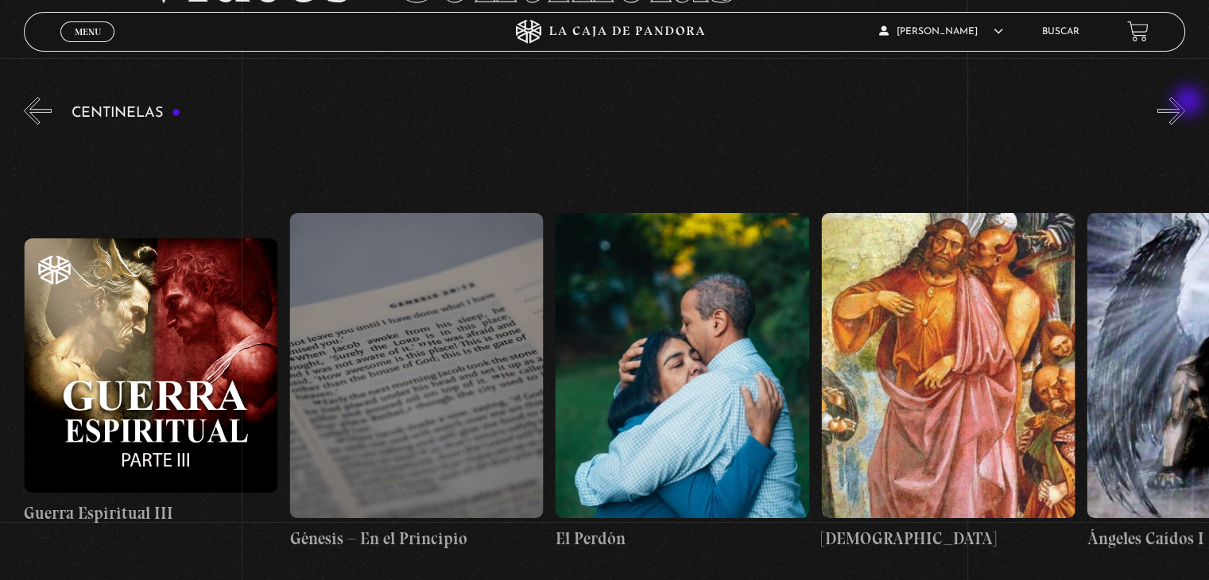
click at [1185, 103] on button "»" at bounding box center [1172, 111] width 28 height 28
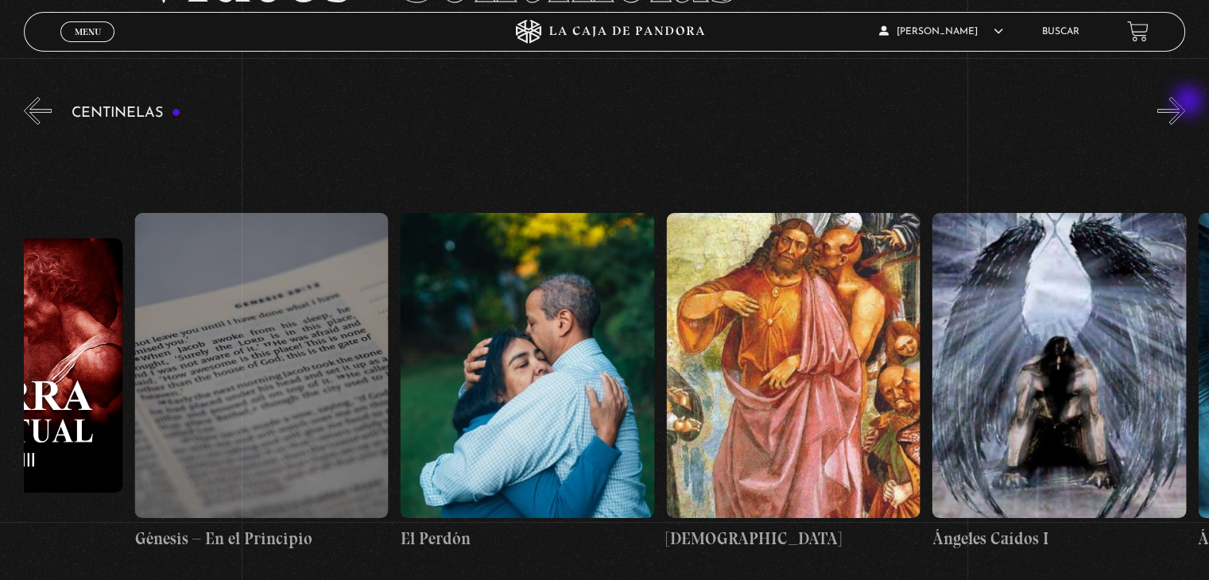
click at [1185, 103] on button "»" at bounding box center [1172, 111] width 28 height 28
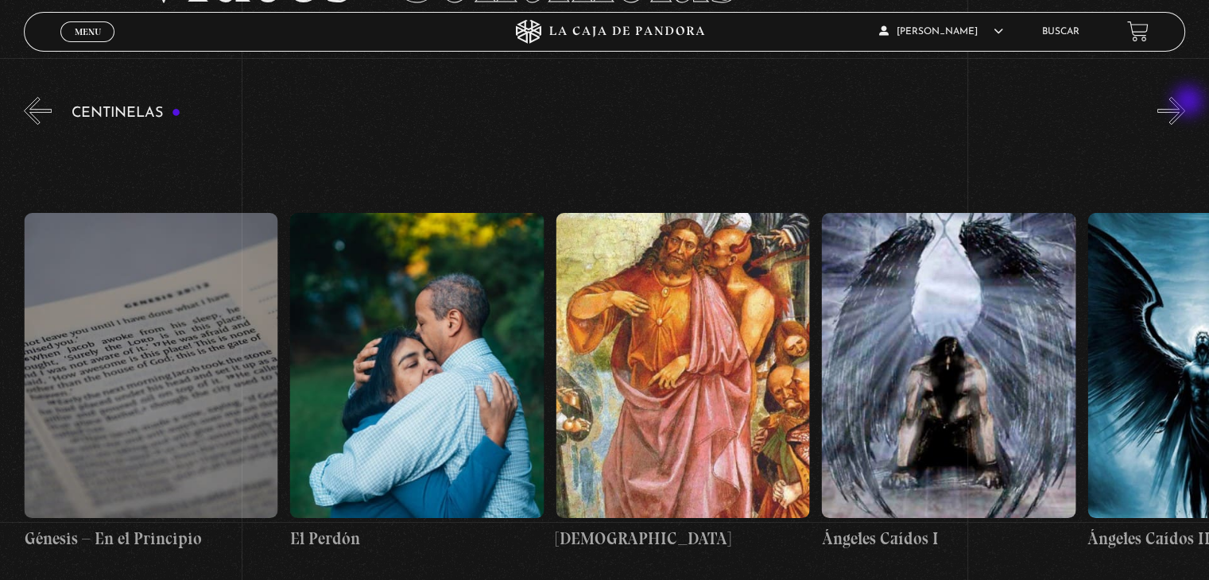
click at [1185, 103] on button "»" at bounding box center [1172, 111] width 28 height 28
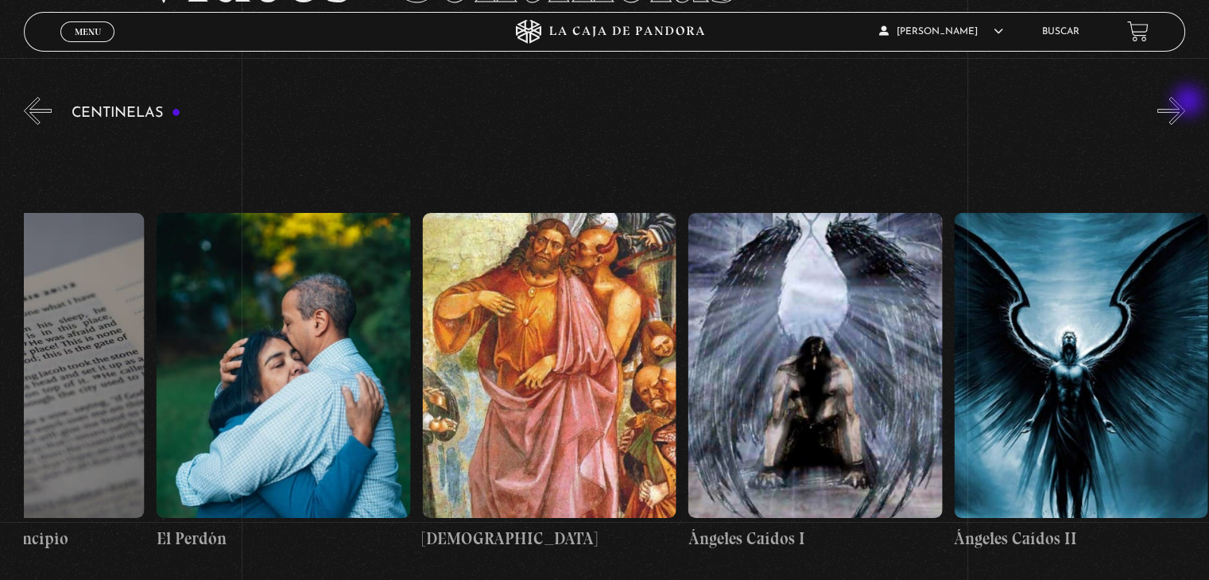
click at [1185, 103] on button "»" at bounding box center [1172, 111] width 28 height 28
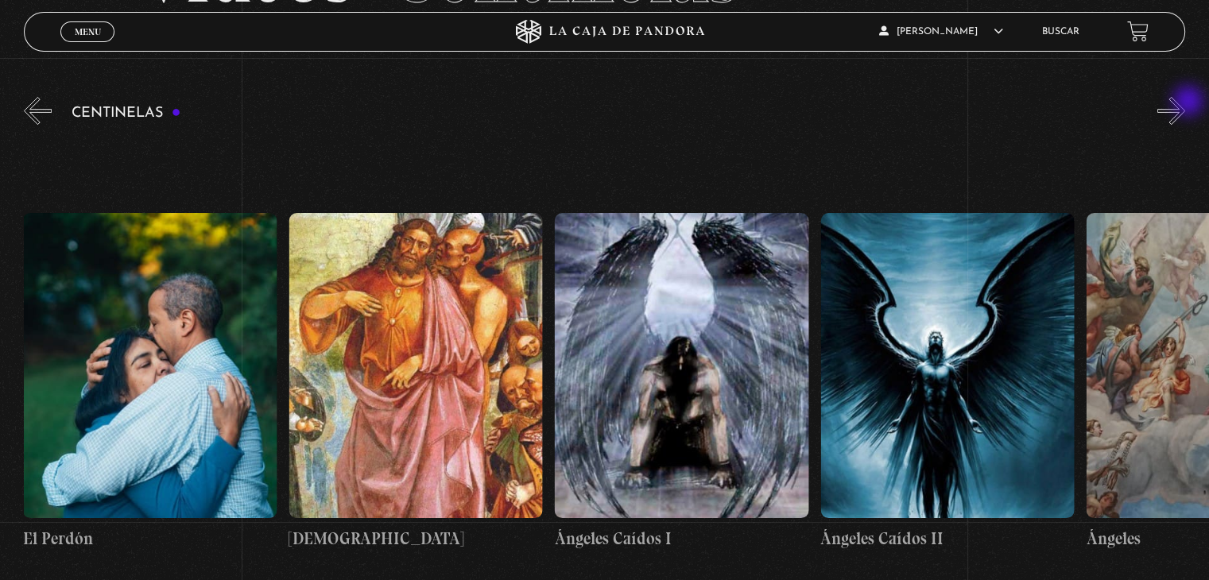
click at [1185, 103] on button "»" at bounding box center [1172, 111] width 28 height 28
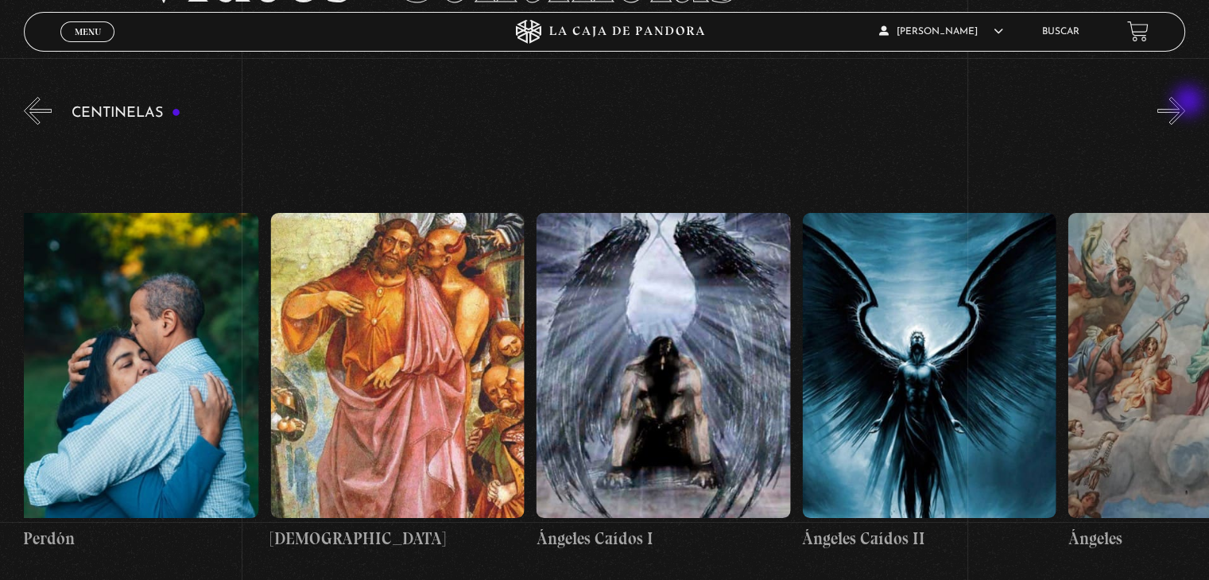
click at [1185, 103] on button "»" at bounding box center [1172, 111] width 28 height 28
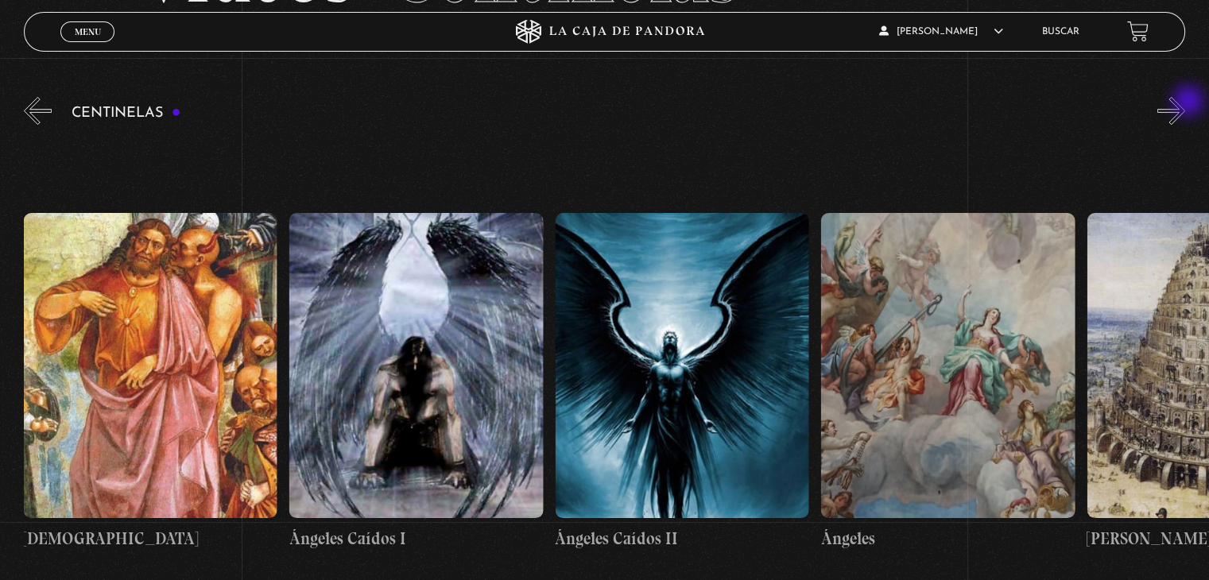
click at [1185, 103] on button "»" at bounding box center [1172, 111] width 28 height 28
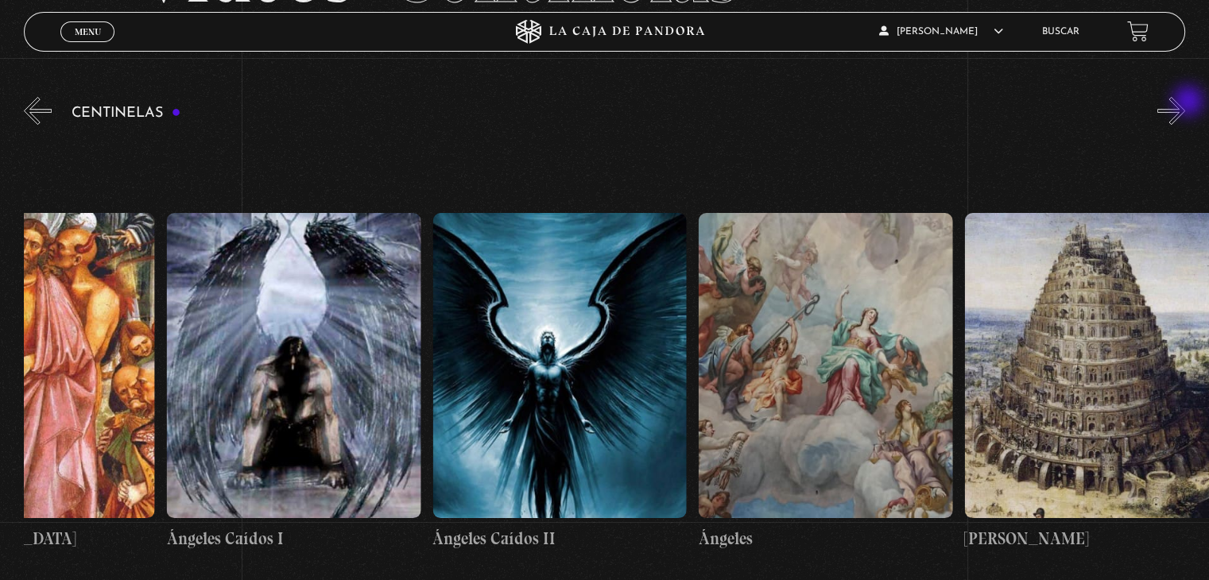
click at [1185, 103] on button "»" at bounding box center [1172, 111] width 28 height 28
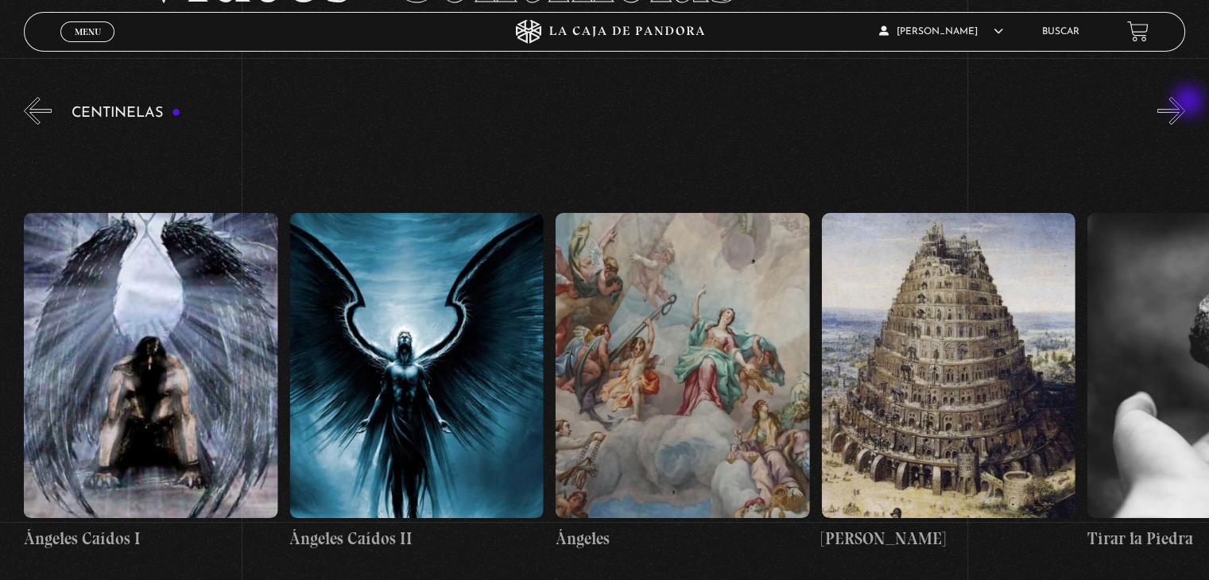
click at [1185, 103] on button "»" at bounding box center [1172, 111] width 28 height 28
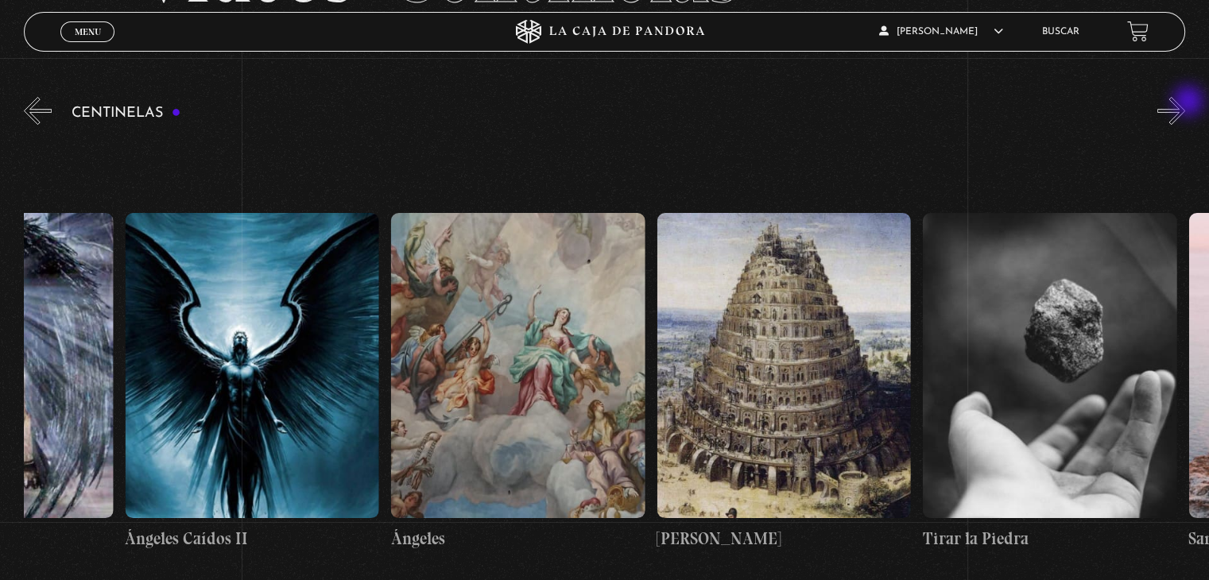
click at [1185, 103] on button "»" at bounding box center [1172, 111] width 28 height 28
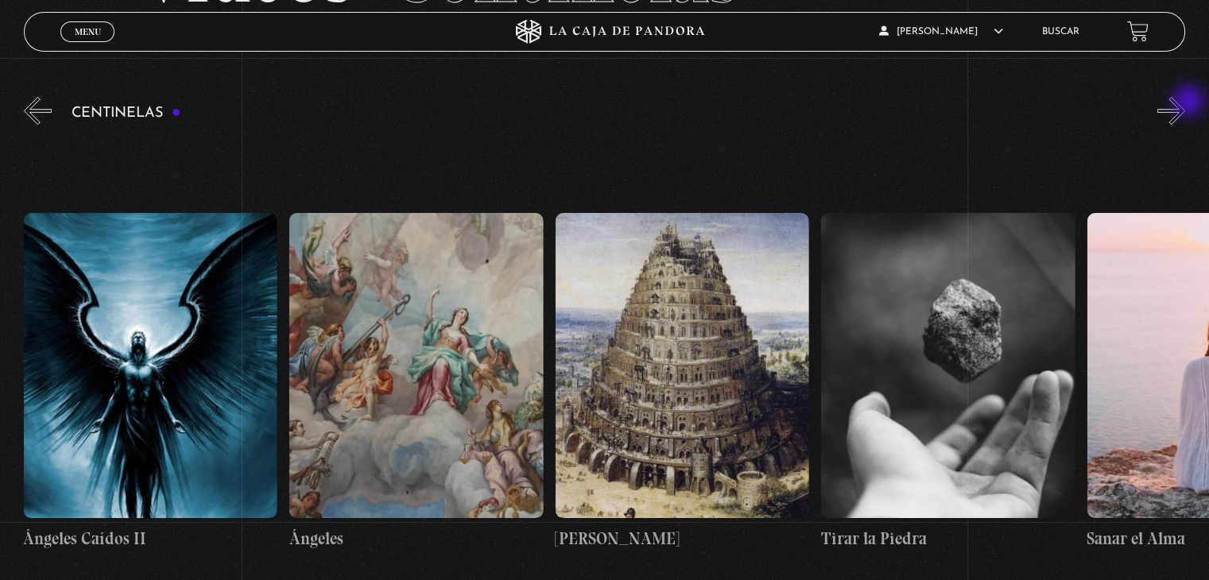
click at [1185, 103] on button "»" at bounding box center [1172, 111] width 28 height 28
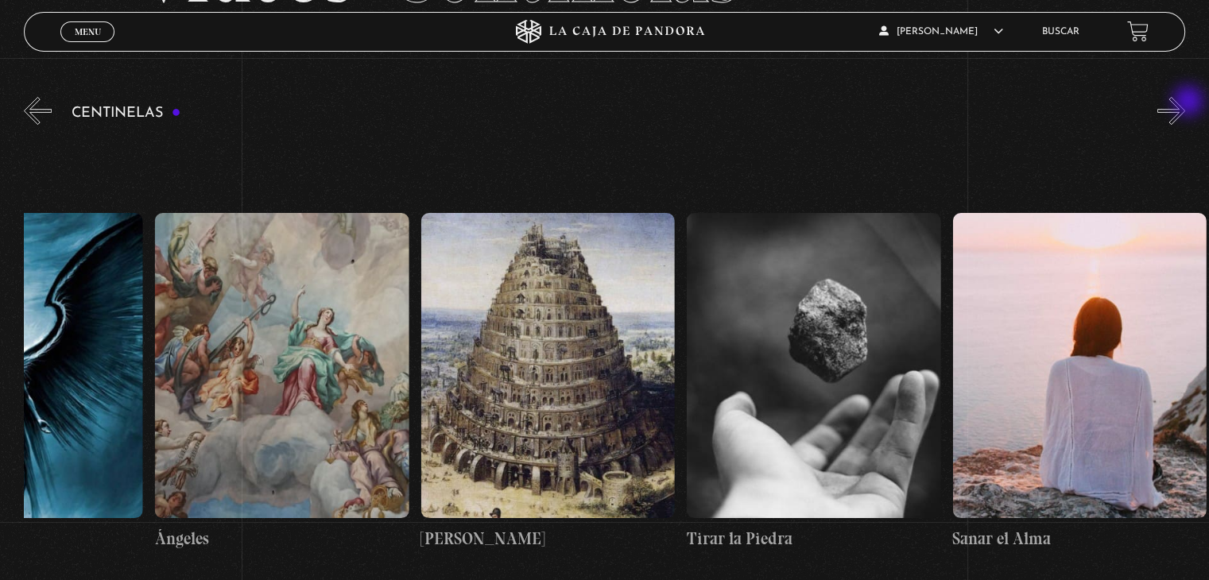
click at [1185, 103] on button "»" at bounding box center [1172, 111] width 28 height 28
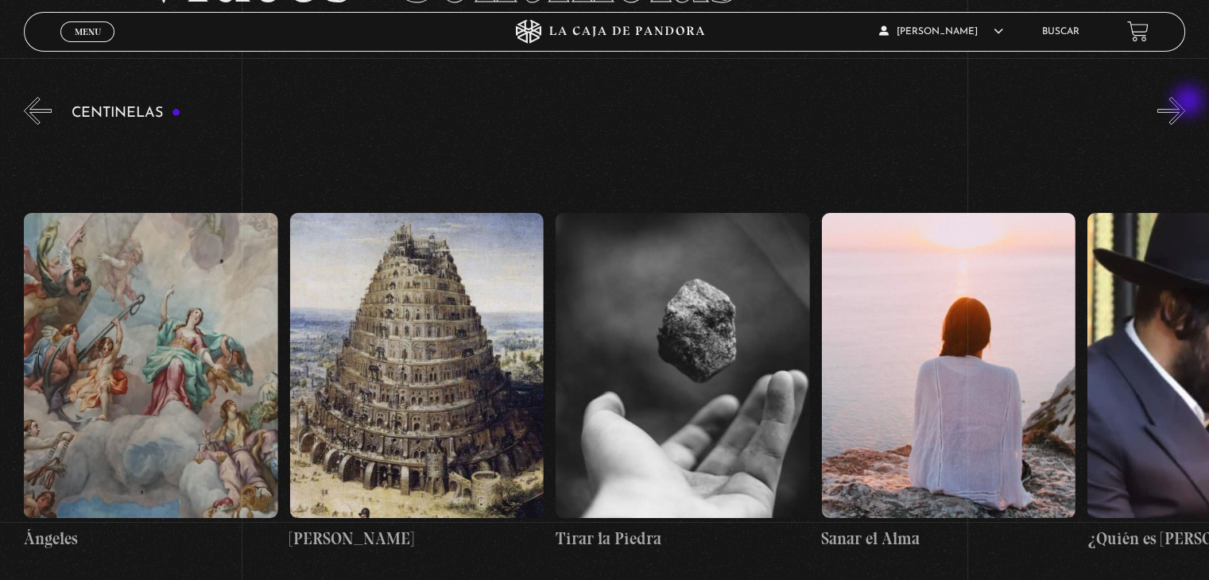
click at [1185, 103] on button "»" at bounding box center [1172, 111] width 28 height 28
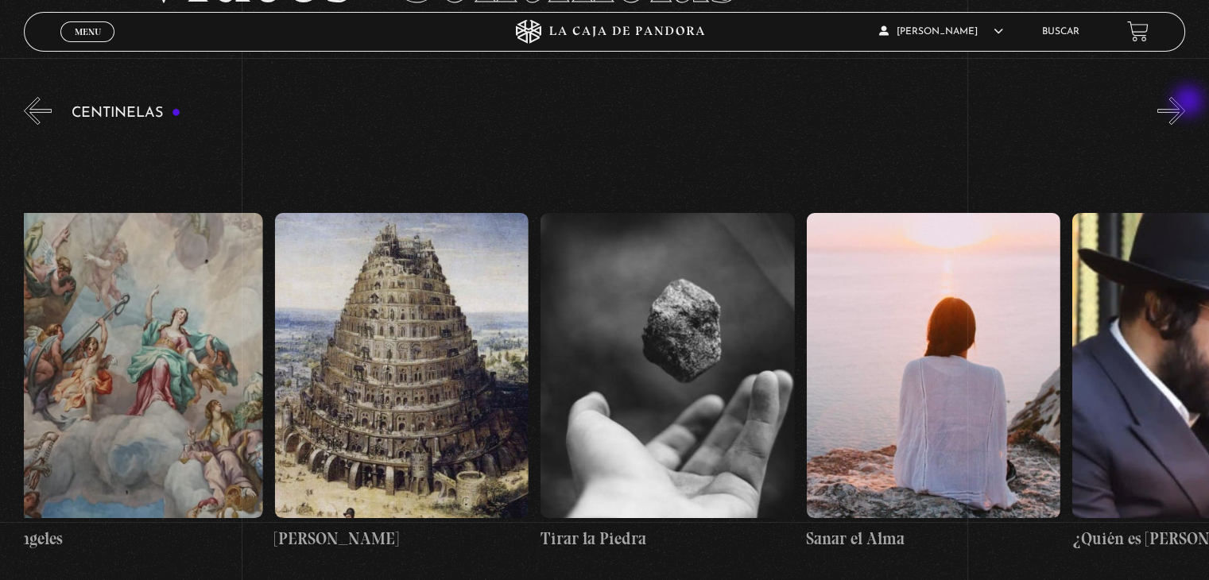
click at [1185, 103] on button "»" at bounding box center [1172, 111] width 28 height 28
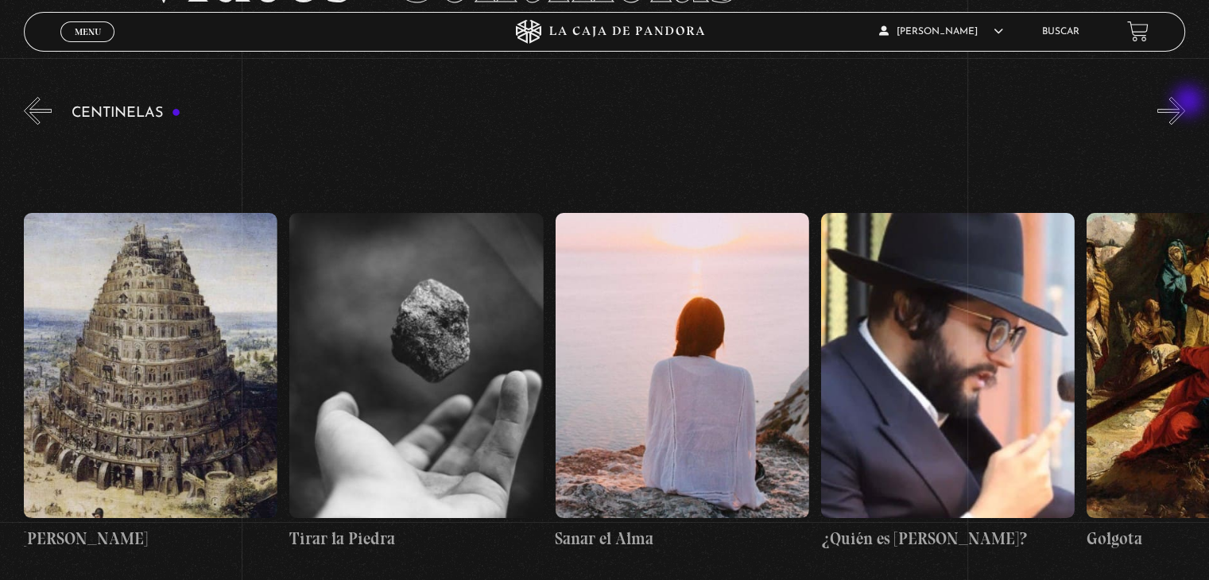
click at [1185, 103] on button "»" at bounding box center [1172, 111] width 28 height 28
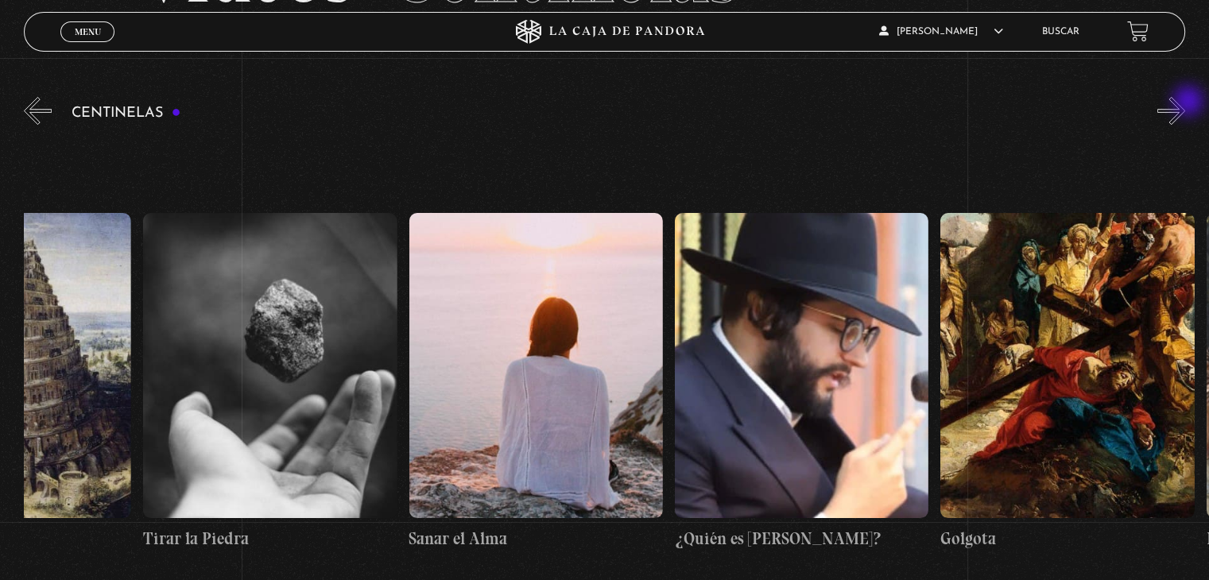
click at [1185, 103] on button "»" at bounding box center [1172, 111] width 28 height 28
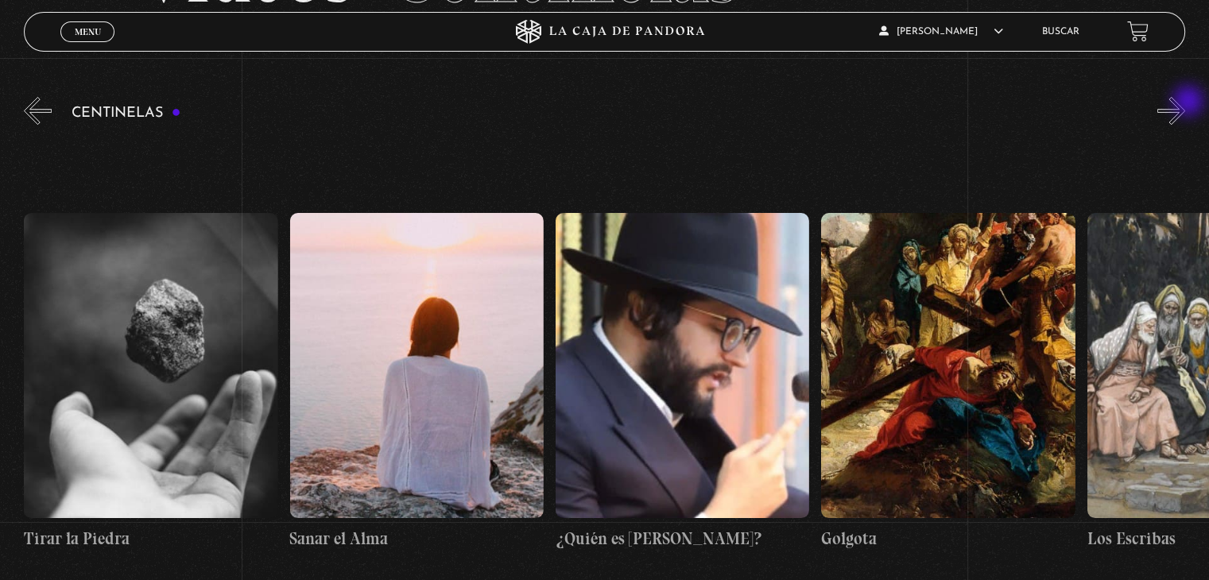
click at [1185, 103] on button "»" at bounding box center [1172, 111] width 28 height 28
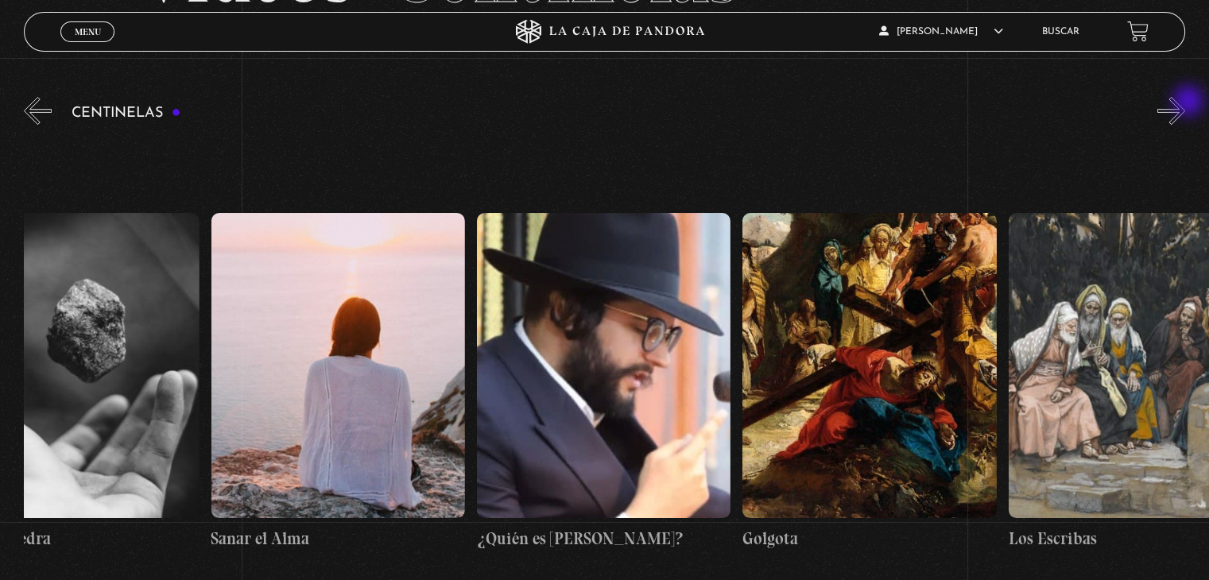
click at [1185, 103] on button "»" at bounding box center [1172, 111] width 28 height 28
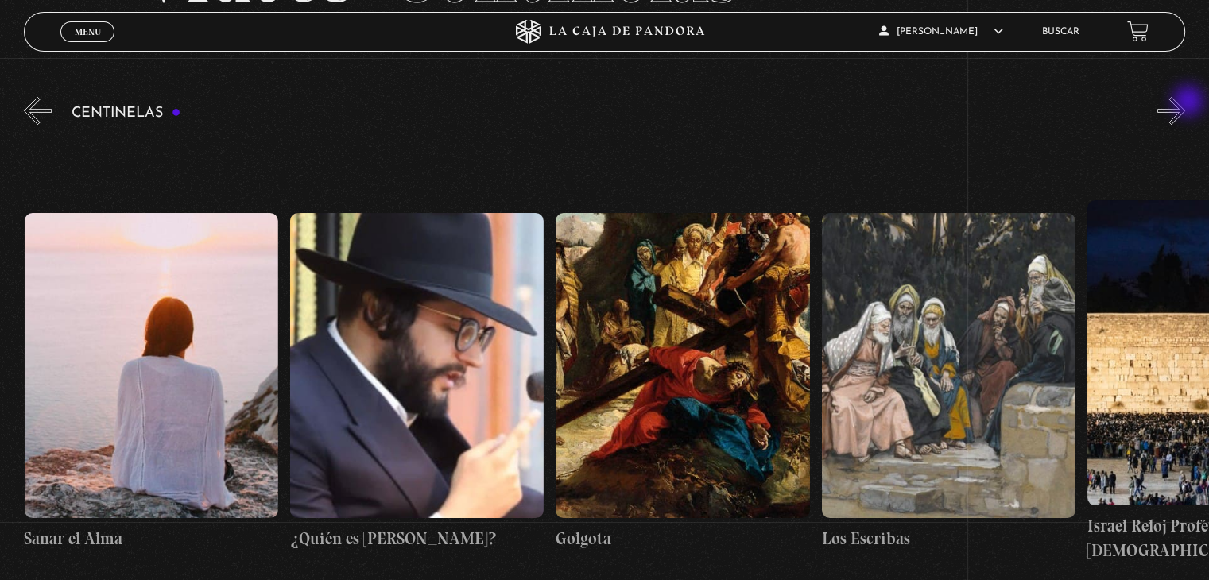
click at [1185, 103] on button "»" at bounding box center [1172, 111] width 28 height 28
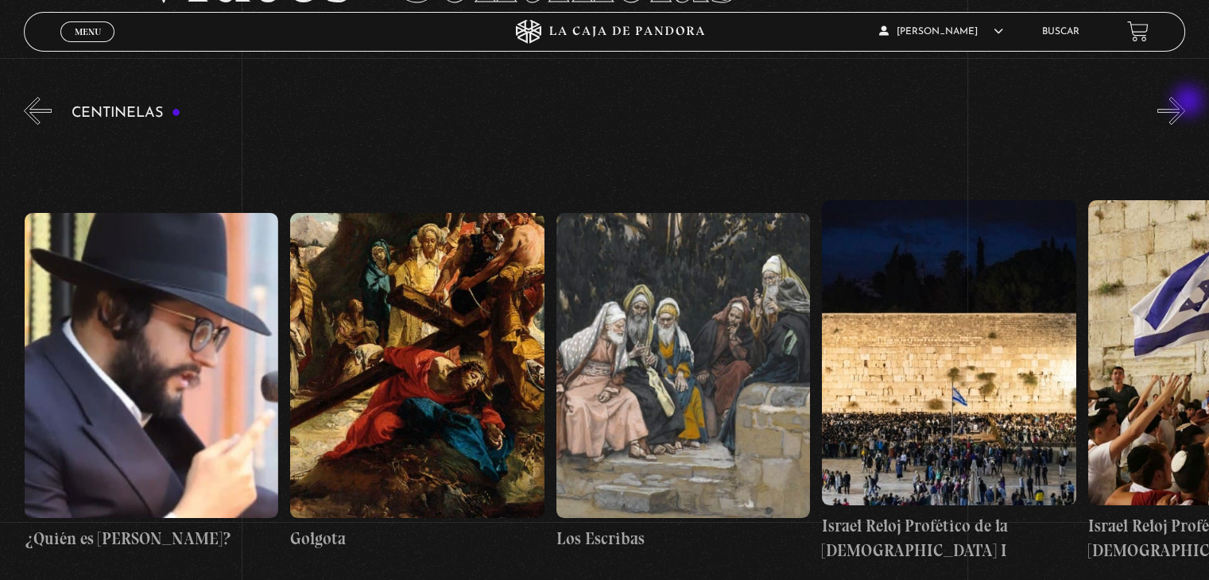
scroll to position [0, 29515]
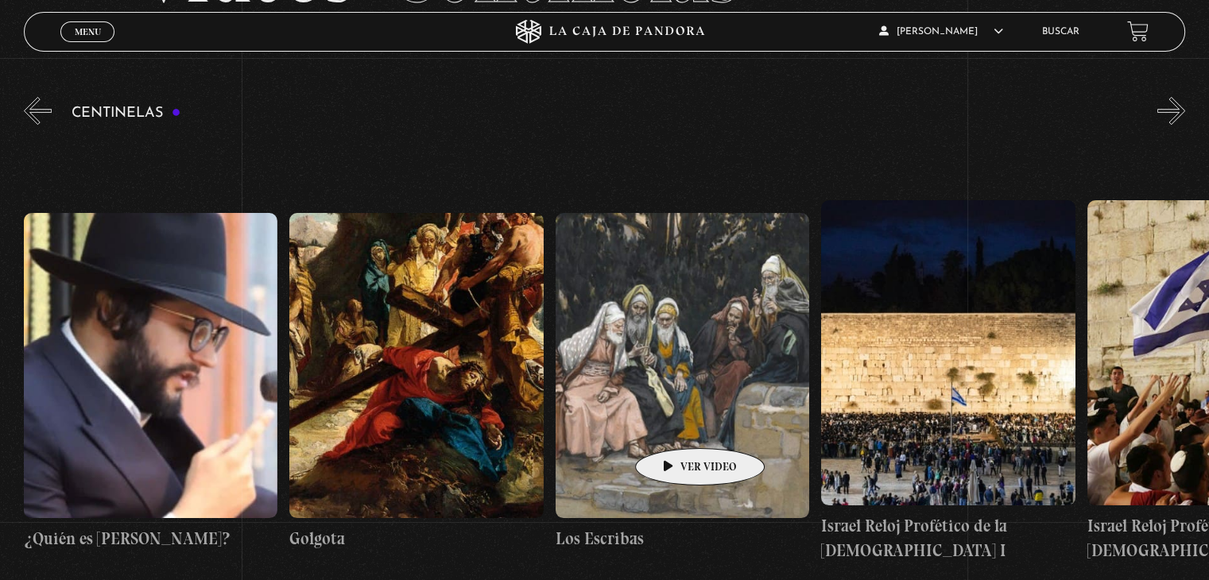
click at [675, 425] on figure at bounding box center [683, 365] width 254 height 305
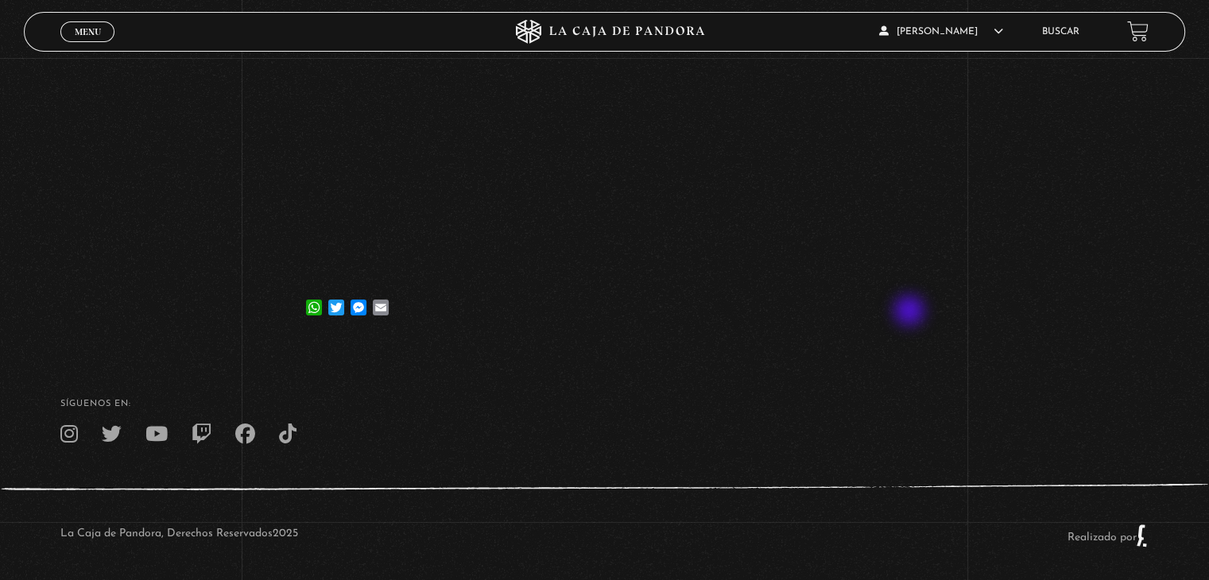
scroll to position [324, 0]
